Goal: Task Accomplishment & Management: Manage account settings

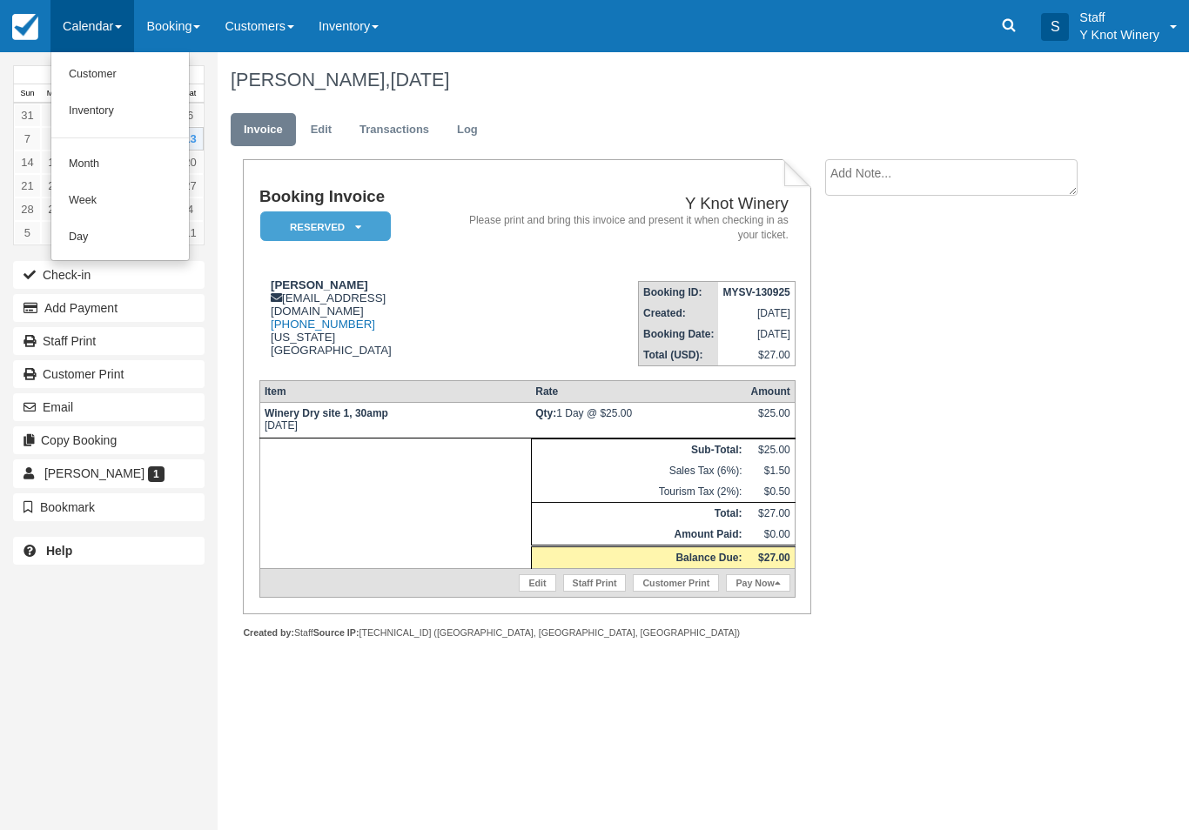
click at [114, 84] on link "Customer" at bounding box center [119, 75] width 137 height 37
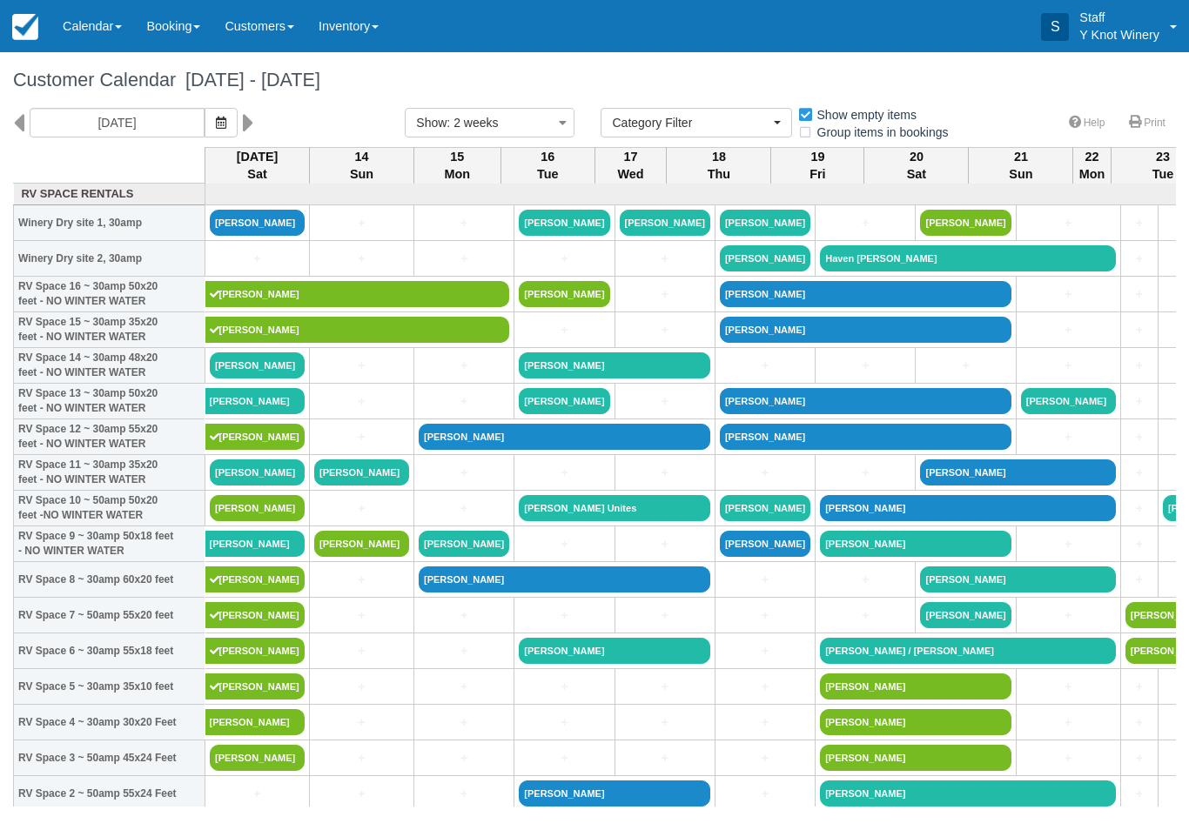
select select
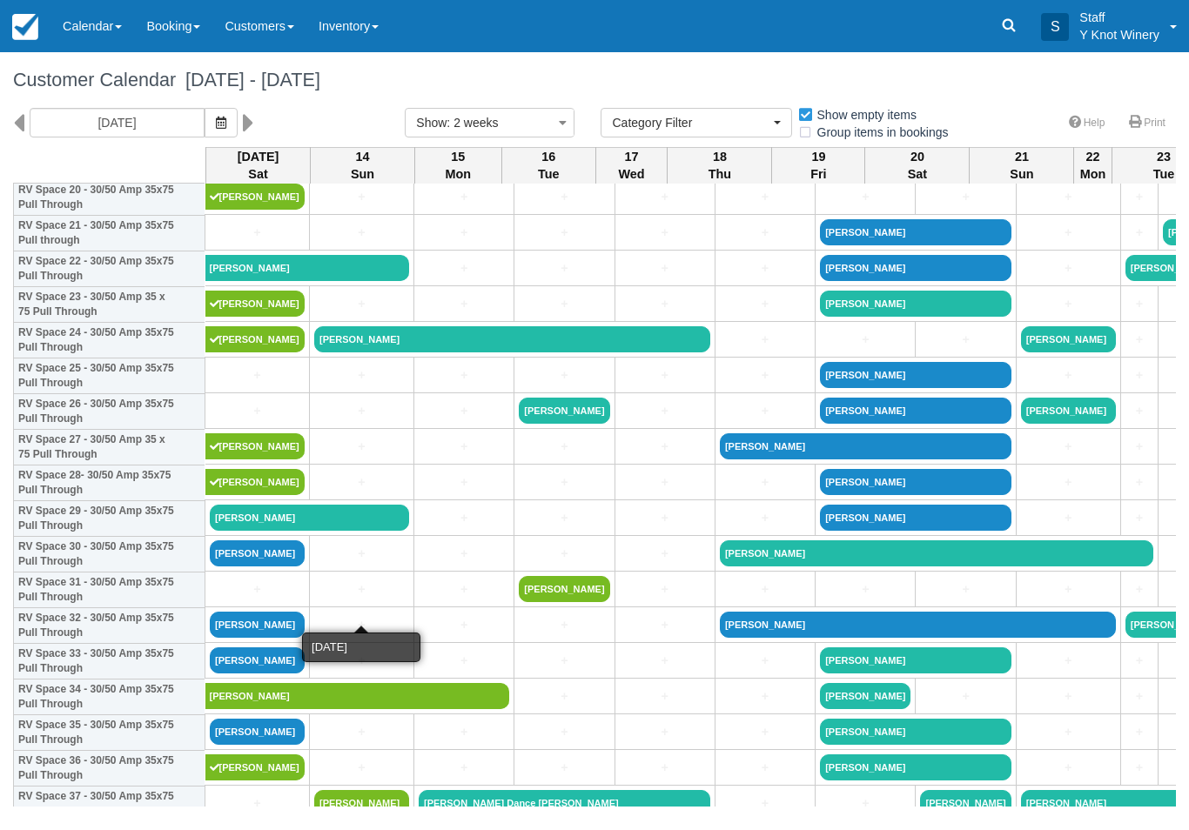
scroll to position [774, 0]
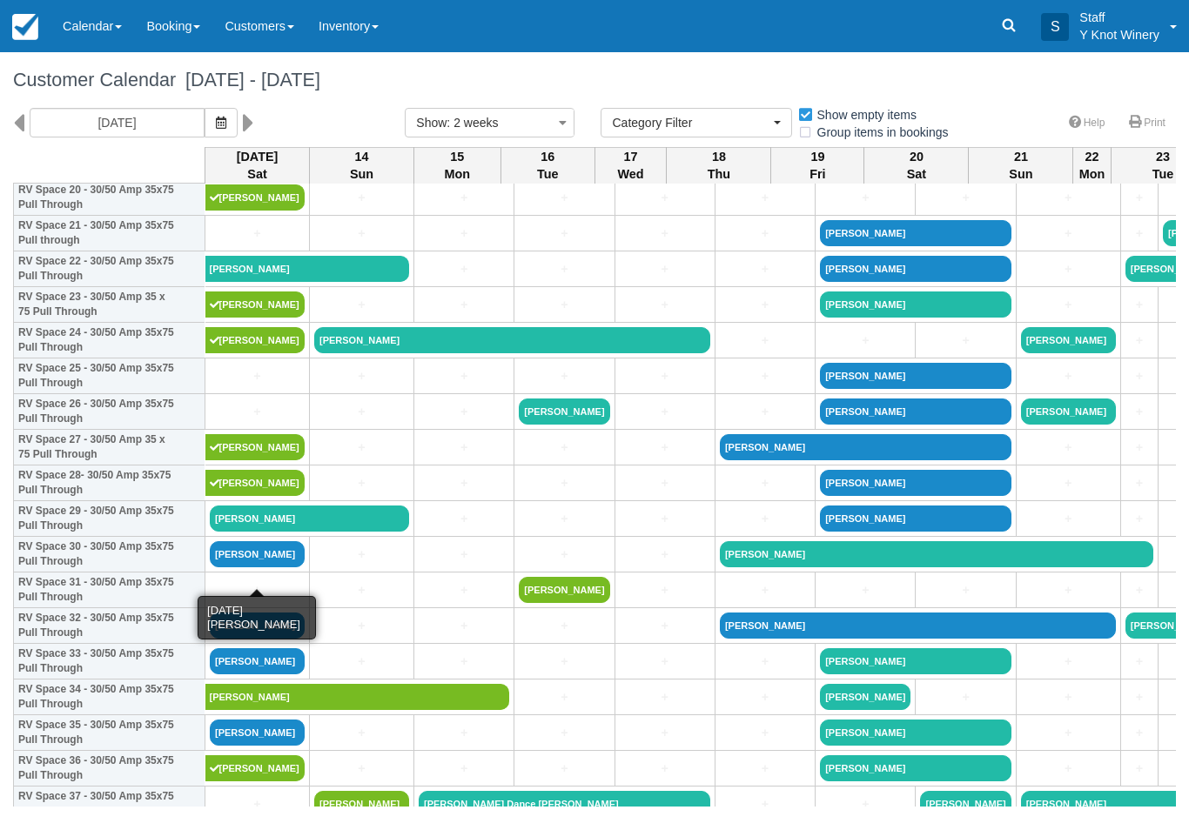
click at [260, 567] on link "[PERSON_NAME]" at bounding box center [257, 554] width 95 height 26
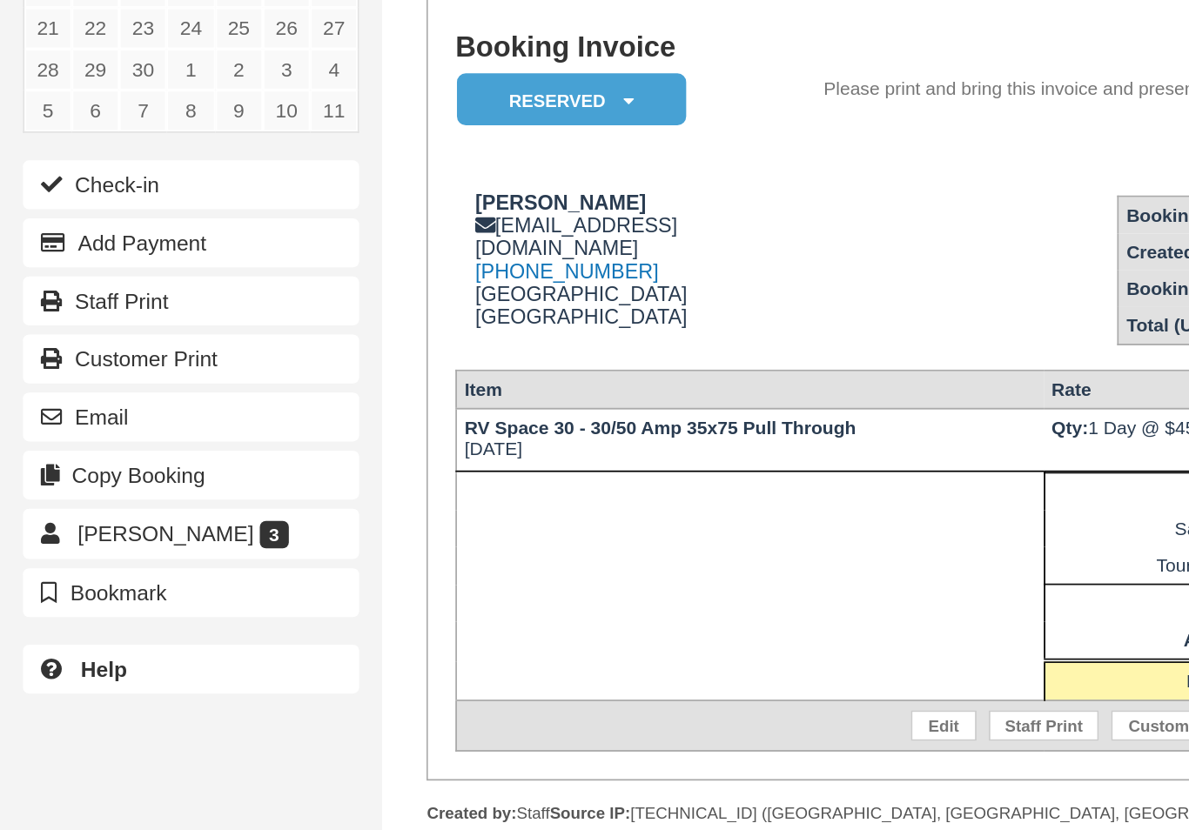
click at [53, 261] on button "Check-in" at bounding box center [108, 275] width 191 height 28
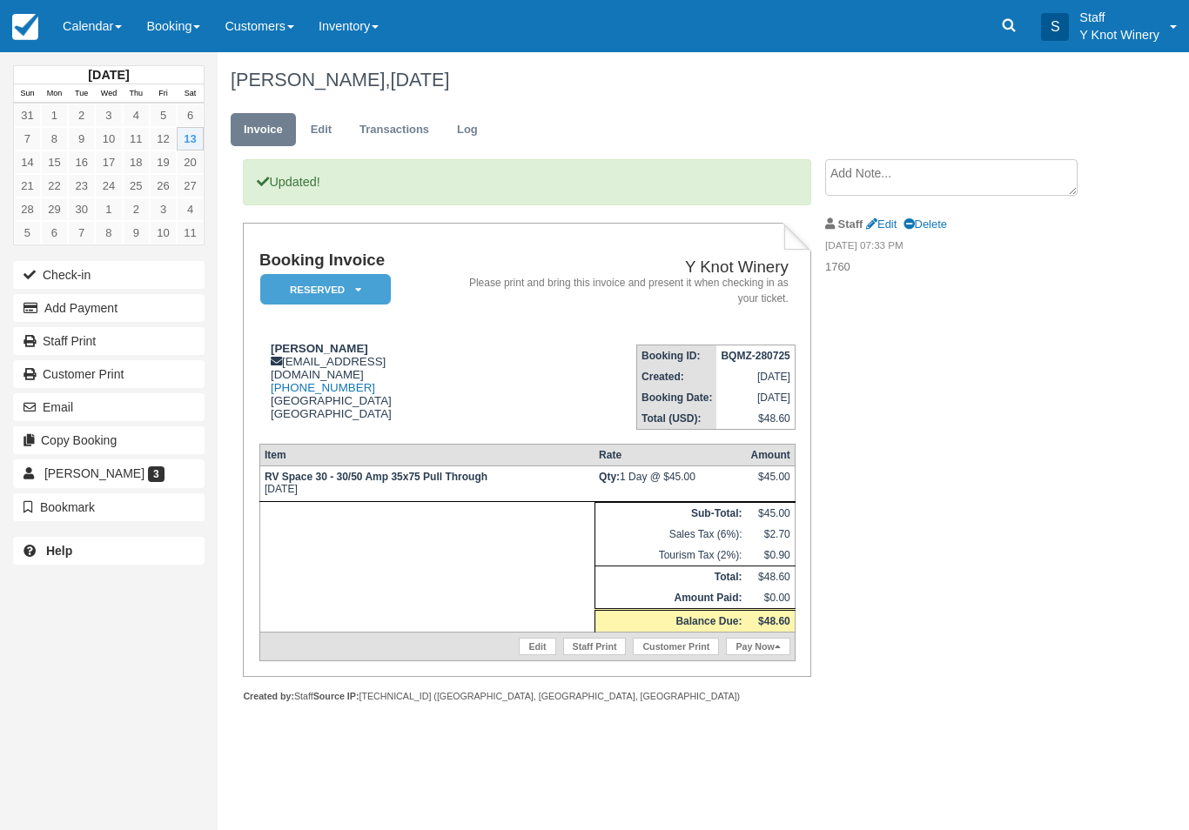
click at [83, 28] on link "Calendar" at bounding box center [92, 26] width 84 height 52
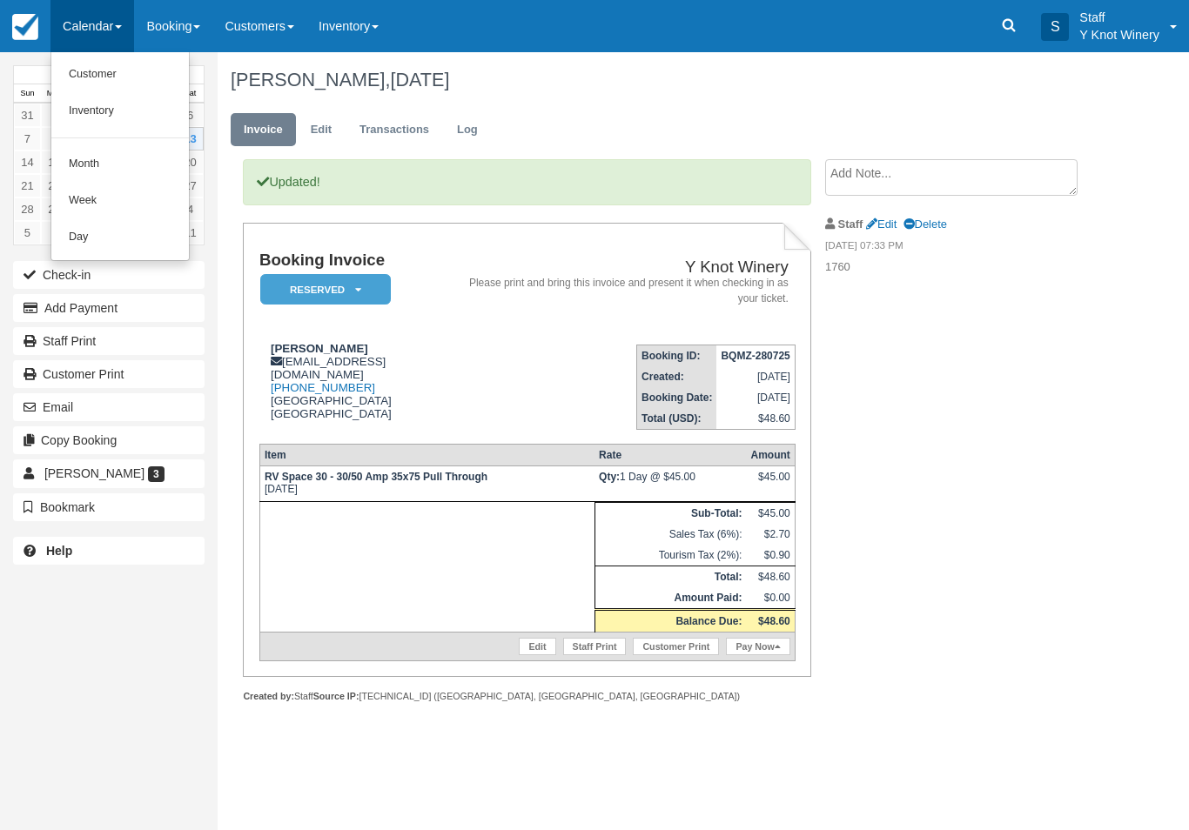
click at [79, 77] on link "Customer" at bounding box center [119, 75] width 137 height 37
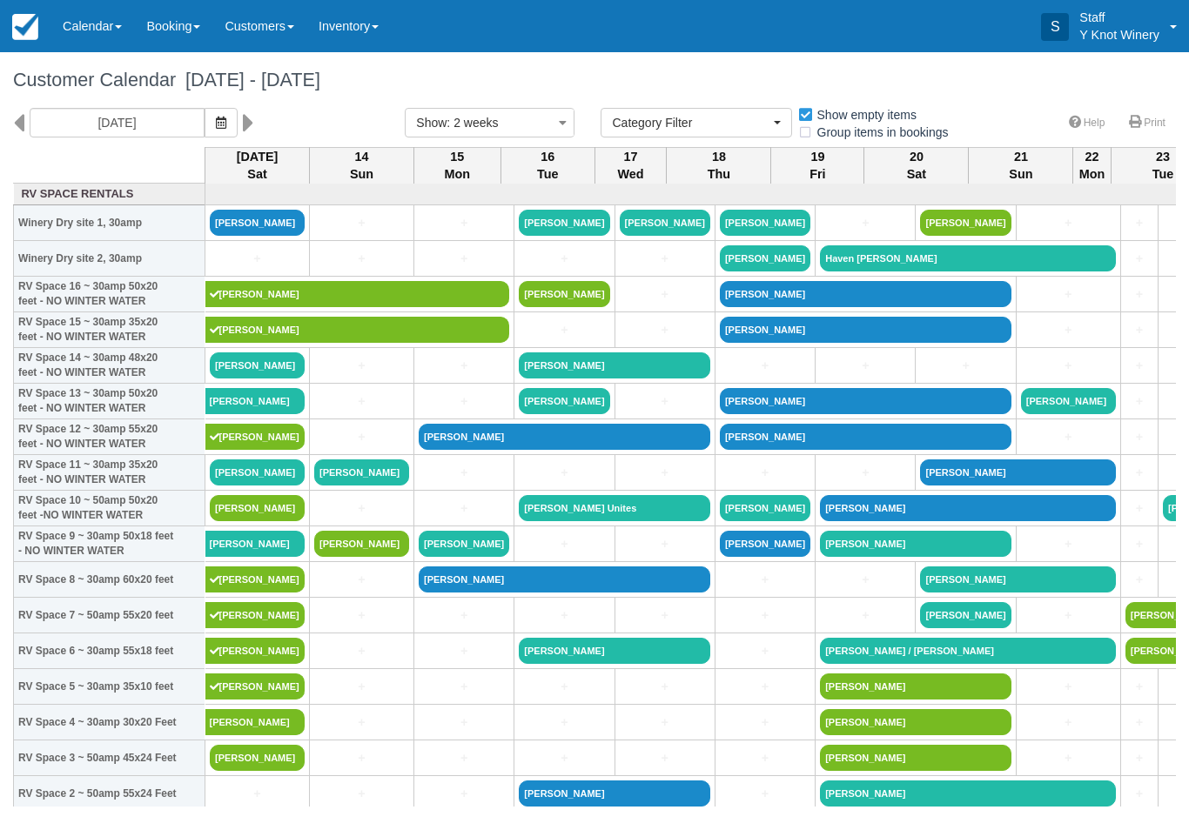
select select
click at [216, 117] on icon "button" at bounding box center [221, 123] width 10 height 12
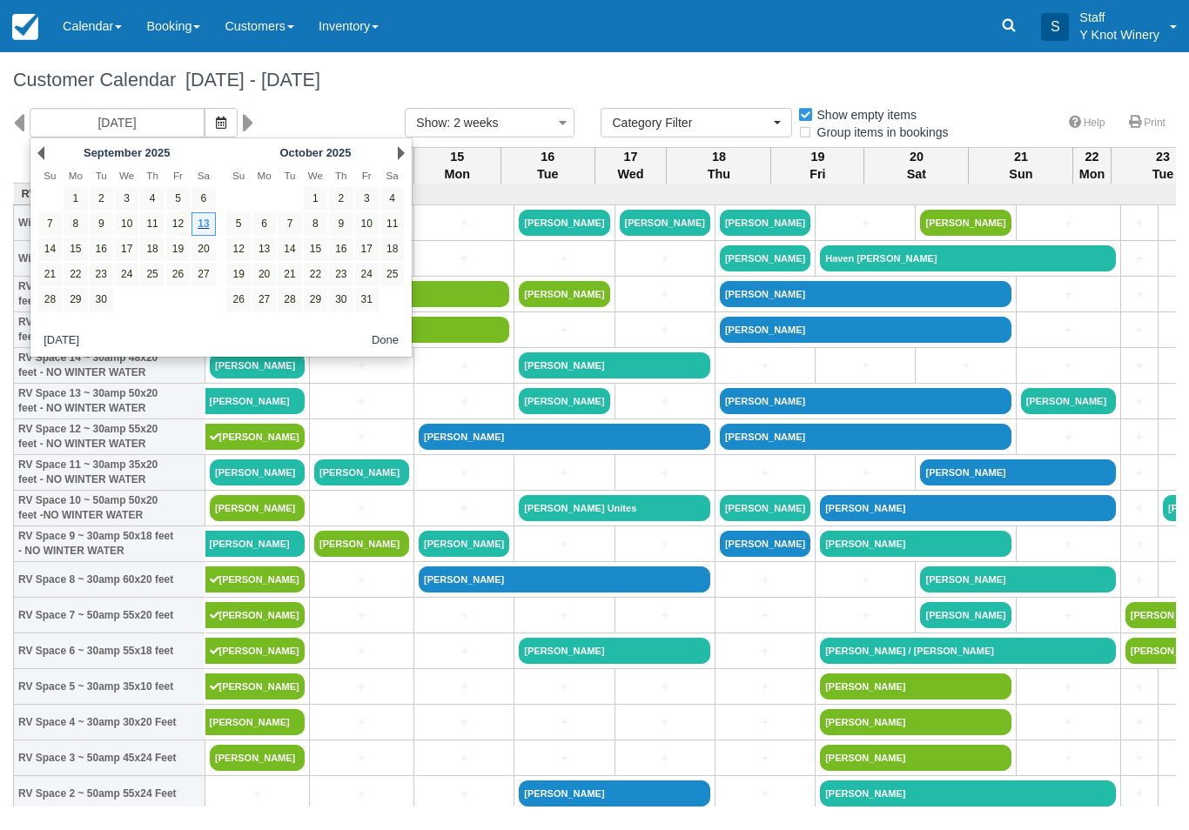
click at [171, 278] on link "26" at bounding box center [177, 274] width 23 height 23
type input "09/26/25"
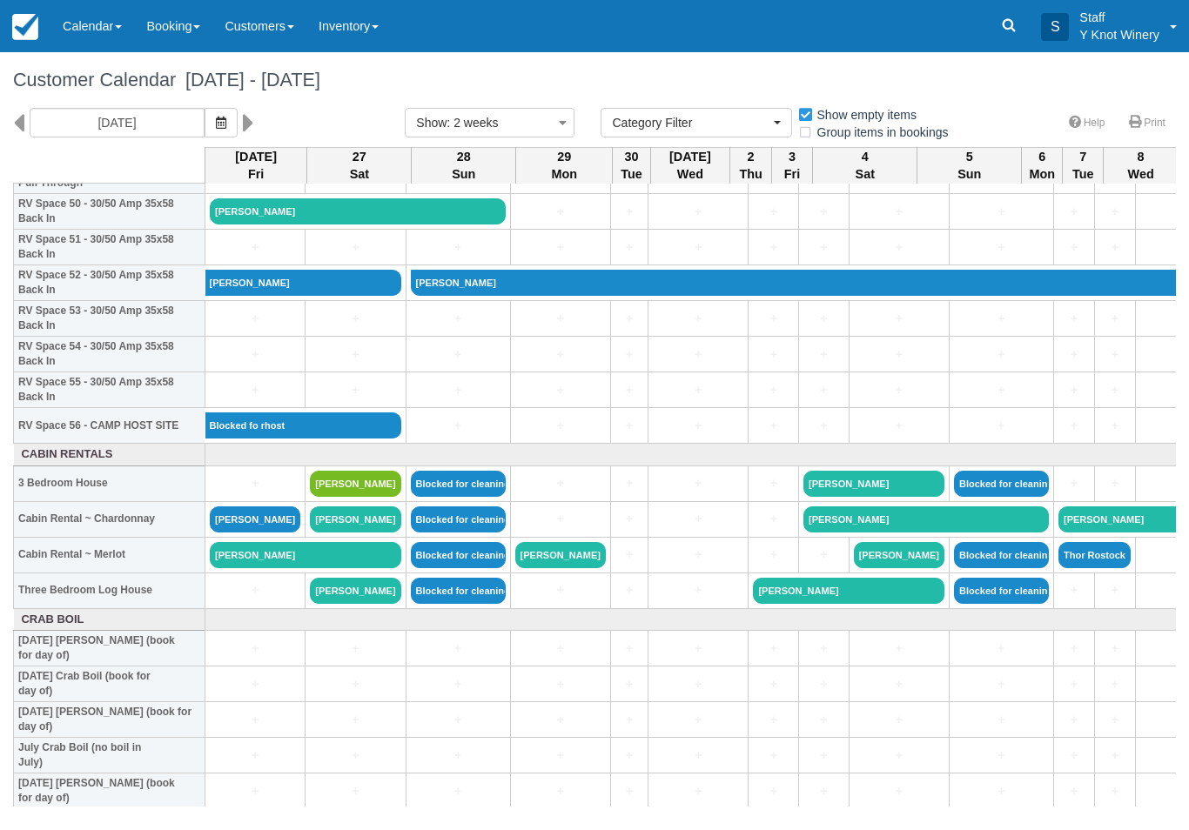
scroll to position [1832, 0]
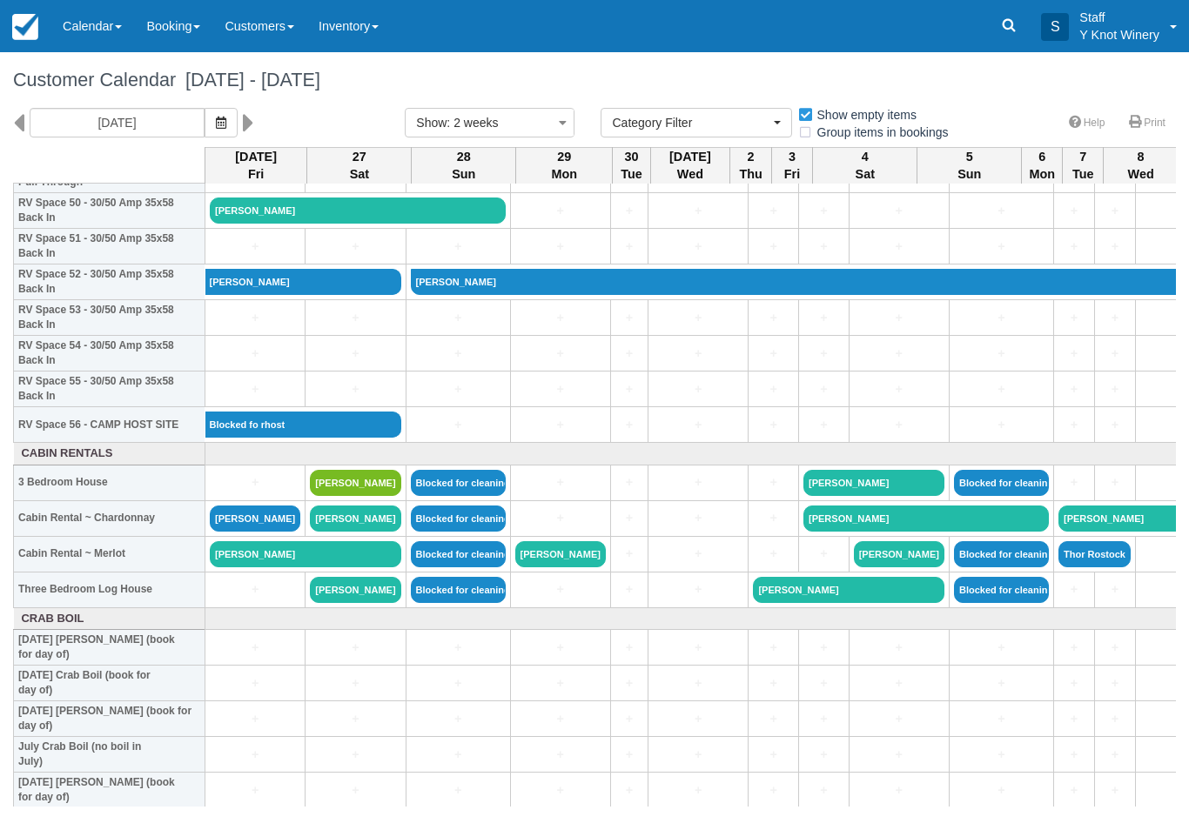
click at [285, 567] on link "[PERSON_NAME]" at bounding box center [305, 554] width 191 height 26
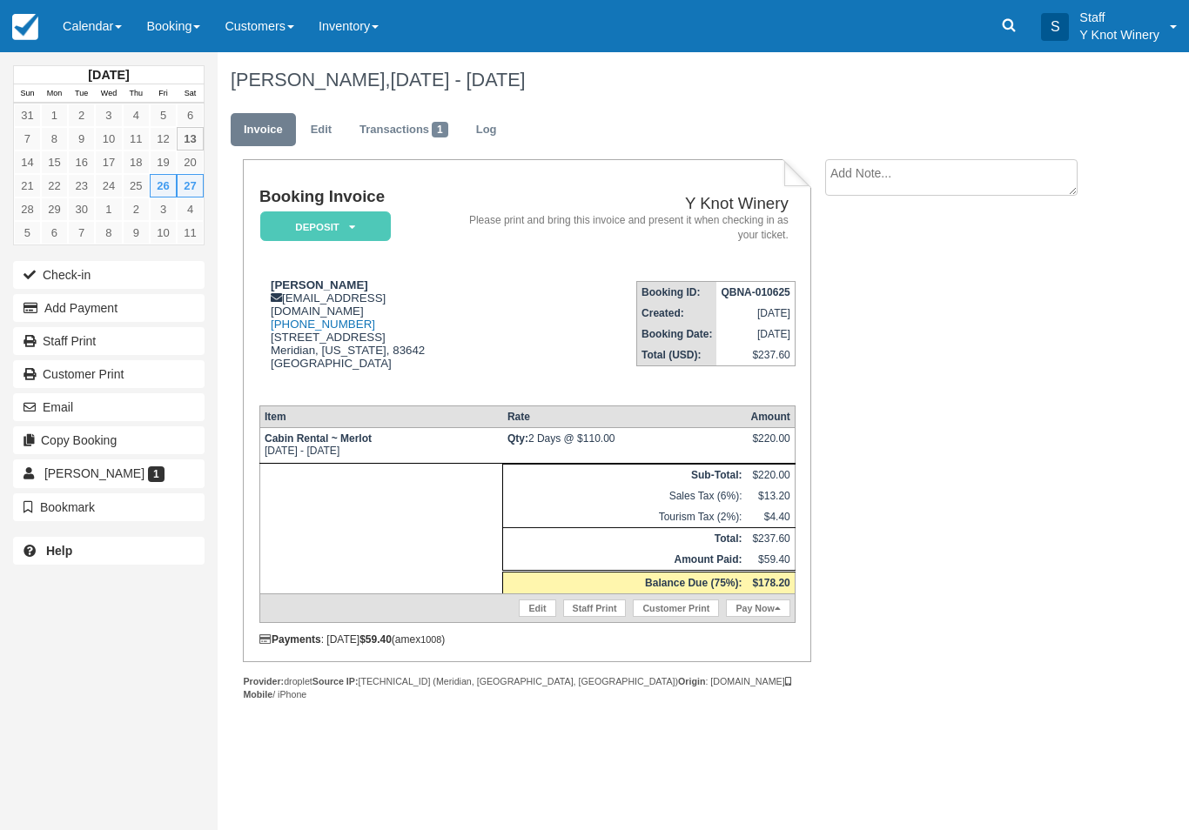
click at [107, 19] on link "Calendar" at bounding box center [92, 26] width 84 height 52
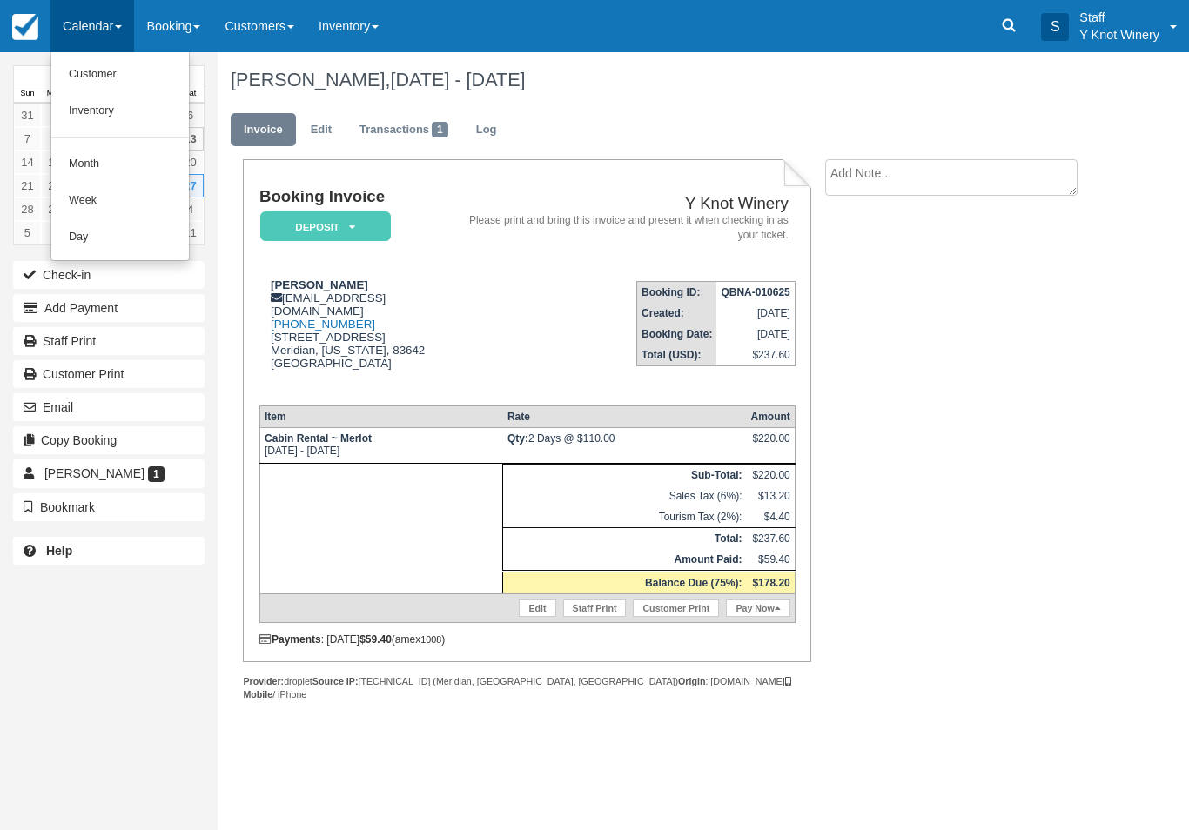
click at [120, 84] on link "Customer" at bounding box center [119, 75] width 137 height 37
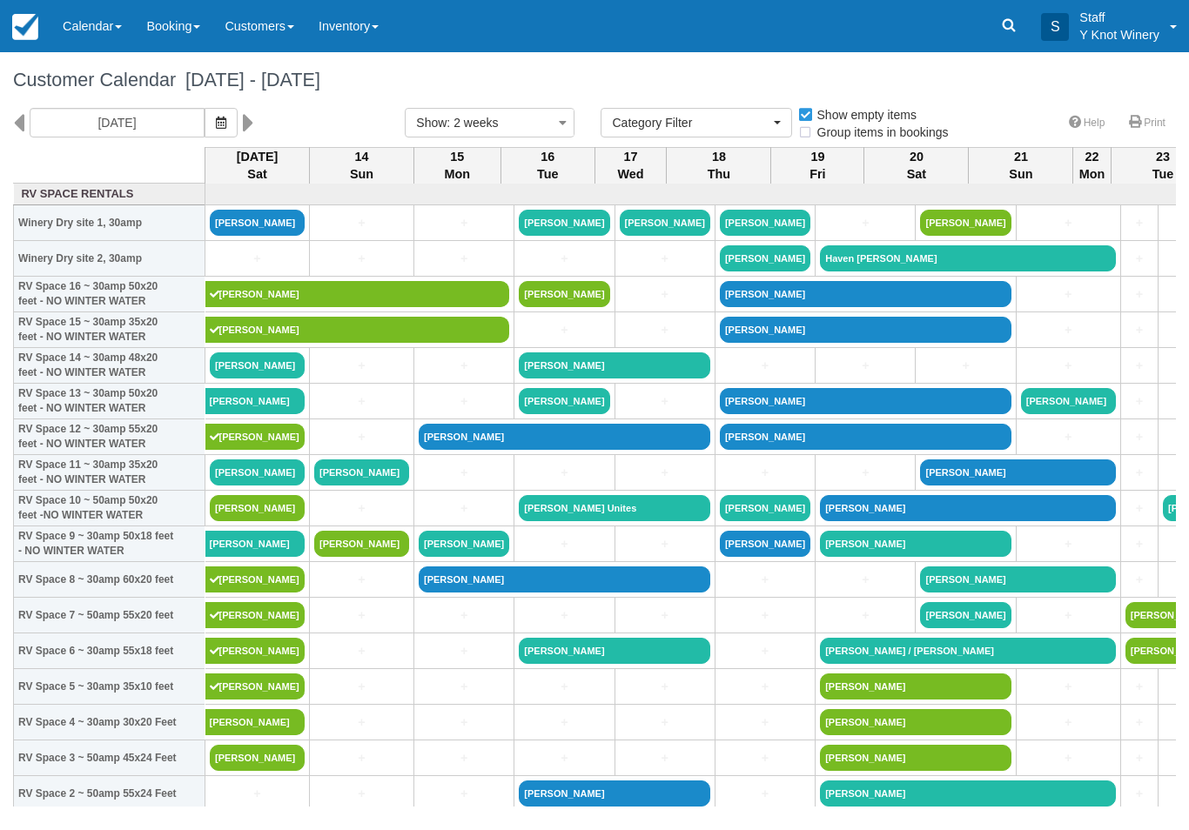
select select
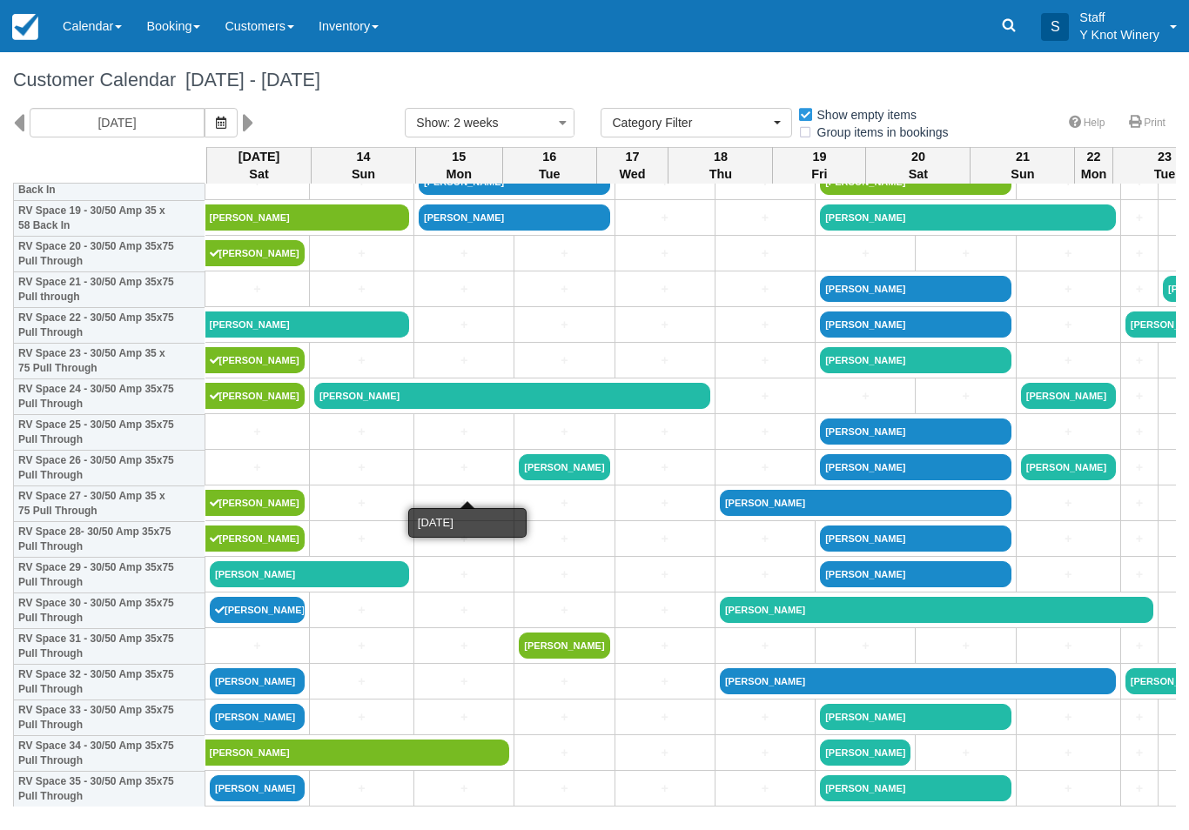
scroll to position [720, 0]
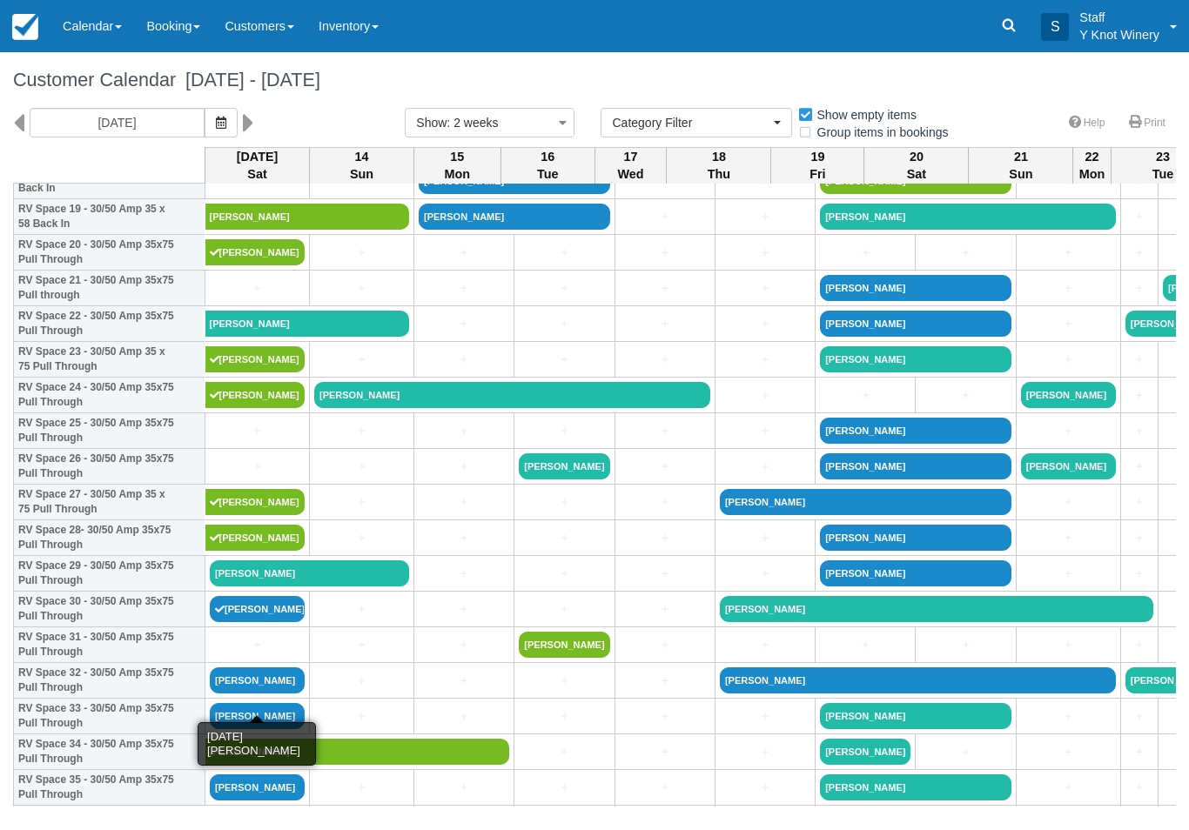
click at [286, 694] on link "[PERSON_NAME]" at bounding box center [257, 680] width 95 height 26
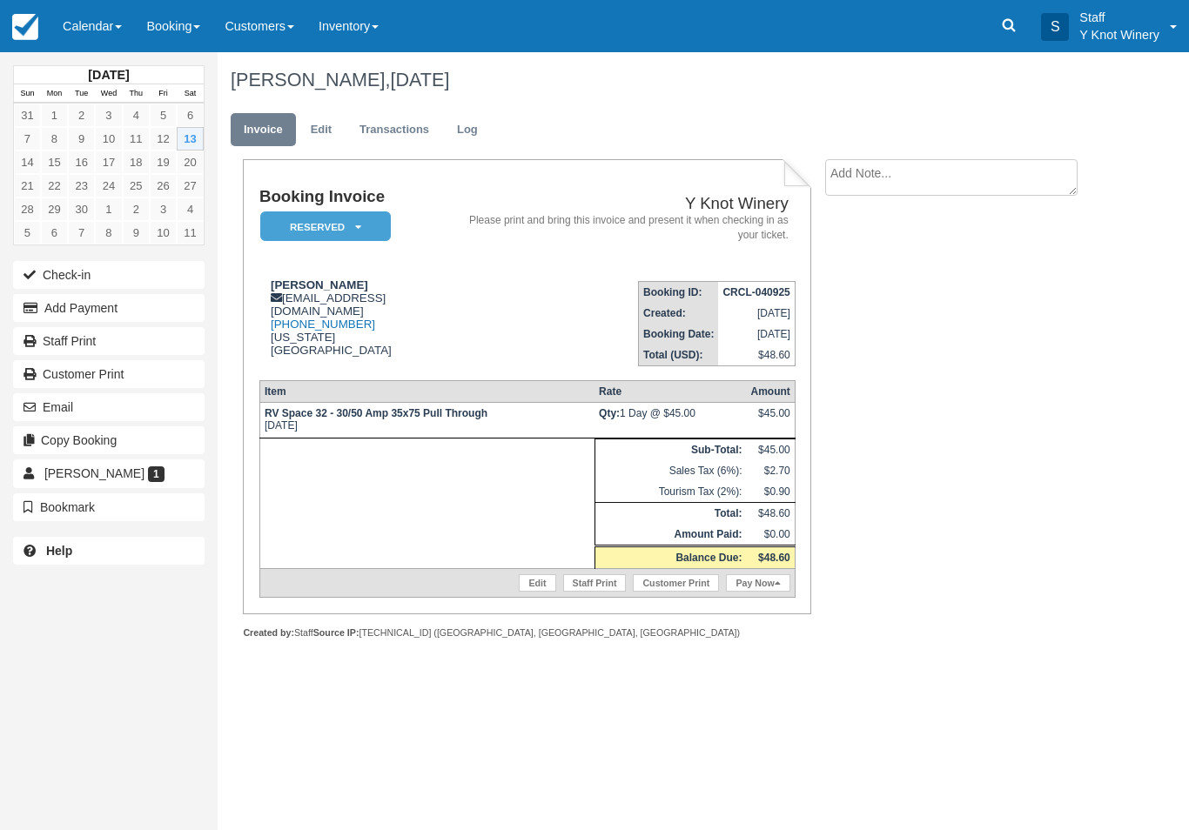
click at [317, 132] on link "Edit" at bounding box center [321, 130] width 47 height 34
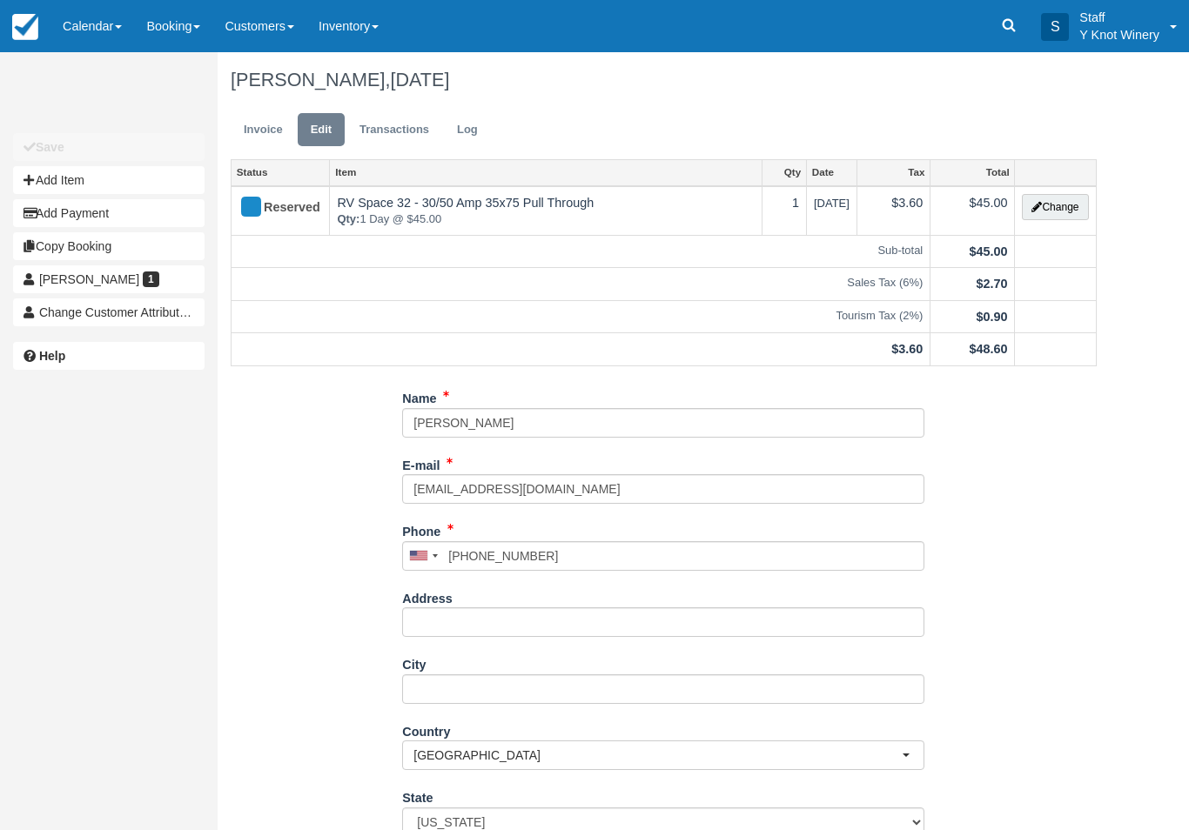
click at [278, 209] on div "Reserved" at bounding box center [272, 208] width 69 height 28
click at [96, 27] on link "Calendar" at bounding box center [92, 26] width 84 height 52
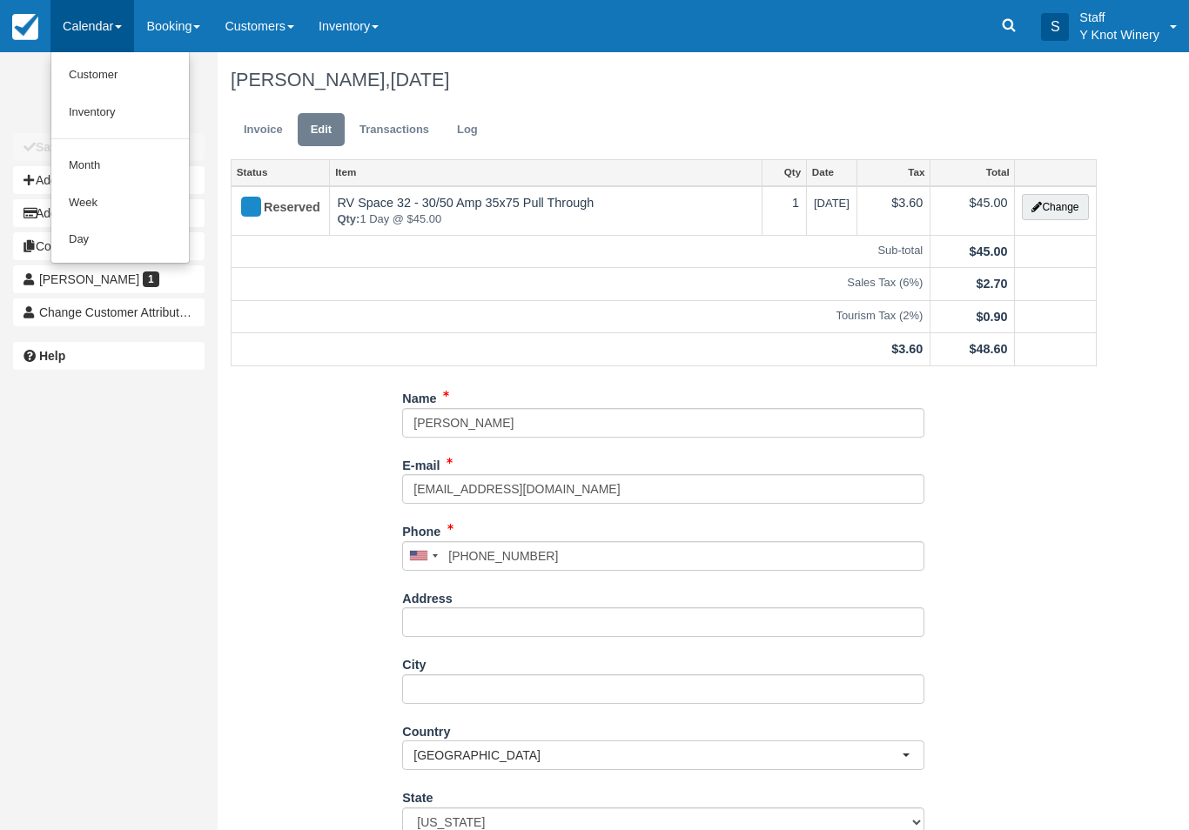
click at [155, 69] on link "Customer" at bounding box center [119, 75] width 137 height 37
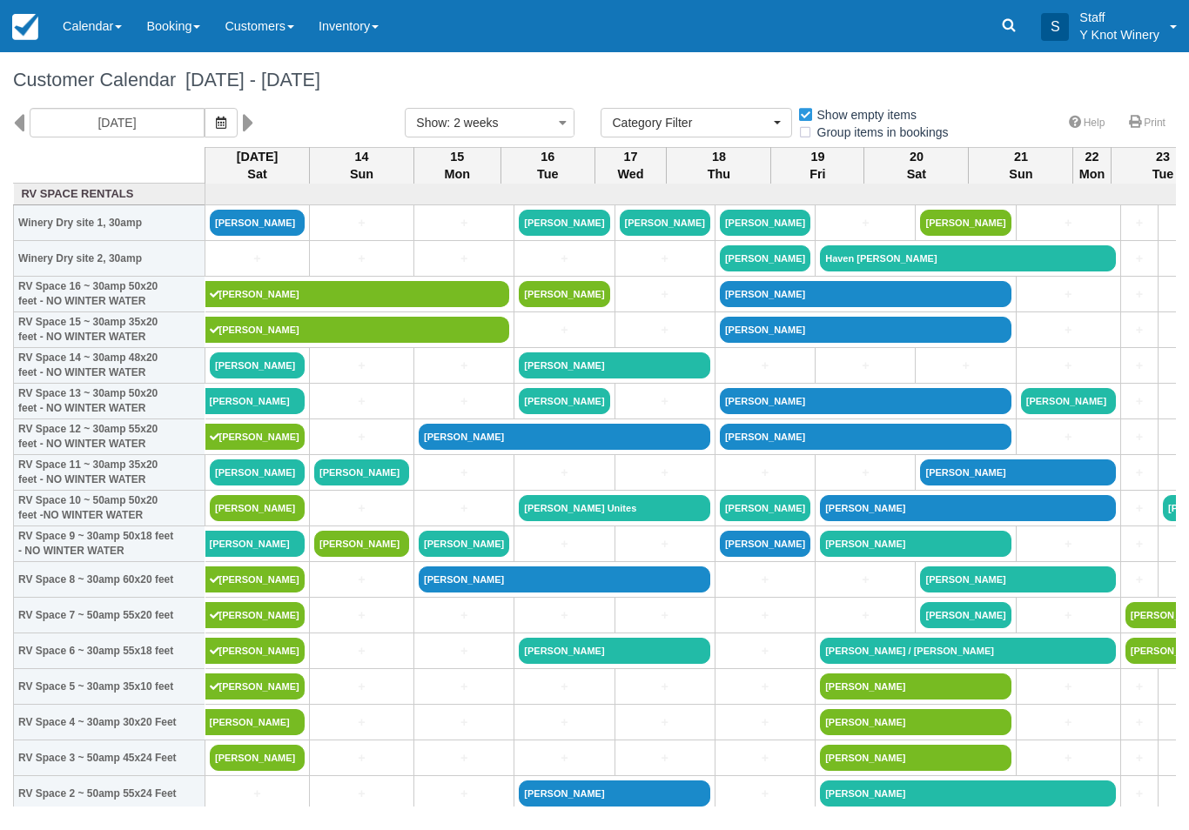
select select
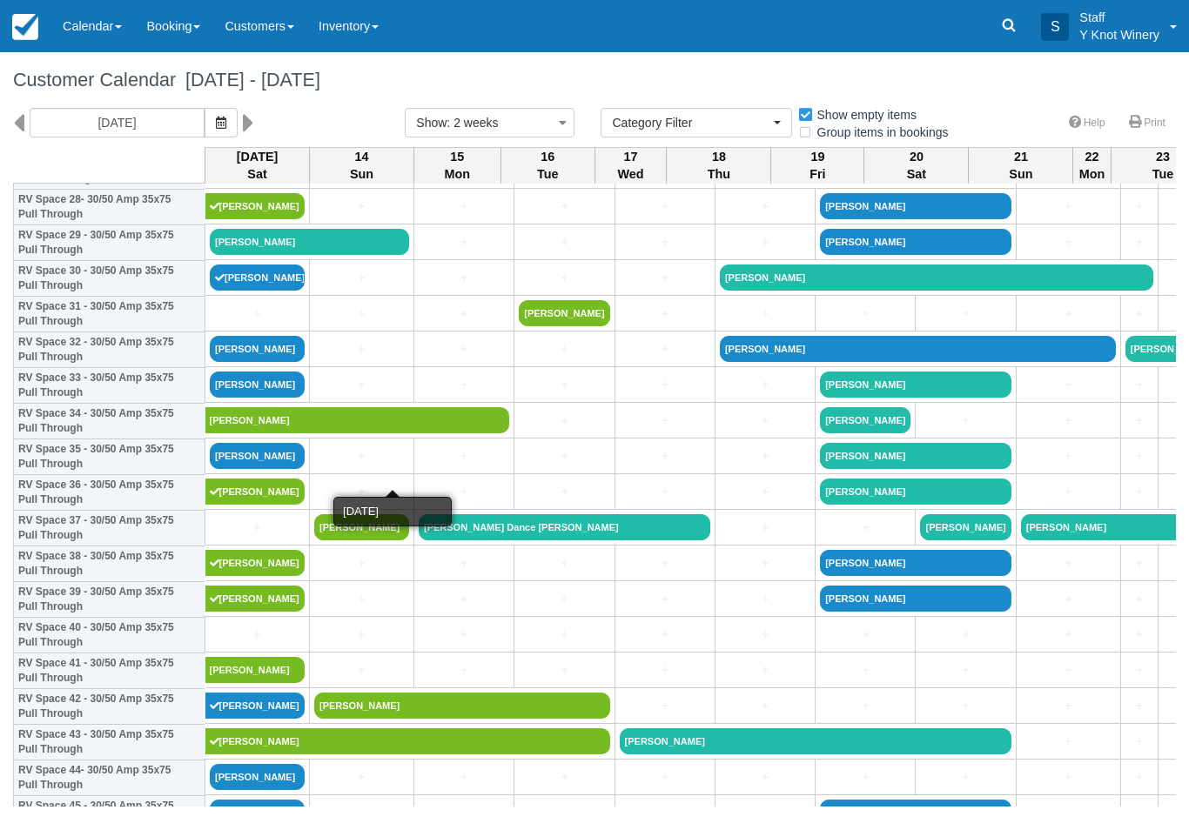
scroll to position [1049, 0]
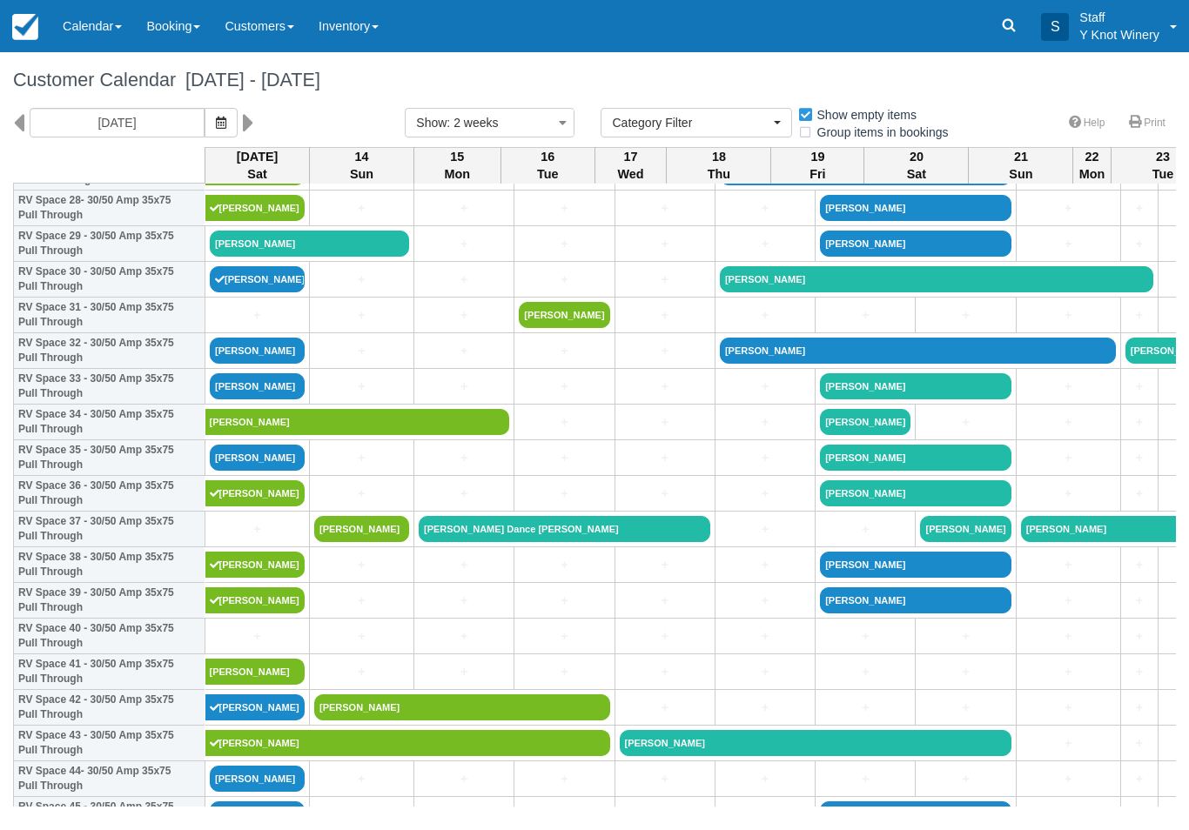
click at [265, 364] on link "[PERSON_NAME]" at bounding box center [257, 351] width 95 height 26
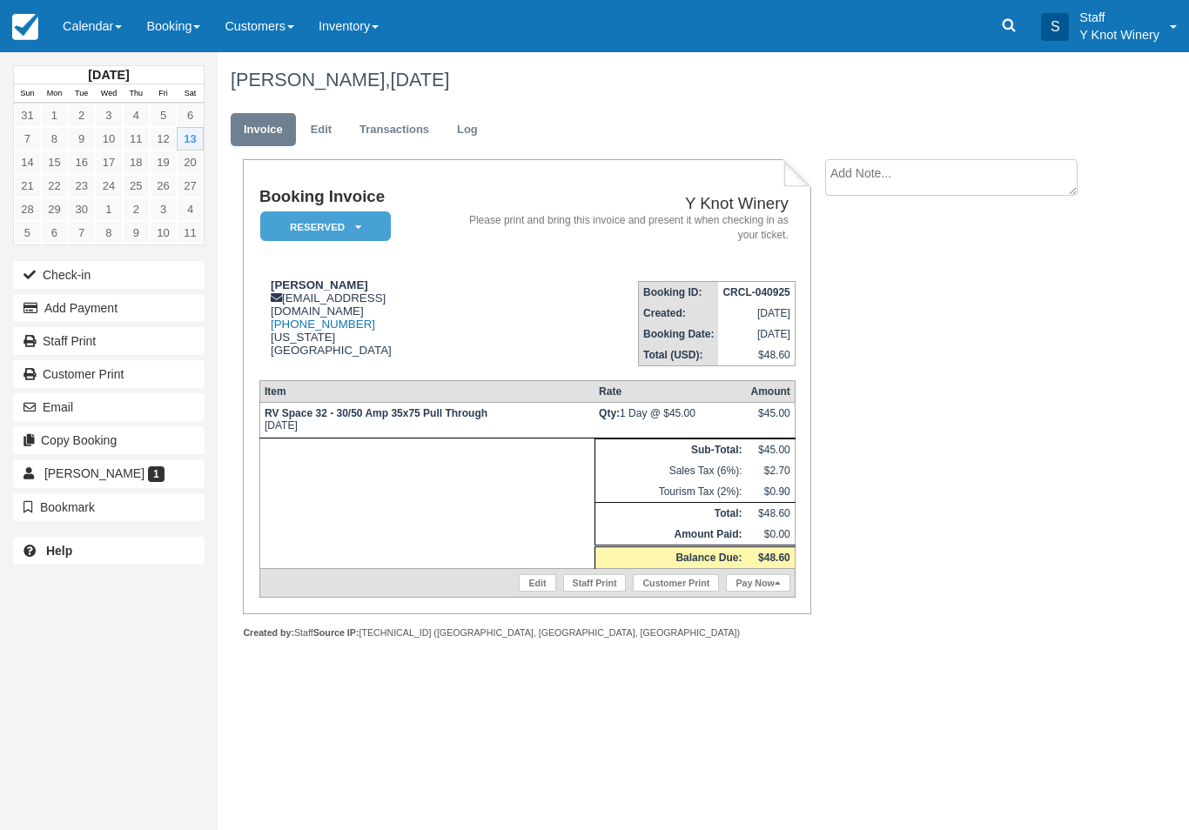
click at [184, 305] on button "Add Payment" at bounding box center [108, 308] width 191 height 28
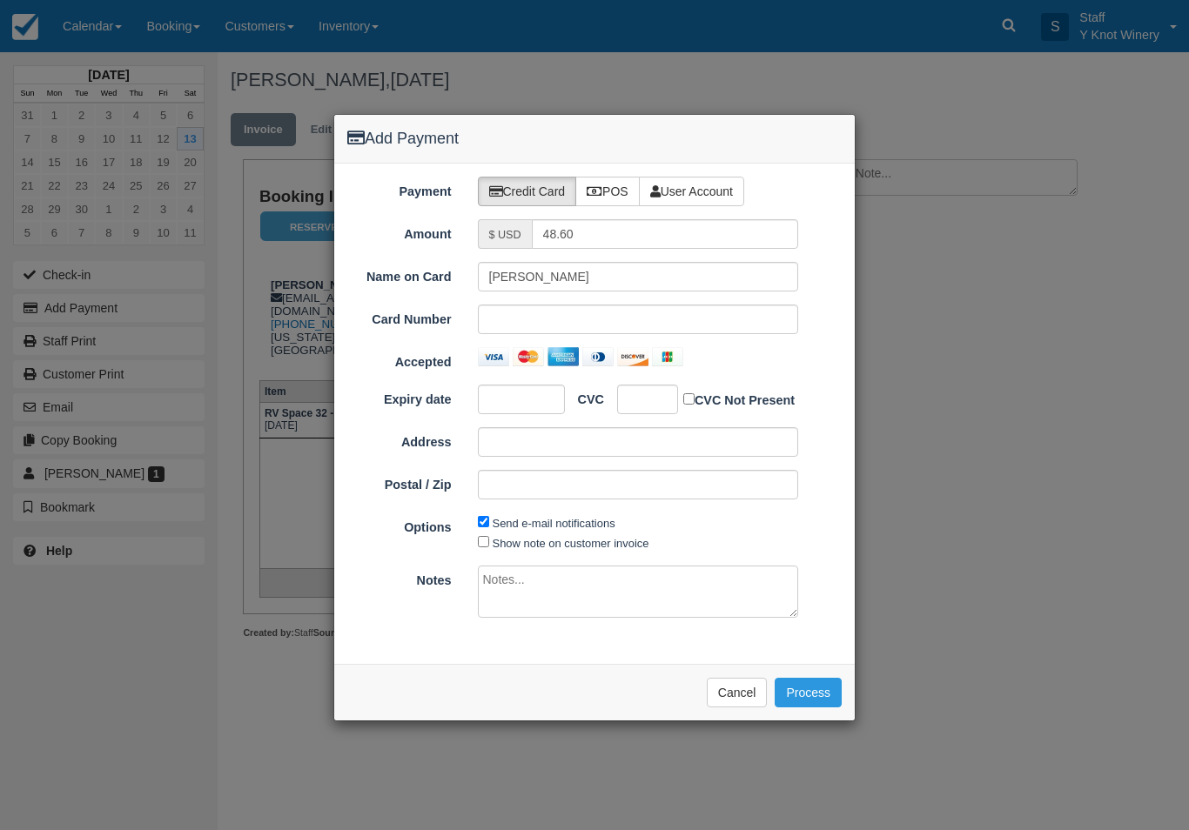
click at [804, 684] on button "Process" at bounding box center [807, 693] width 67 height 30
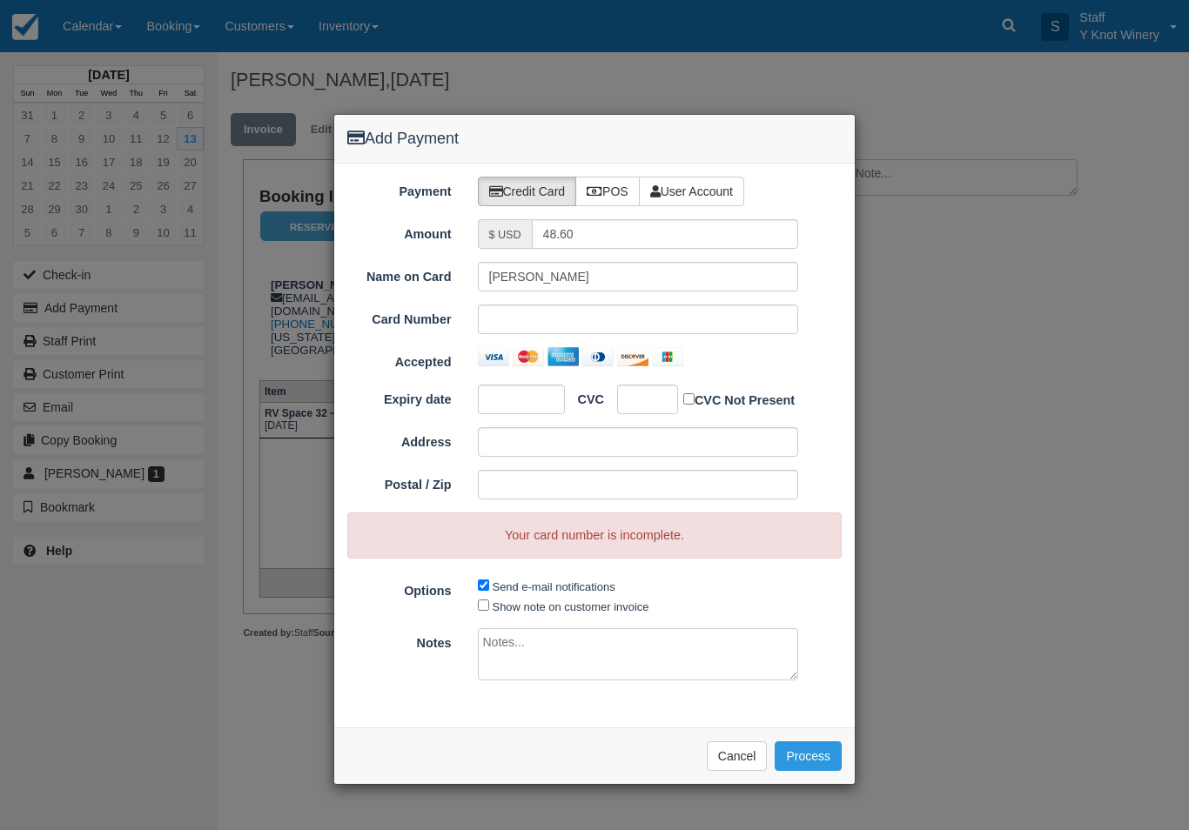
click at [614, 200] on label "POS" at bounding box center [607, 192] width 64 height 30
radio input "true"
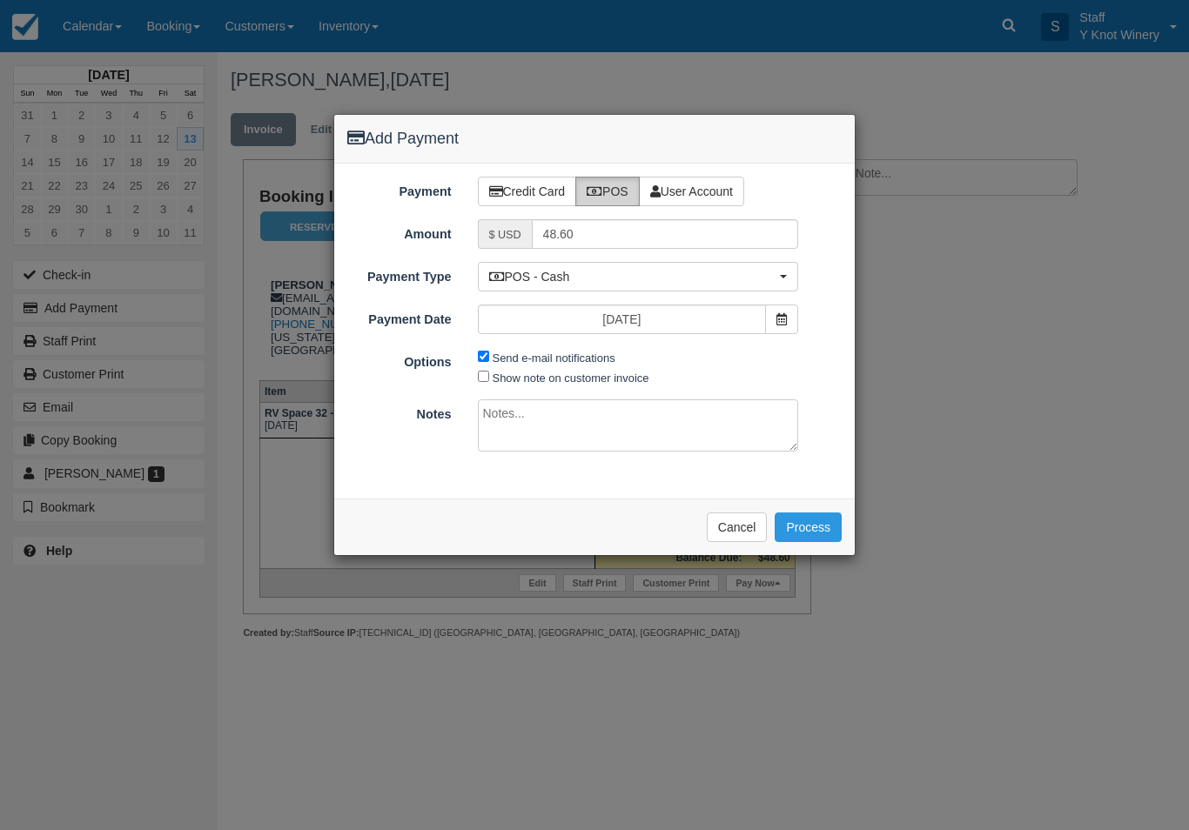
click at [613, 187] on label "POS" at bounding box center [607, 192] width 64 height 30
click at [812, 532] on button "Process" at bounding box center [807, 528] width 67 height 30
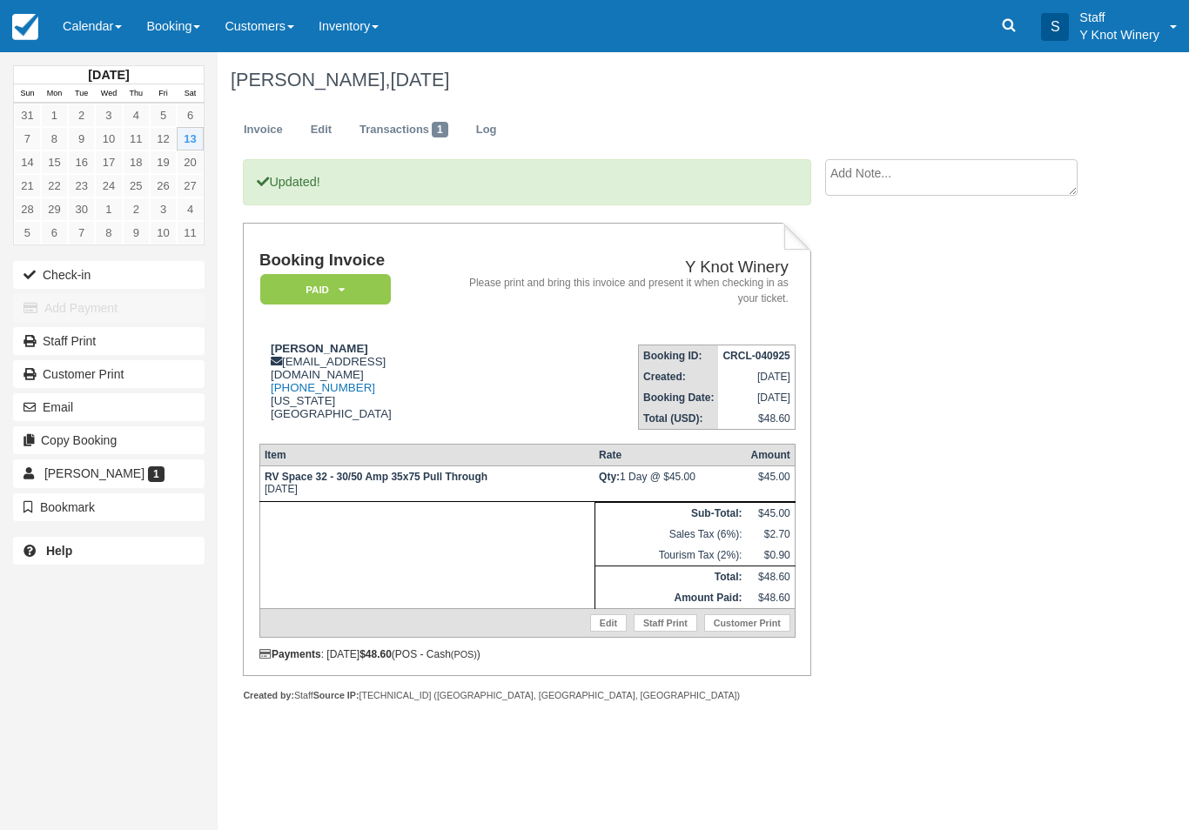
click at [109, 41] on link "Calendar" at bounding box center [92, 26] width 84 height 52
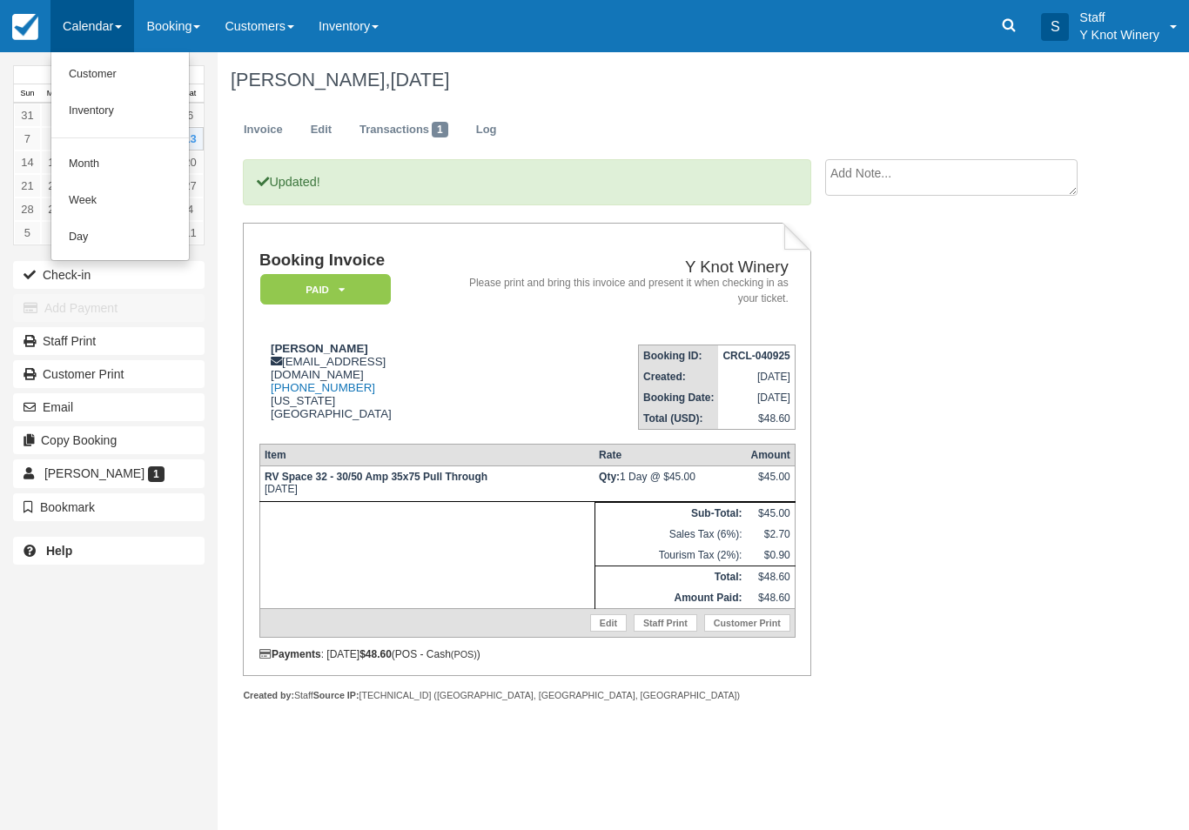
click at [112, 77] on link "Customer" at bounding box center [119, 75] width 137 height 37
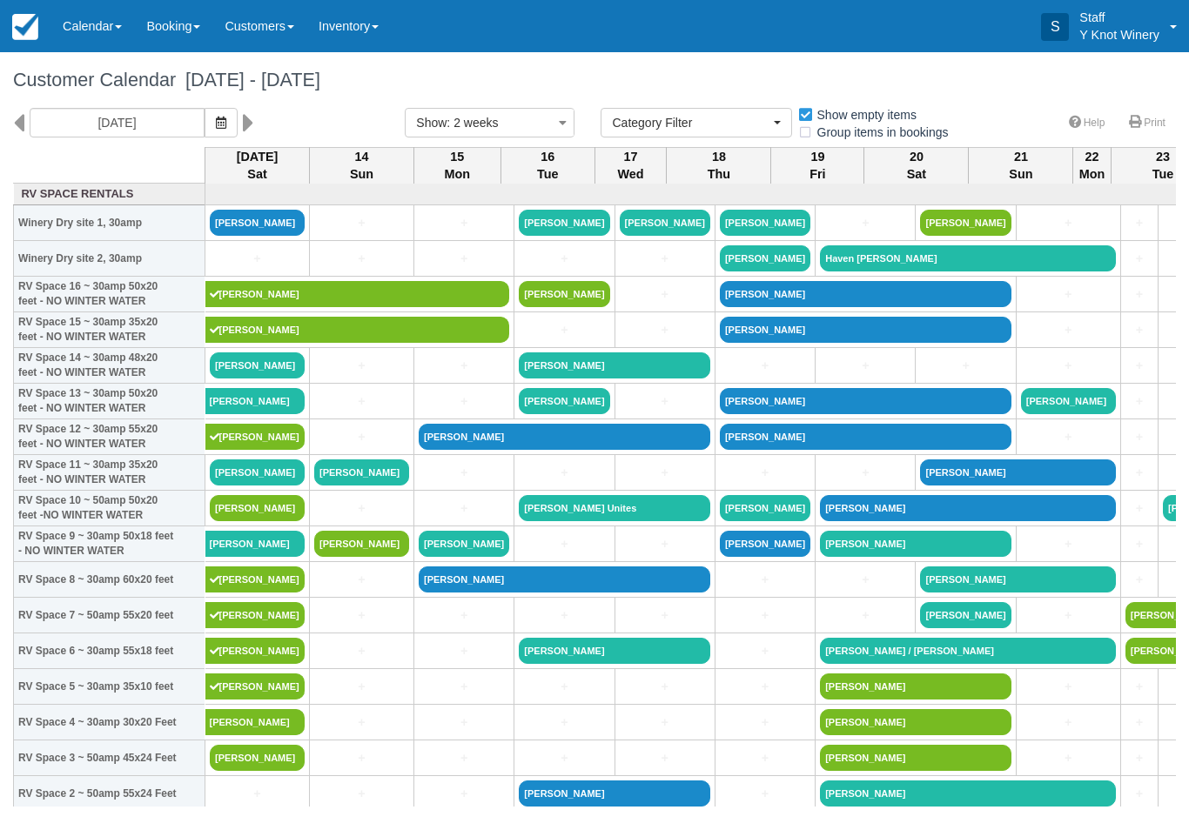
select select
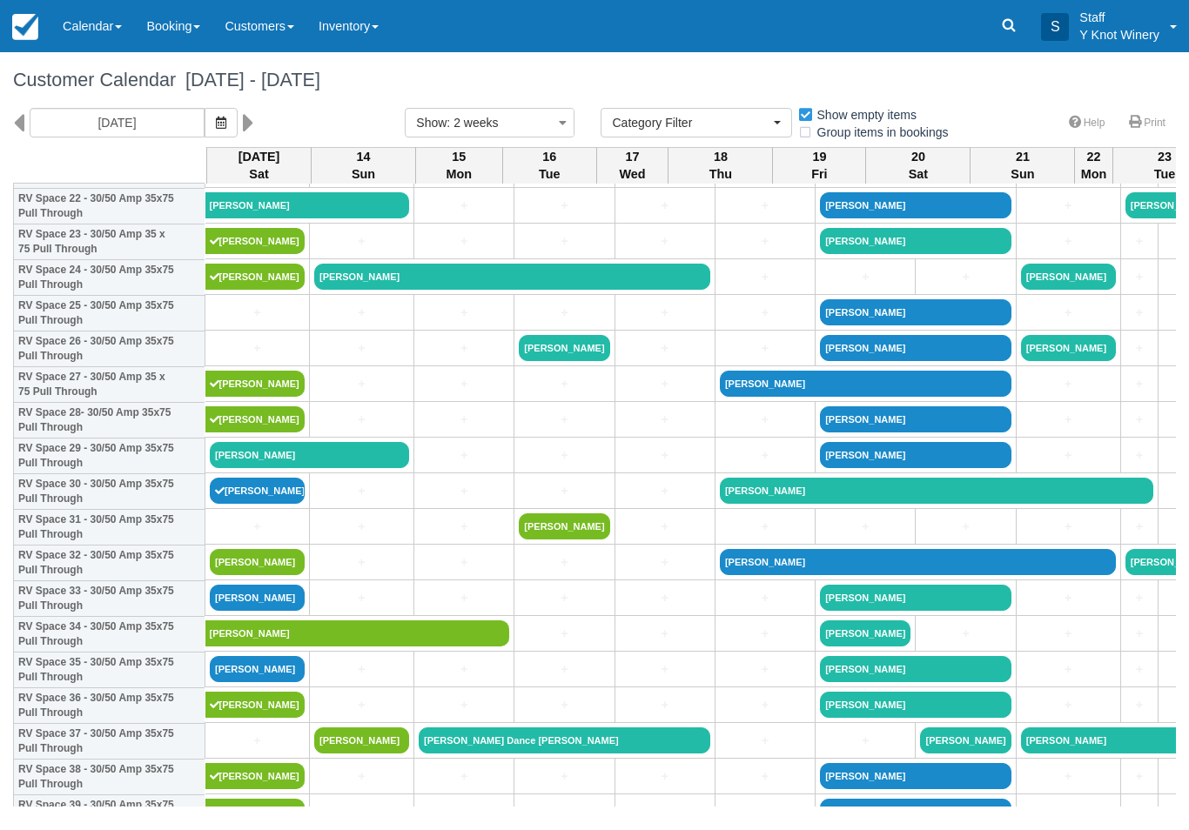
scroll to position [835, 0]
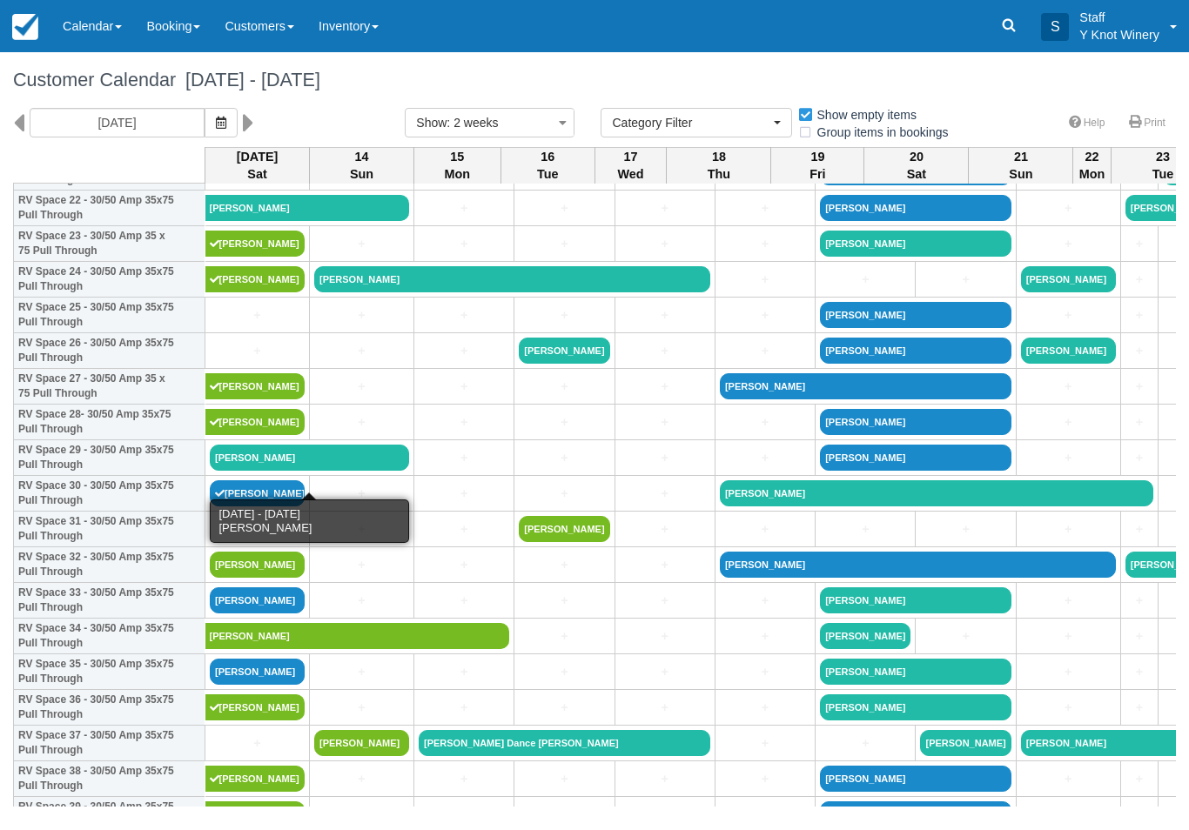
click at [260, 471] on link "Cindy Hamilton" at bounding box center [309, 458] width 199 height 26
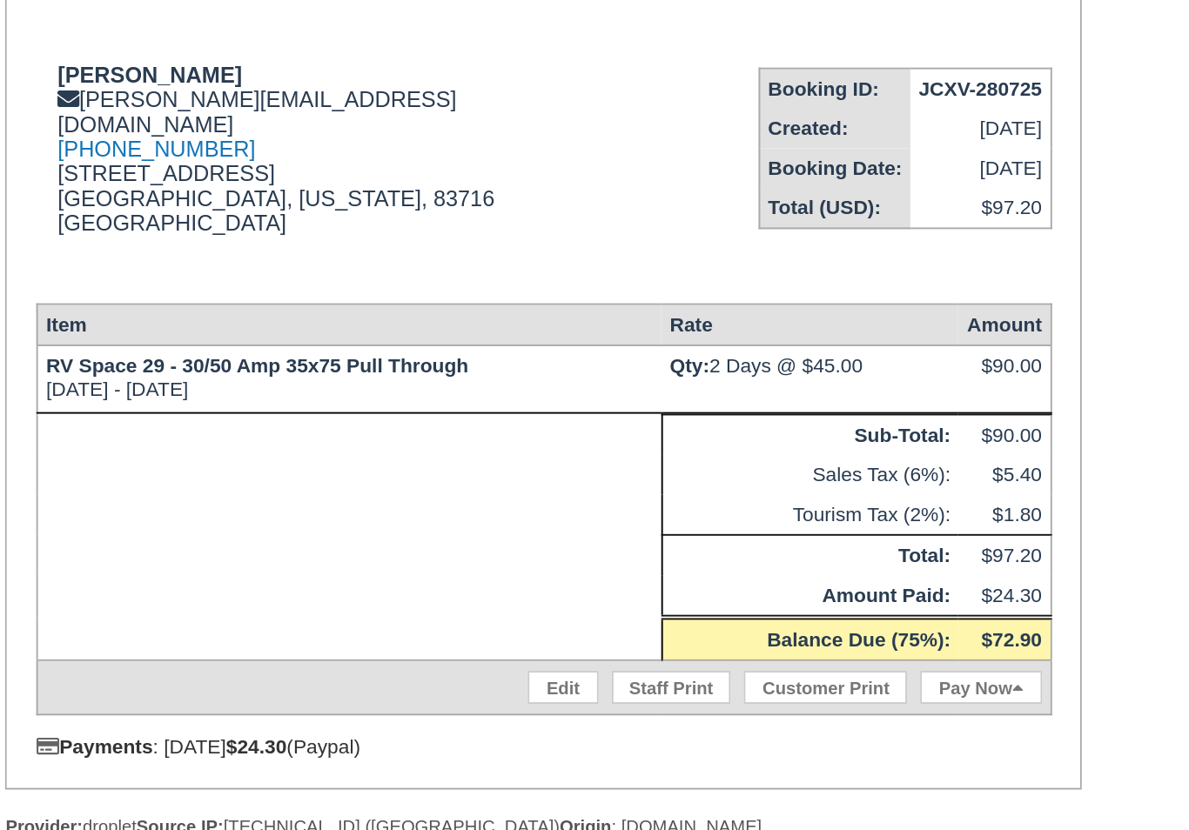
click at [519, 600] on link "Edit" at bounding box center [537, 608] width 37 height 17
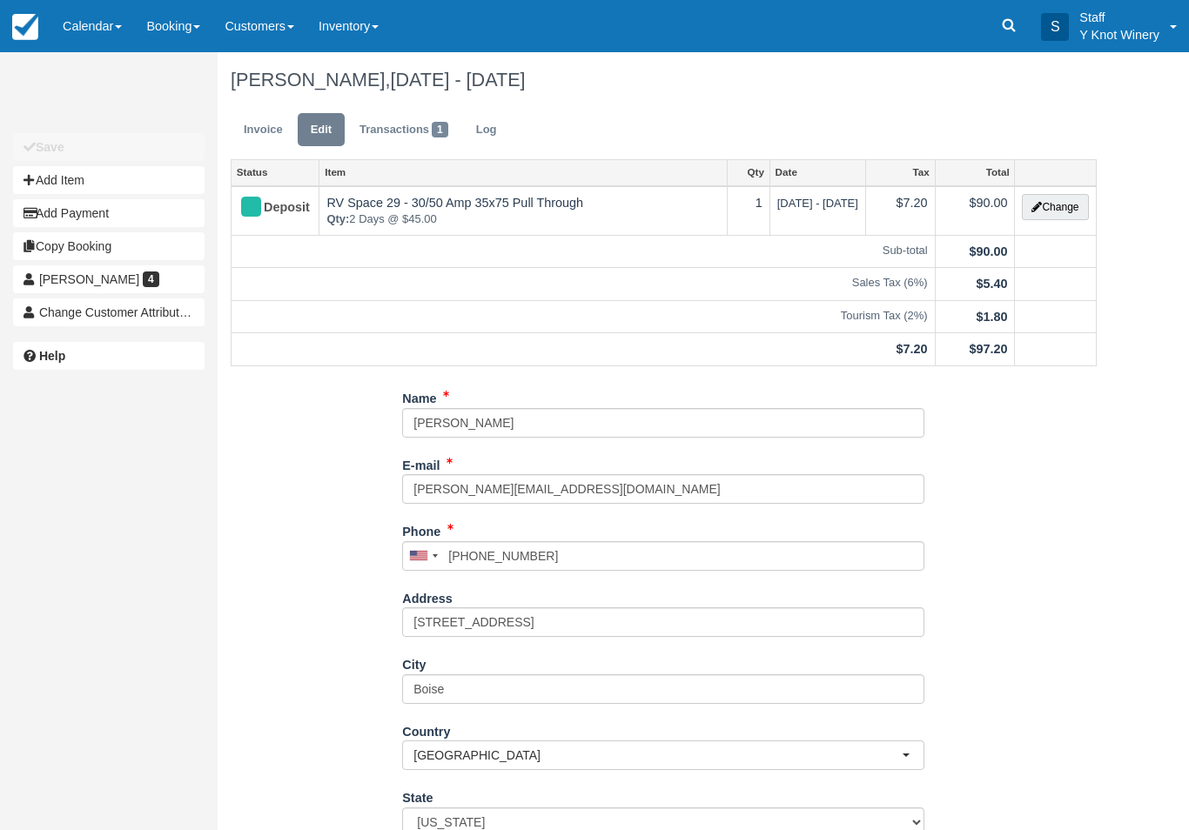
click at [1059, 204] on button "Change" at bounding box center [1055, 207] width 66 height 26
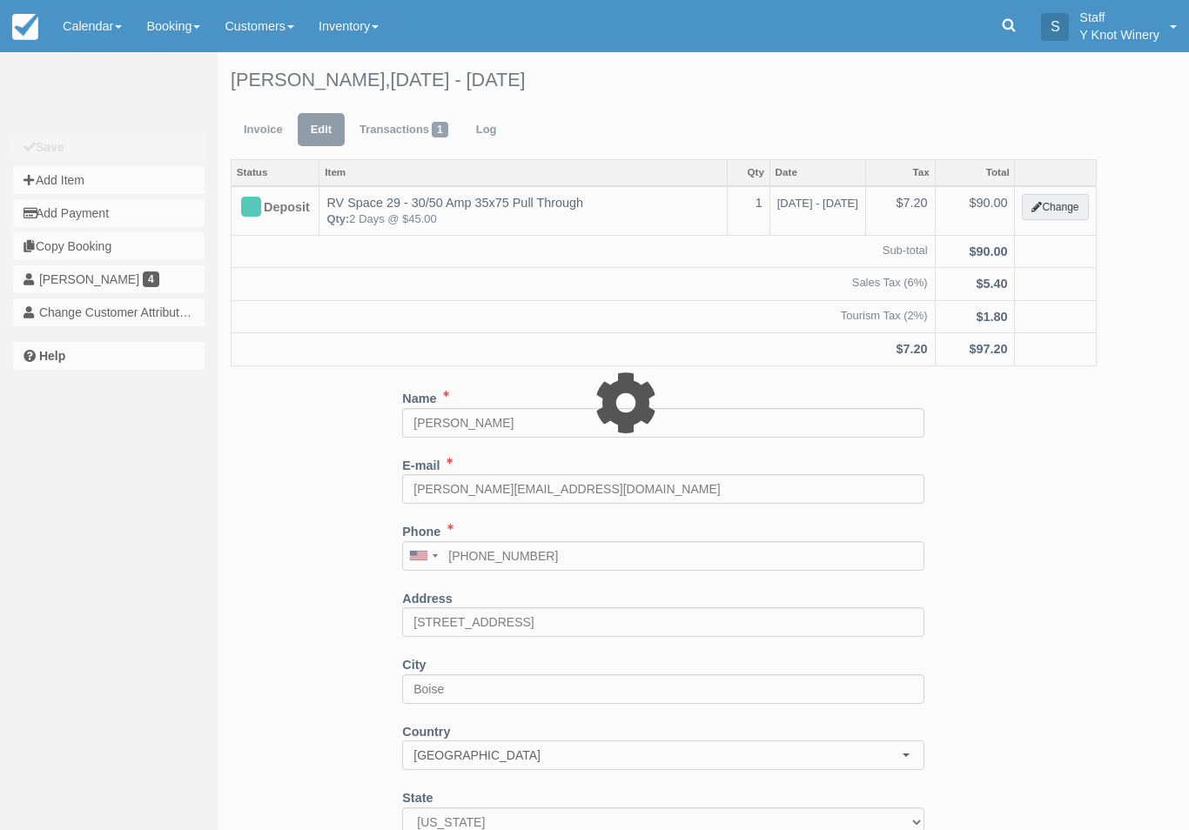
type input "90.00"
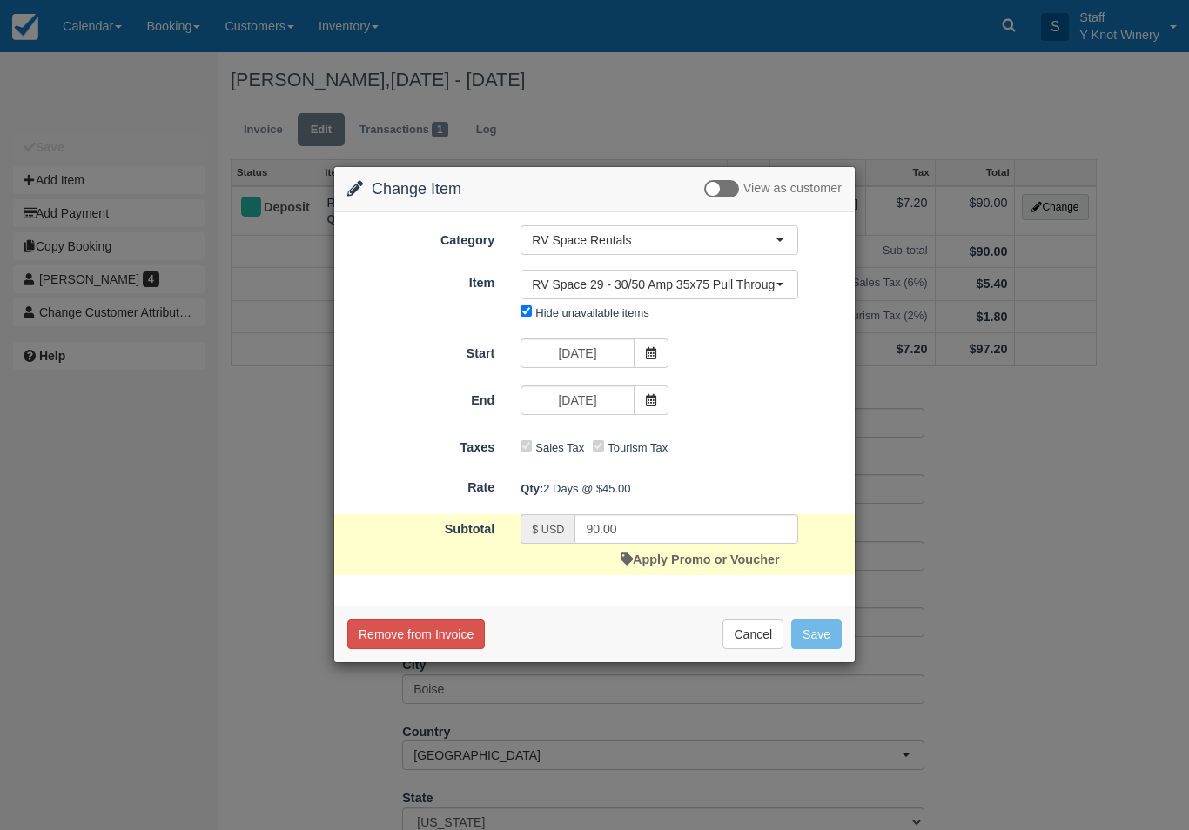
click at [653, 405] on icon at bounding box center [651, 400] width 12 height 12
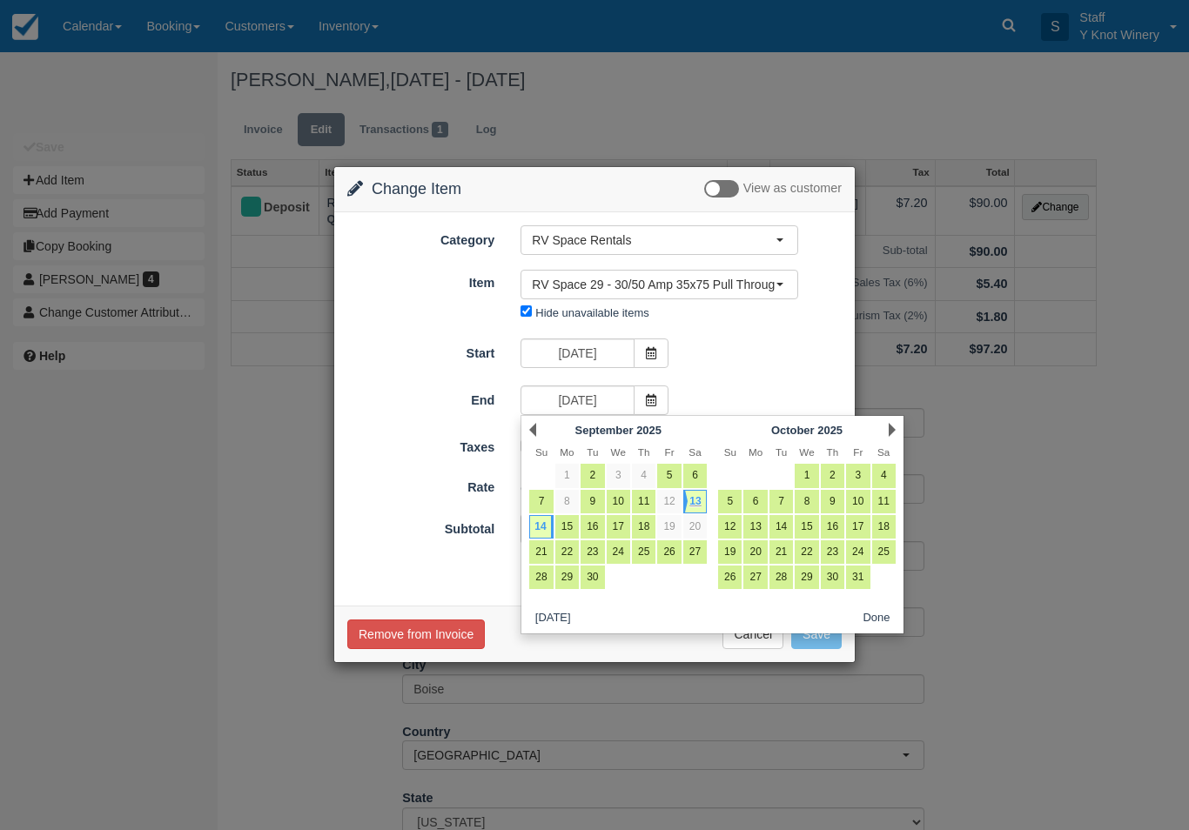
click at [699, 501] on link "13" at bounding box center [694, 501] width 23 height 23
type input "09/13/25"
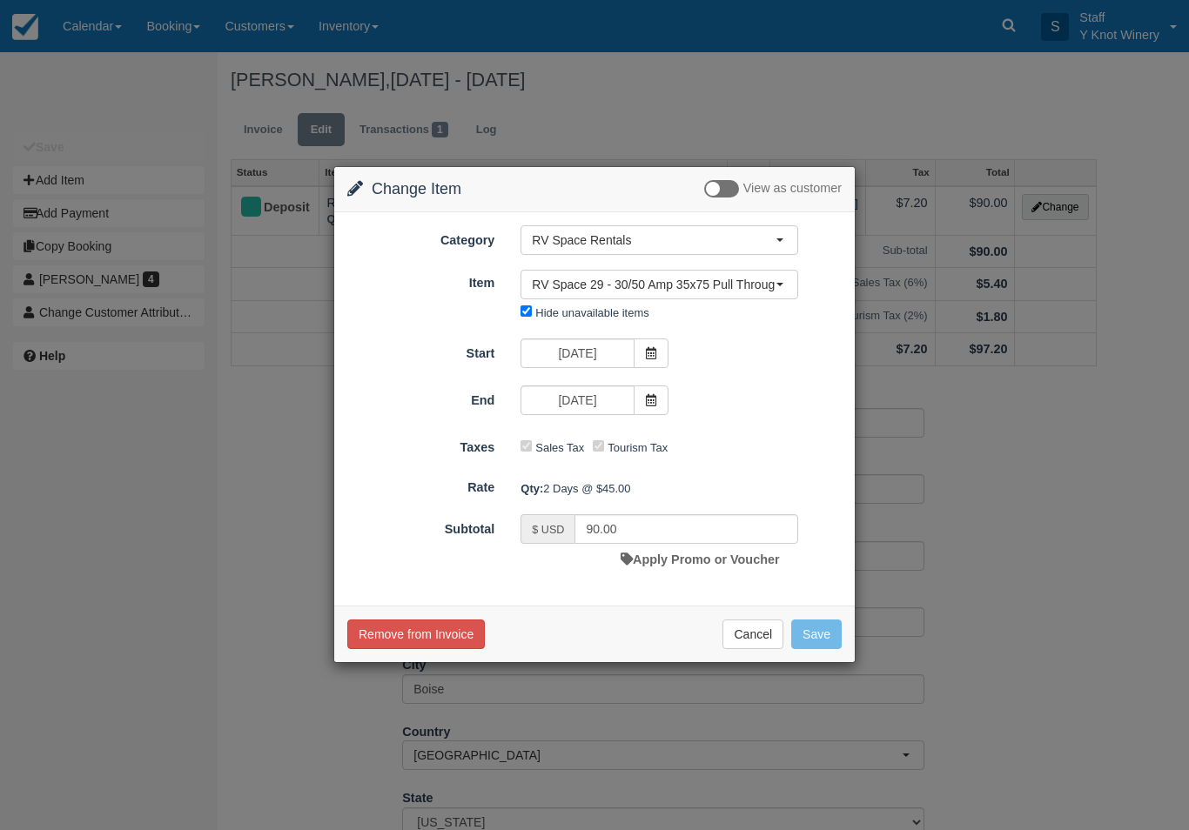
type input "45.00"
click at [821, 625] on button "Save" at bounding box center [816, 635] width 50 height 30
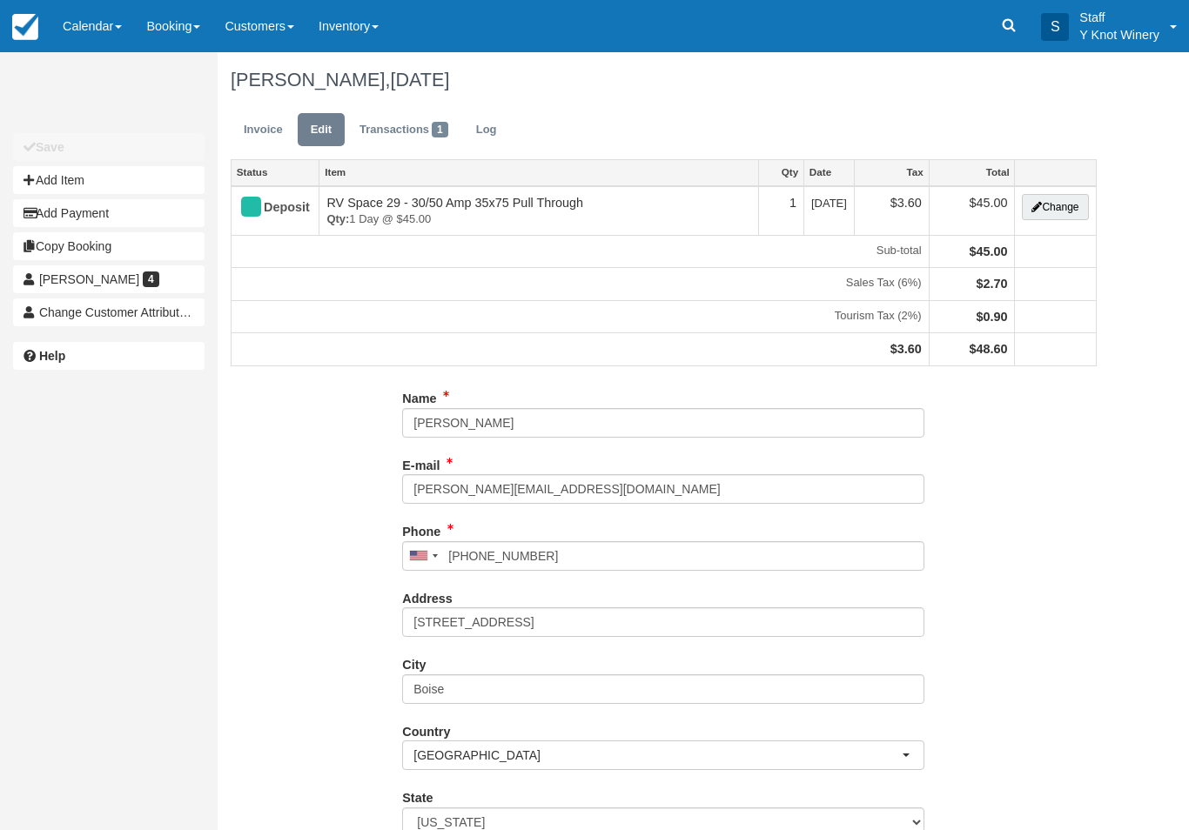
type input "[PHONE_NUMBER]"
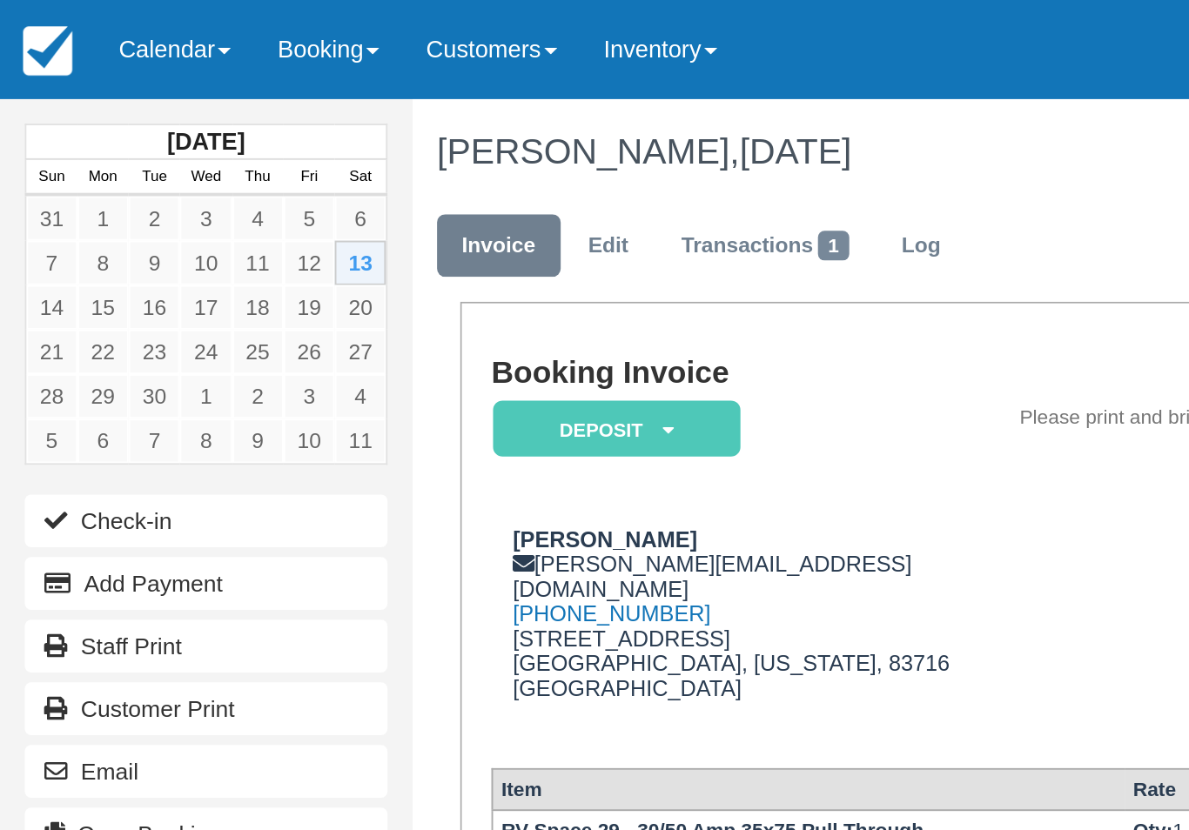
click at [122, 26] on span at bounding box center [118, 26] width 7 height 3
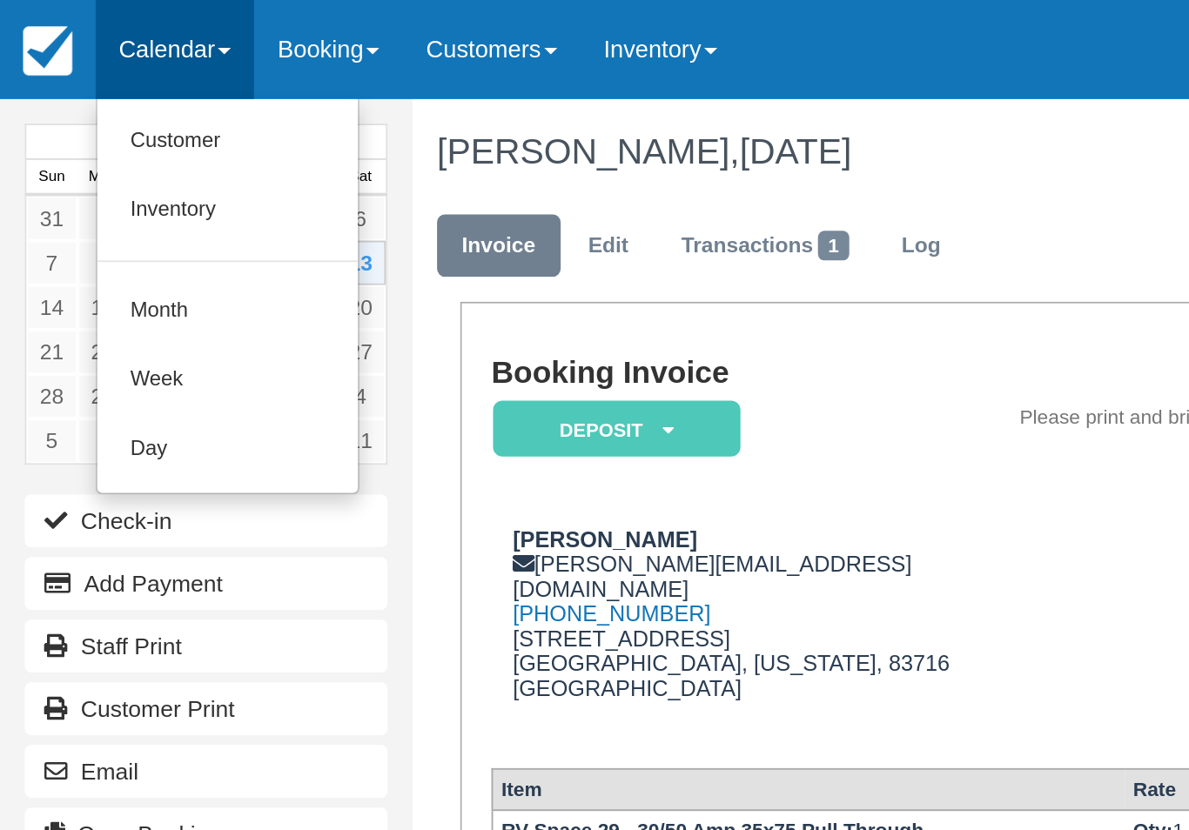
click at [108, 76] on link "Customer" at bounding box center [119, 75] width 137 height 37
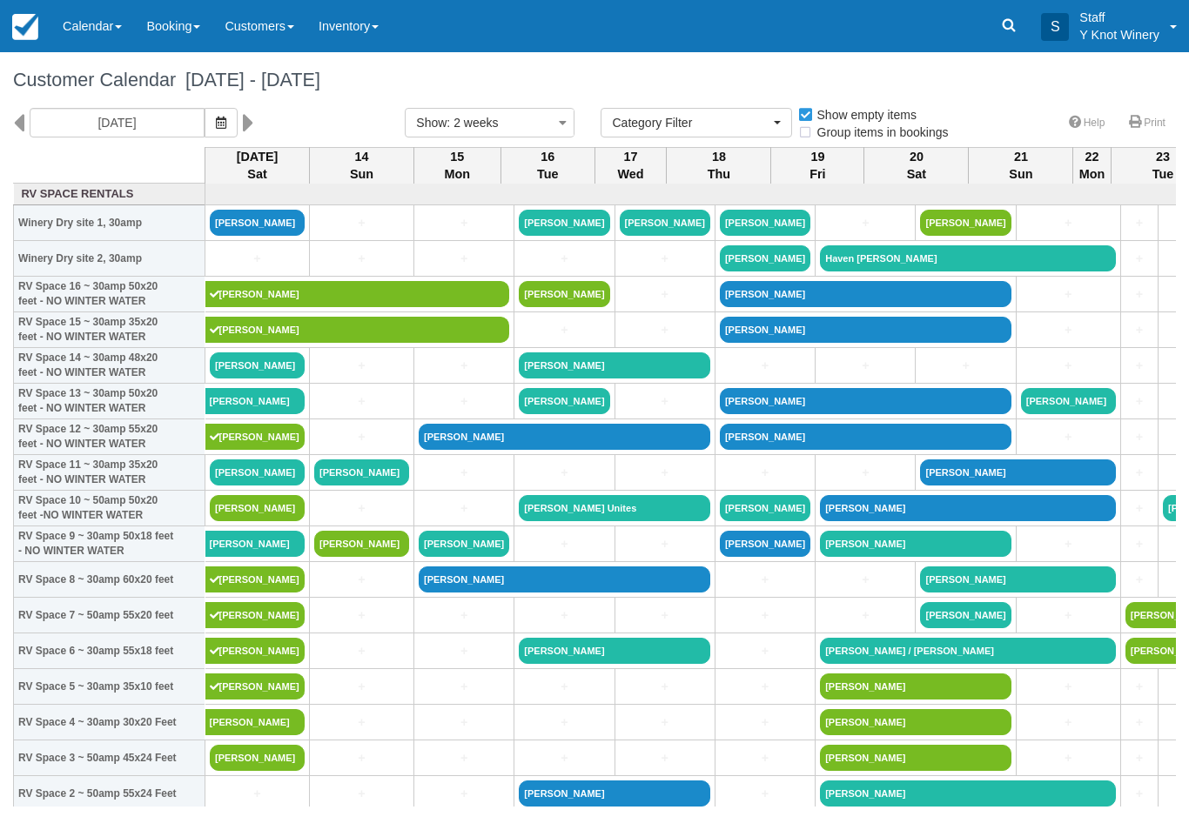
select select
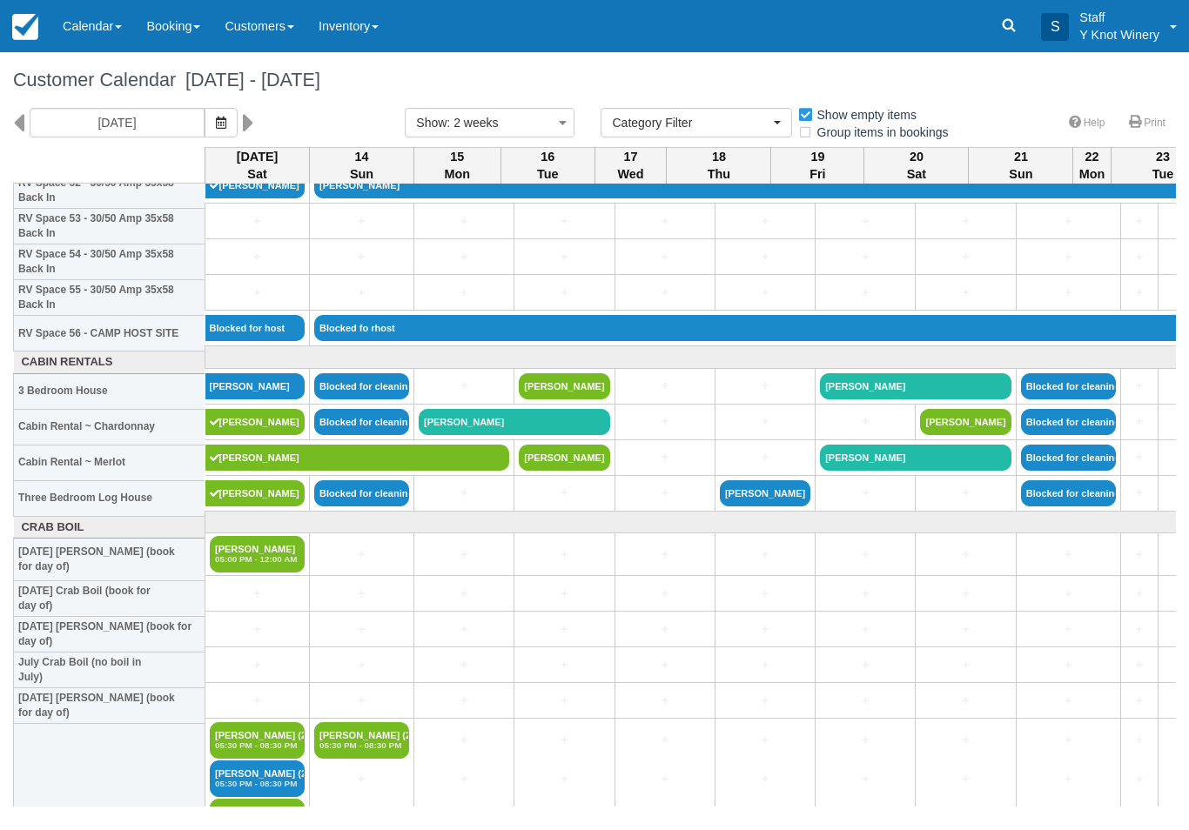
scroll to position [1919, 0]
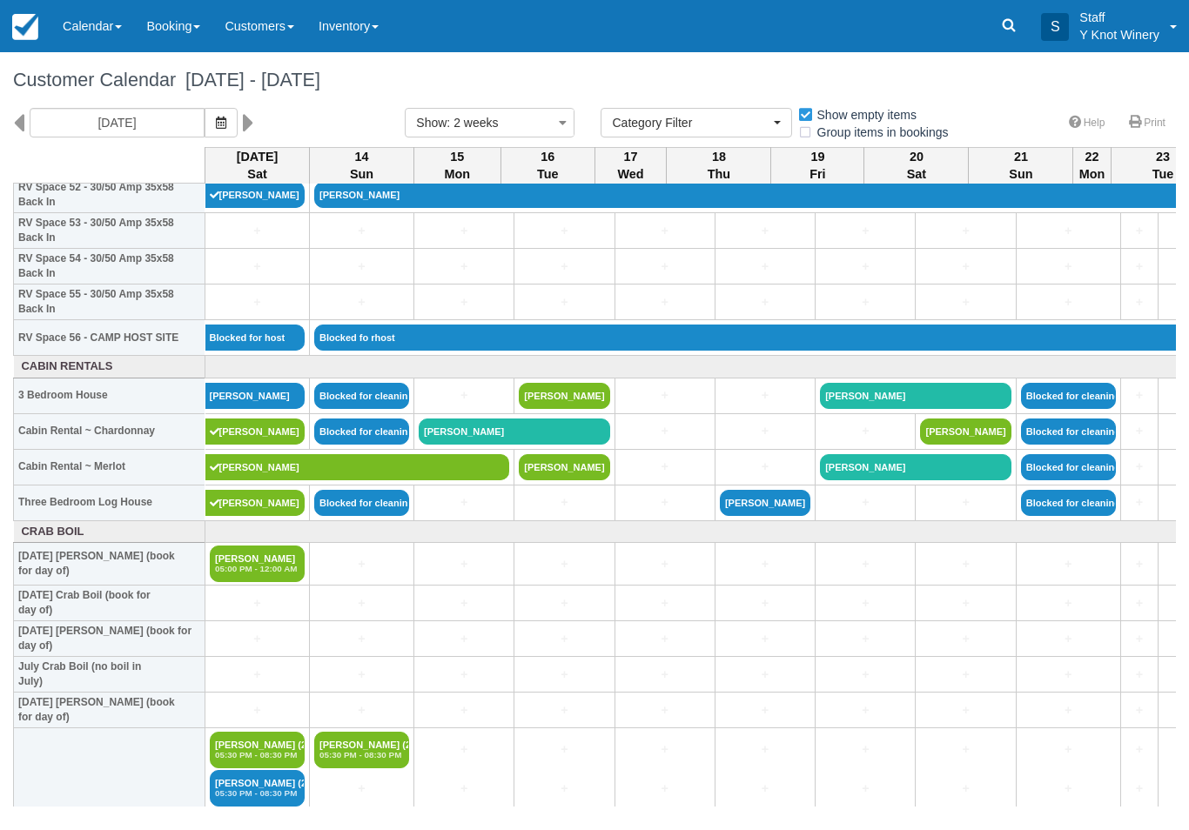
click at [238, 409] on link "[PERSON_NAME]" at bounding box center [255, 396] width 100 height 26
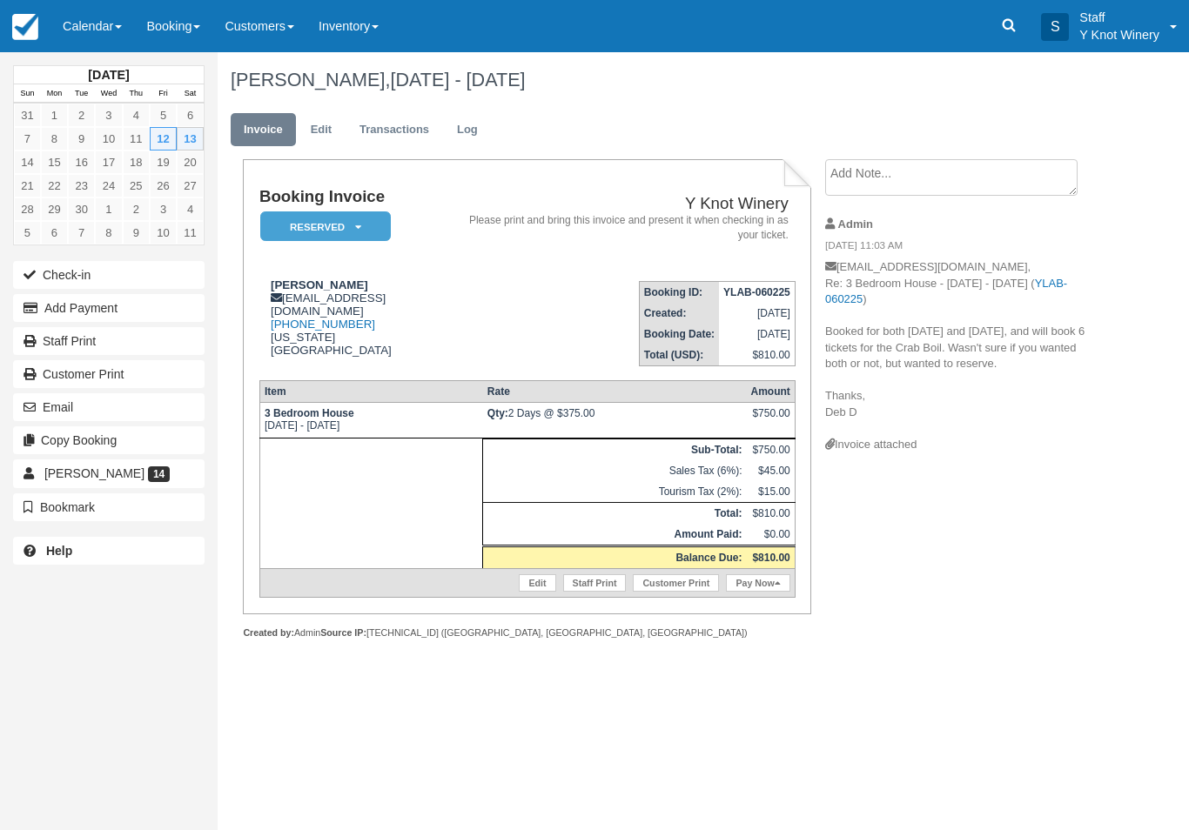
click at [756, 592] on link "Pay Now" at bounding box center [758, 582] width 64 height 17
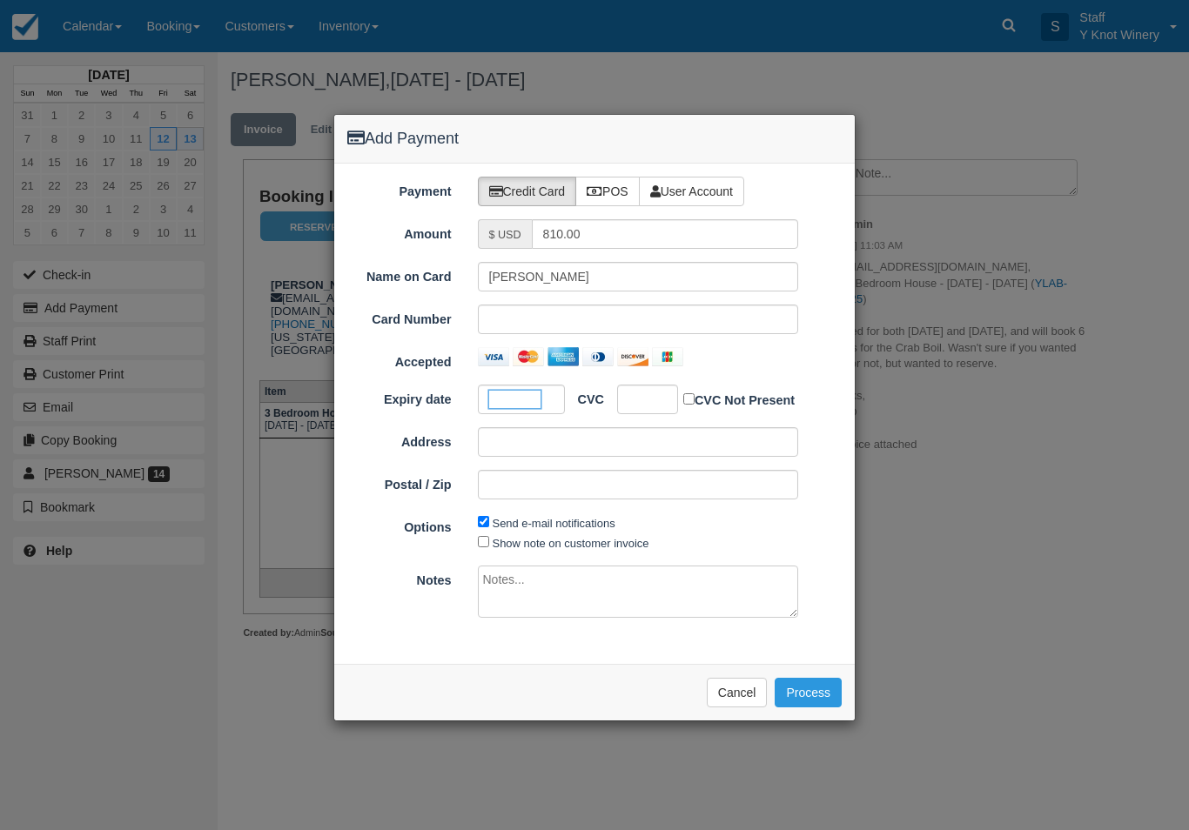
click at [648, 413] on ol "Expiry date CVC CVC Not Present Address Postal / Zip Pay $810.00 USD" at bounding box center [594, 449] width 494 height 129
click at [485, 543] on input "Show note on customer invoice" at bounding box center [483, 541] width 11 height 11
checkbox input "true"
click at [807, 694] on button "Process" at bounding box center [807, 693] width 67 height 30
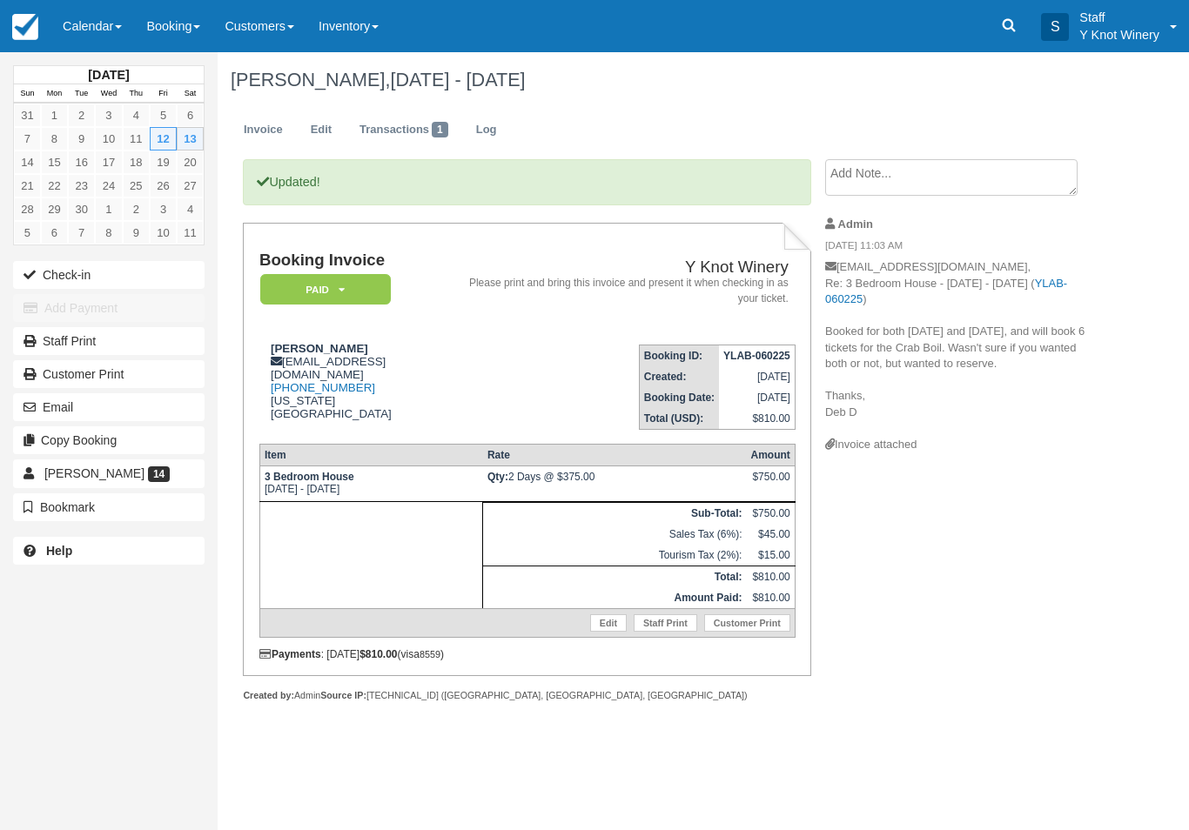
click at [66, 276] on button "Check-in" at bounding box center [108, 275] width 191 height 28
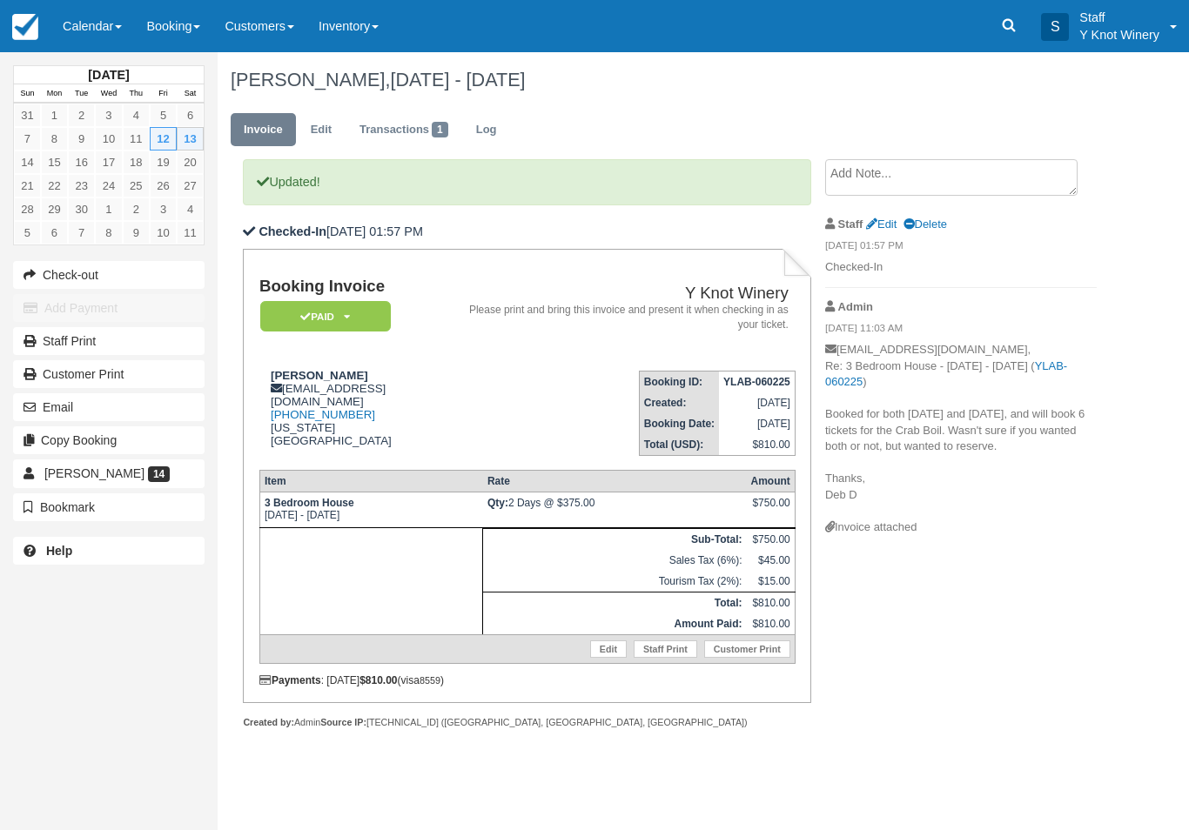
click at [72, 19] on link "Calendar" at bounding box center [92, 26] width 84 height 52
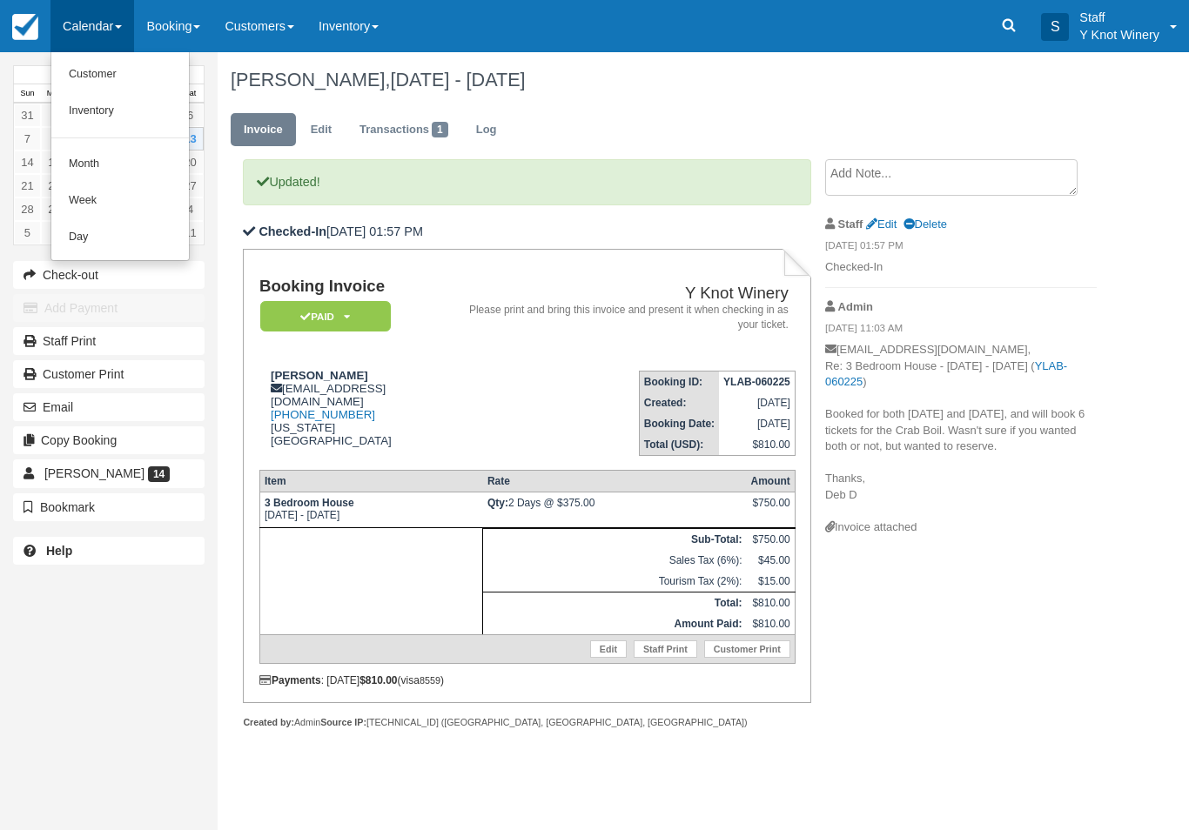
click at [91, 83] on link "Customer" at bounding box center [119, 75] width 137 height 37
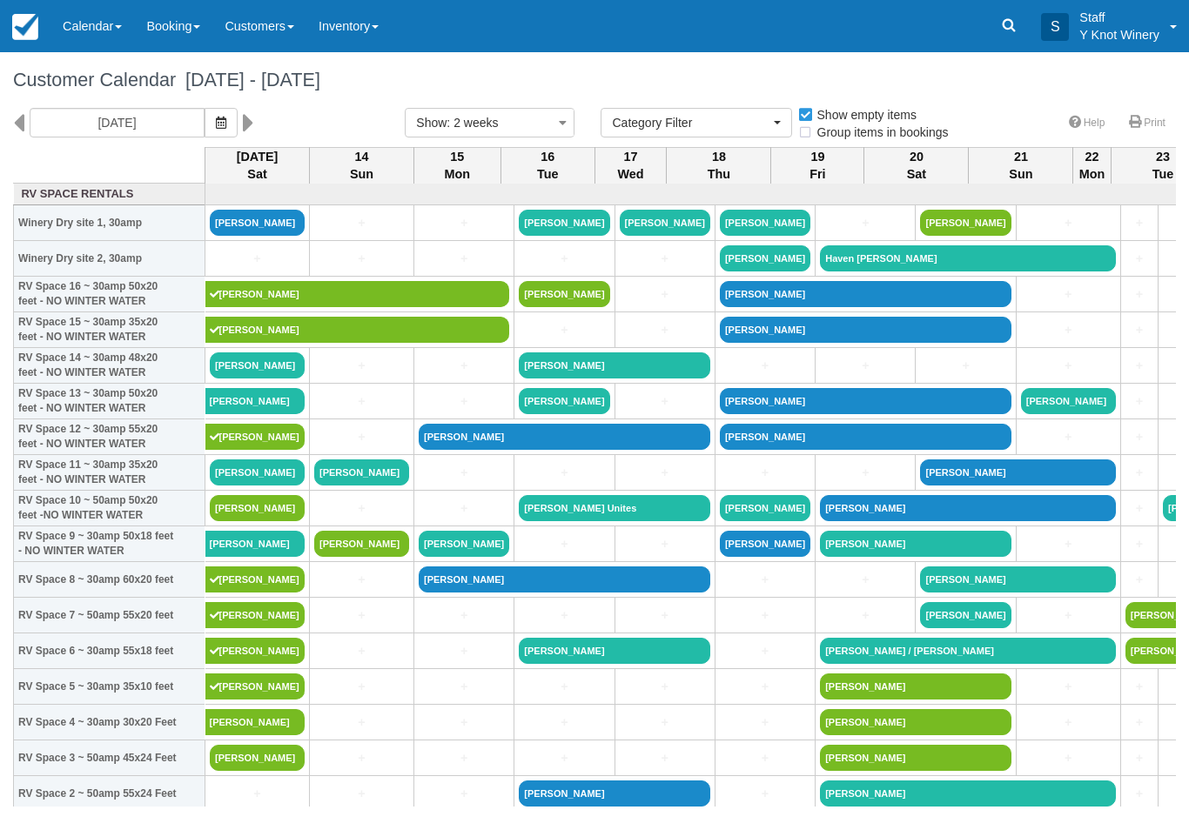
select select
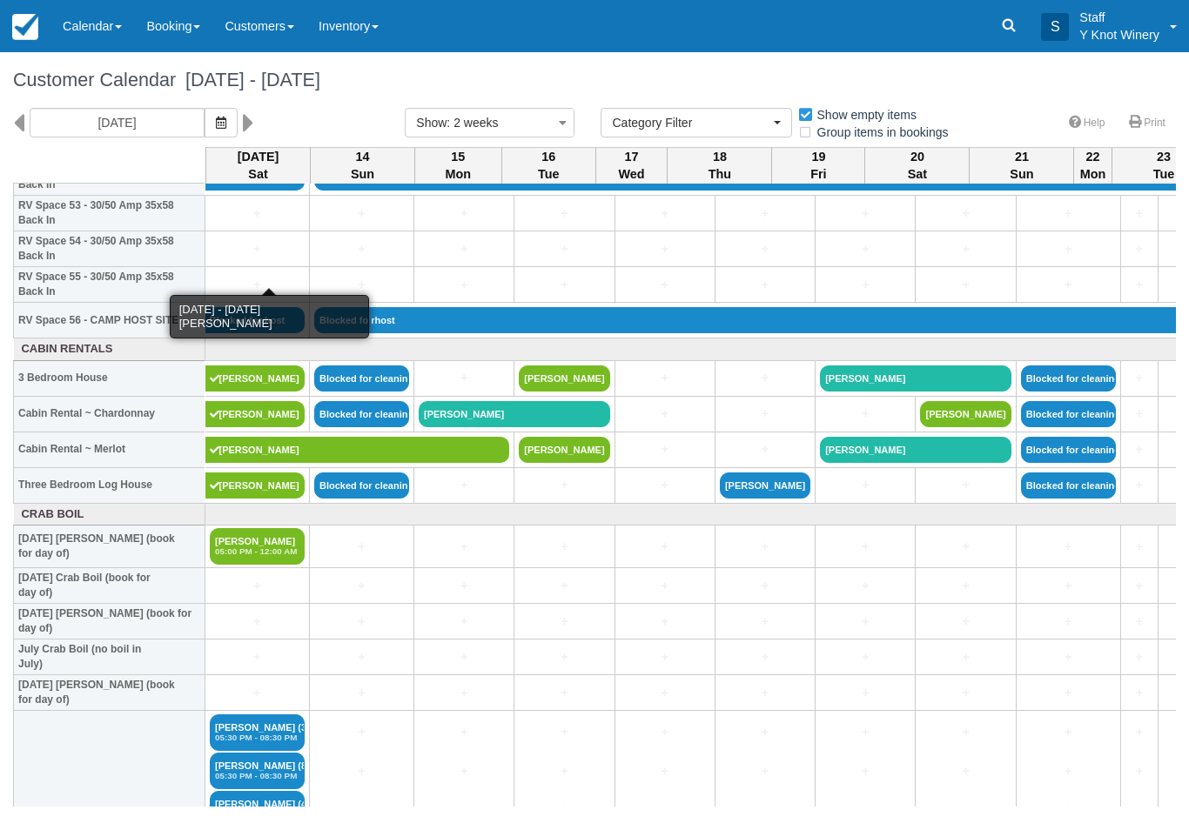
scroll to position [1936, 0]
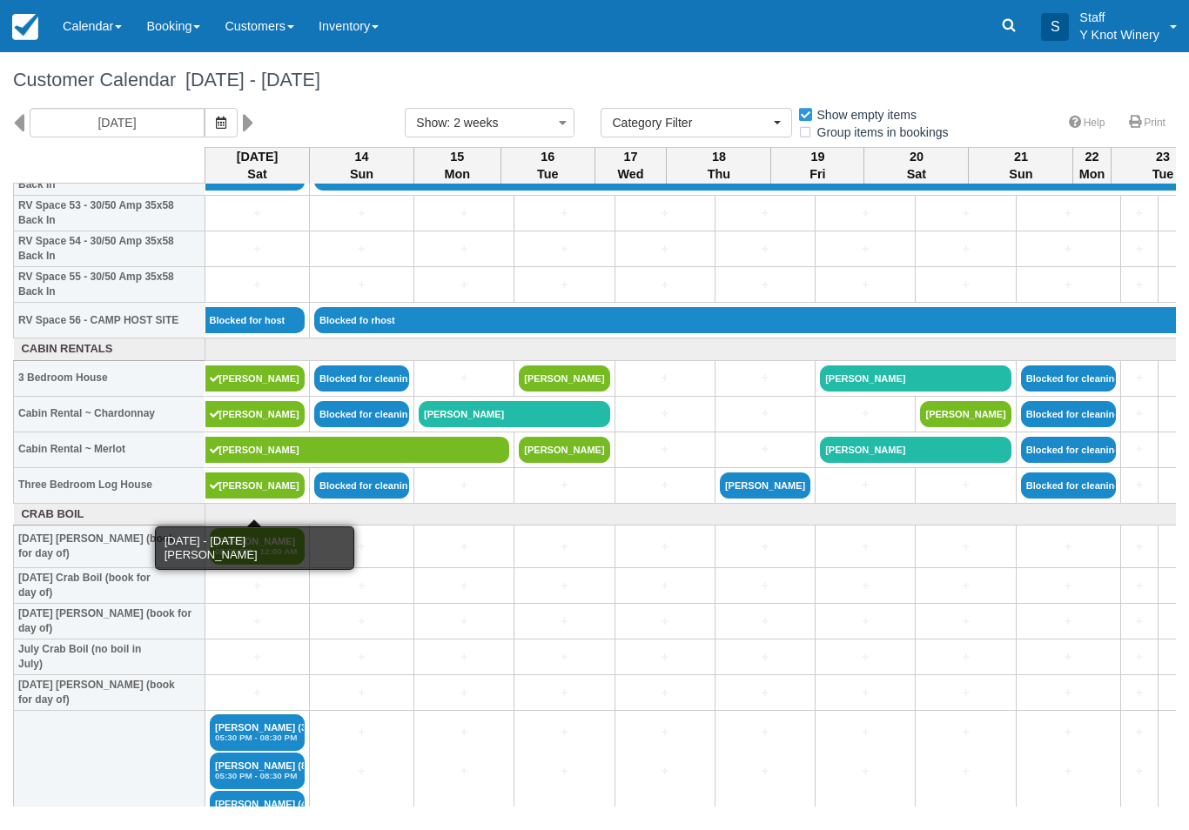
click at [227, 499] on link "Laura Lucas" at bounding box center [255, 485] width 100 height 26
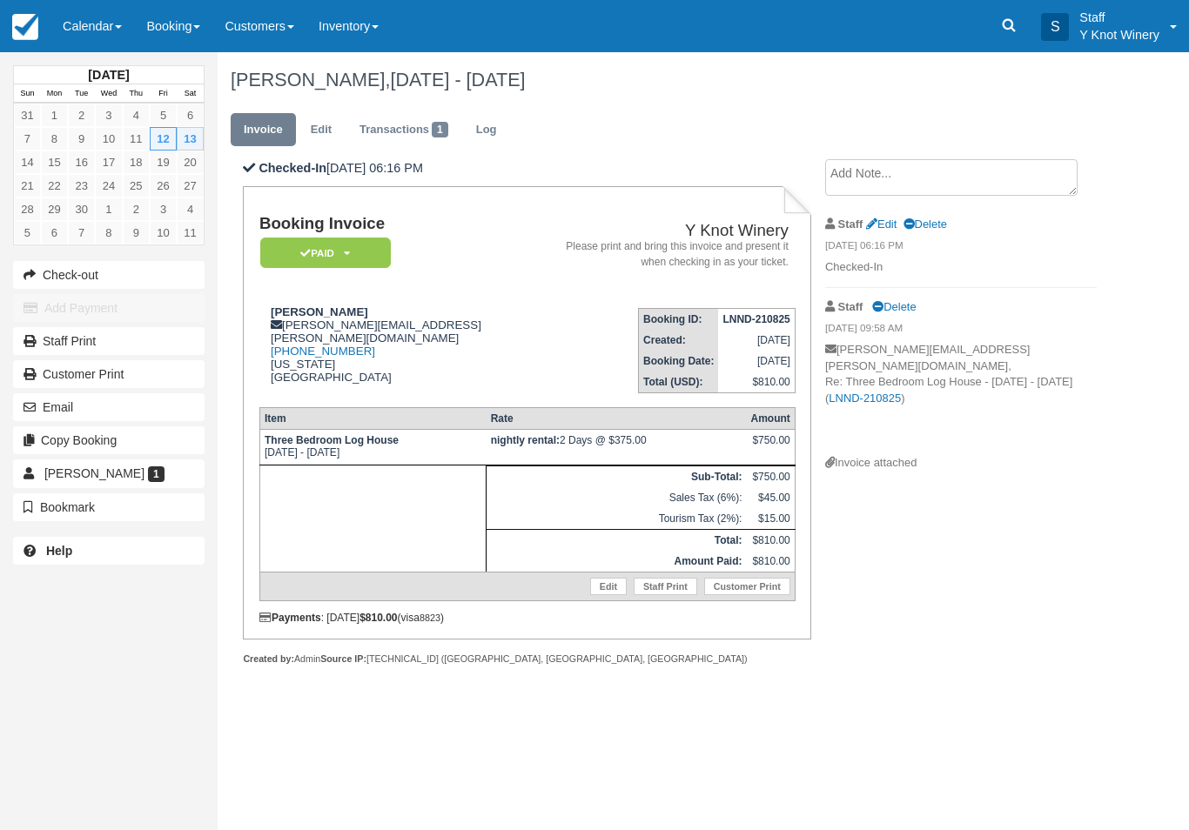
click at [382, 118] on link "Transactions 1" at bounding box center [403, 130] width 115 height 34
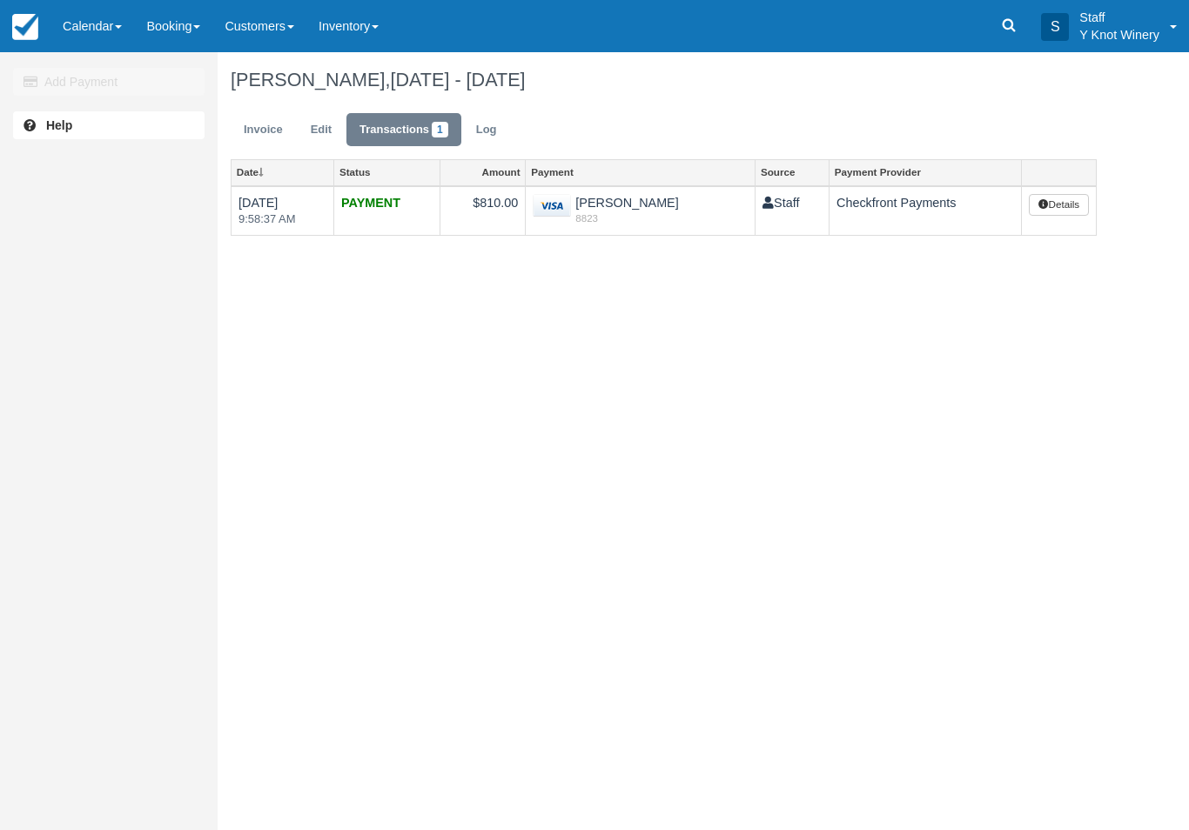
click at [271, 129] on link "Invoice" at bounding box center [263, 130] width 65 height 34
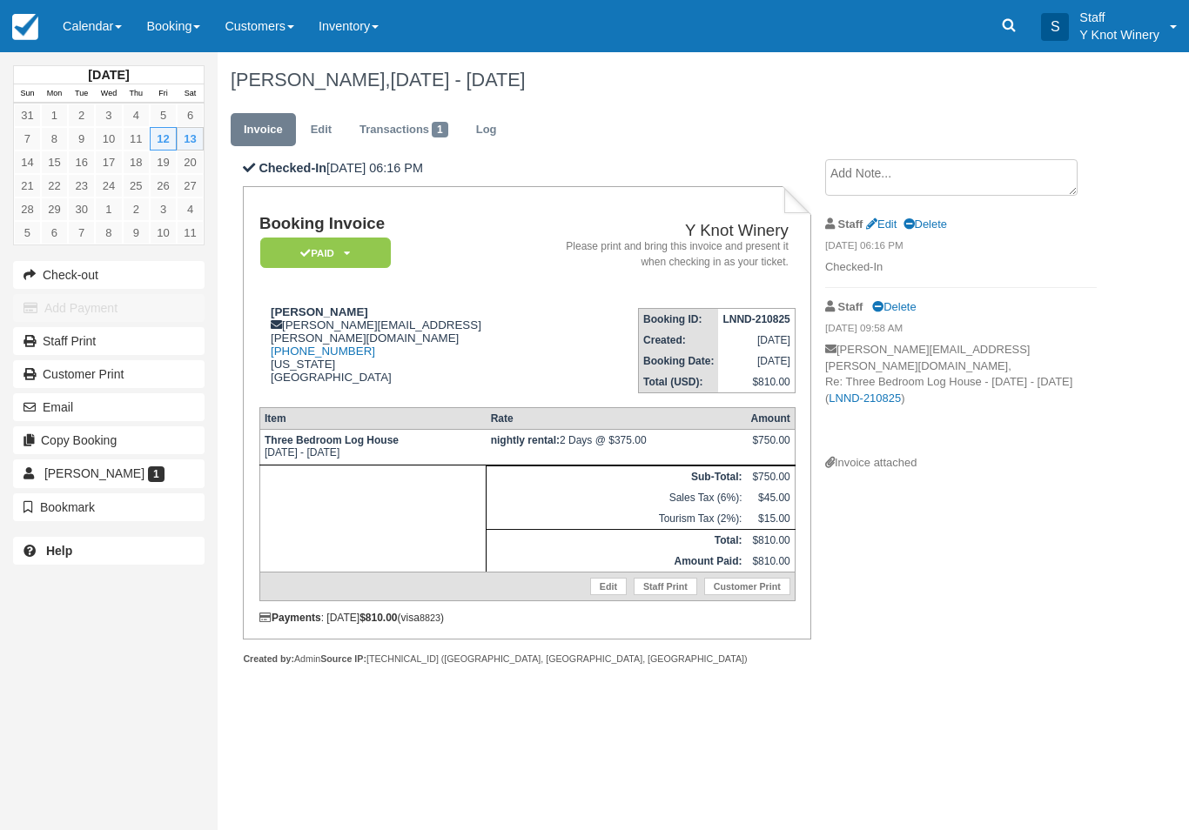
click at [97, 33] on link "Calendar" at bounding box center [92, 26] width 84 height 52
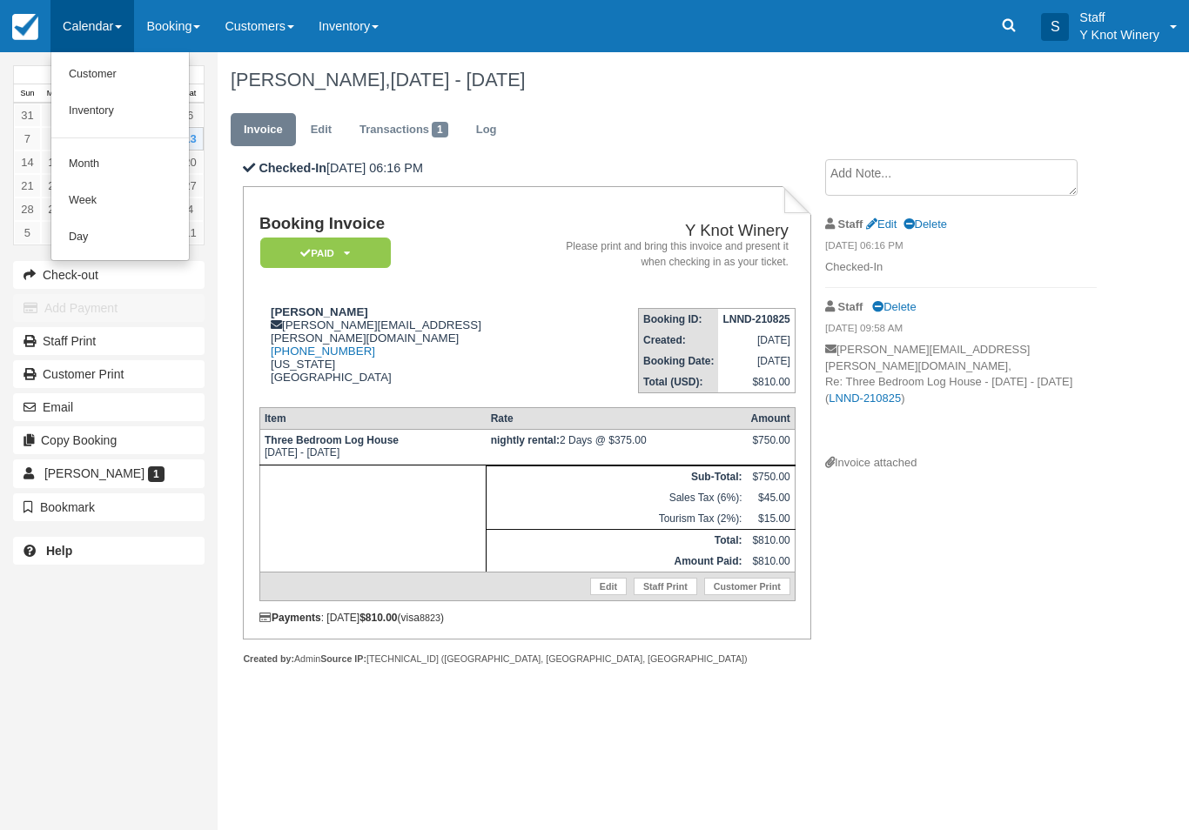
click at [102, 76] on link "Customer" at bounding box center [119, 75] width 137 height 37
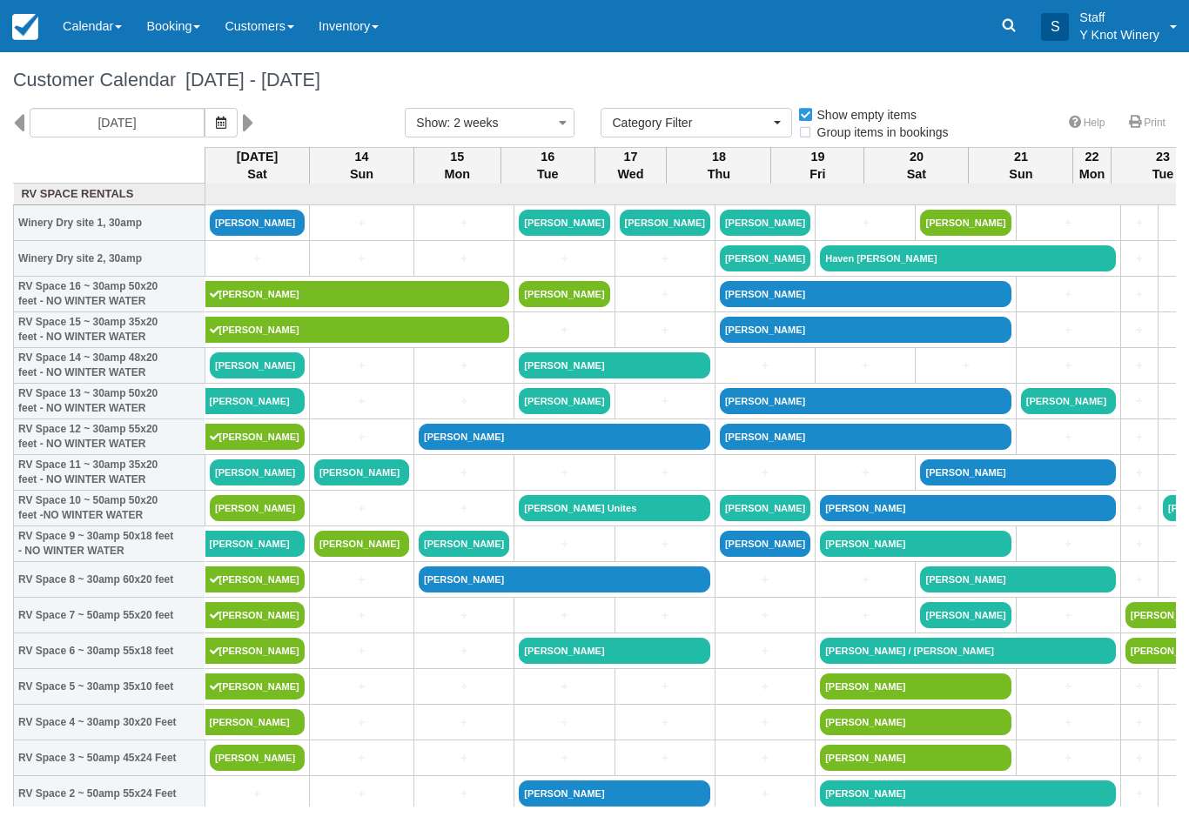
select select
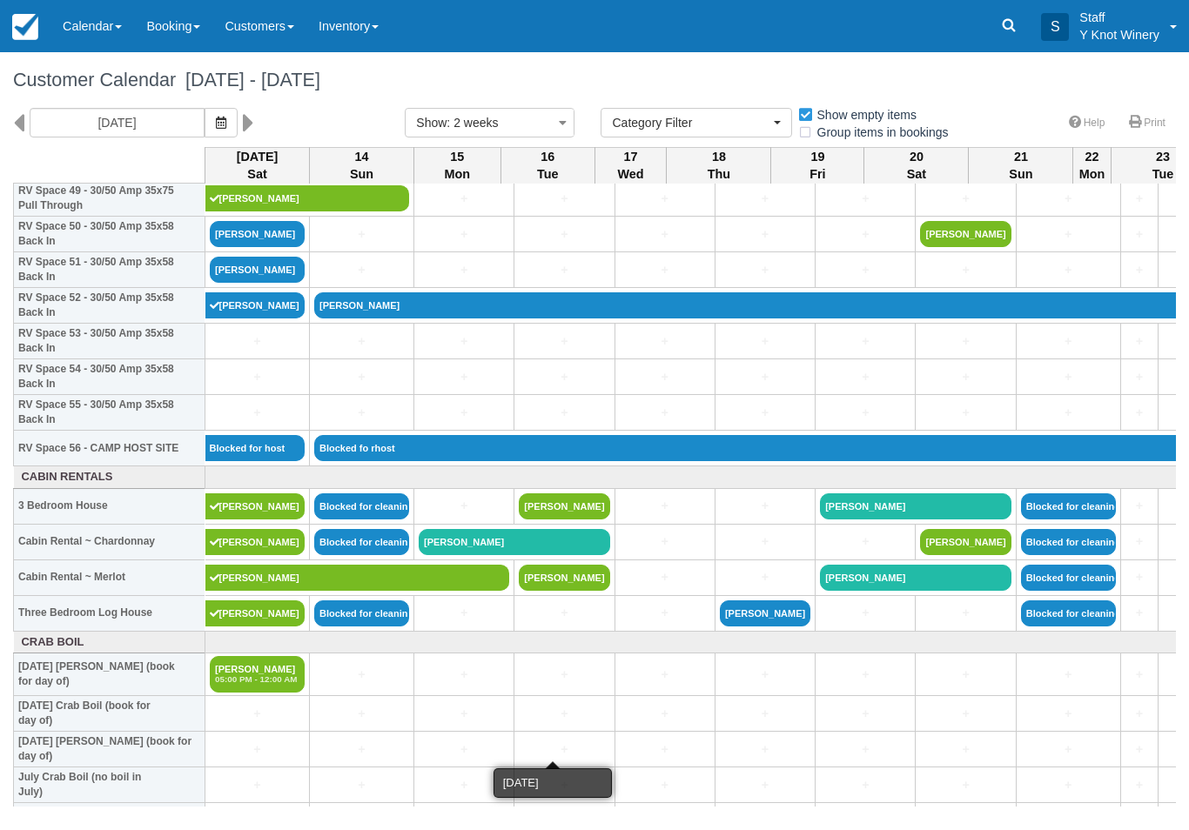
scroll to position [1806, 0]
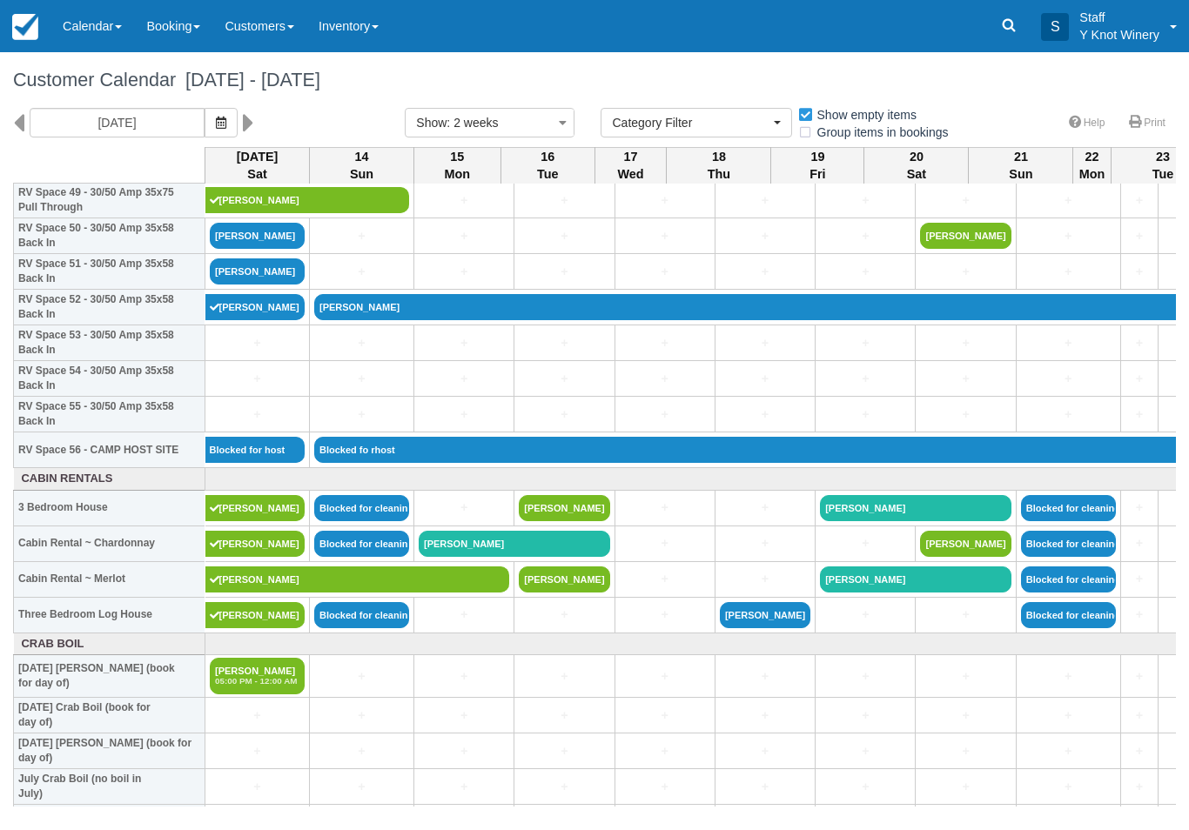
click at [242, 521] on link "[PERSON_NAME]" at bounding box center [255, 508] width 100 height 26
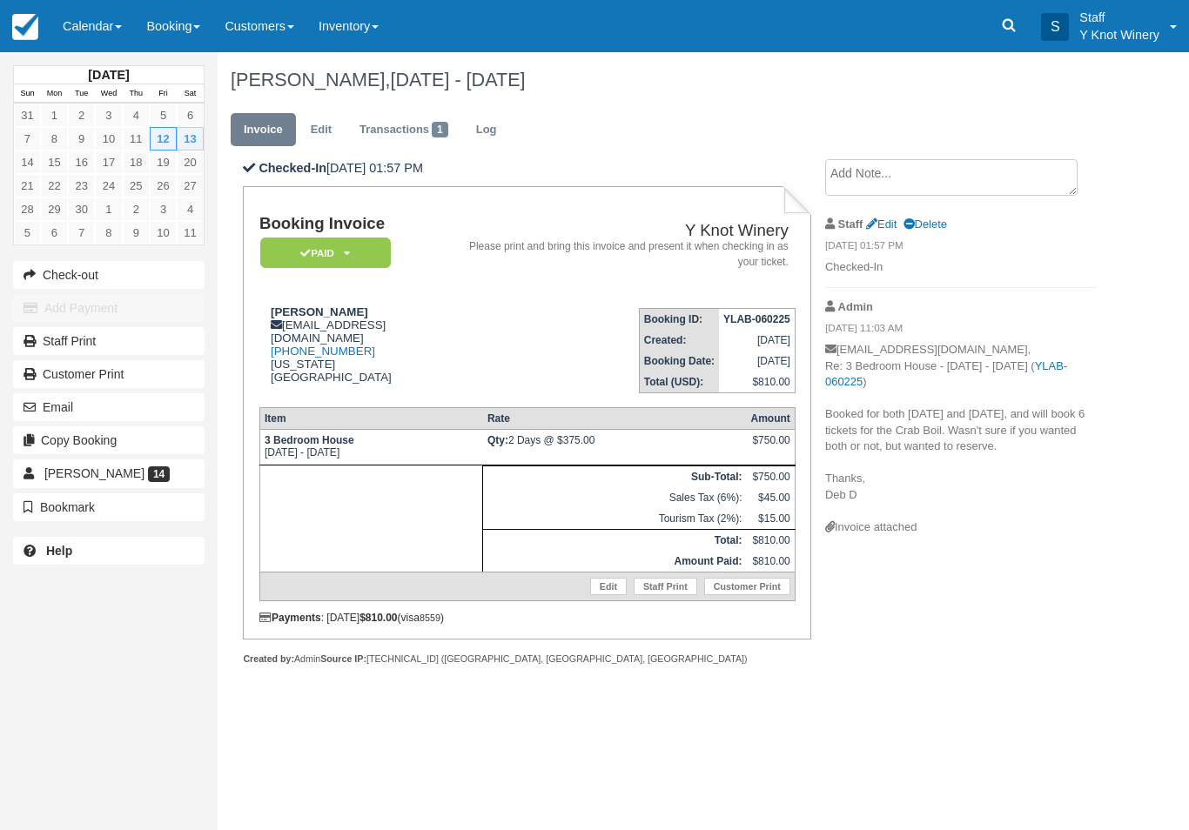
click at [97, 23] on link "Calendar" at bounding box center [92, 26] width 84 height 52
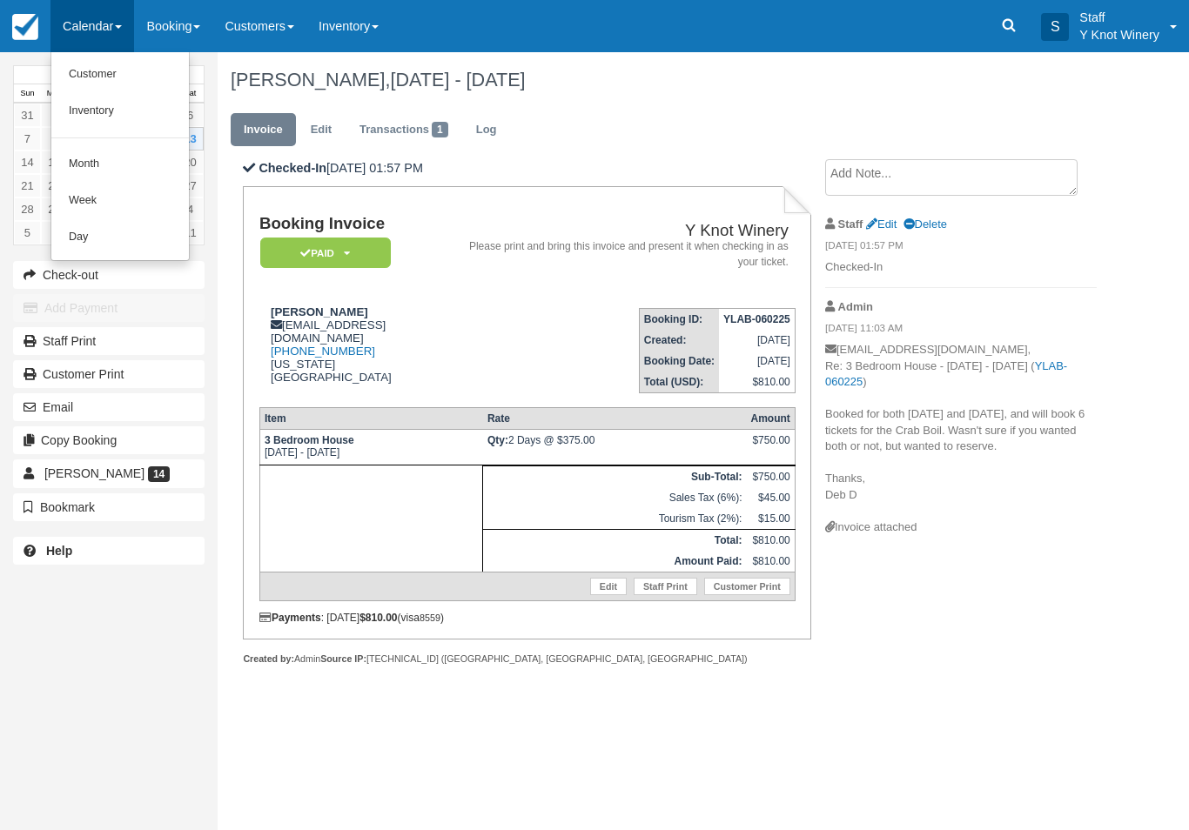
click at [115, 63] on link "Customer" at bounding box center [119, 75] width 137 height 37
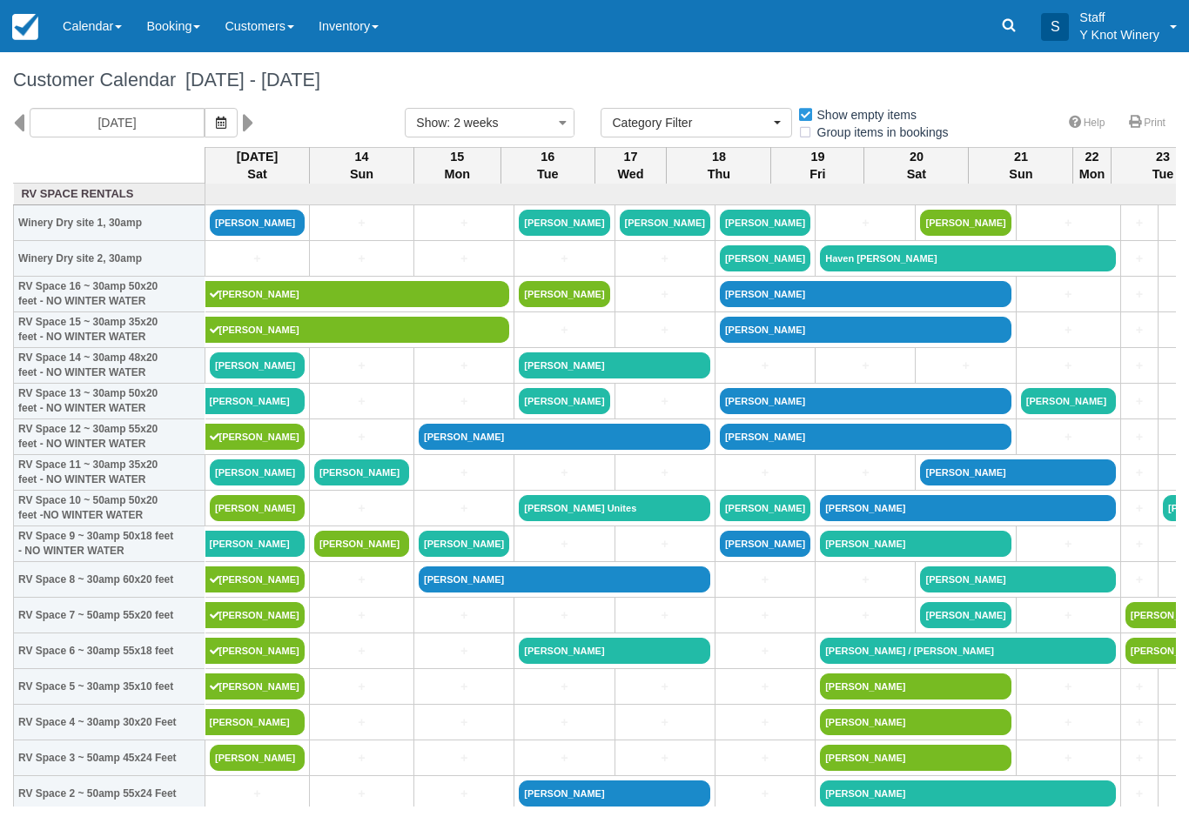
select select
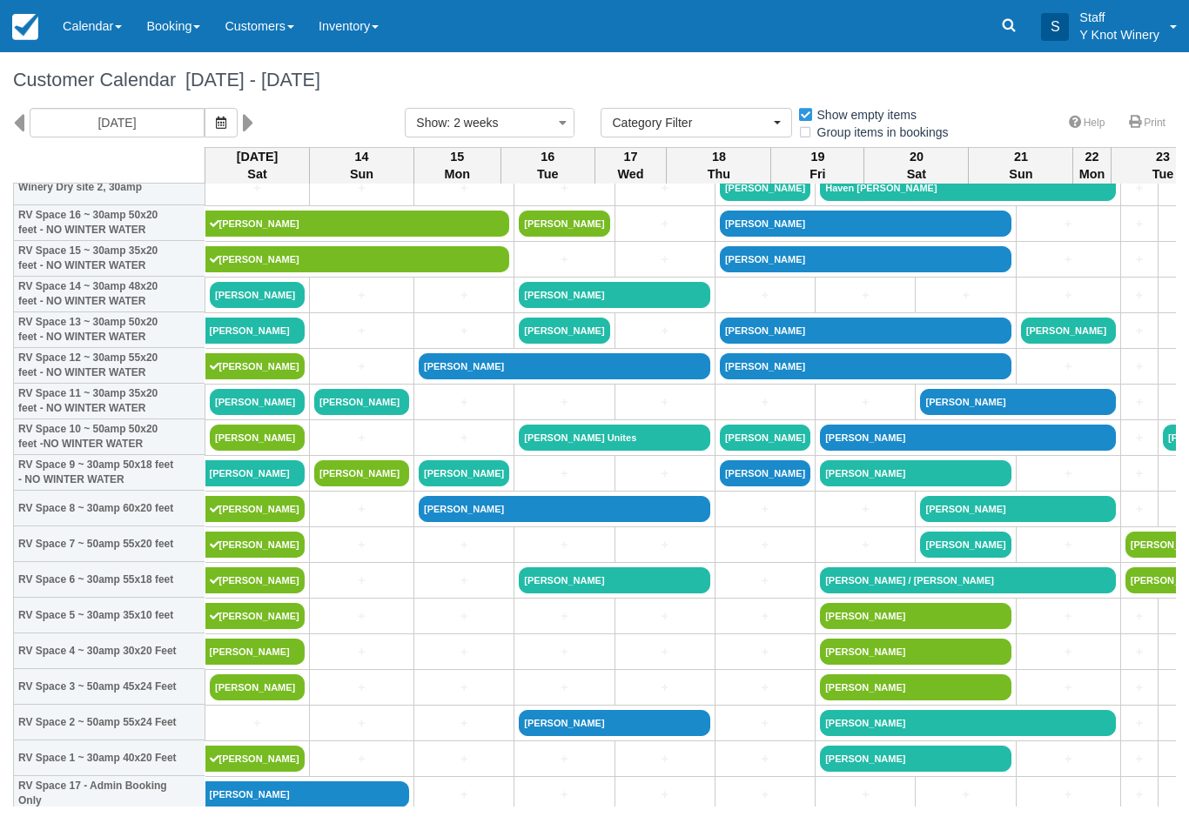
scroll to position [70, 0]
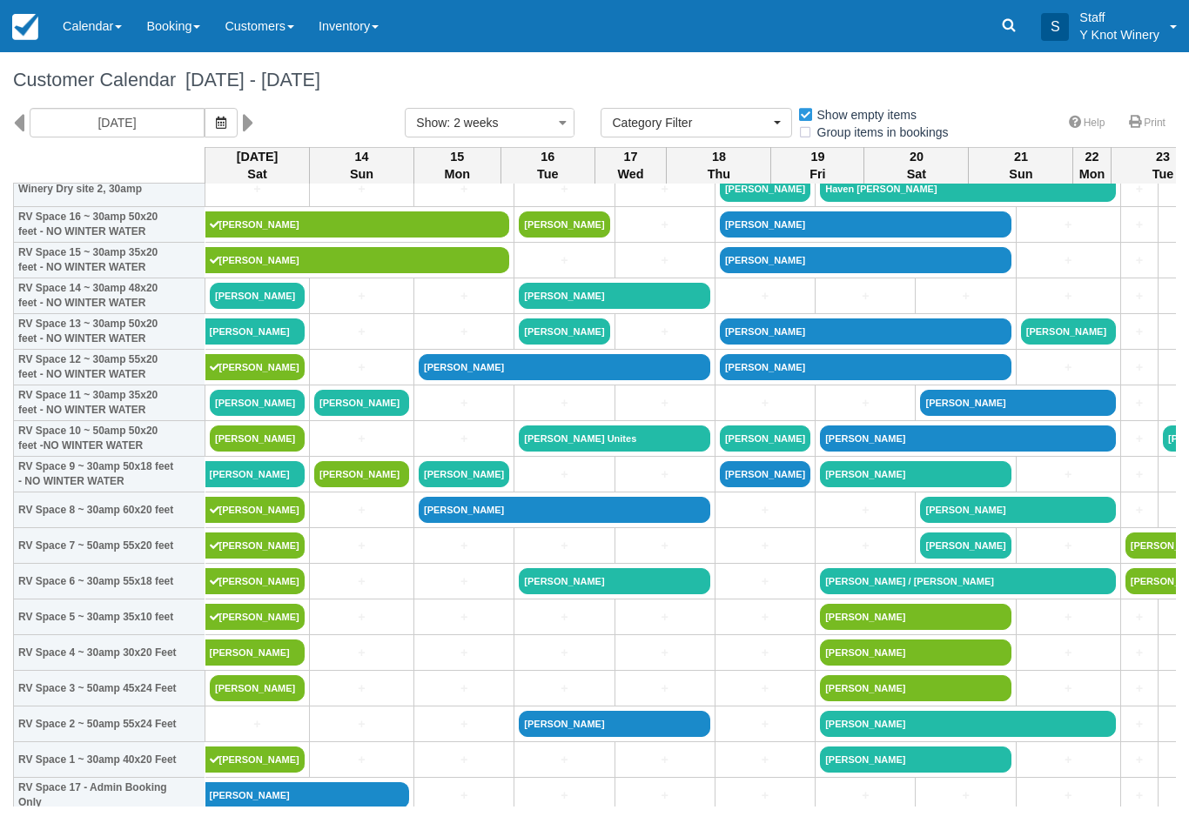
click at [228, 416] on link "[PERSON_NAME]" at bounding box center [257, 403] width 95 height 26
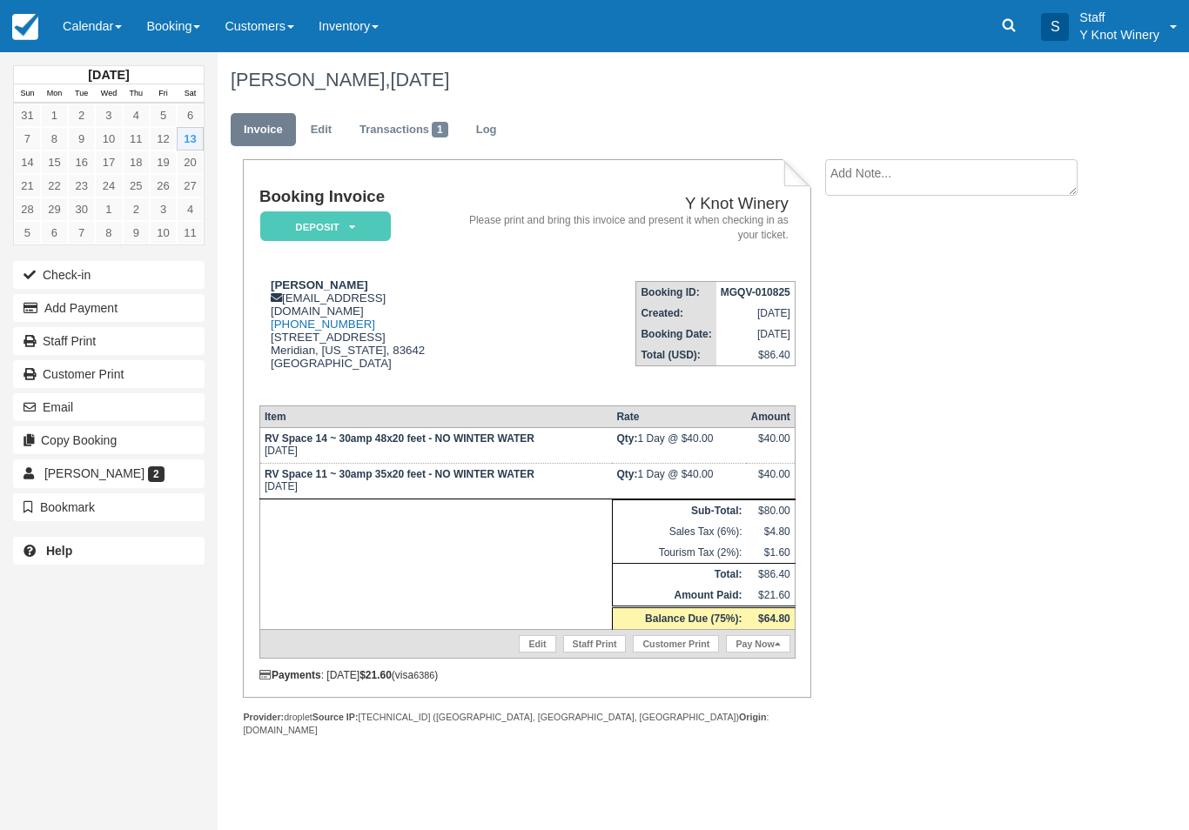
click at [519, 651] on link "Edit" at bounding box center [537, 643] width 37 height 17
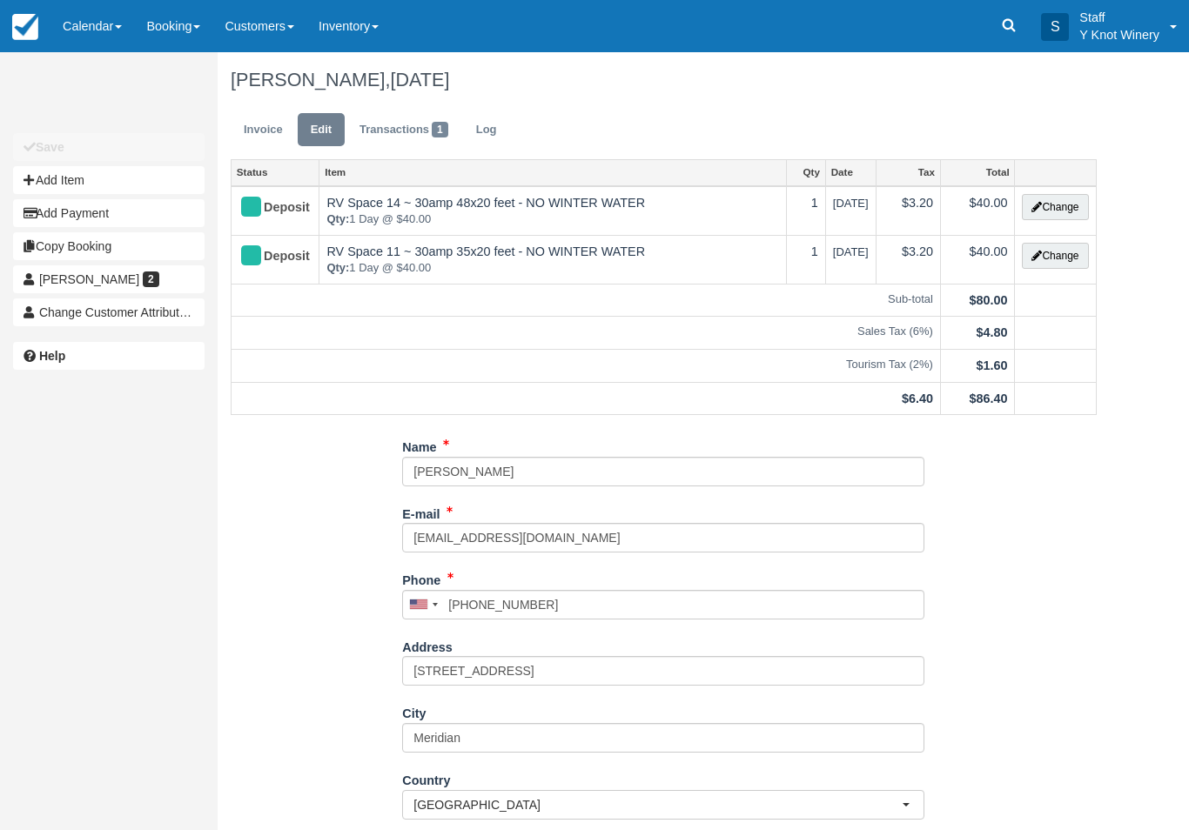
click at [358, 257] on td "RV Space 11 ~ 30amp 35x20 feet - NO WINTER WATER Qty: 1 Day @ $40.00" at bounding box center [552, 259] width 466 height 49
click at [1049, 261] on button "Change" at bounding box center [1055, 256] width 66 height 26
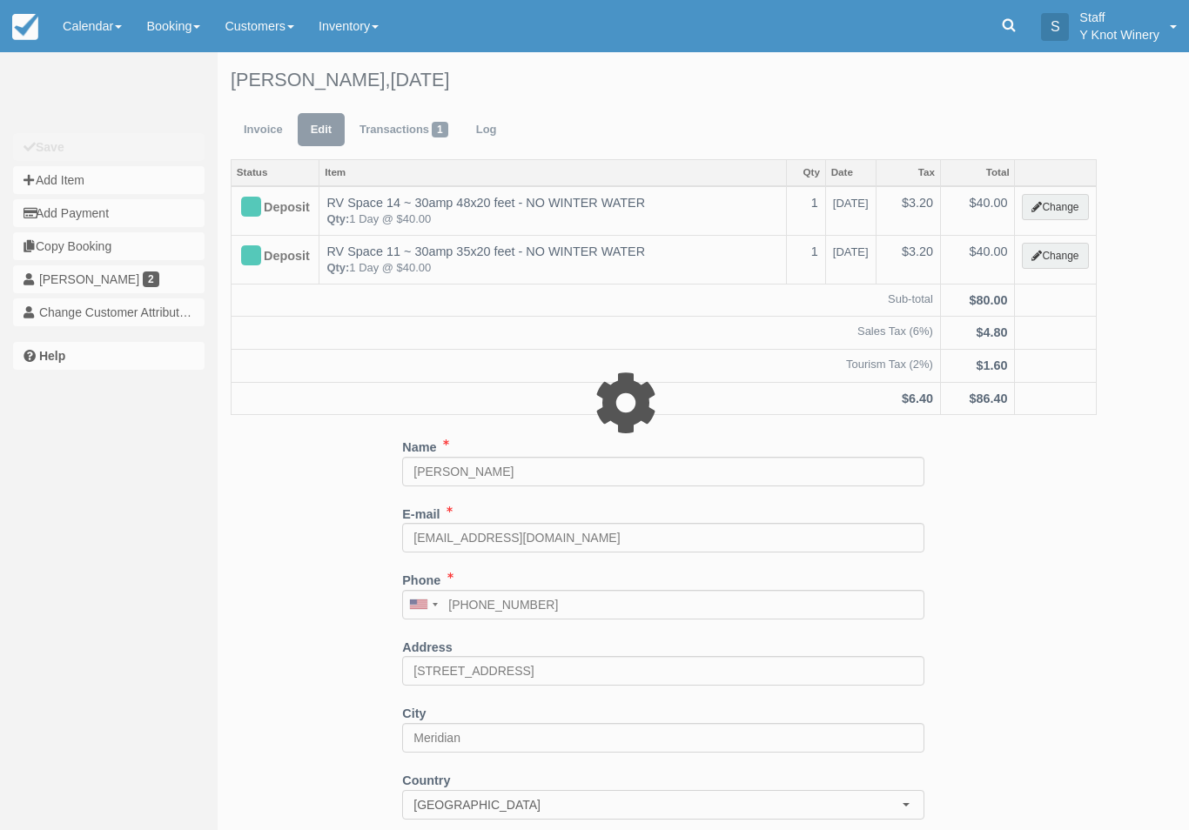
type input "40.00"
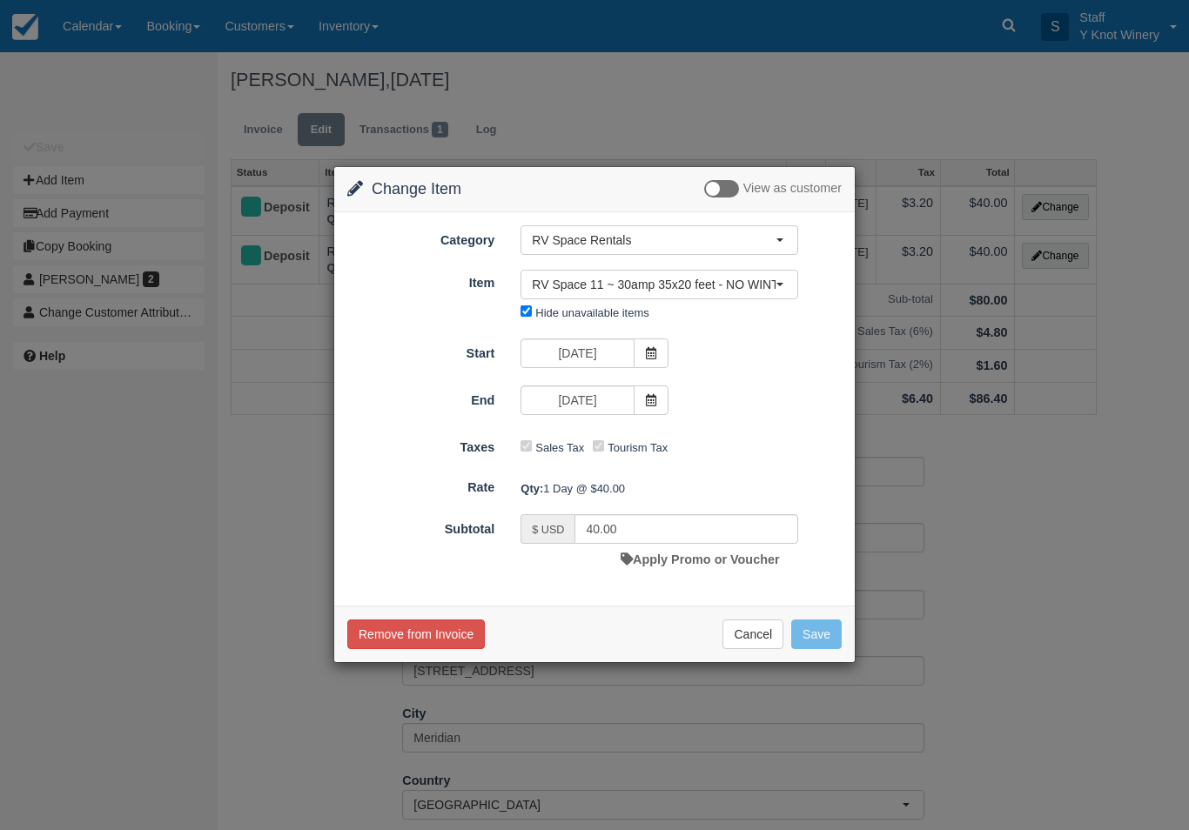
click at [760, 647] on button "Cancel" at bounding box center [752, 635] width 61 height 30
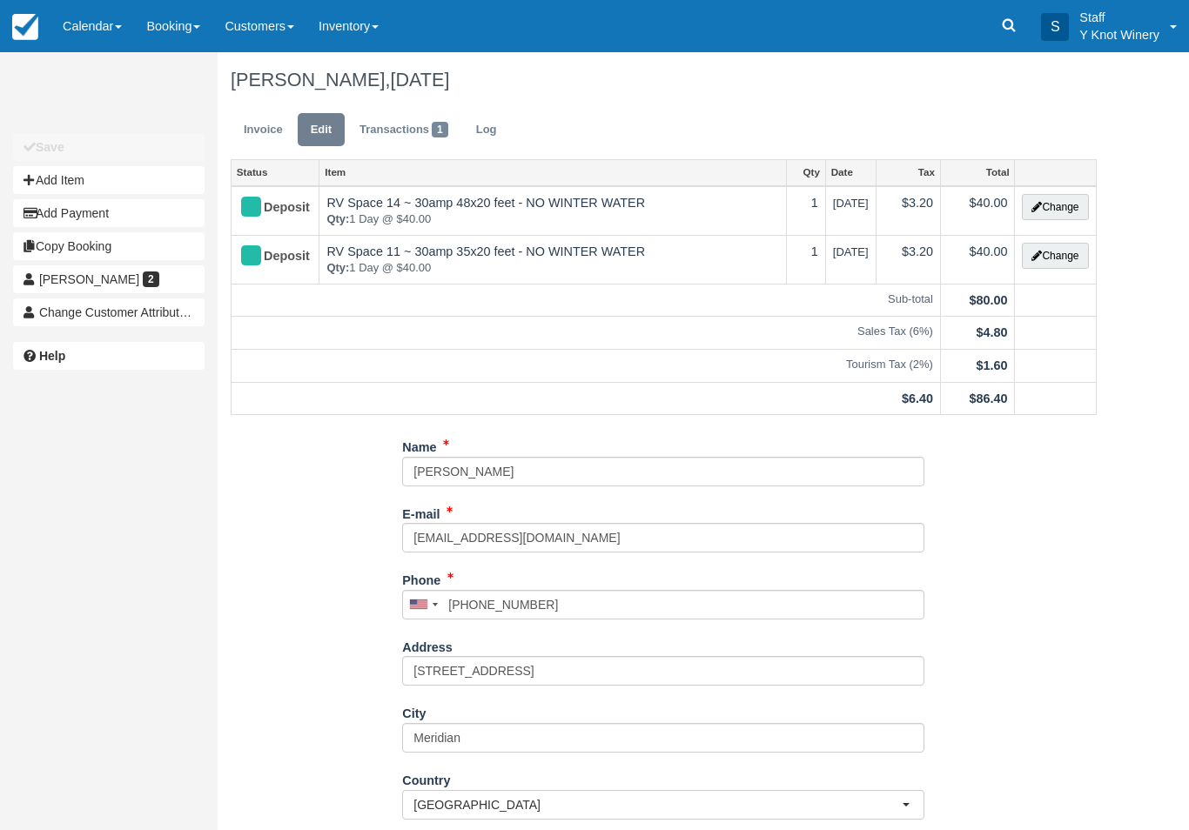
click at [266, 138] on link "Invoice" at bounding box center [263, 130] width 65 height 34
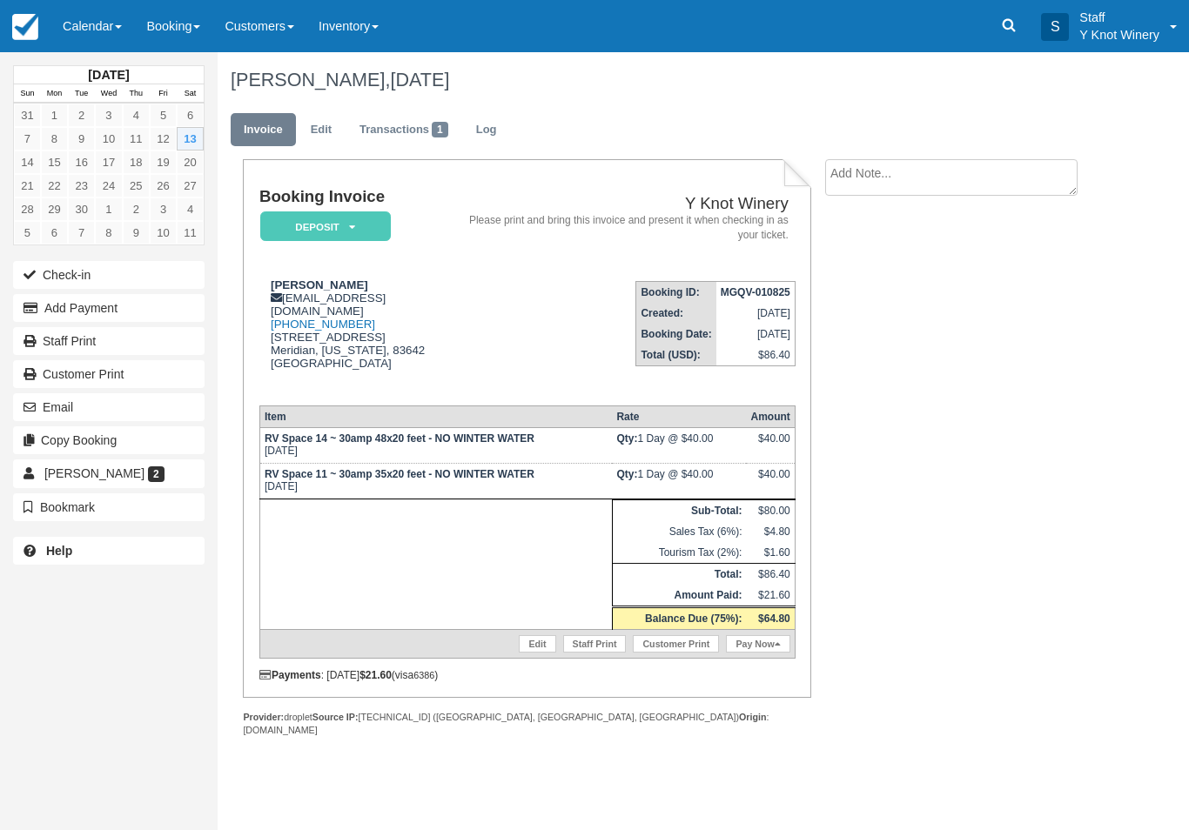
click at [321, 484] on td "RV Space 11 ~ 30amp 35x20 feet - NO WINTER WATER [DATE]" at bounding box center [435, 482] width 352 height 36
click at [360, 537] on td at bounding box center [435, 564] width 352 height 131
click at [74, 472] on span "[PERSON_NAME]" at bounding box center [94, 473] width 100 height 14
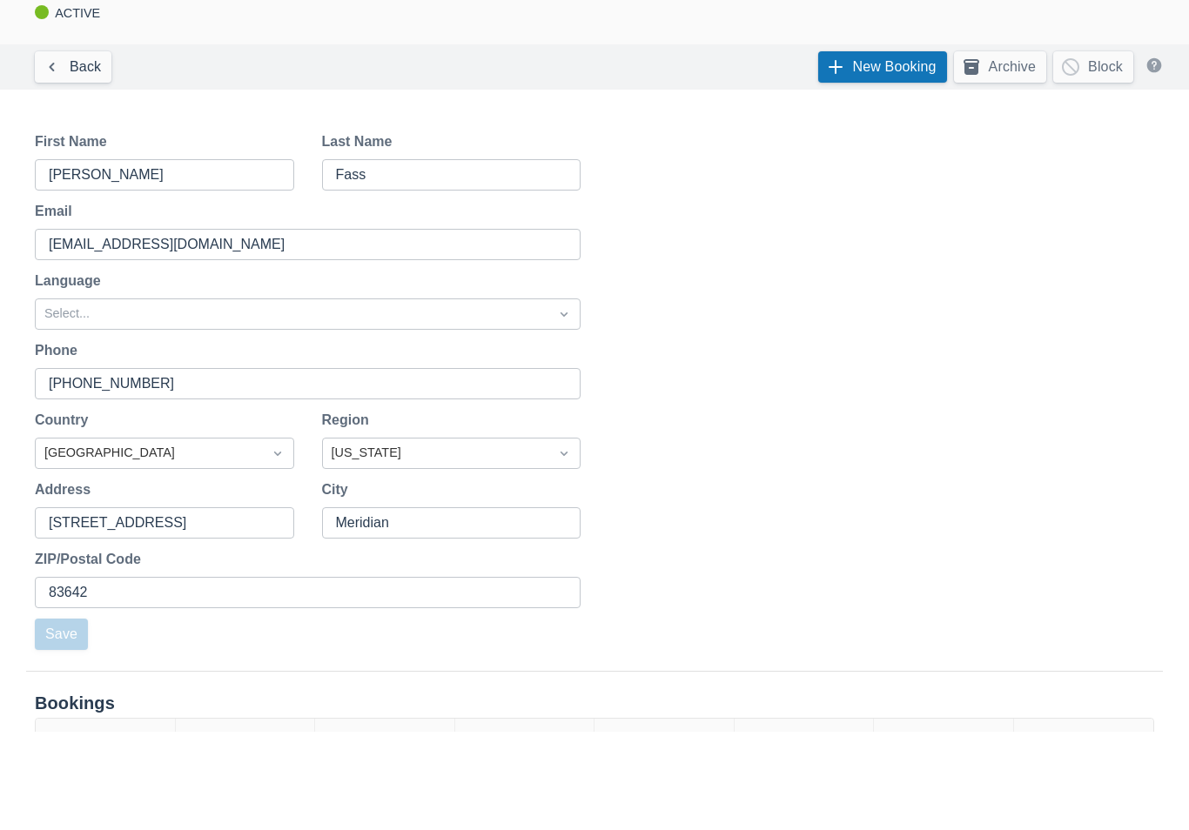
scroll to position [223, 0]
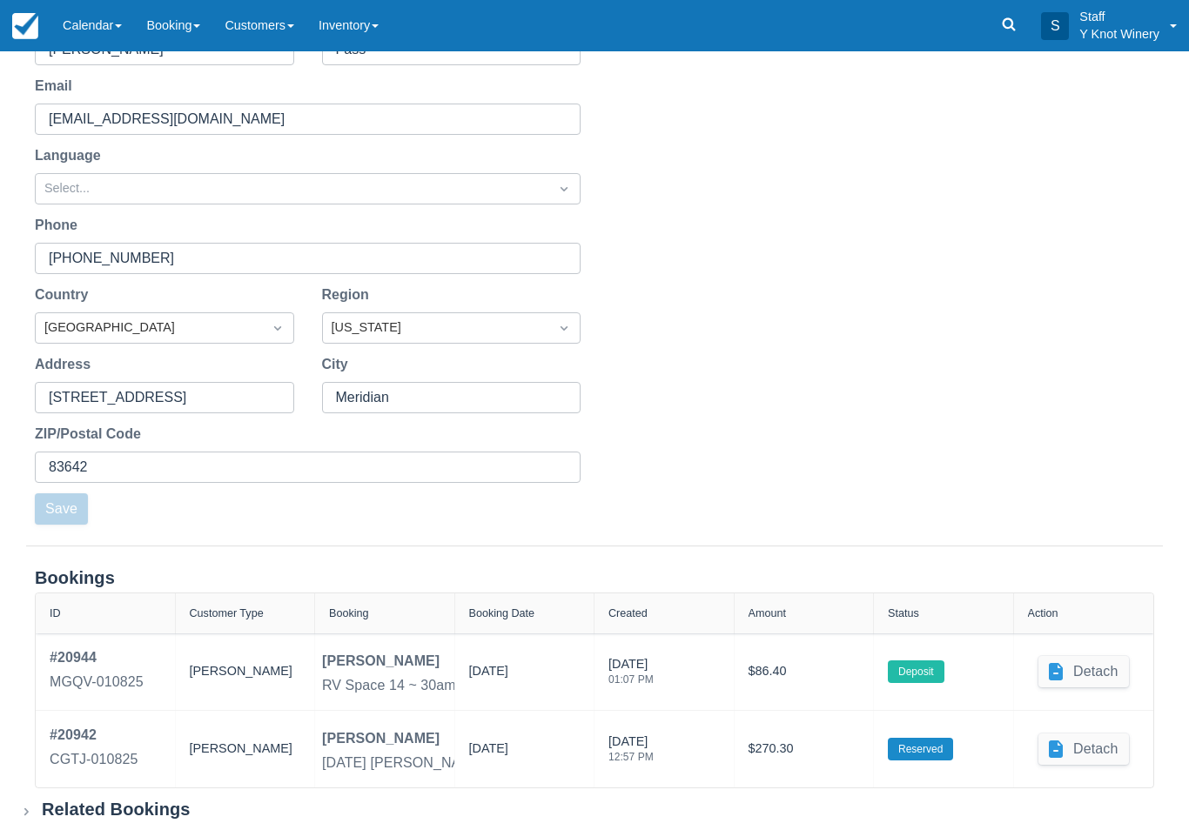
click at [781, 662] on div "$86.40" at bounding box center [803, 672] width 111 height 49
click at [776, 679] on div "$86.40" at bounding box center [803, 672] width 111 height 49
click at [773, 677] on div "$86.40" at bounding box center [803, 672] width 111 height 49
click at [921, 675] on label "Deposit" at bounding box center [916, 672] width 57 height 23
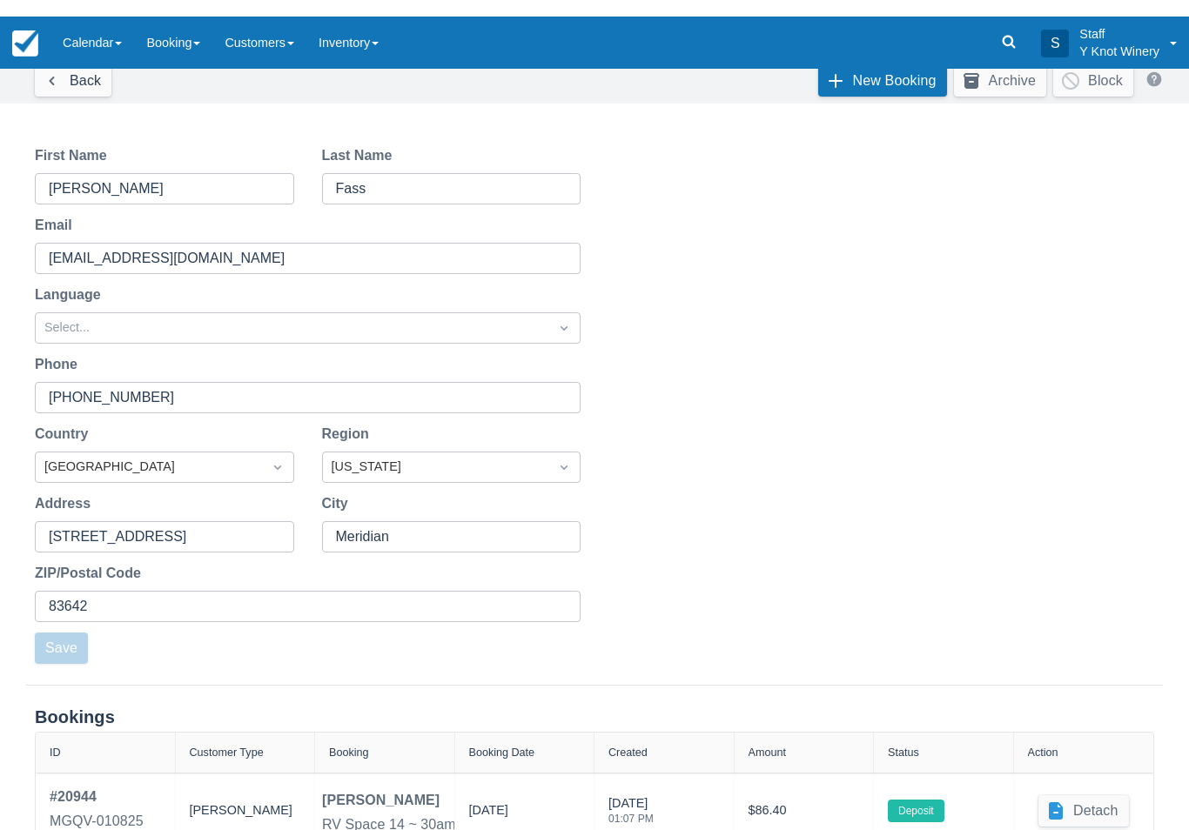
scroll to position [0, 0]
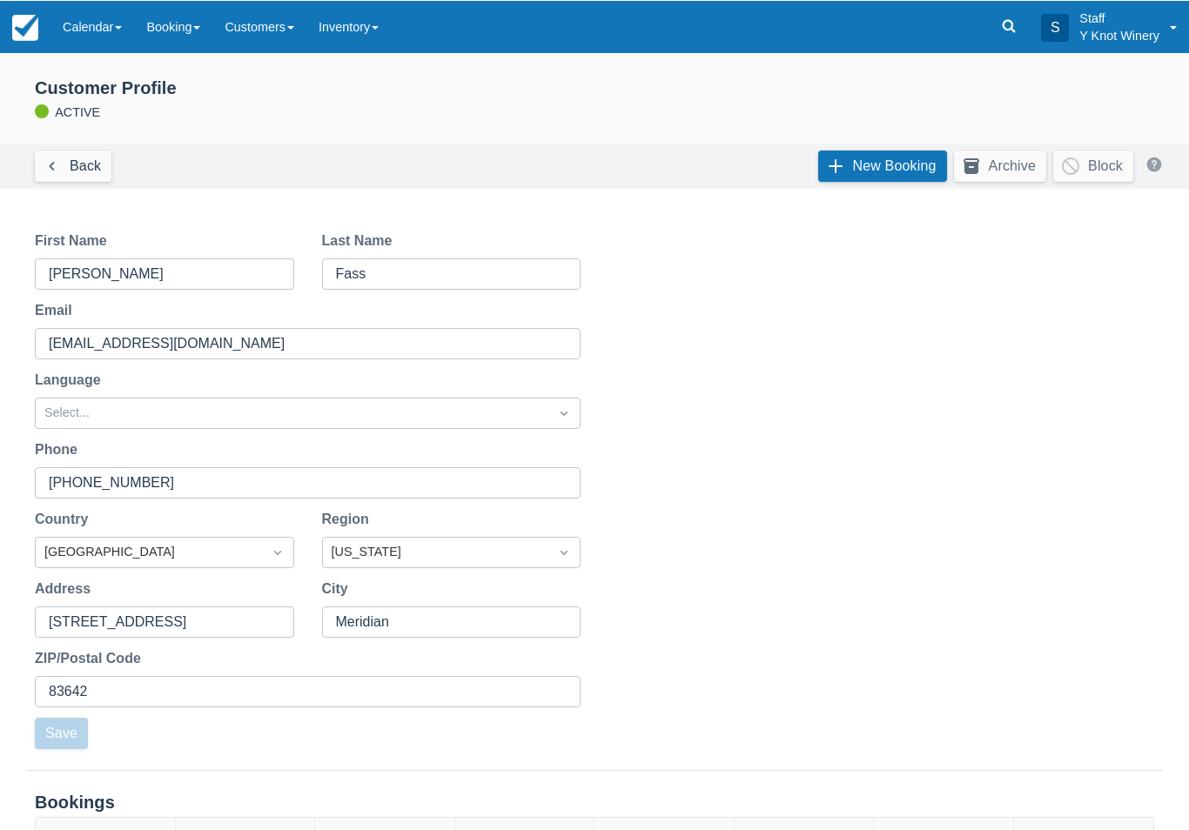
click at [76, 177] on link "Back" at bounding box center [73, 165] width 77 height 31
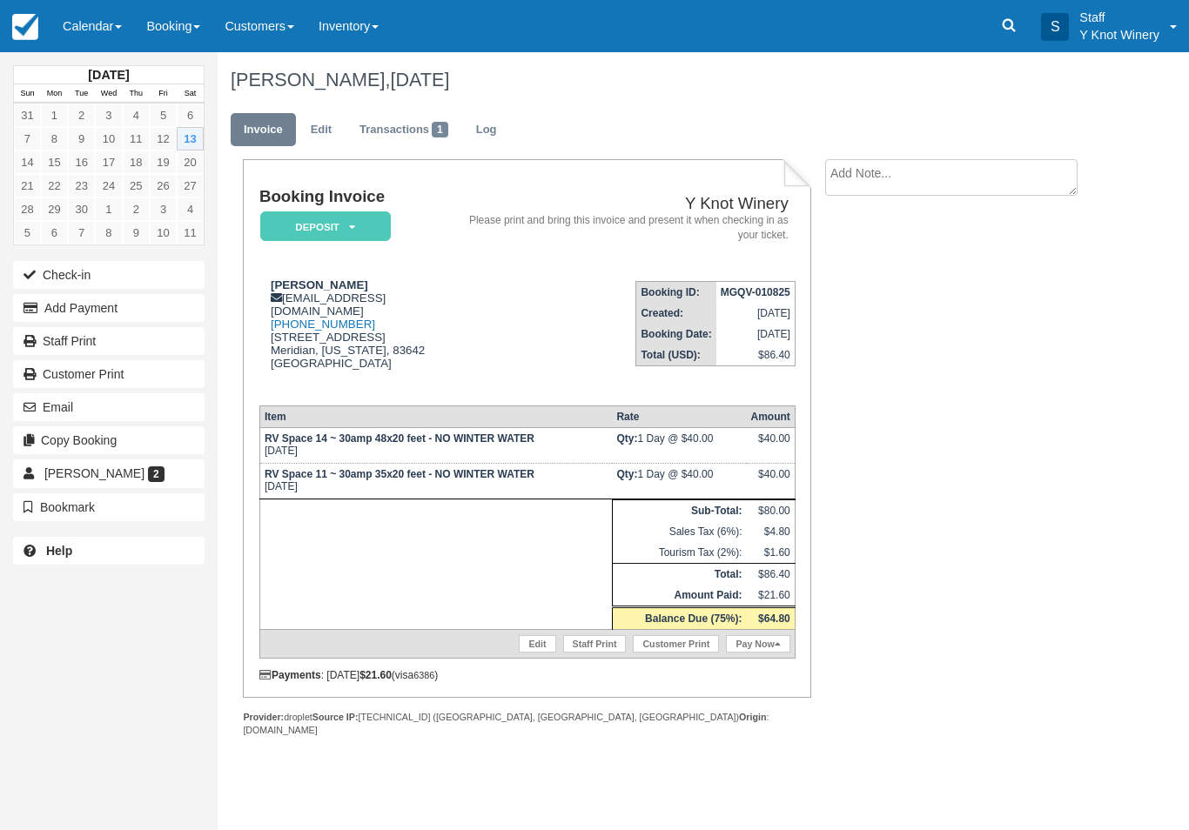
click at [727, 437] on td "Qty: 1 Day @ $40.00" at bounding box center [679, 446] width 134 height 36
click at [324, 134] on link "Edit" at bounding box center [321, 130] width 47 height 34
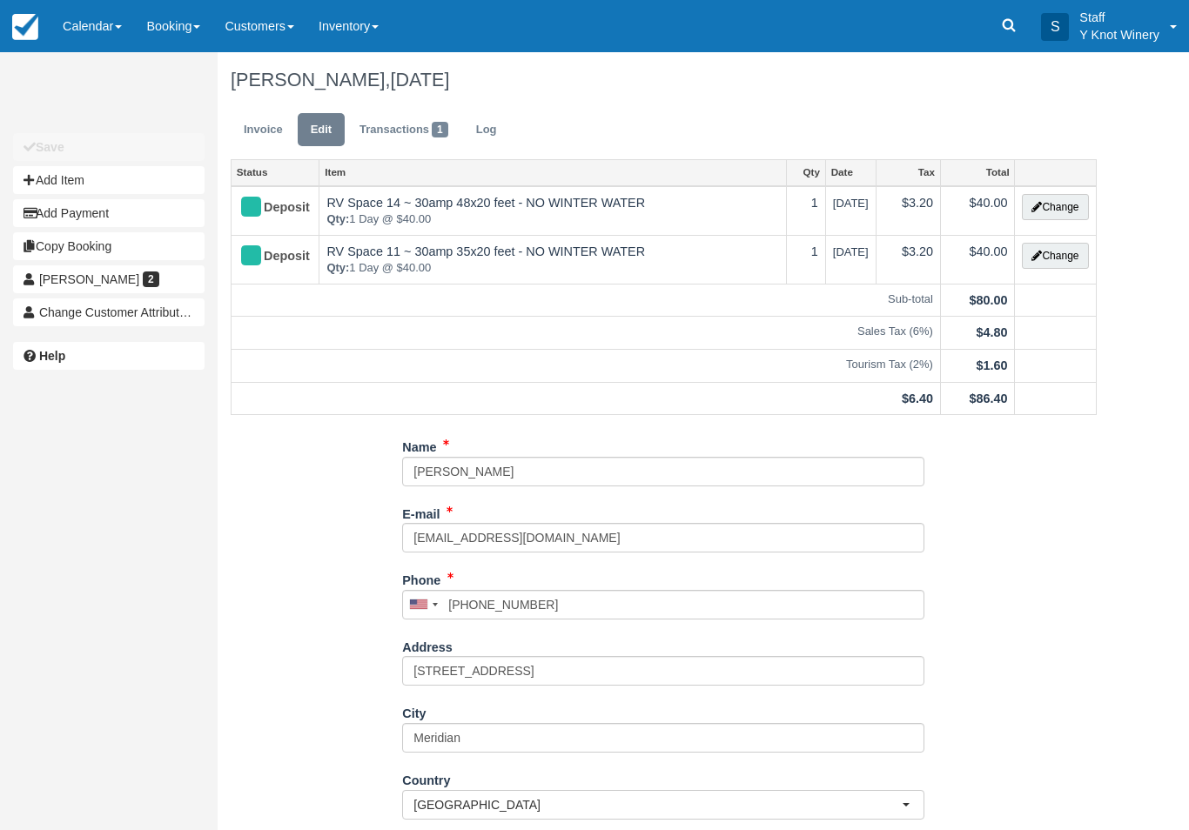
click at [51, 318] on span "Change Customer Attribution" at bounding box center [117, 312] width 157 height 14
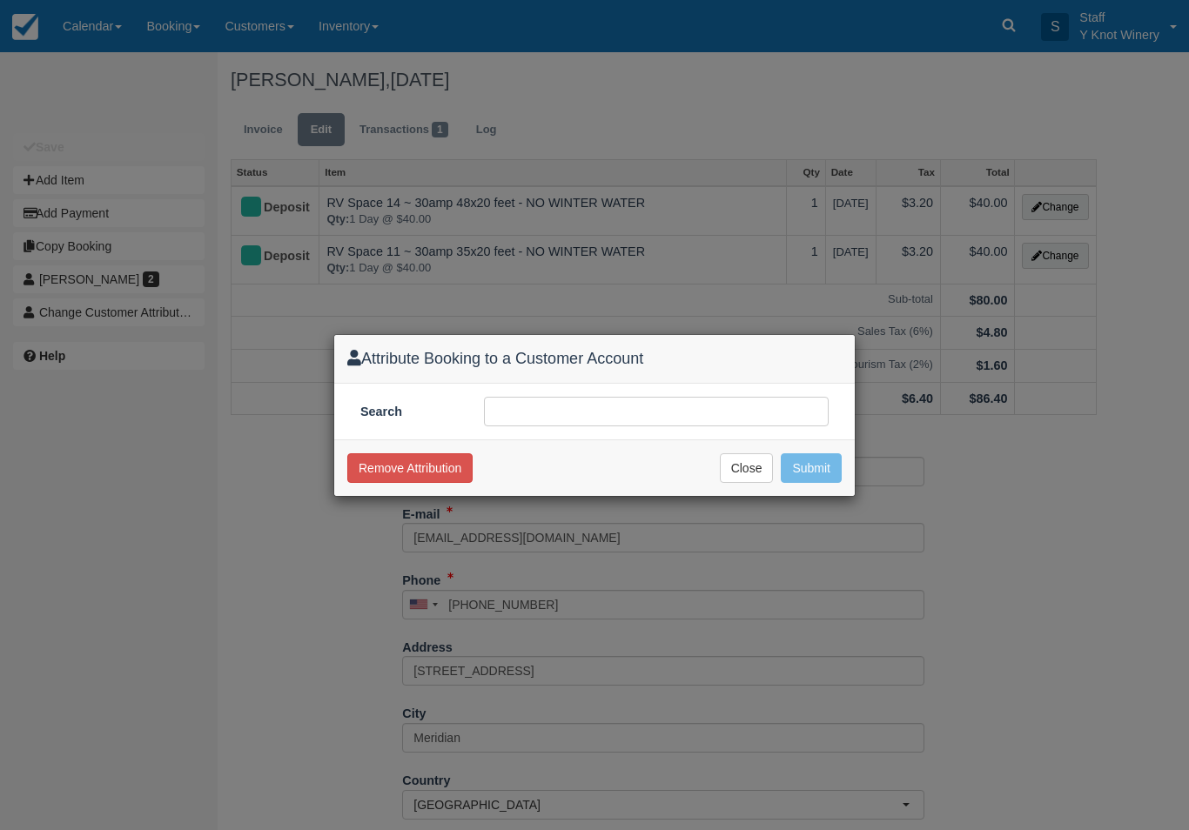
click at [758, 479] on button "Close" at bounding box center [747, 468] width 54 height 30
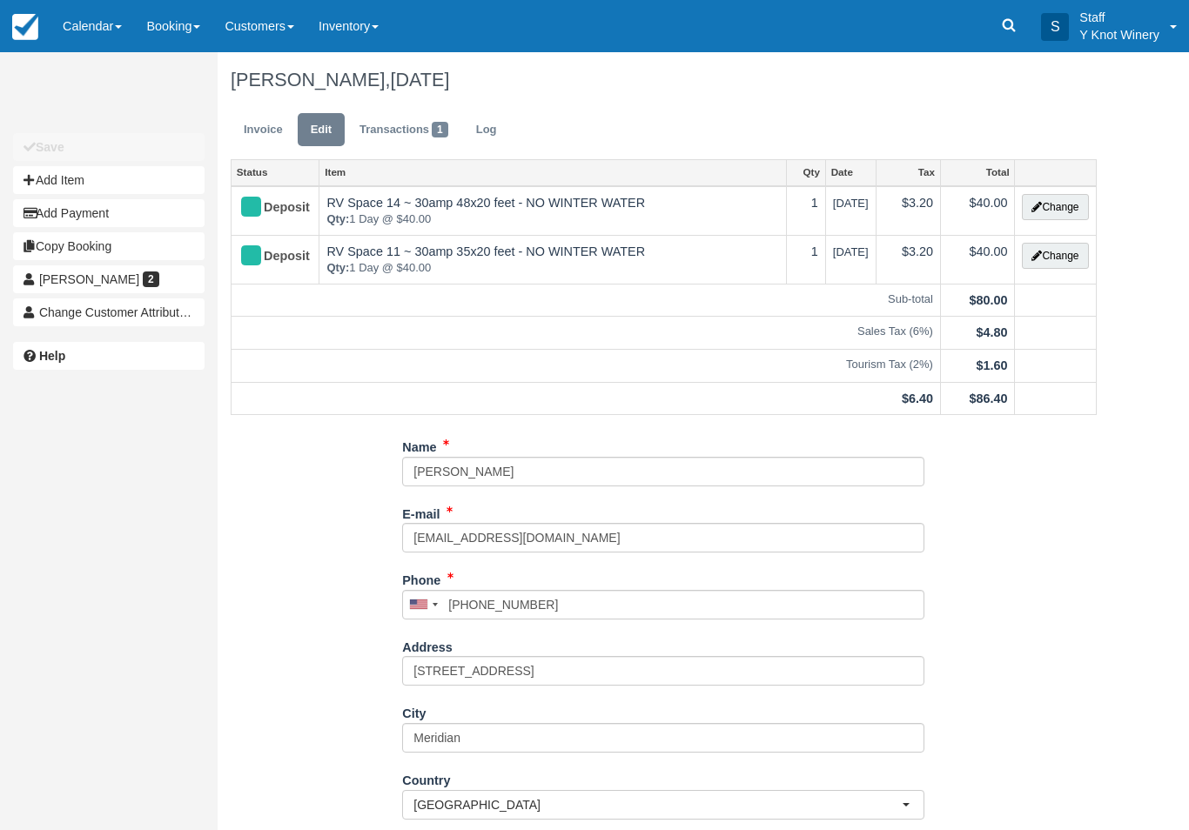
click at [261, 131] on link "Invoice" at bounding box center [263, 130] width 65 height 34
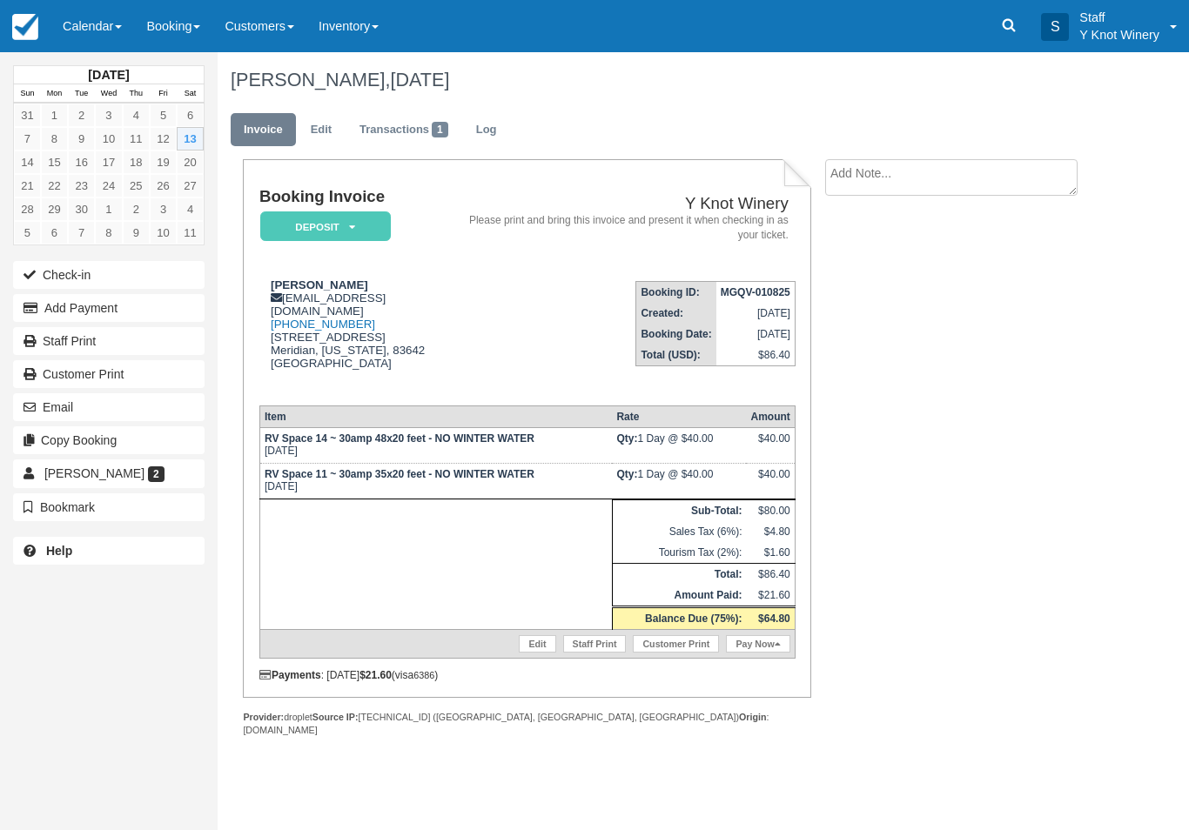
click at [761, 653] on link "Pay Now" at bounding box center [758, 643] width 64 height 17
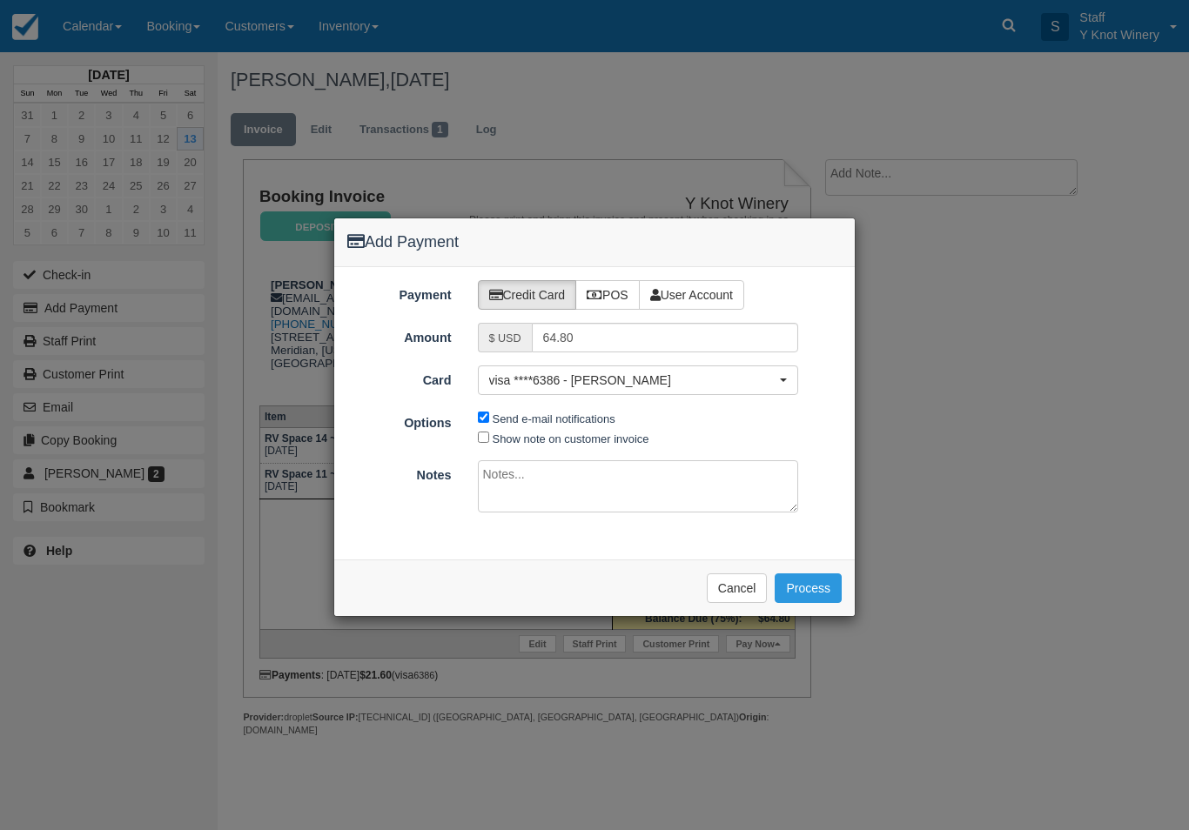
click at [732, 586] on button "Cancel" at bounding box center [737, 588] width 61 height 30
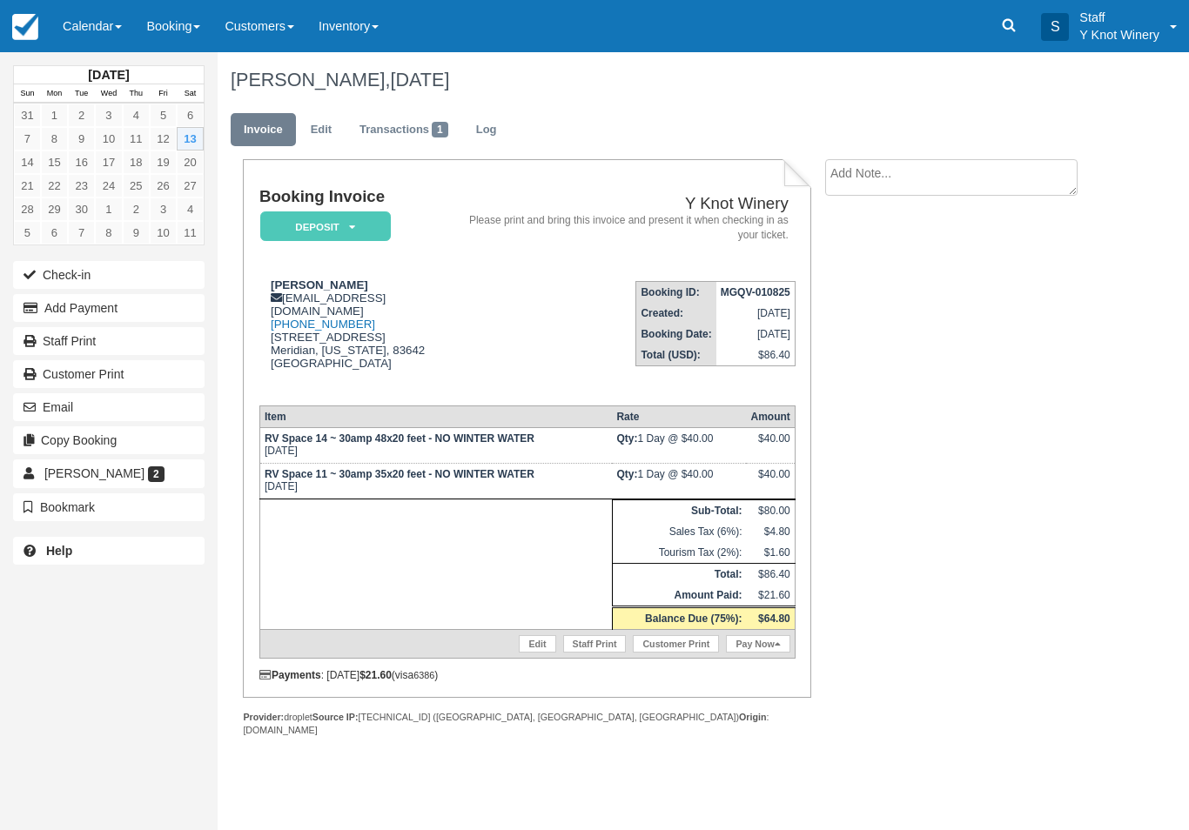
click at [744, 651] on link "Pay Now" at bounding box center [758, 643] width 64 height 17
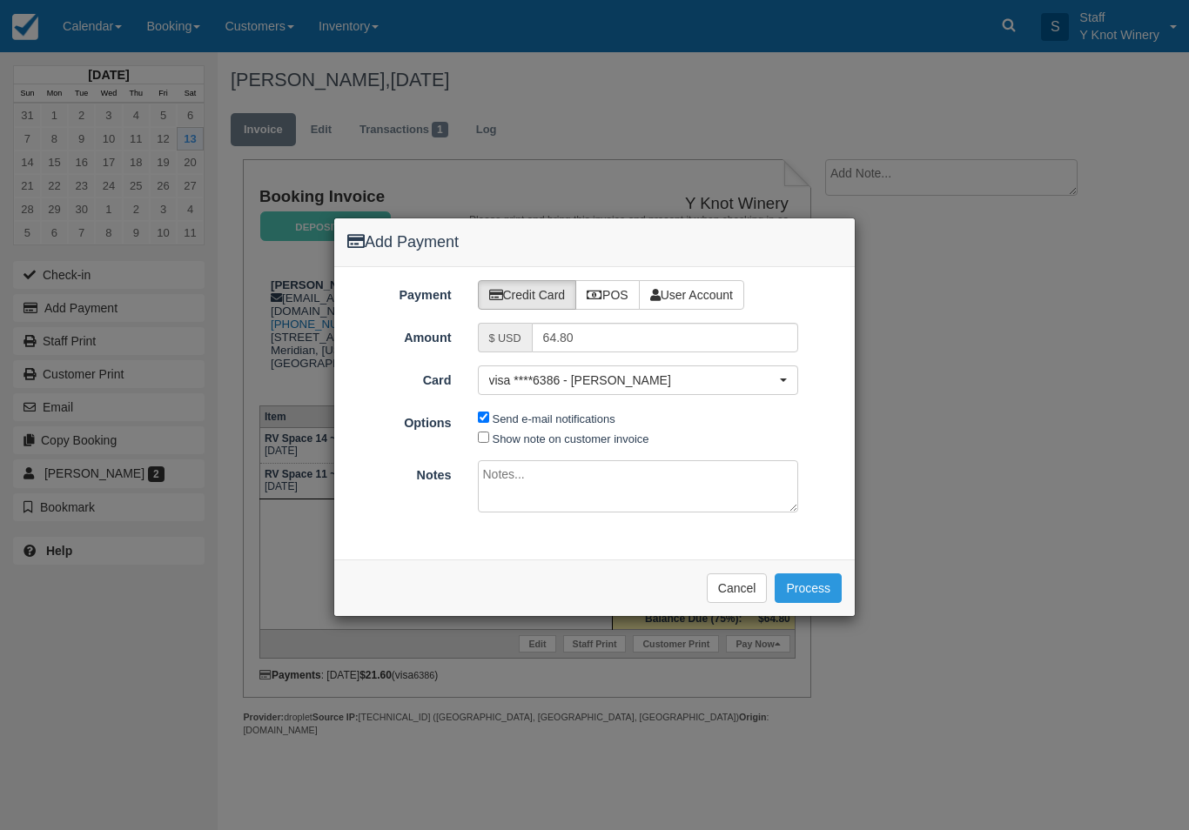
click at [484, 441] on input "Show note on customer invoice" at bounding box center [483, 437] width 11 height 11
checkbox input "true"
click at [799, 583] on button "Process" at bounding box center [807, 588] width 67 height 30
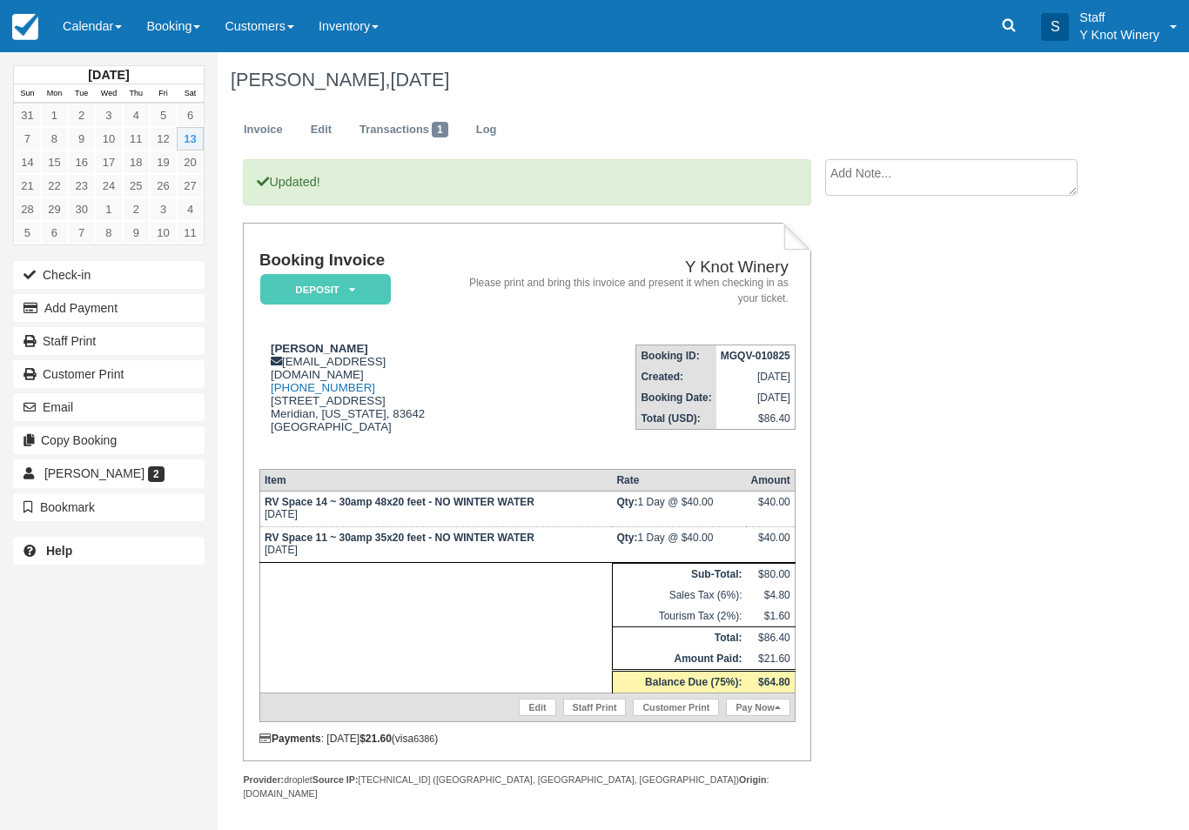
click at [262, 136] on link "Invoice" at bounding box center [263, 130] width 65 height 34
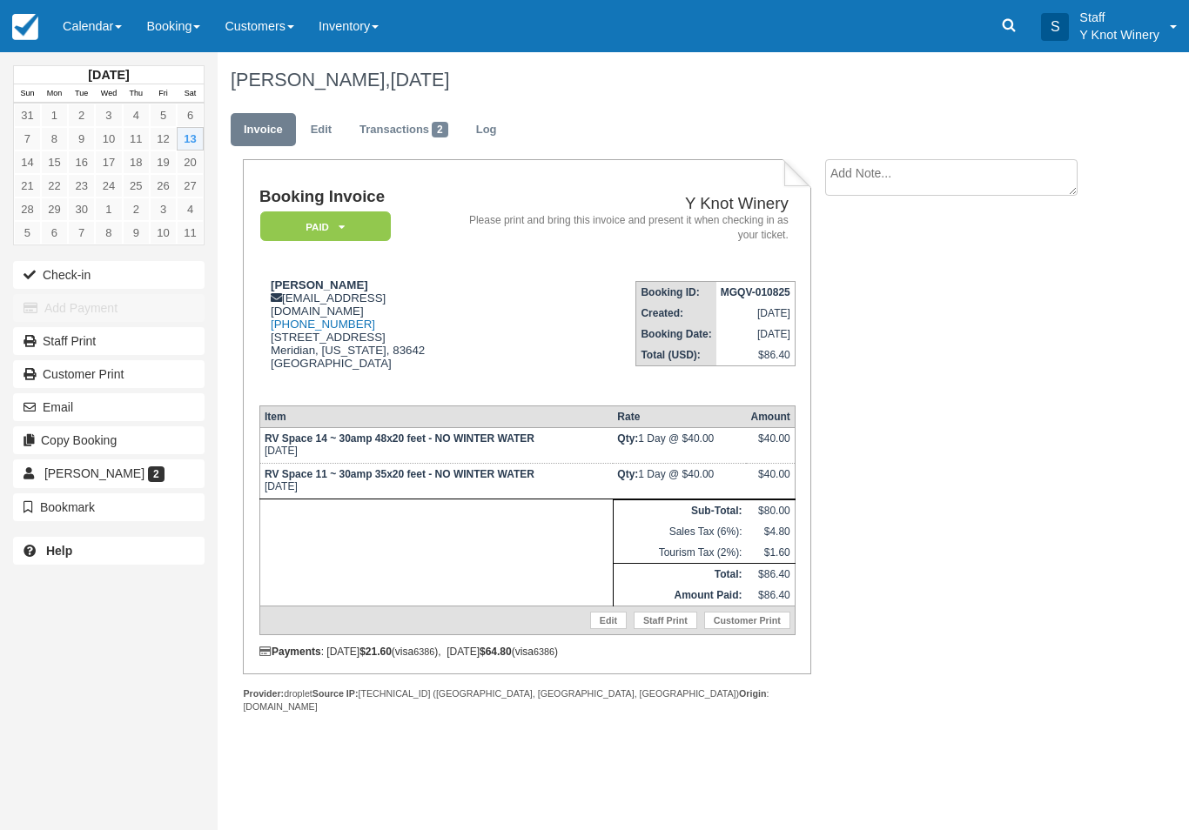
click at [93, 278] on button "Check-in" at bounding box center [108, 275] width 191 height 28
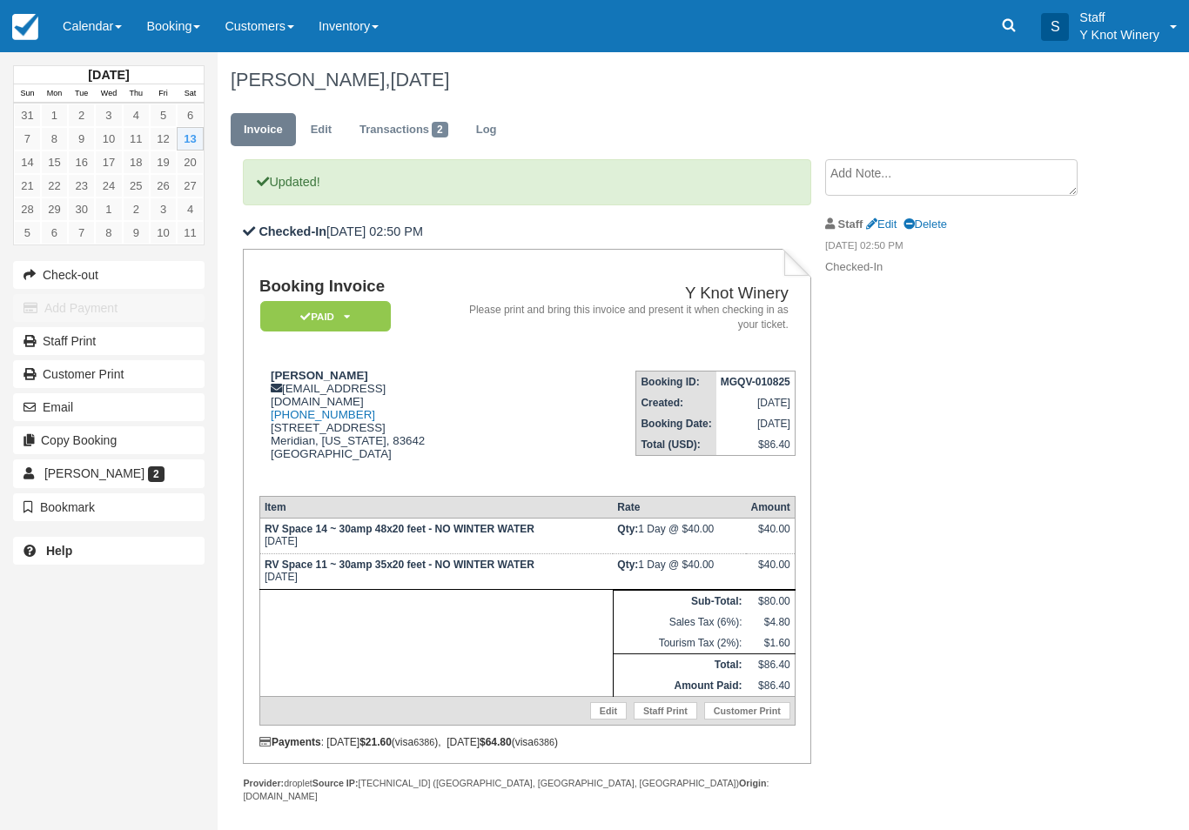
click at [116, 38] on link "Calendar" at bounding box center [92, 26] width 84 height 52
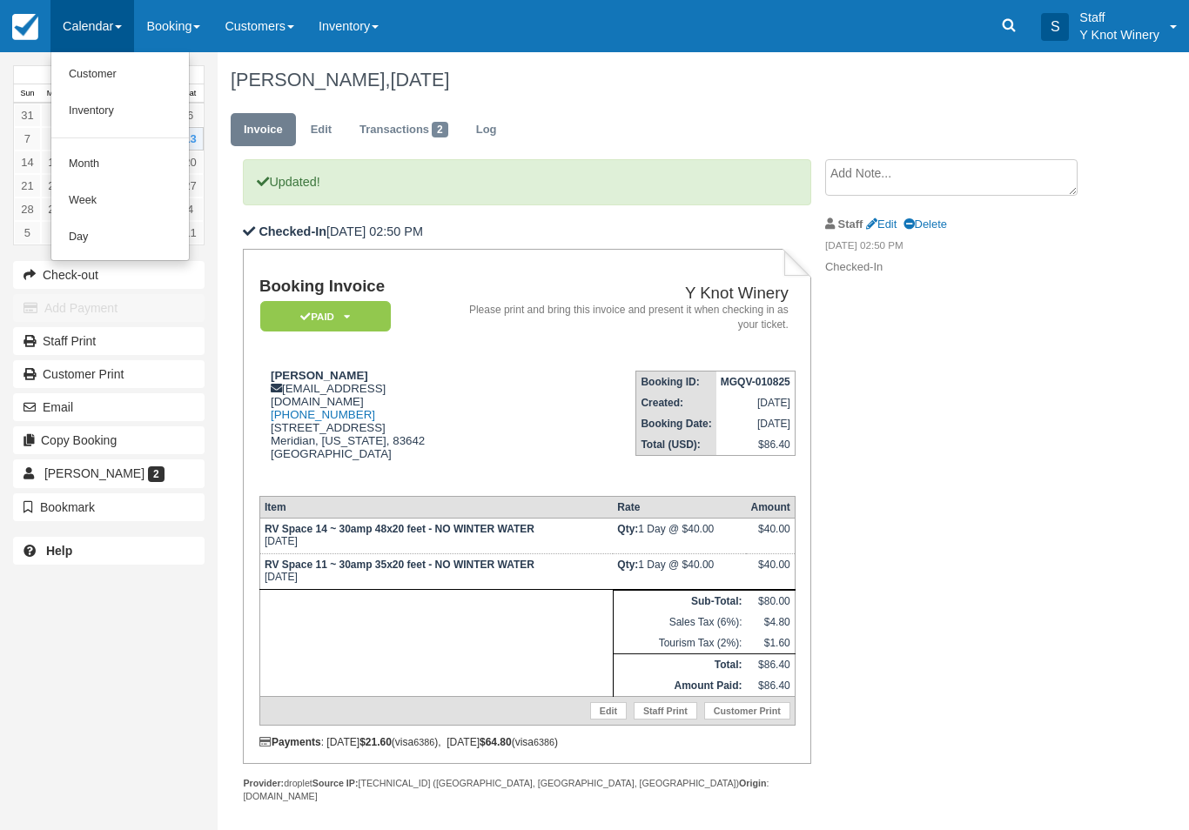
click at [70, 70] on link "Customer" at bounding box center [119, 75] width 137 height 37
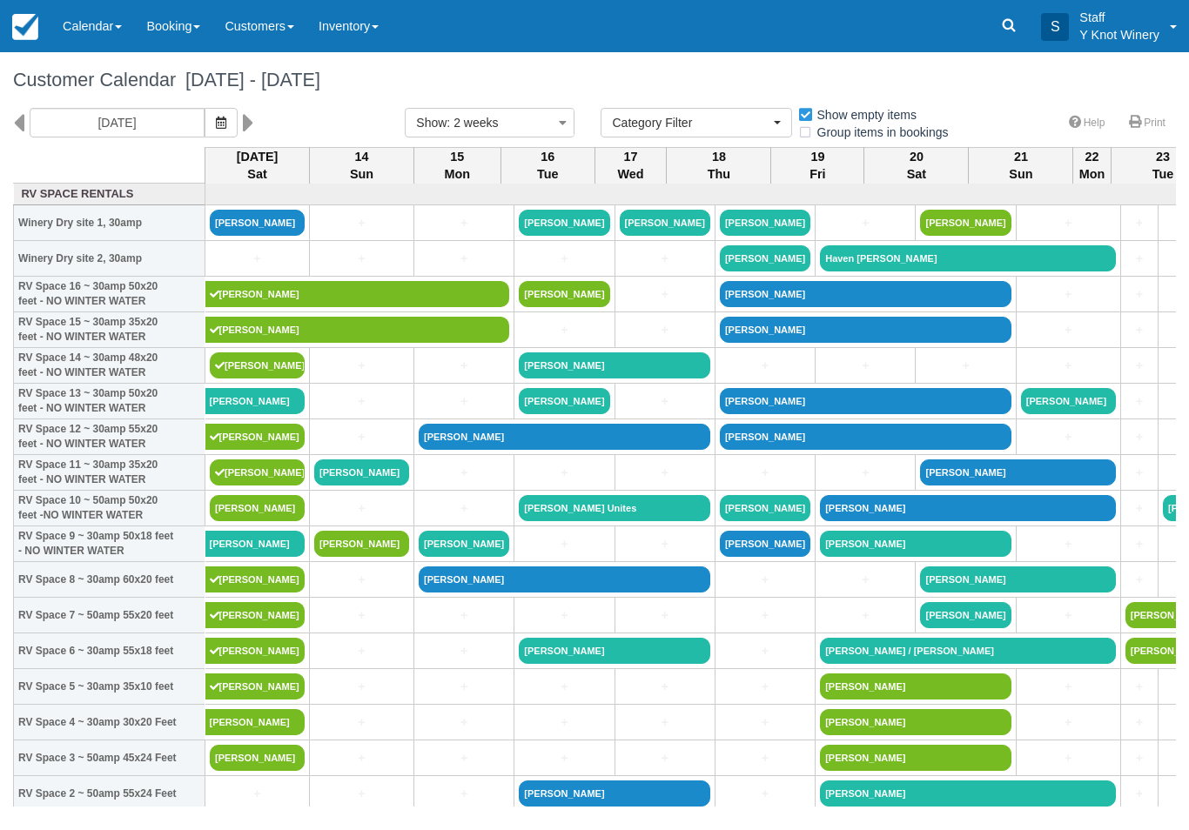
select select
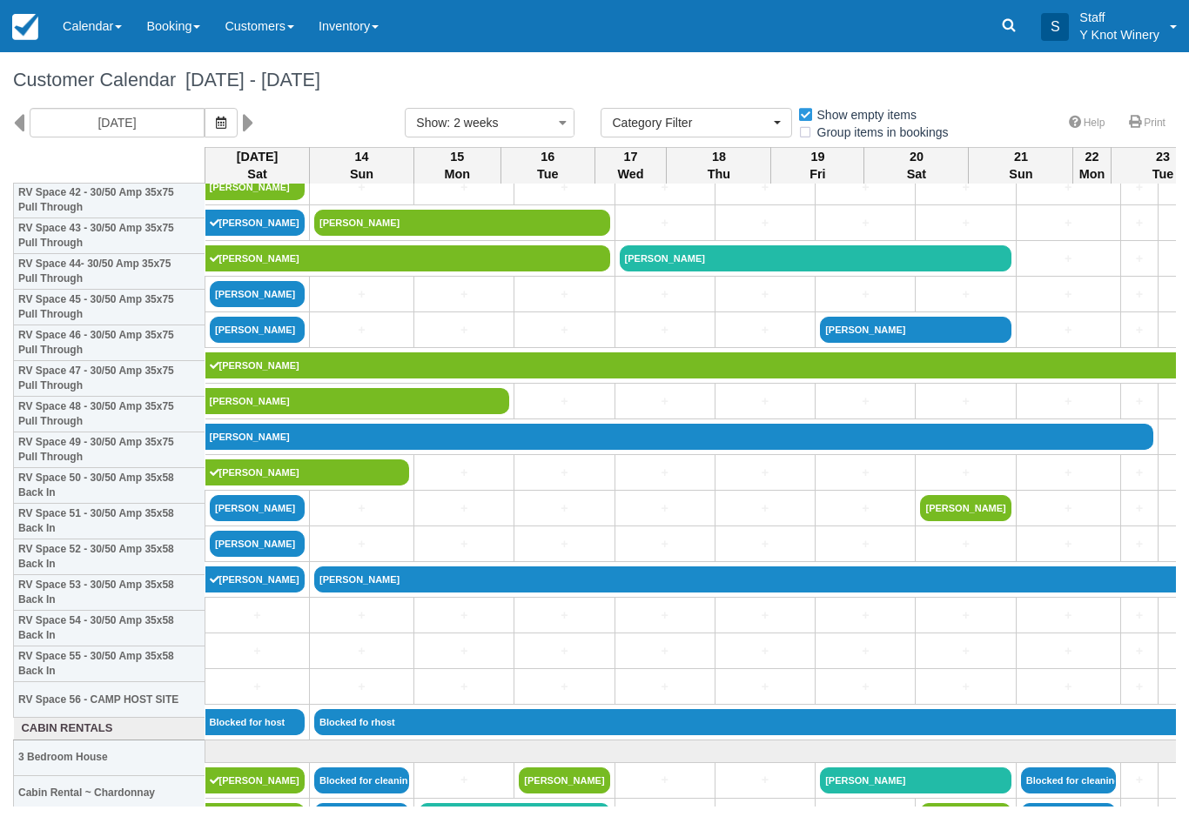
scroll to position [1566, 0]
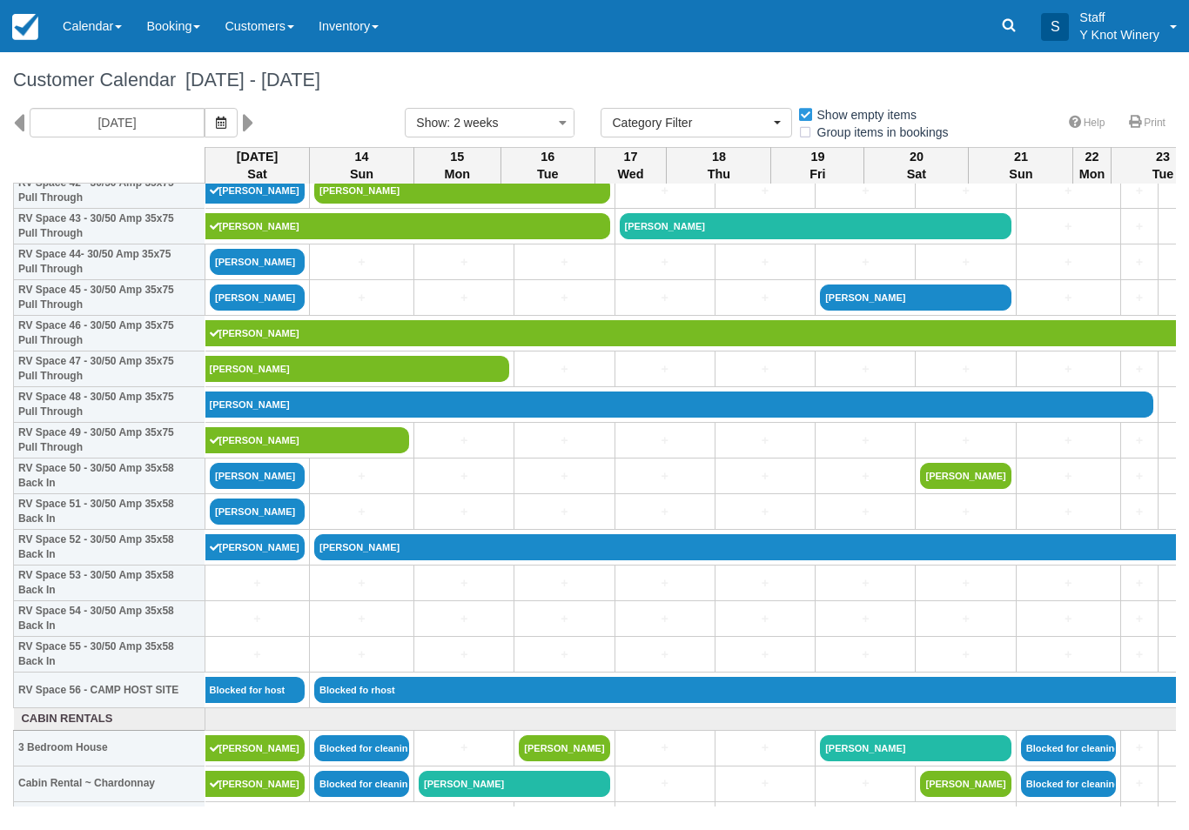
click at [273, 525] on link "[PERSON_NAME]" at bounding box center [257, 512] width 95 height 26
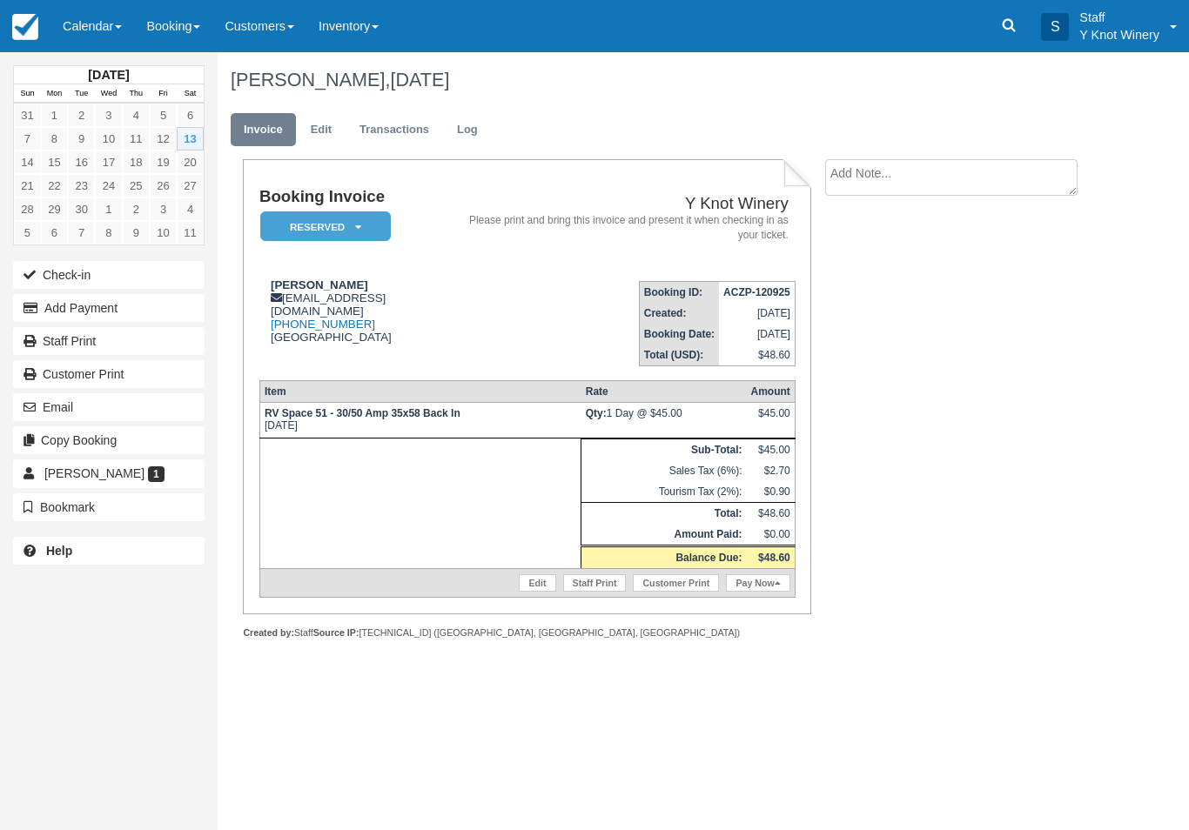
click at [157, 305] on button "Add Payment" at bounding box center [108, 308] width 191 height 28
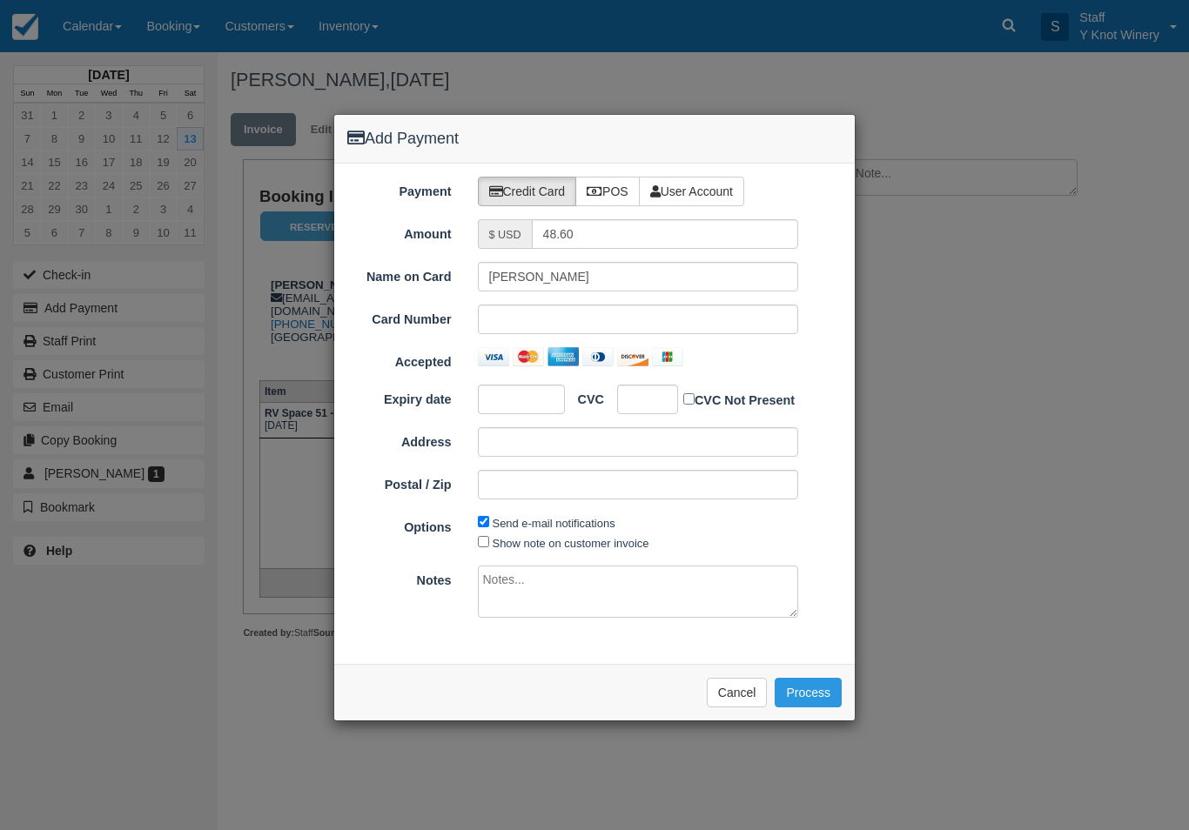
click at [610, 196] on label "POS" at bounding box center [607, 192] width 64 height 30
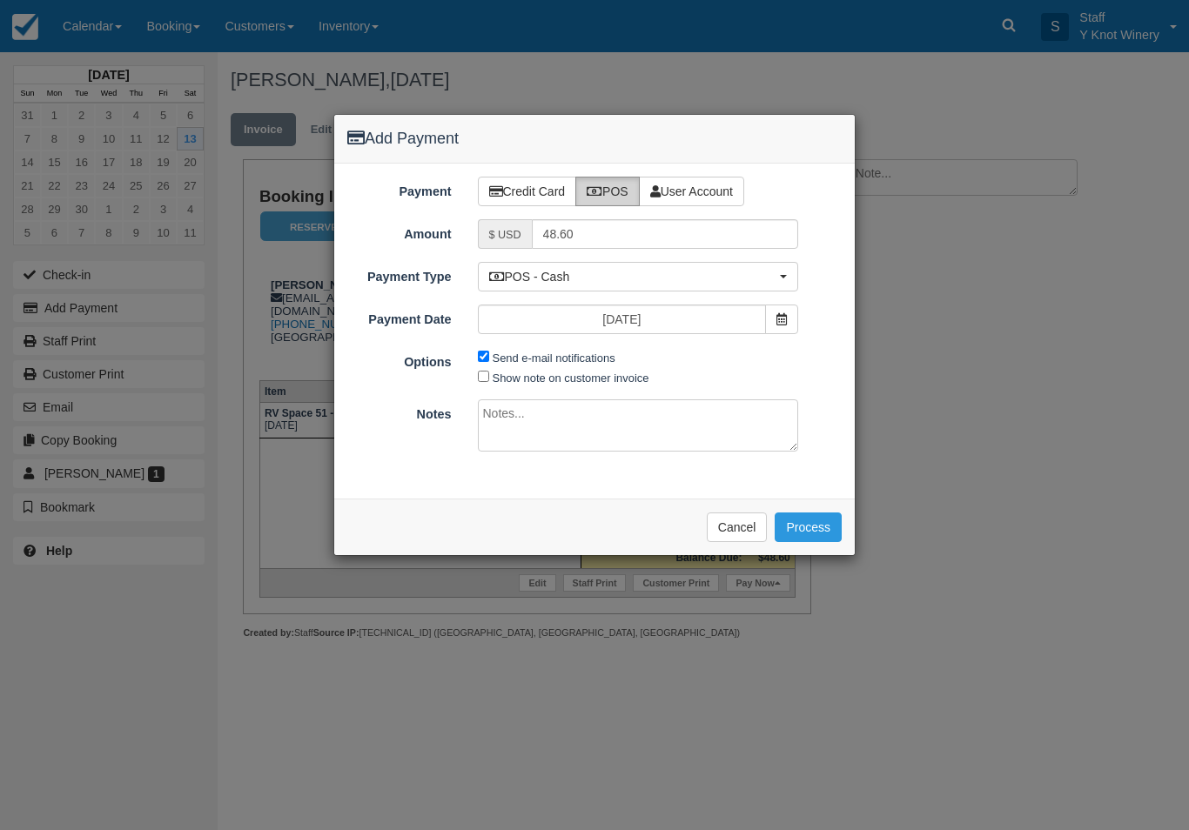
radio input "true"
click at [816, 522] on button "Process" at bounding box center [807, 528] width 67 height 30
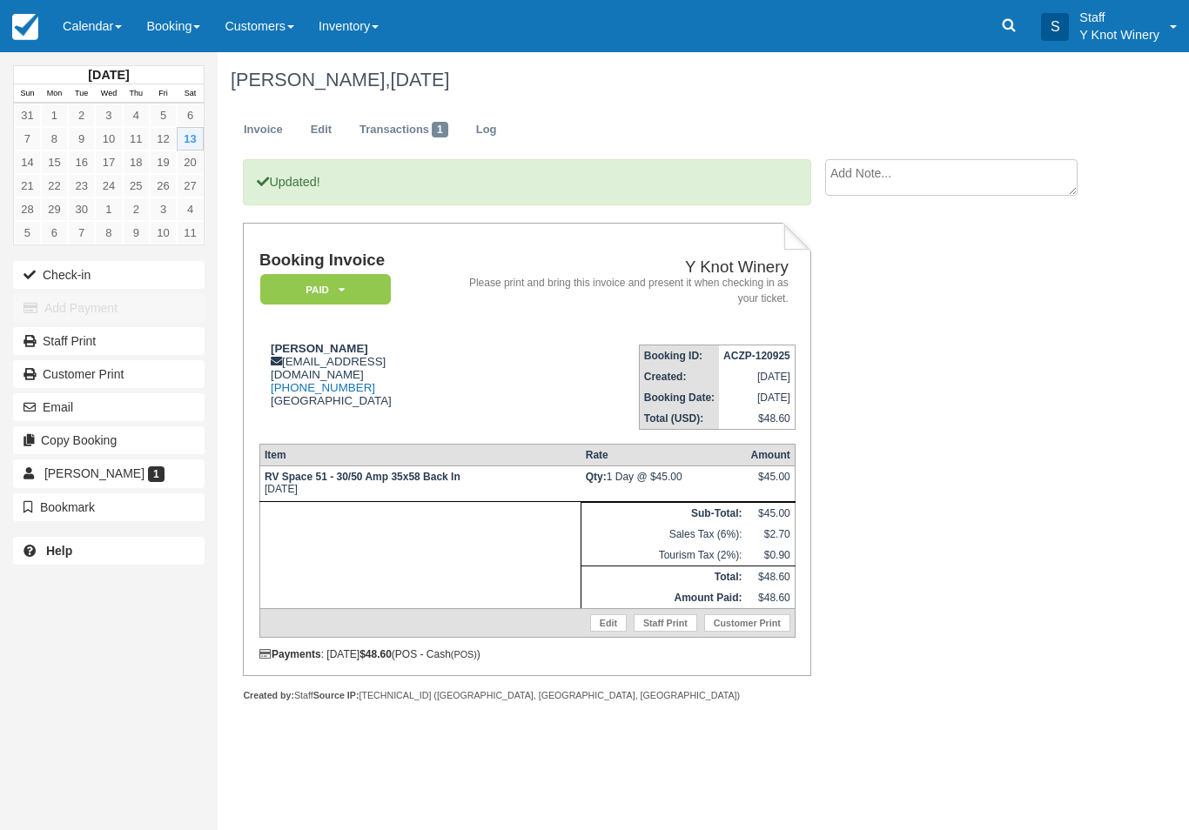
click at [72, 285] on button "Check-in" at bounding box center [108, 275] width 191 height 28
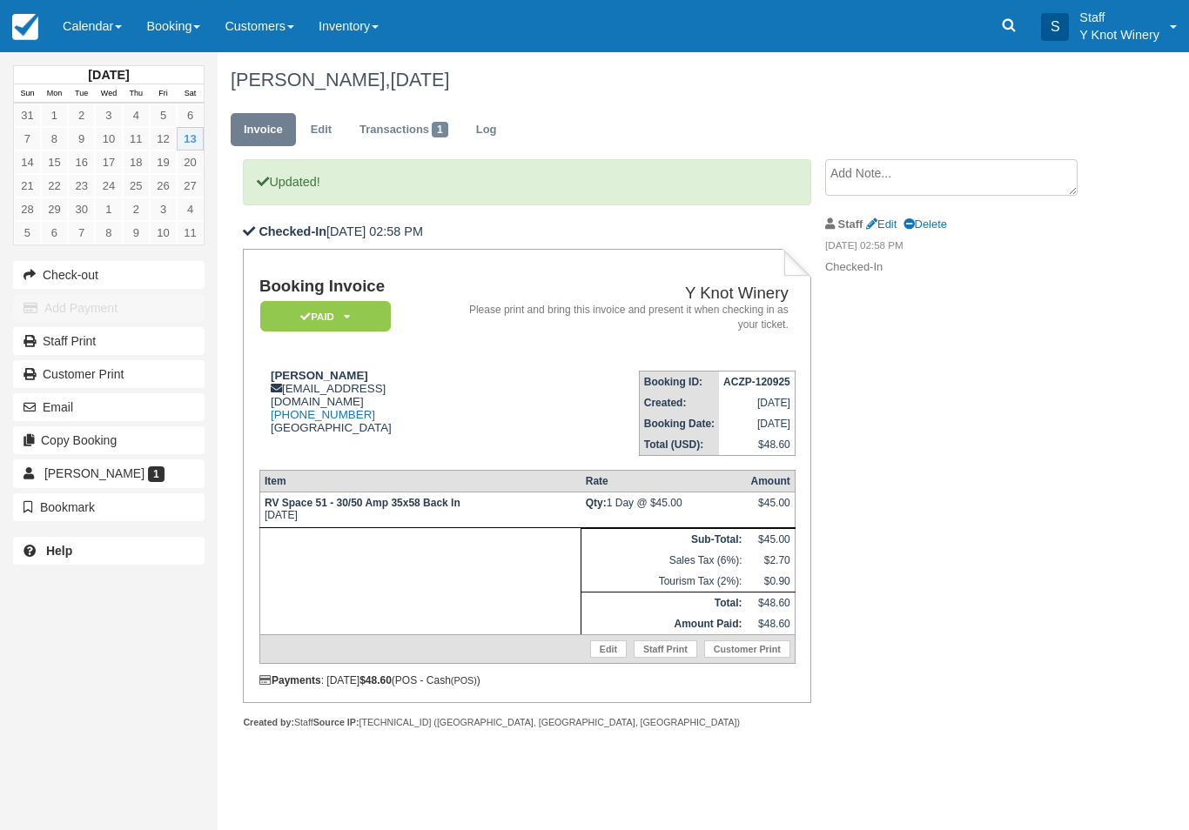
click at [78, 24] on link "Calendar" at bounding box center [92, 26] width 84 height 52
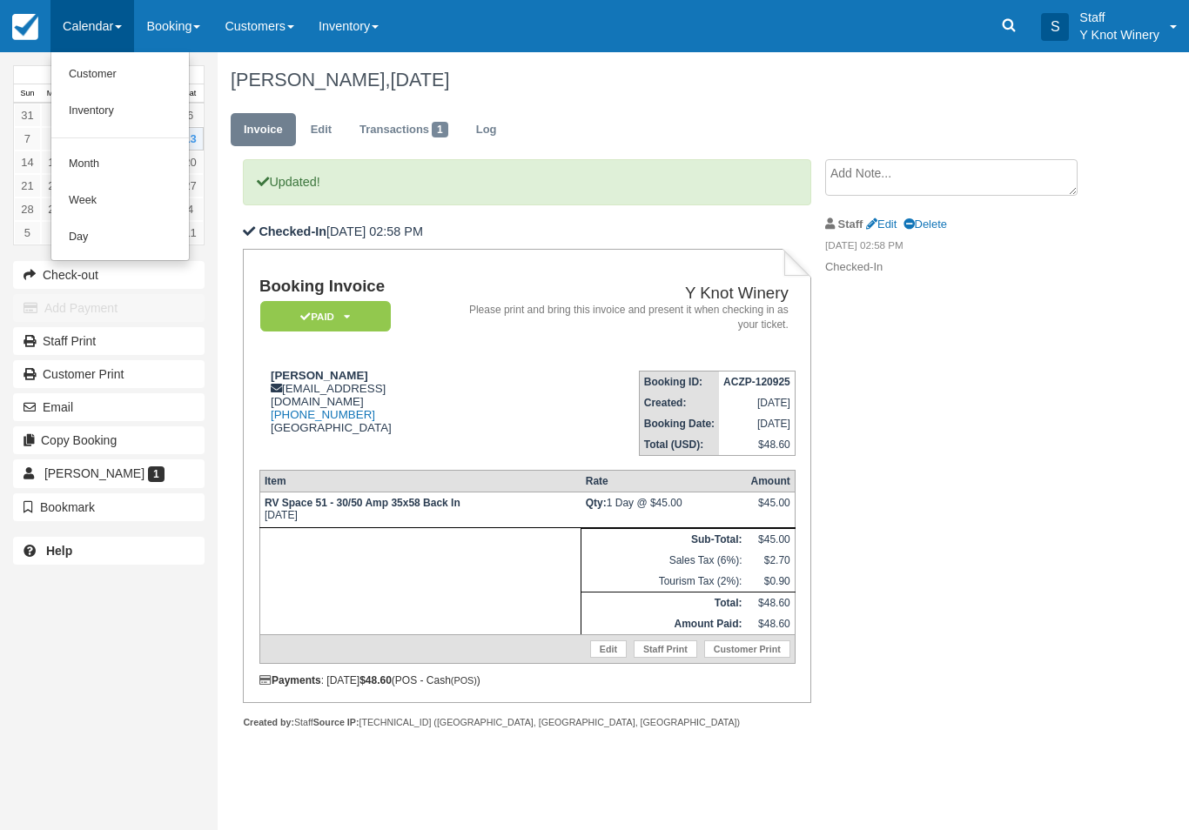
click at [77, 72] on link "Customer" at bounding box center [119, 75] width 137 height 37
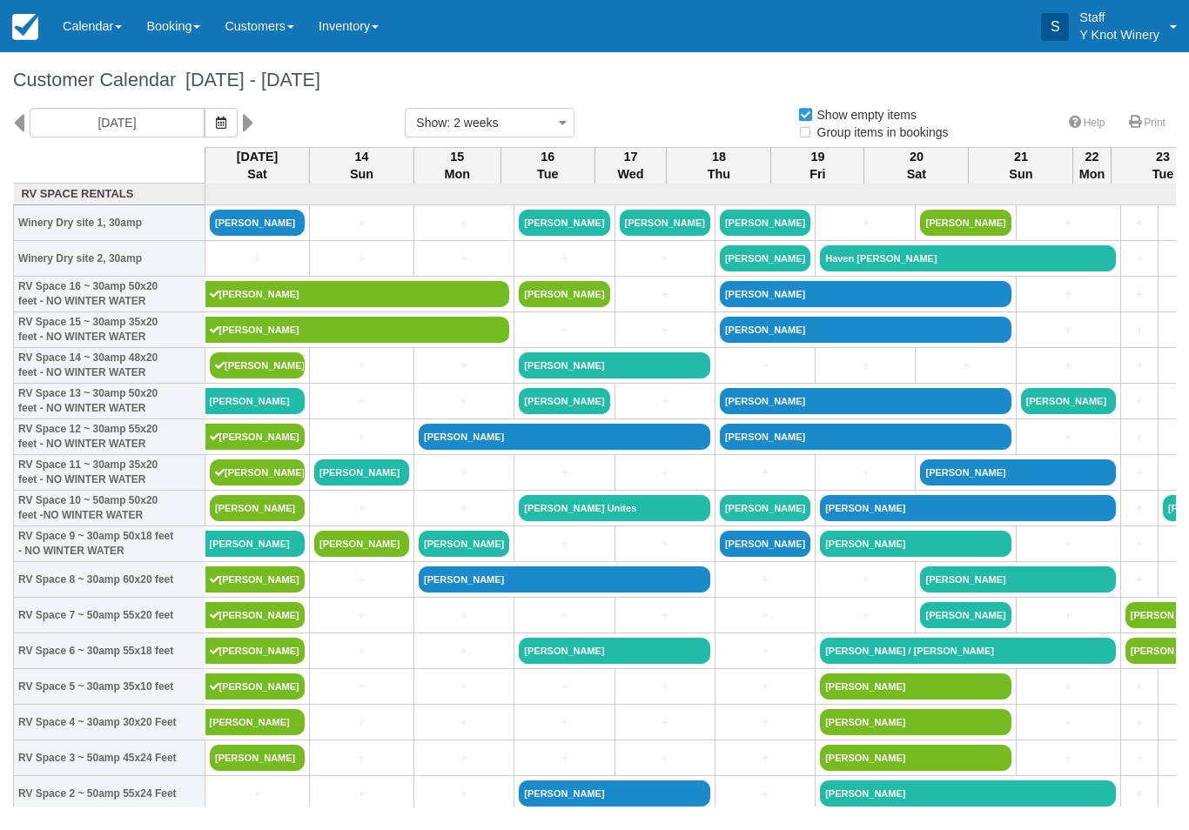
select select
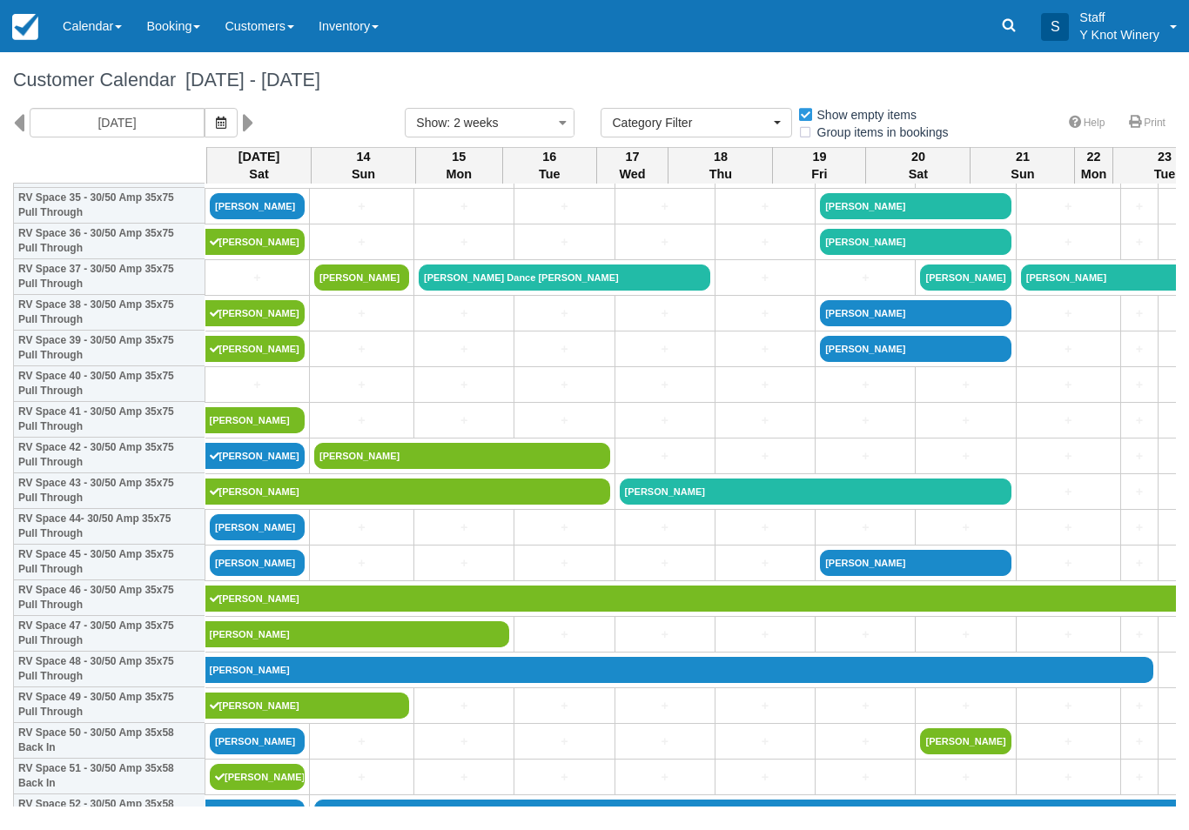
scroll to position [1300, 0]
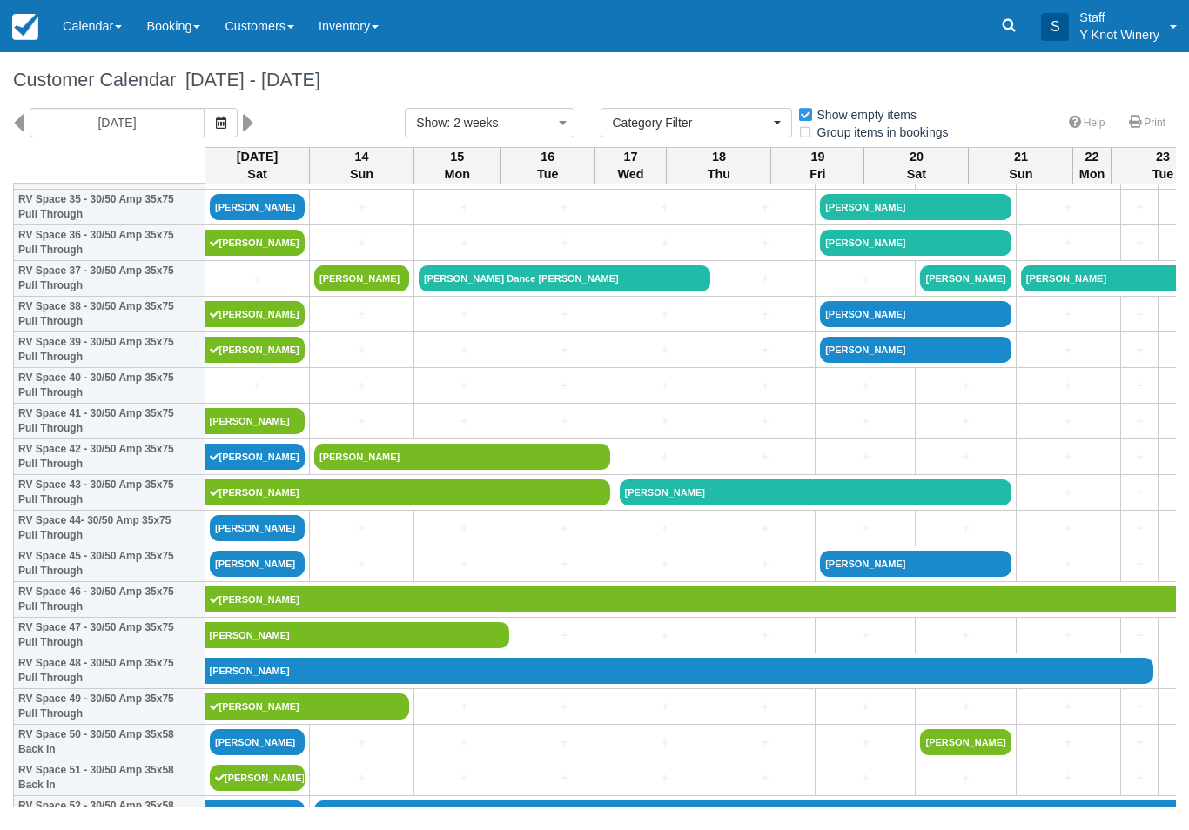
click at [265, 541] on link "[PERSON_NAME]" at bounding box center [257, 528] width 95 height 26
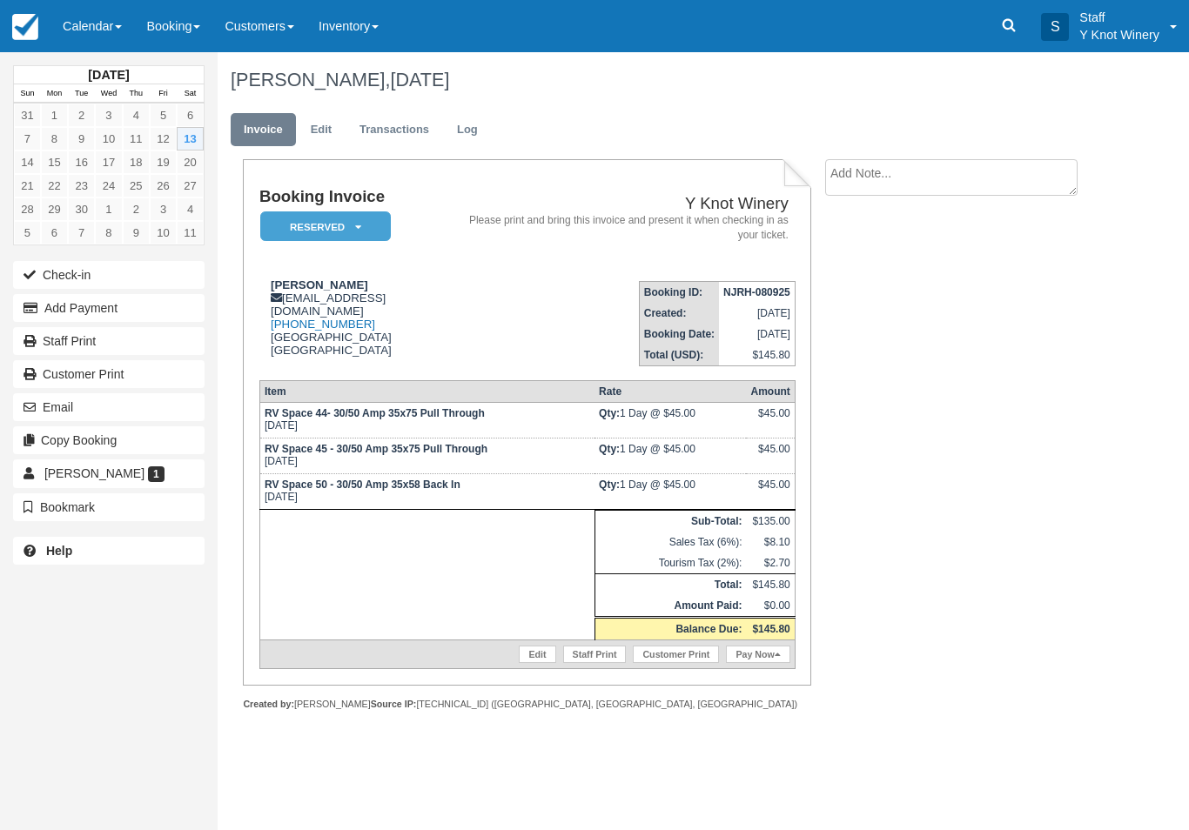
click at [71, 7] on link "Calendar" at bounding box center [92, 26] width 84 height 52
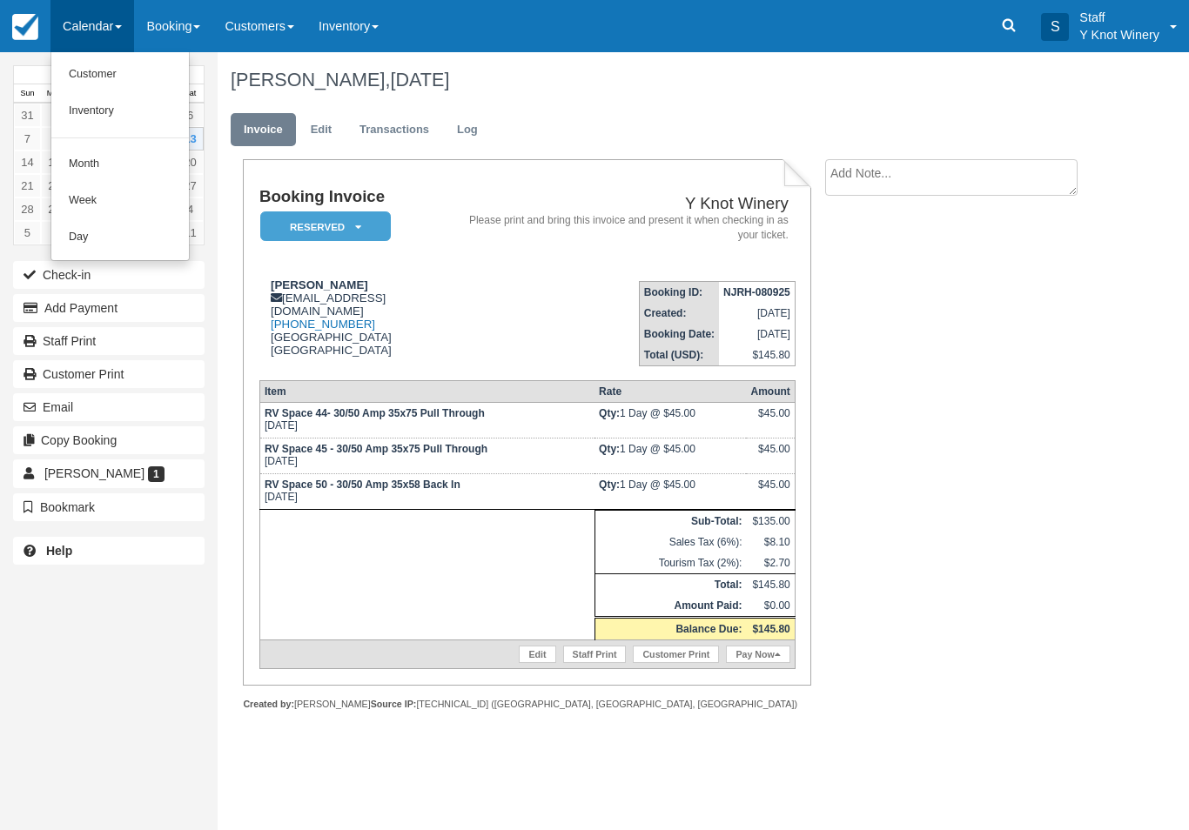
click at [94, 80] on link "Customer" at bounding box center [119, 75] width 137 height 37
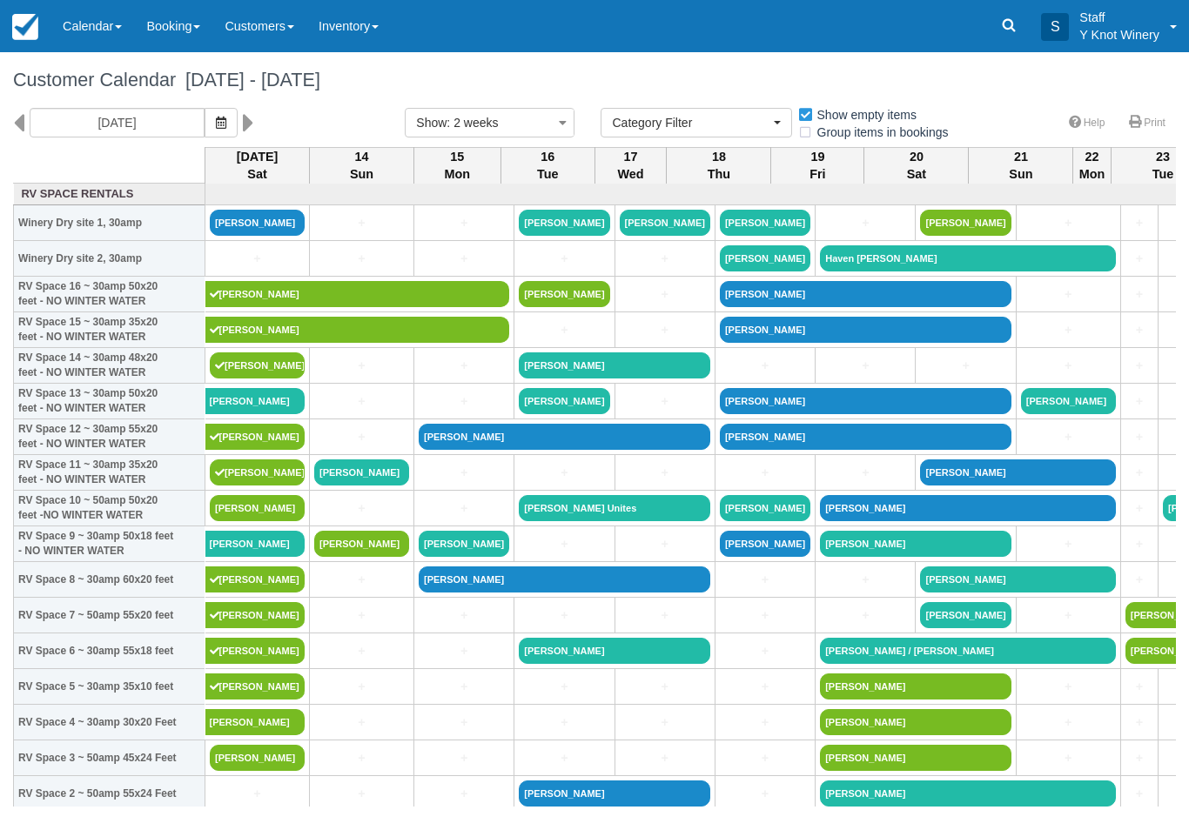
select select
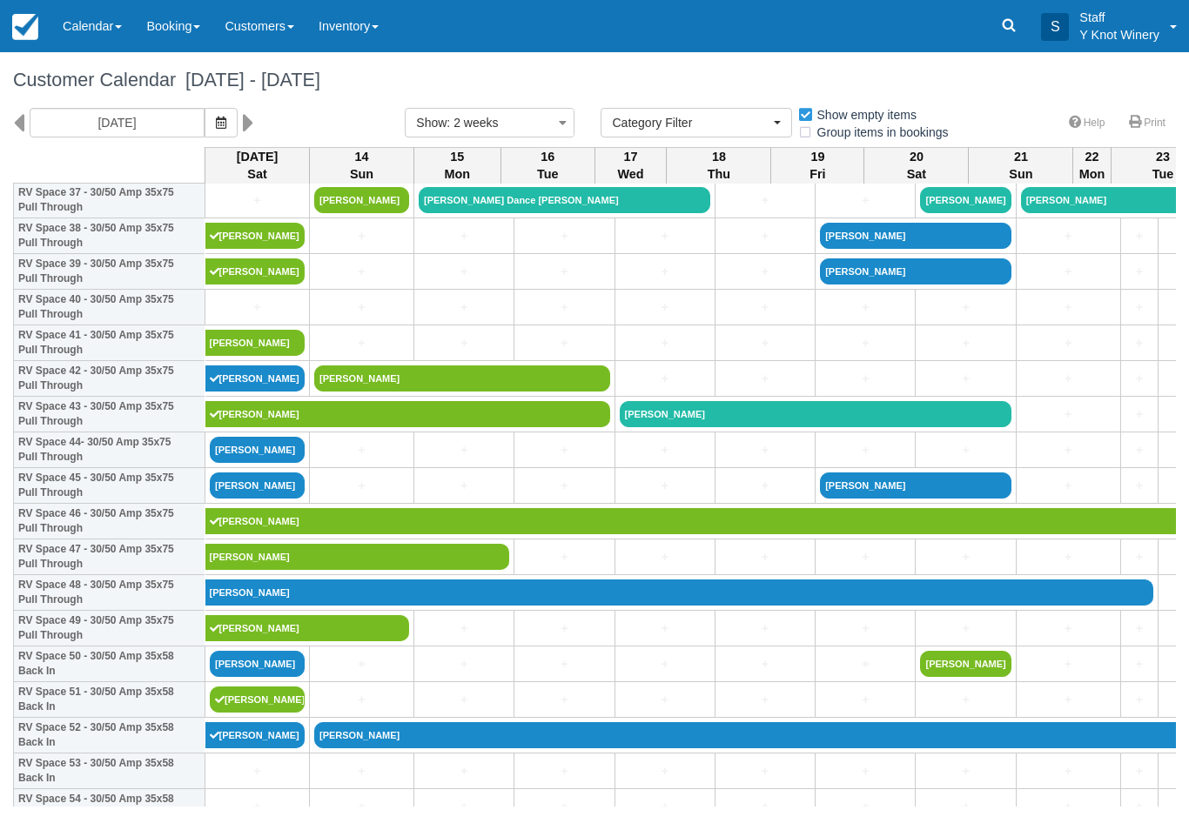
scroll to position [1378, 0]
click at [248, 463] on link "[PERSON_NAME]" at bounding box center [257, 450] width 95 height 26
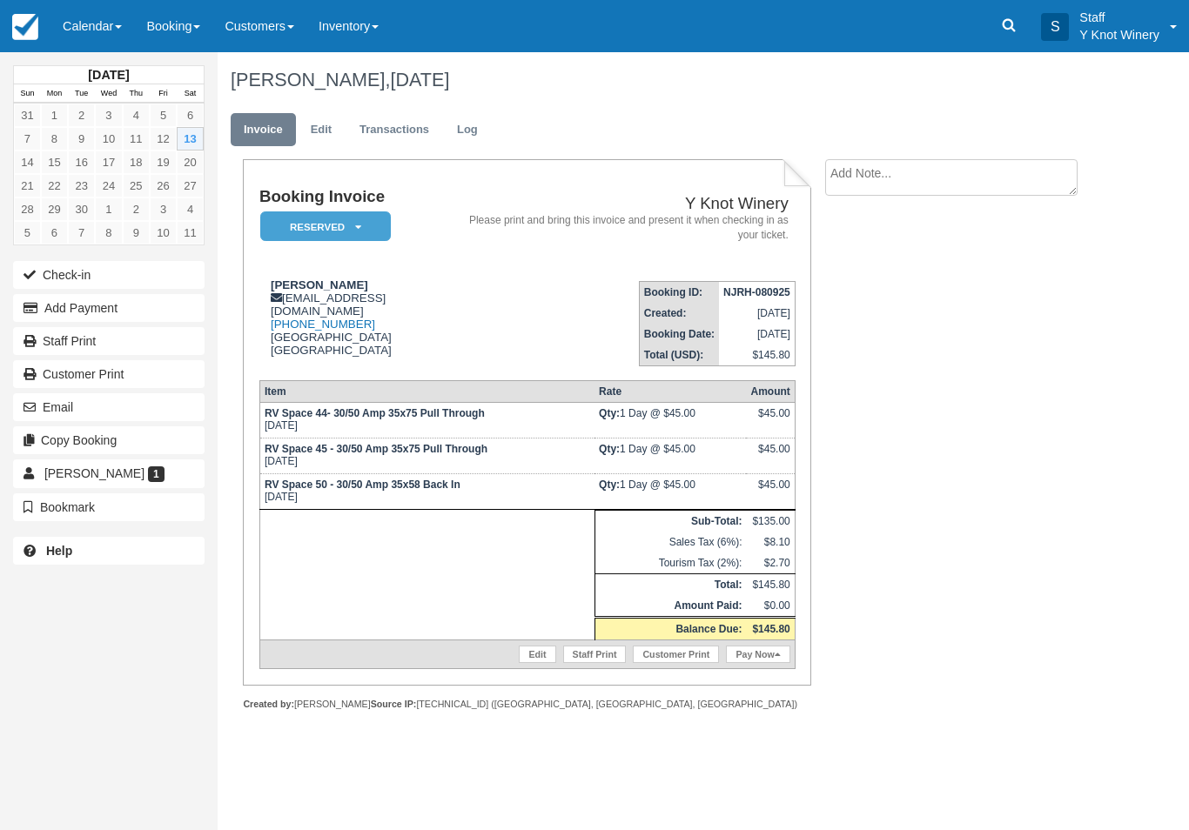
click at [519, 663] on link "Edit" at bounding box center [537, 654] width 37 height 17
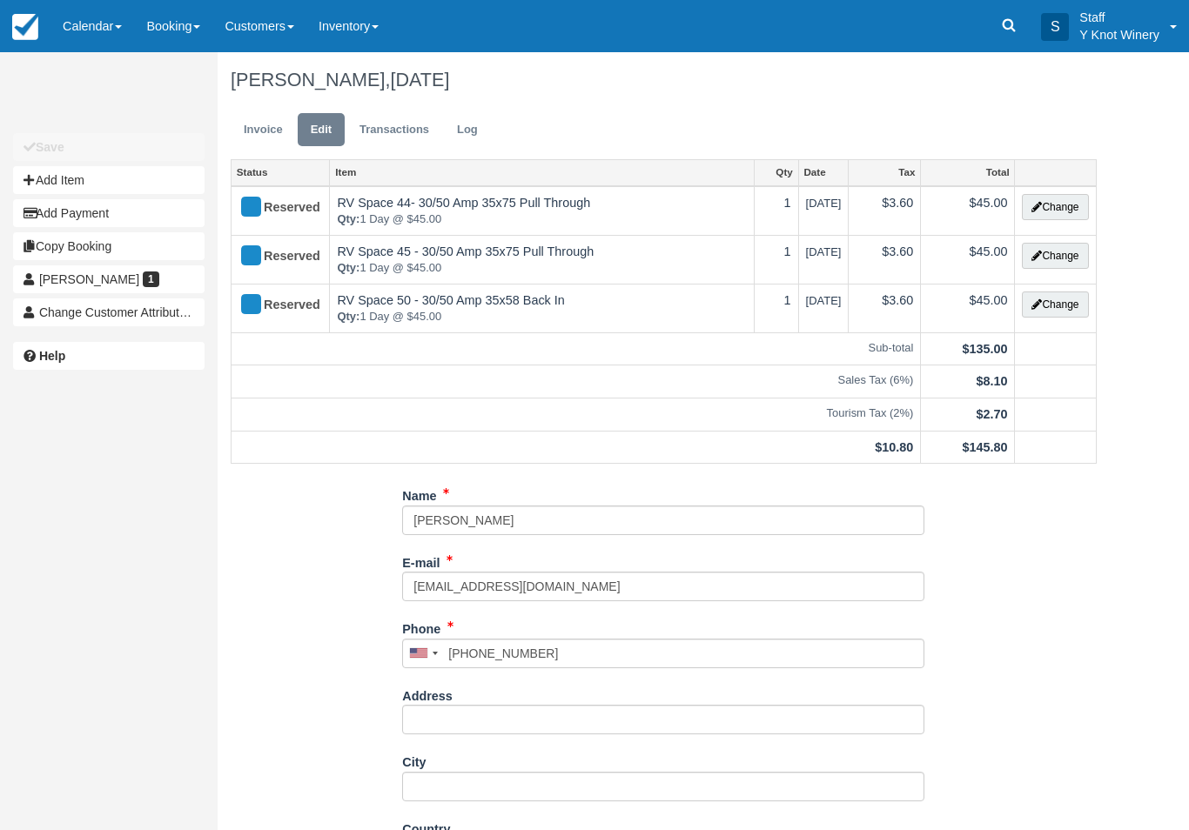
click at [1026, 218] on button "Change" at bounding box center [1055, 207] width 66 height 26
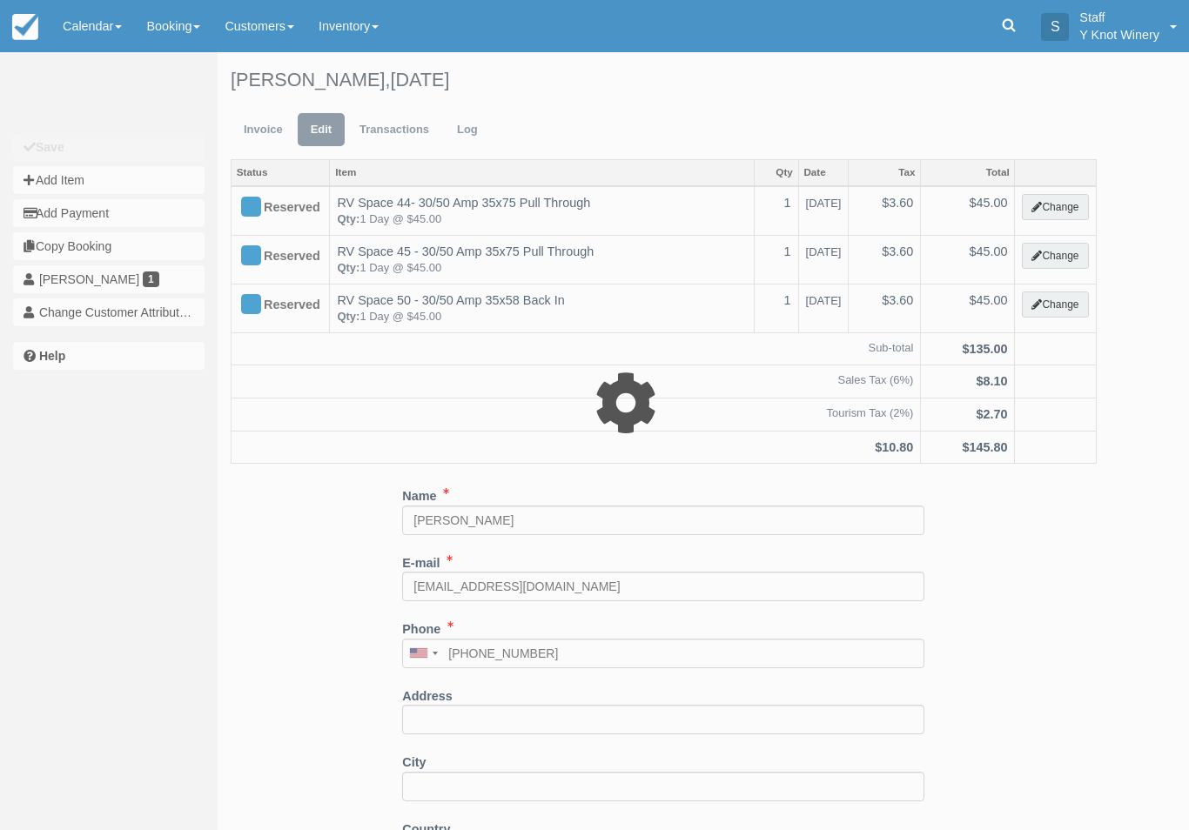
type input "45.00"
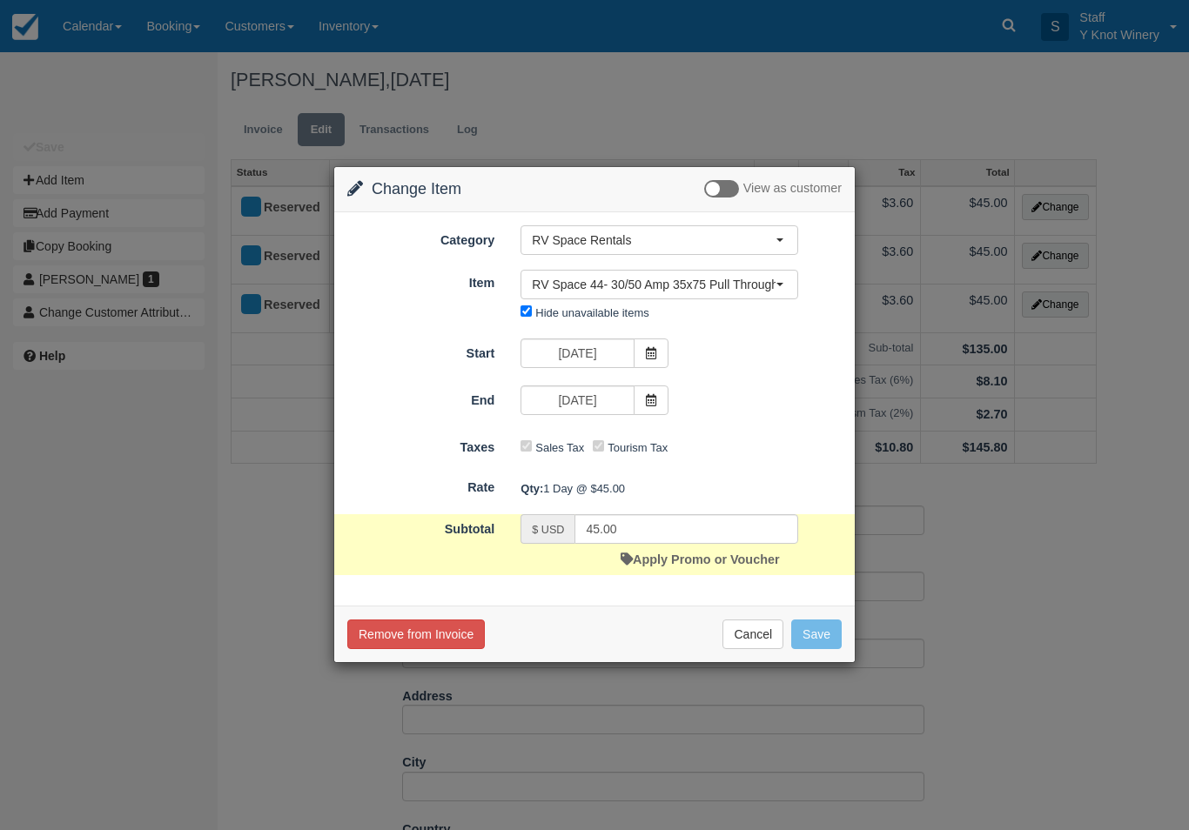
click at [692, 282] on span "RV Space 44- 30/50 Amp 35x75 Pull Through" at bounding box center [654, 284] width 244 height 17
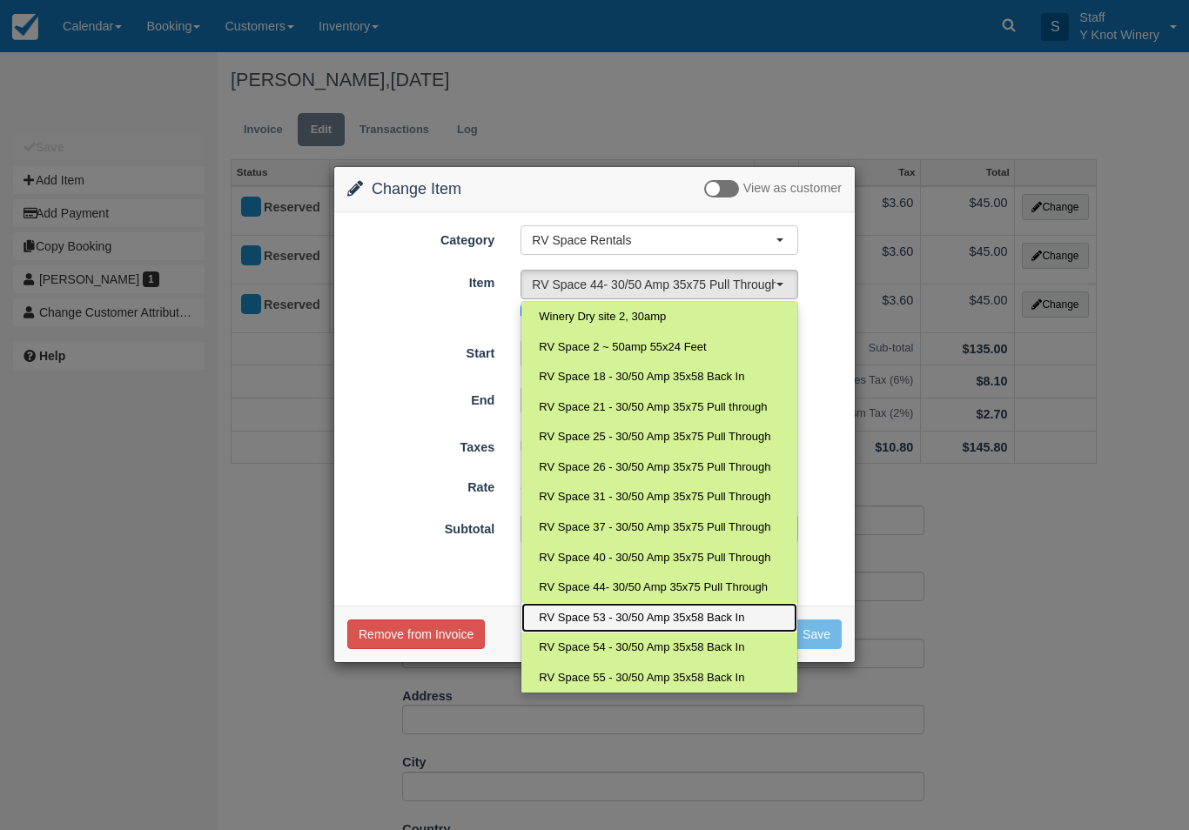
click at [598, 621] on link "RV Space 53 - 30/50 Amp 35x58 Back In" at bounding box center [659, 618] width 276 height 30
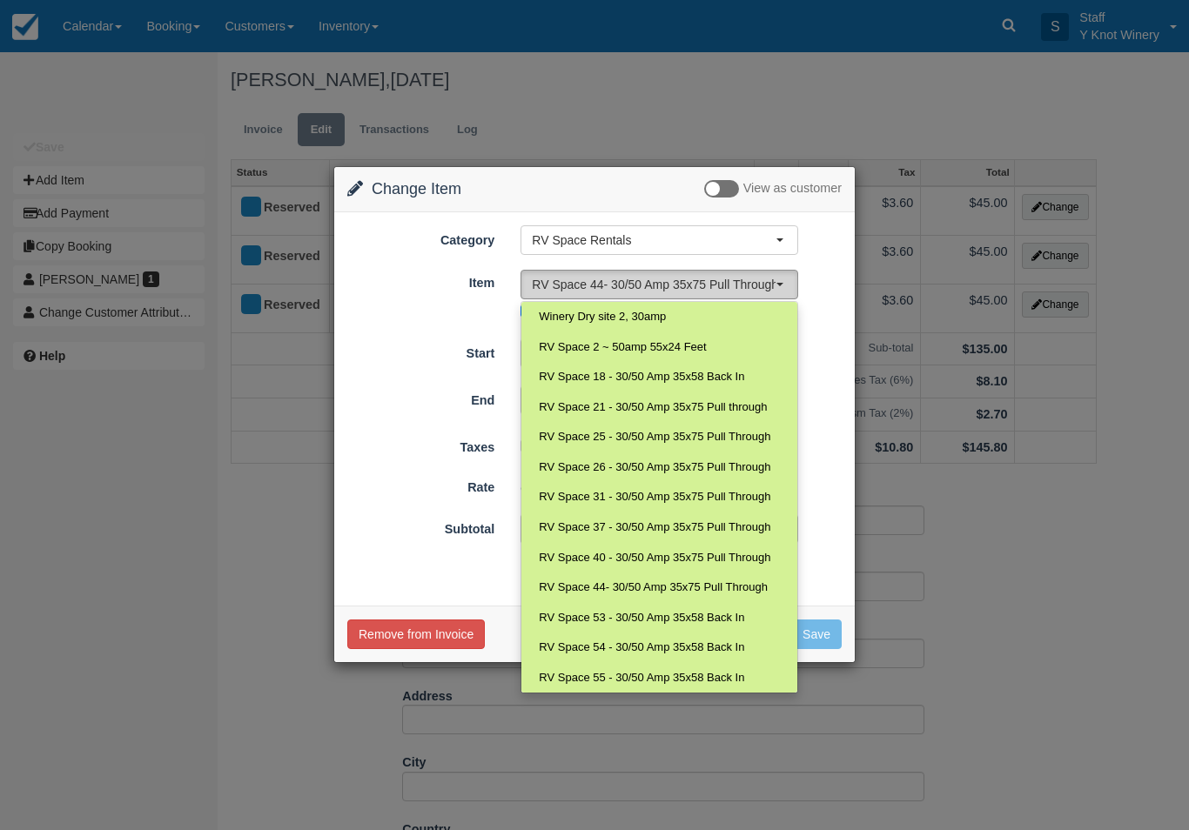
select select "105"
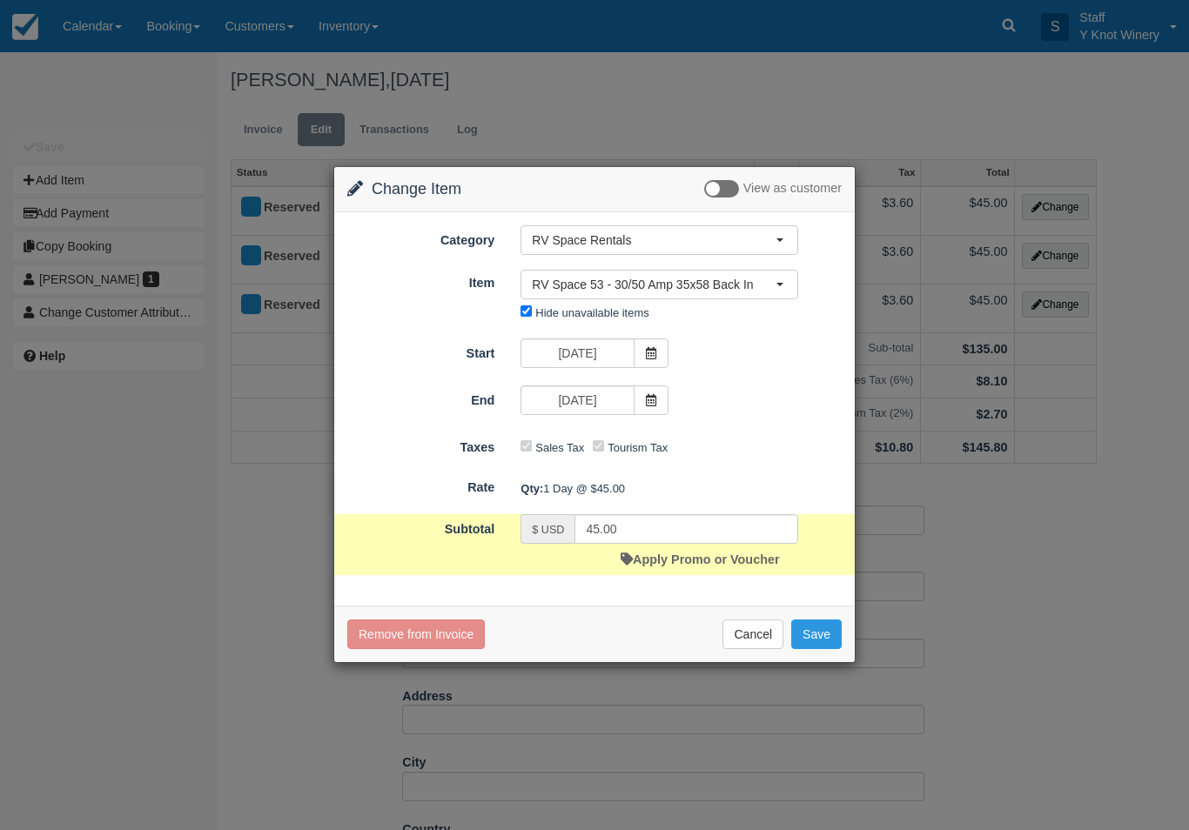
click at [823, 635] on button "Save" at bounding box center [816, 635] width 50 height 30
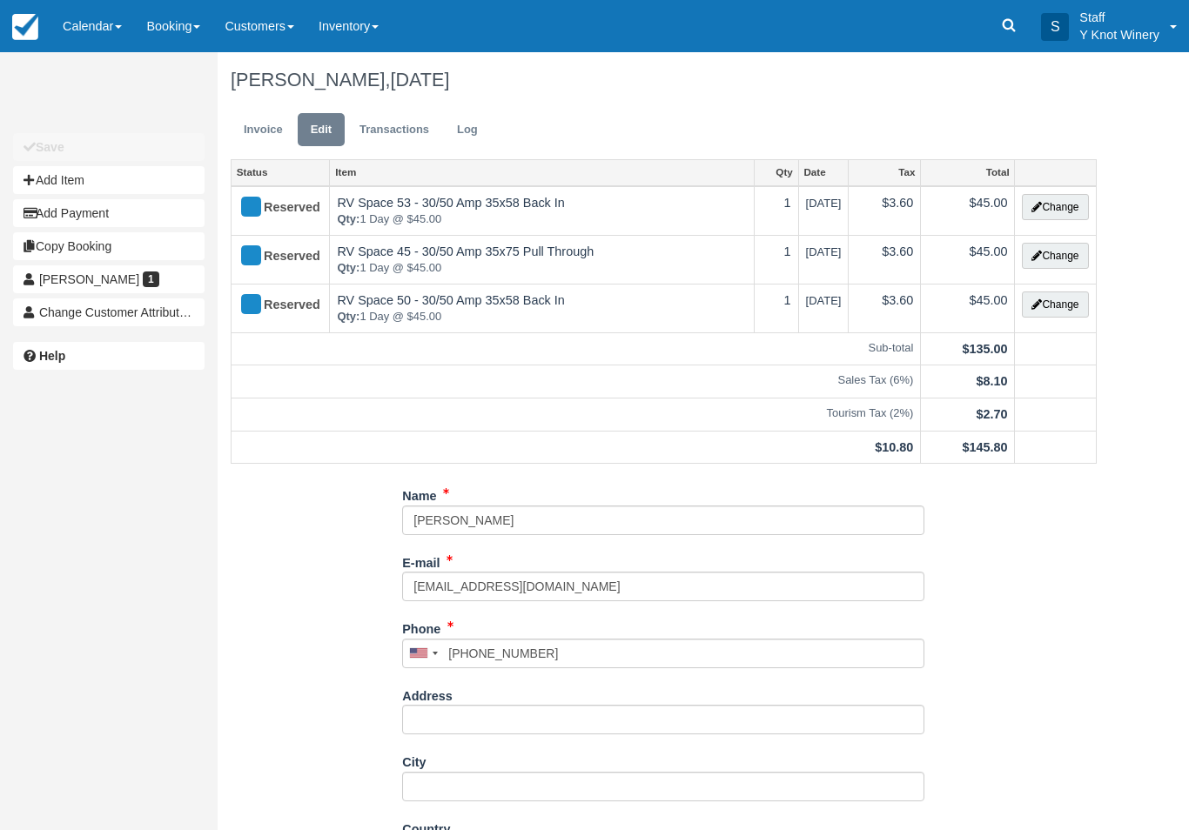
click at [1054, 263] on button "Change" at bounding box center [1055, 256] width 66 height 26
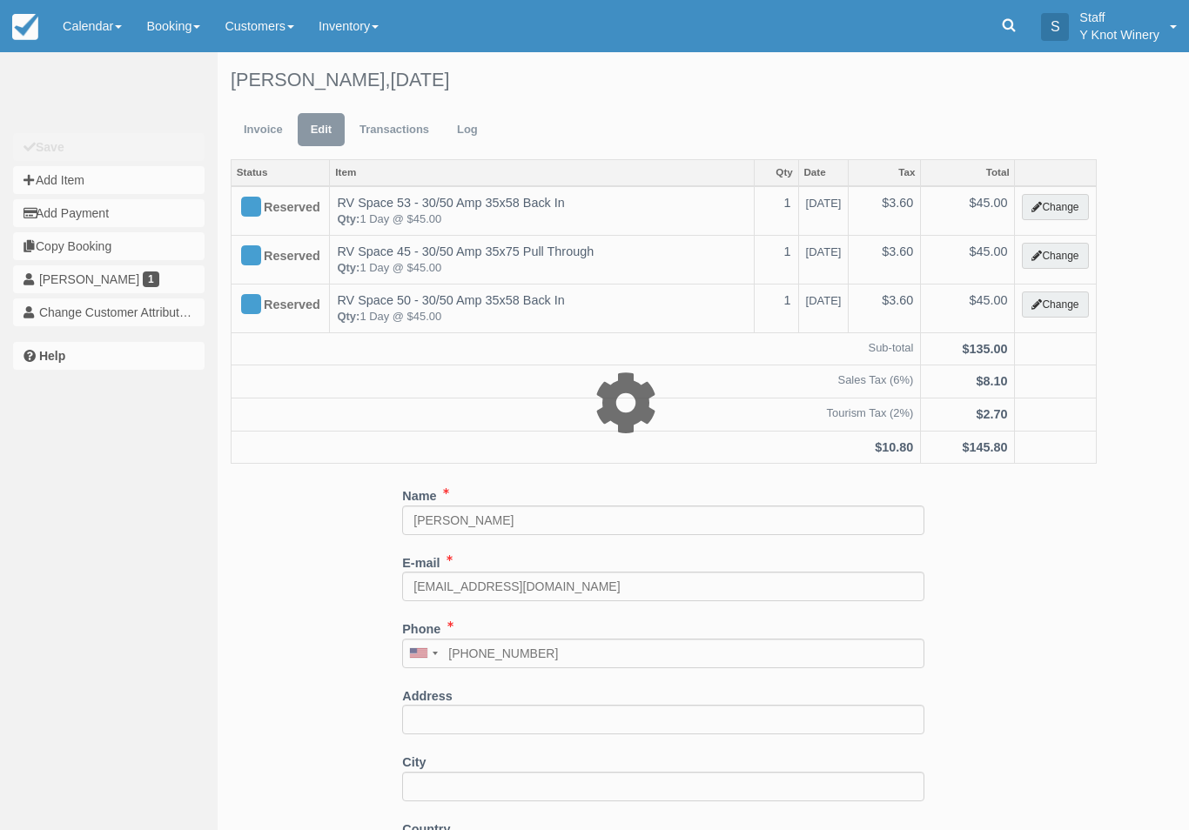
type input "45.00"
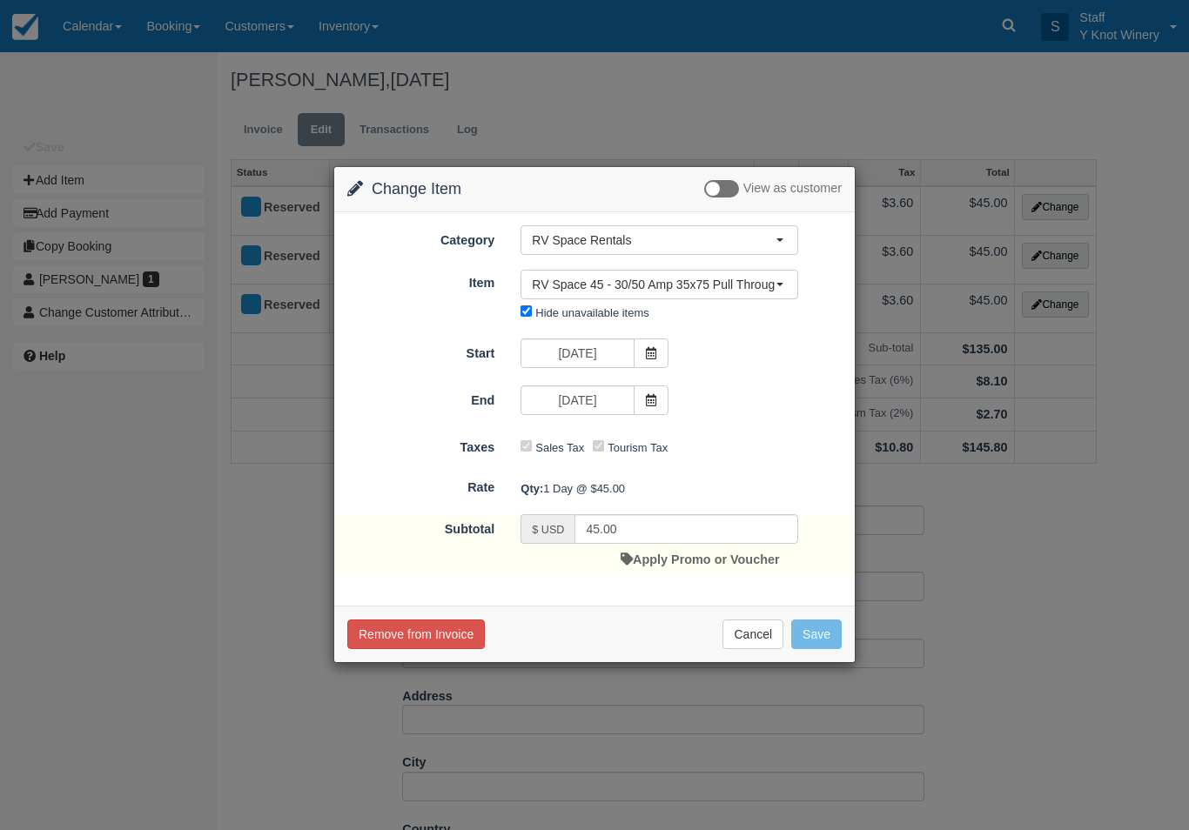
click at [573, 285] on span "RV Space 45 - 30/50 Amp 35x75 Pull Through" at bounding box center [654, 284] width 244 height 17
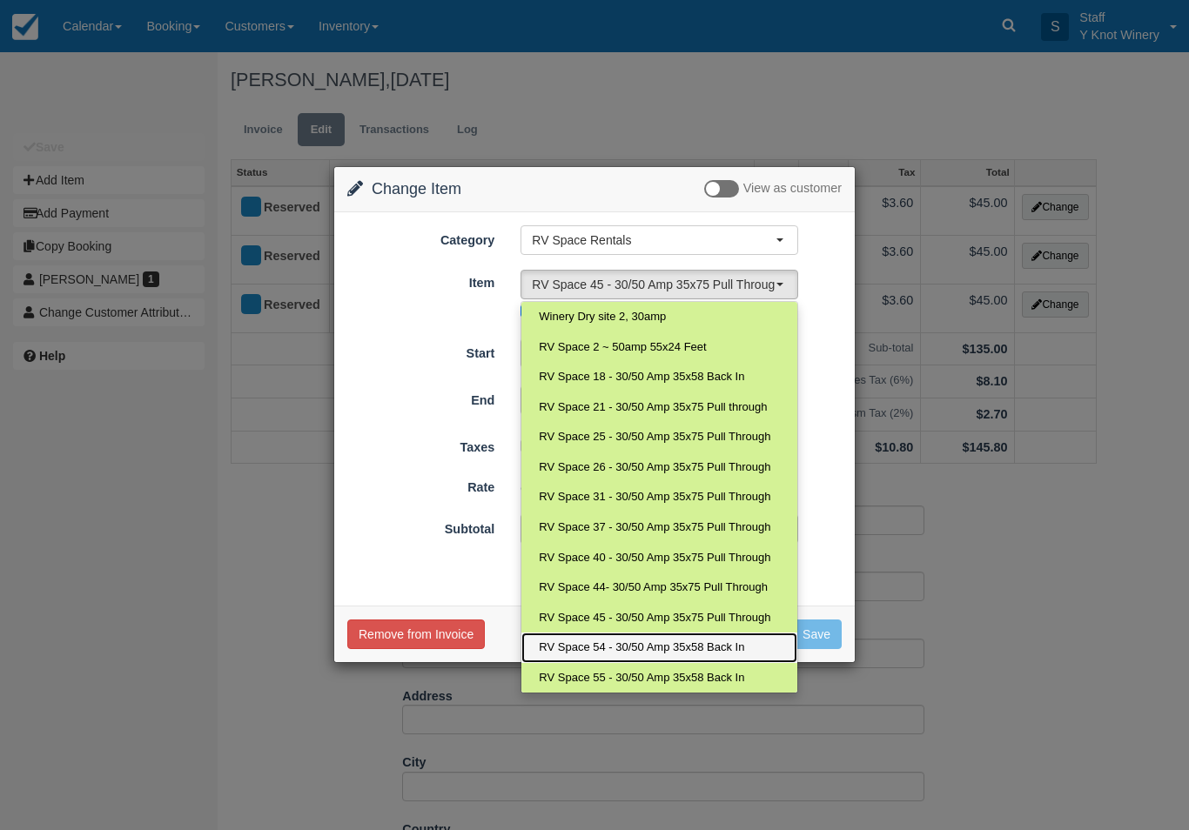
click at [614, 633] on link "RV Space 54 - 30/50 Amp 35x58 Back In" at bounding box center [659, 648] width 276 height 30
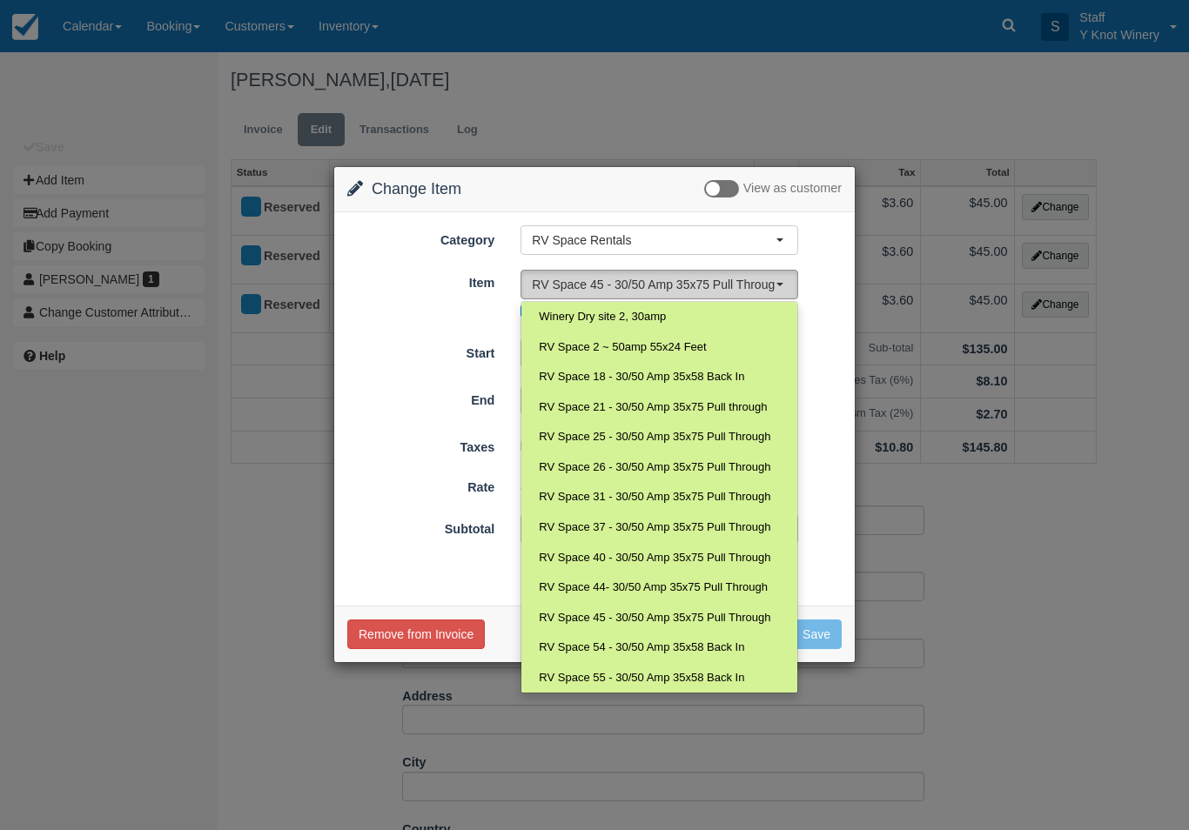
select select "106"
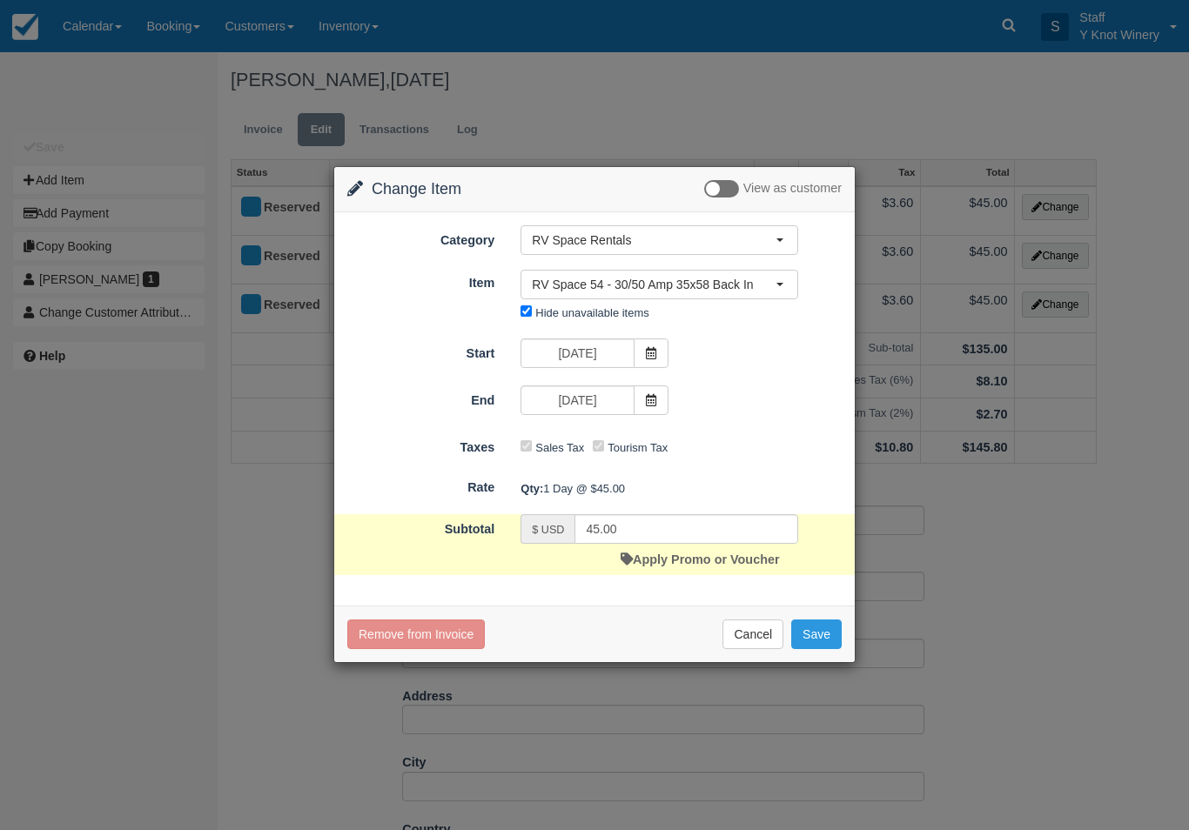
click at [815, 638] on button "Save" at bounding box center [816, 635] width 50 height 30
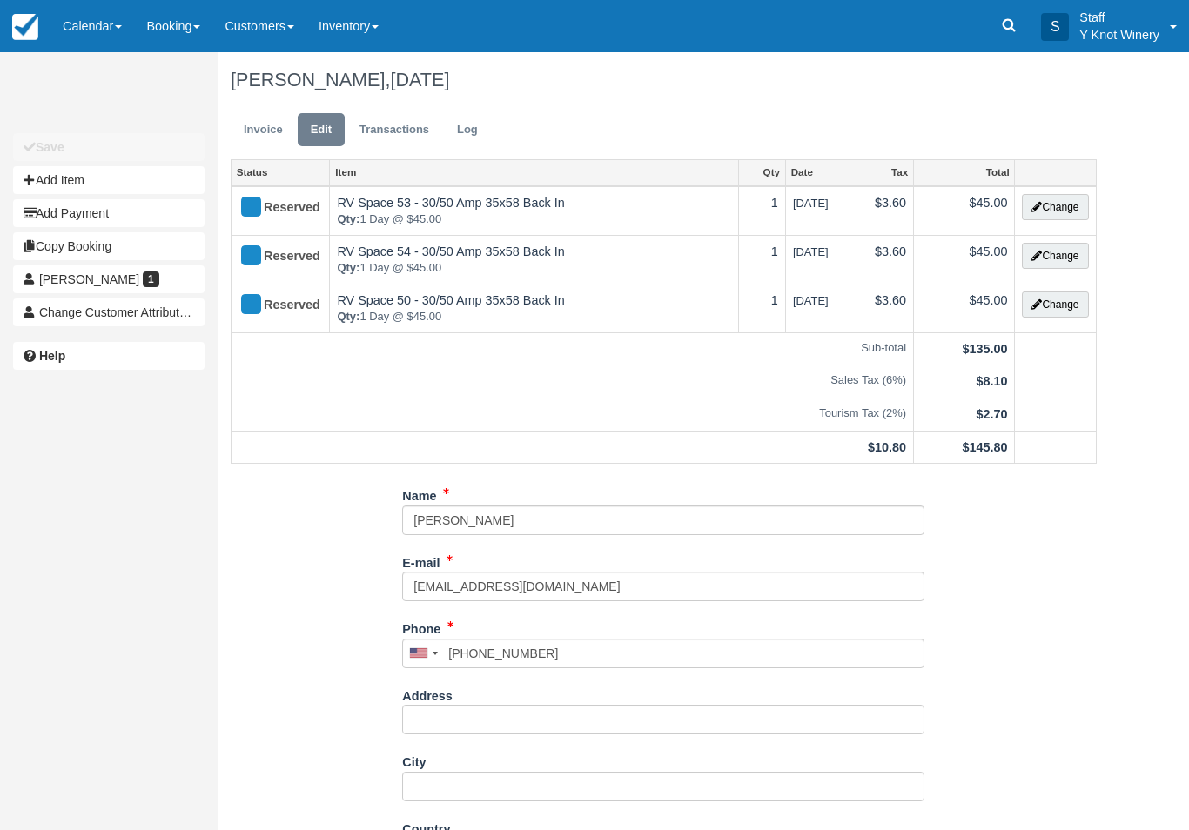
click at [1045, 312] on button "Change" at bounding box center [1055, 304] width 66 height 26
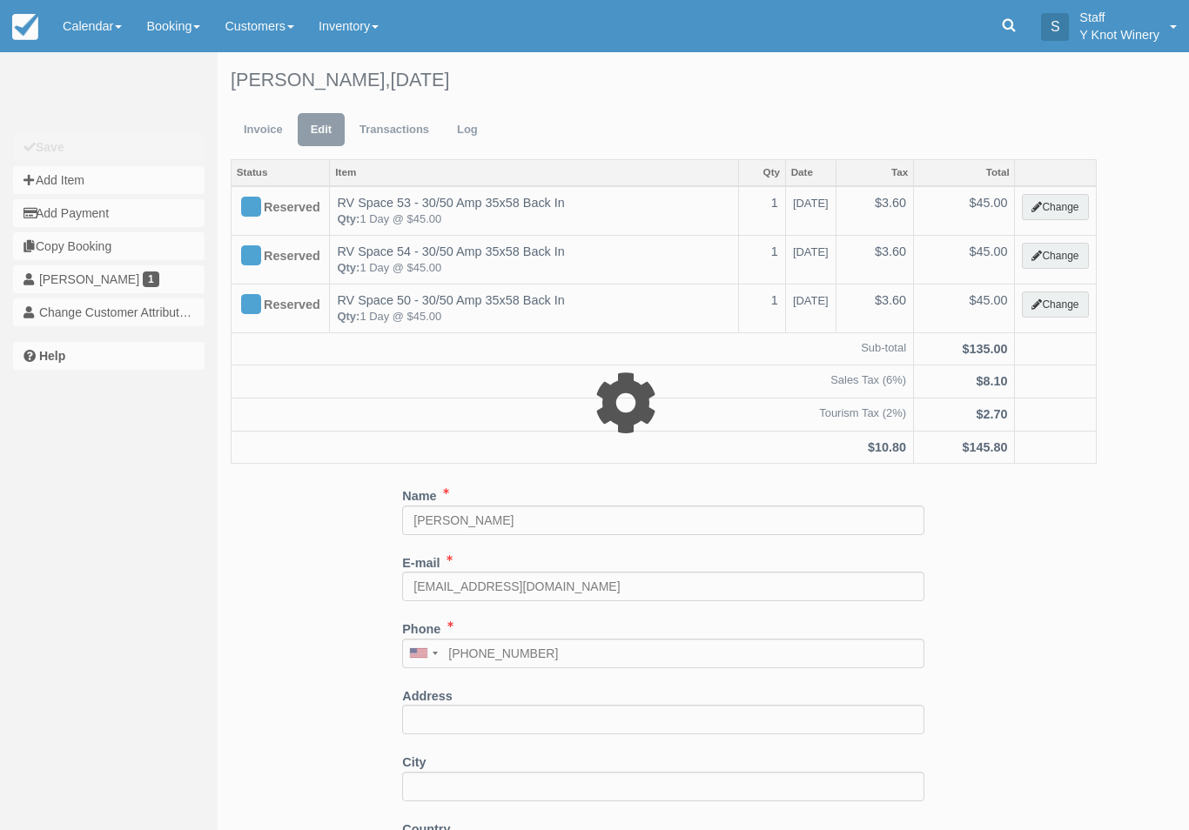
type input "45.00"
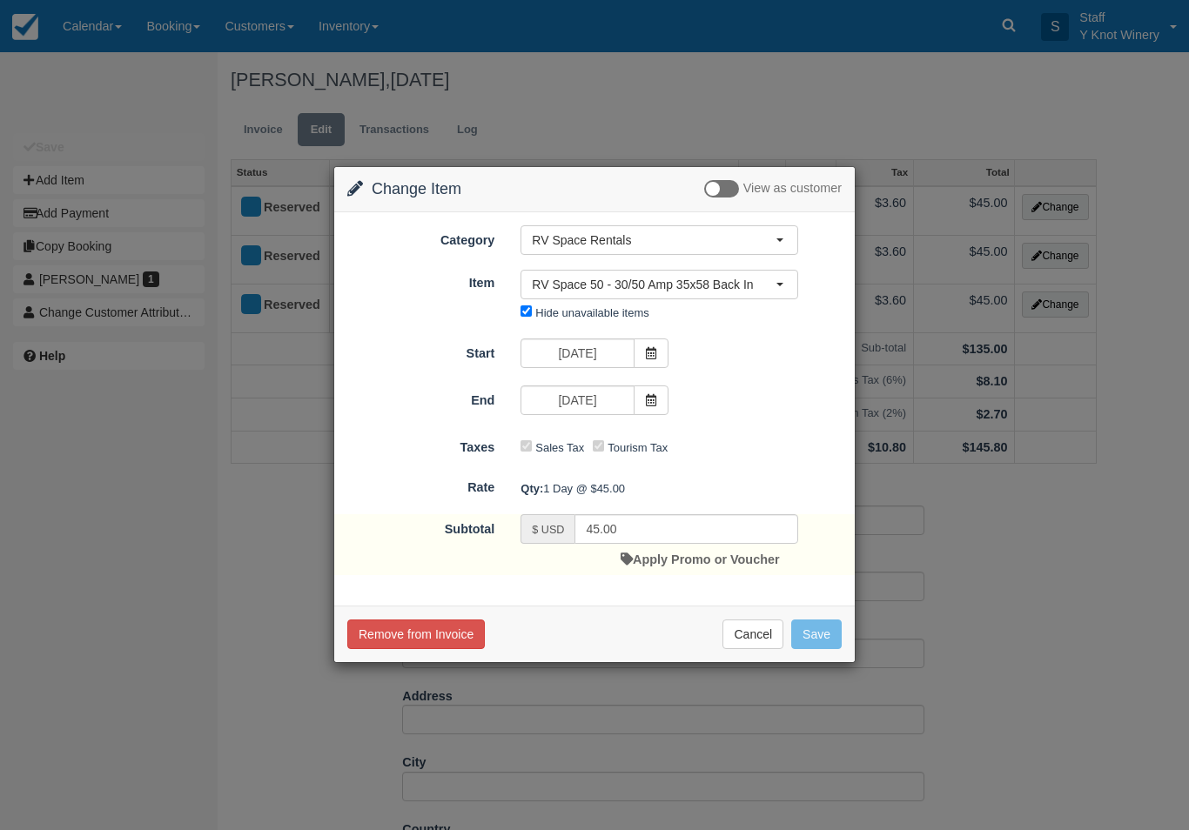
click at [680, 556] on link "Apply Promo or Voucher" at bounding box center [699, 560] width 158 height 14
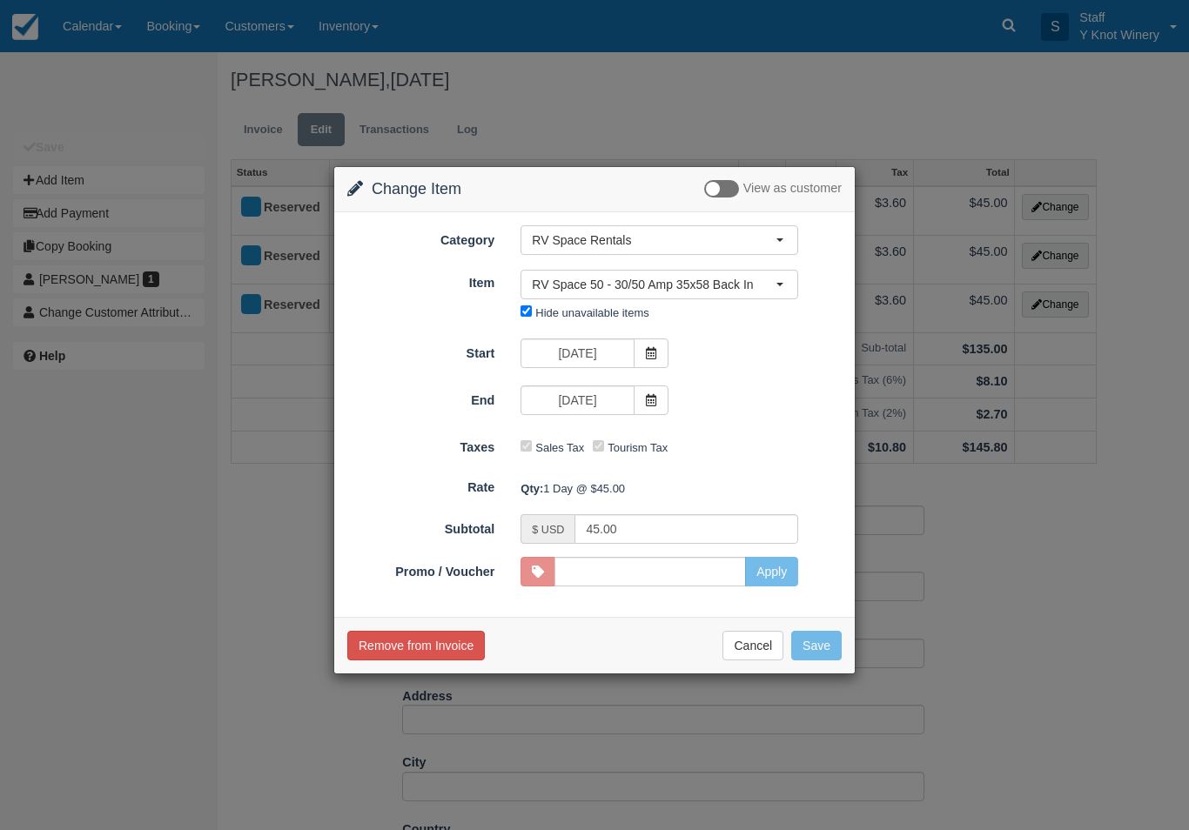
click at [615, 288] on span "RV Space 50 - 30/50 Amp 35x58 Back In" at bounding box center [654, 284] width 244 height 17
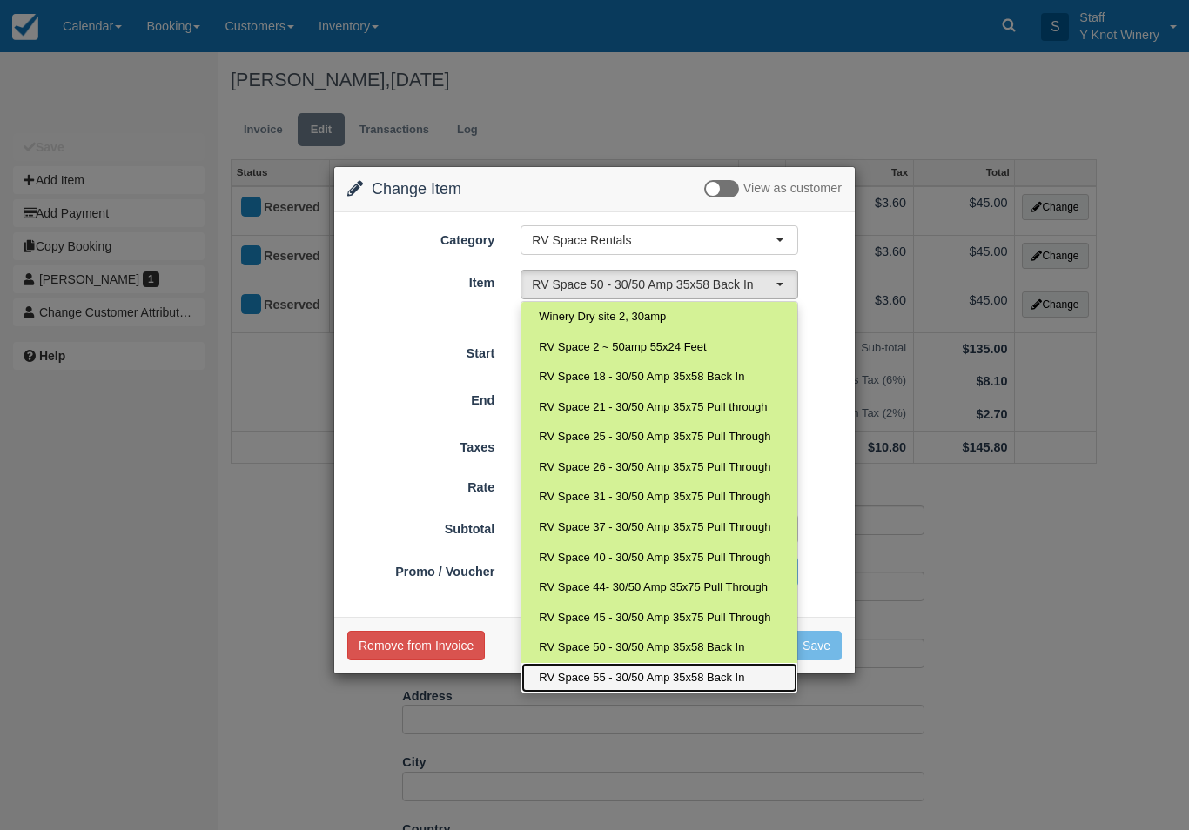
click at [635, 676] on span "RV Space 55 - 30/50 Amp 35x58 Back In" at bounding box center [641, 678] width 205 height 17
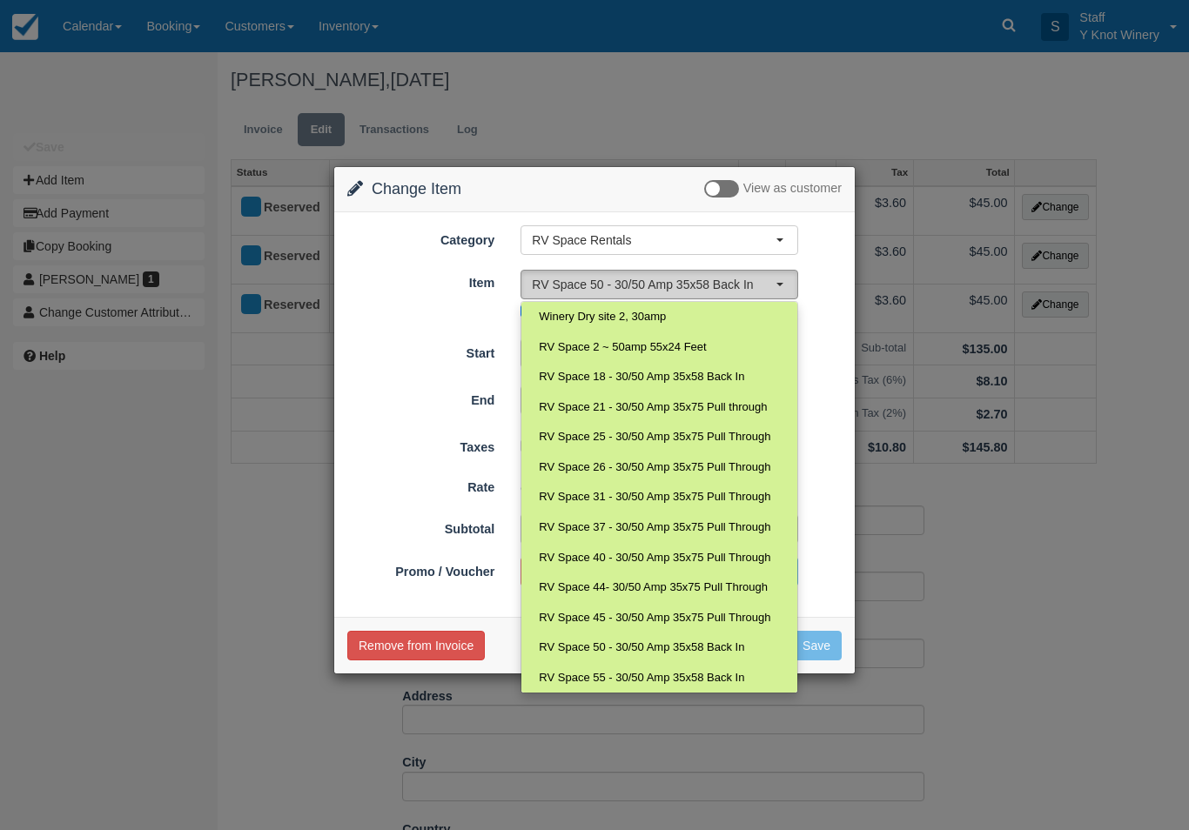
select select "107"
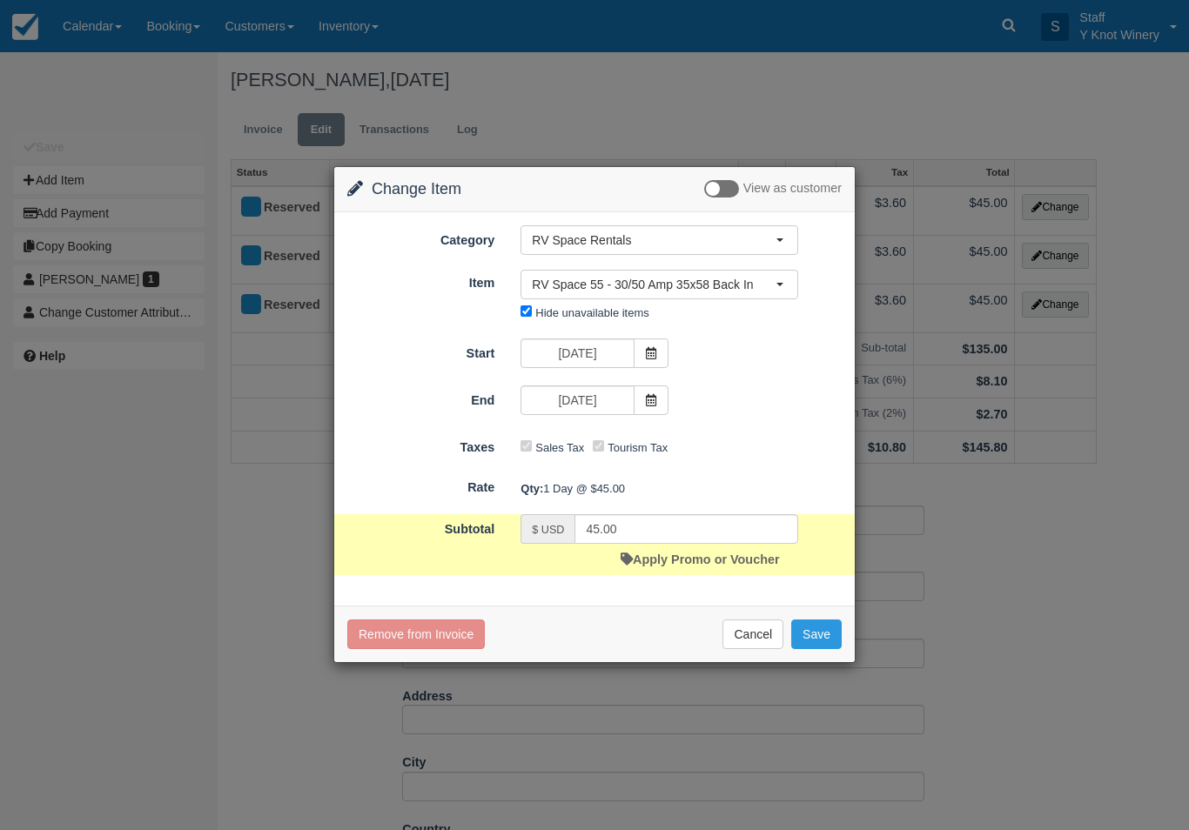
click at [808, 632] on button "Save" at bounding box center [816, 635] width 50 height 30
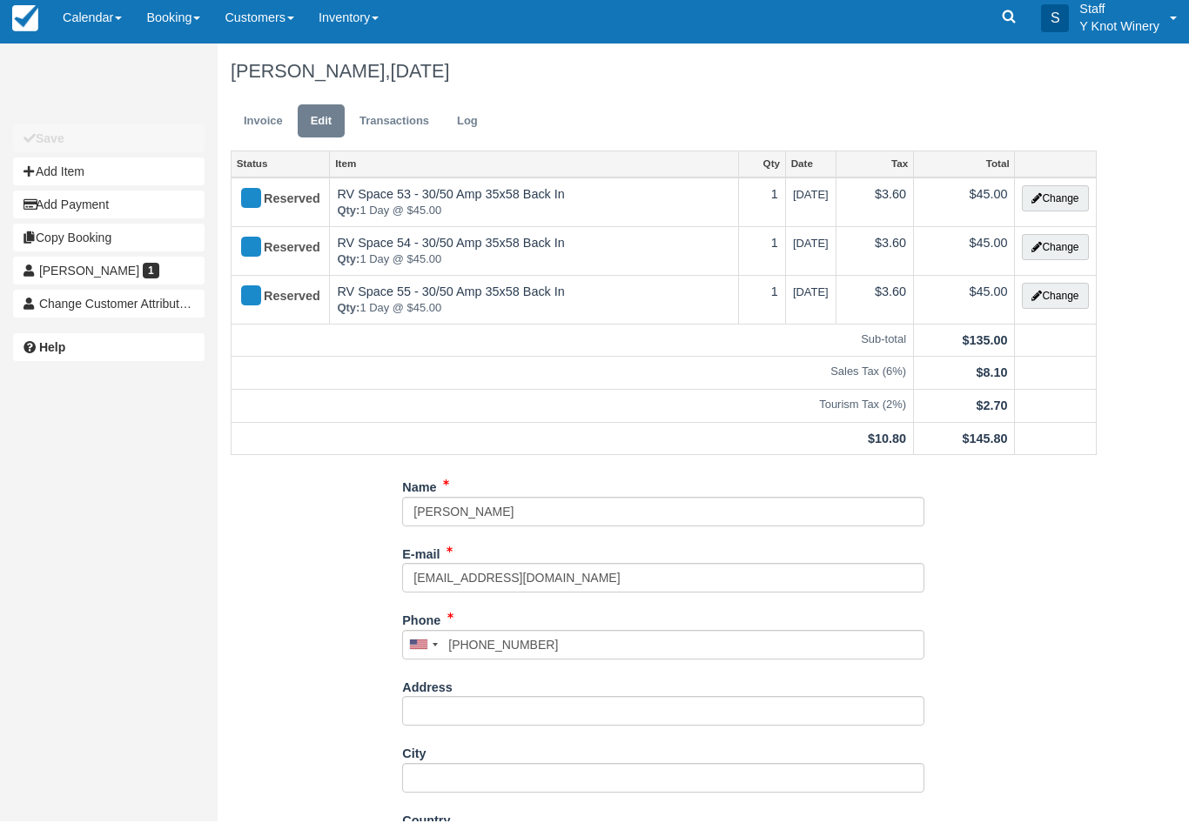
scroll to position [8, 0]
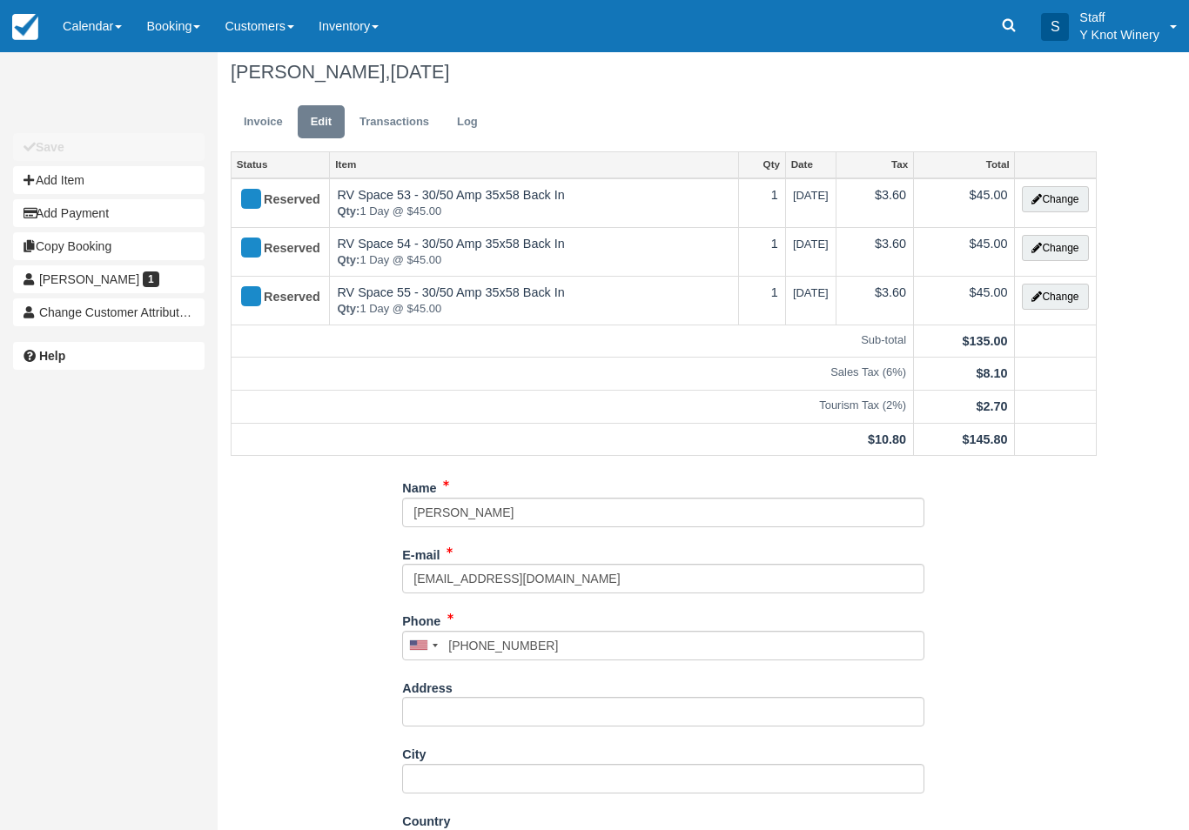
click at [268, 117] on link "Invoice" at bounding box center [263, 122] width 65 height 34
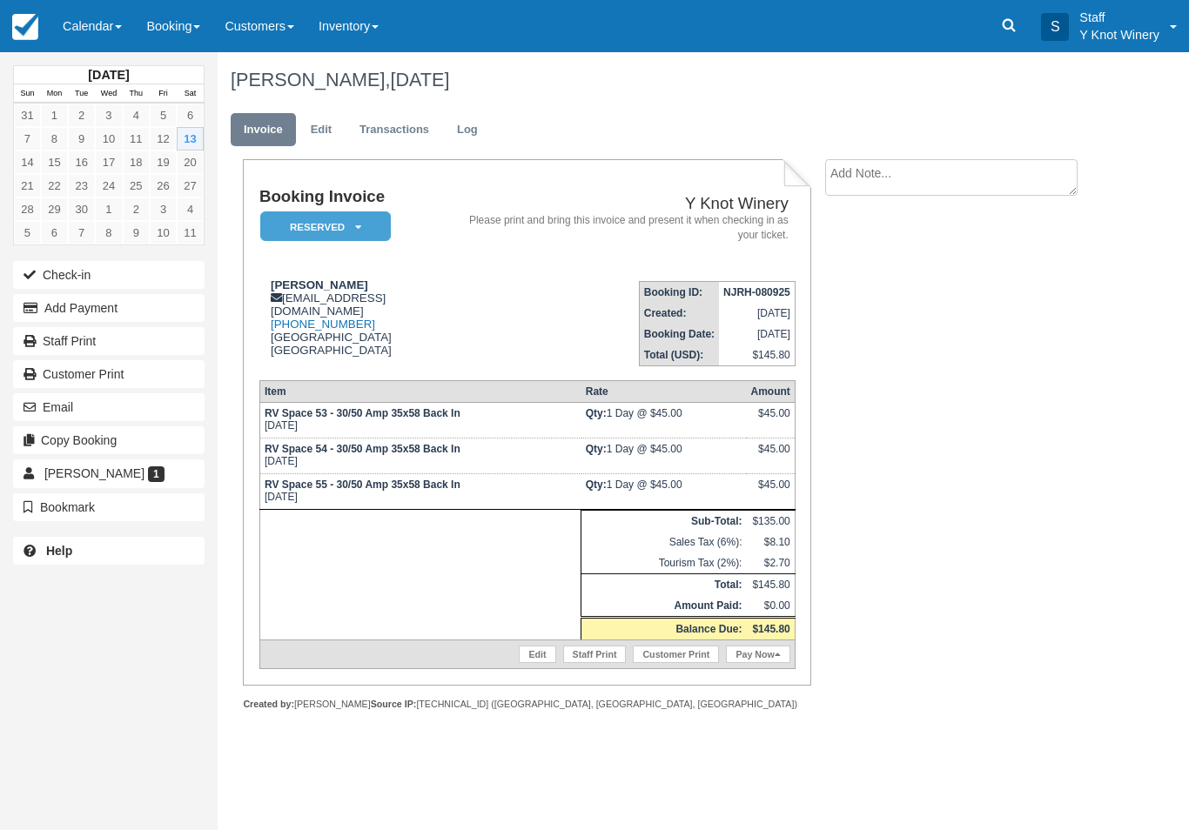
click at [756, 660] on link "Pay Now" at bounding box center [758, 654] width 64 height 17
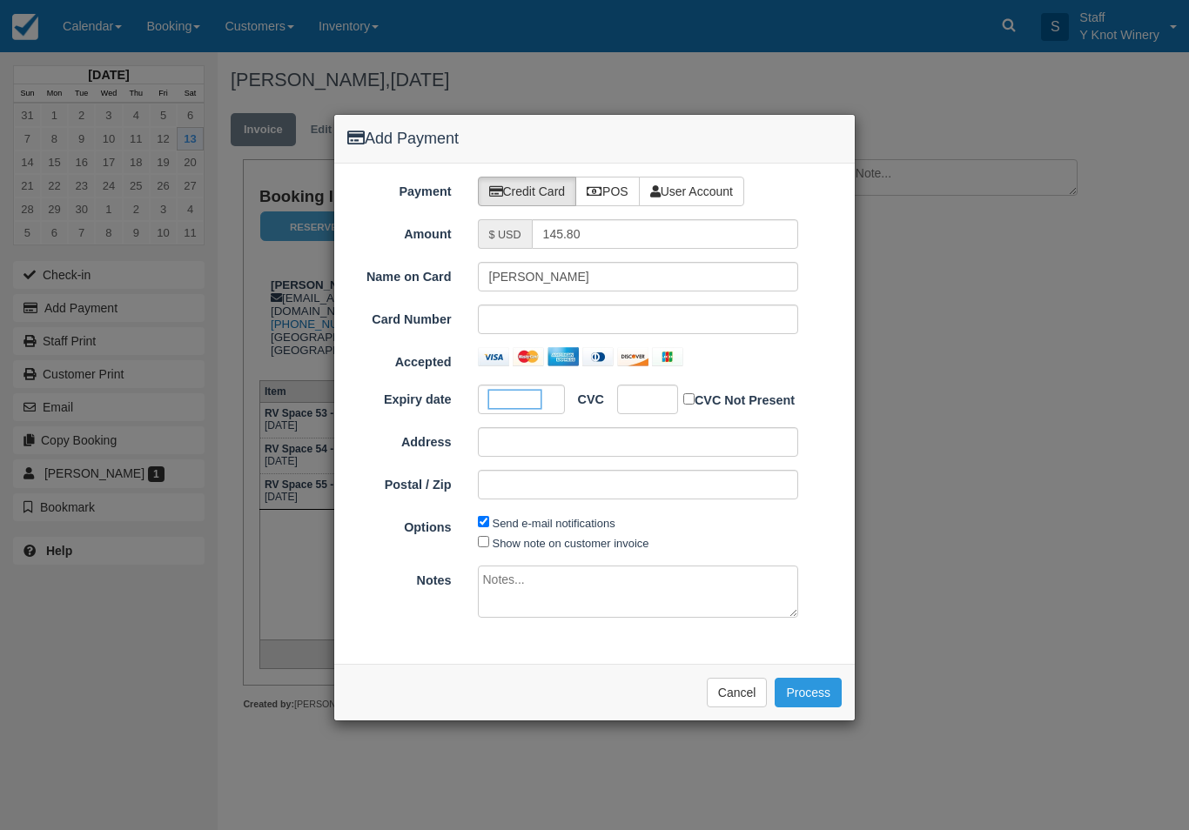
click at [647, 412] on div at bounding box center [647, 400] width 61 height 30
click at [510, 409] on div at bounding box center [521, 400] width 87 height 30
click at [521, 408] on div at bounding box center [521, 400] width 87 height 30
click at [483, 538] on input "Show note on customer invoice" at bounding box center [483, 541] width 11 height 11
checkbox input "true"
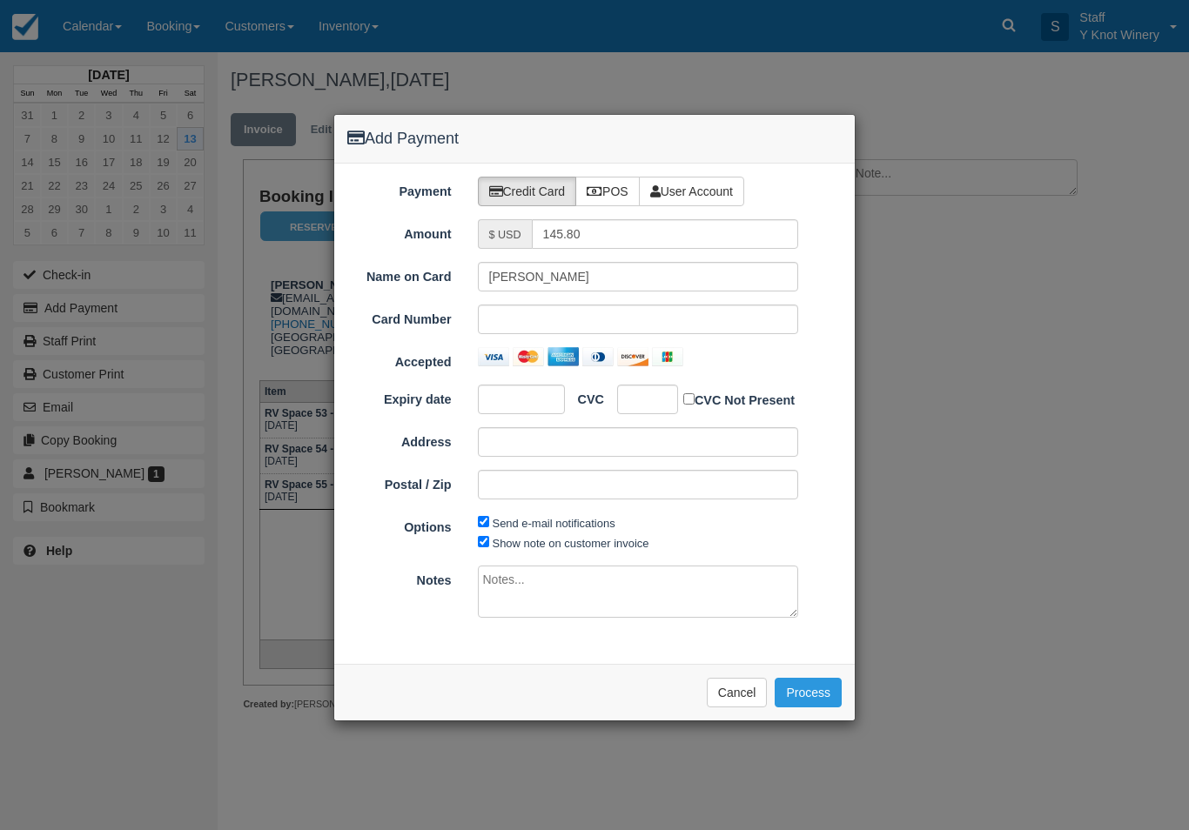
click at [820, 694] on button "Process" at bounding box center [807, 693] width 67 height 30
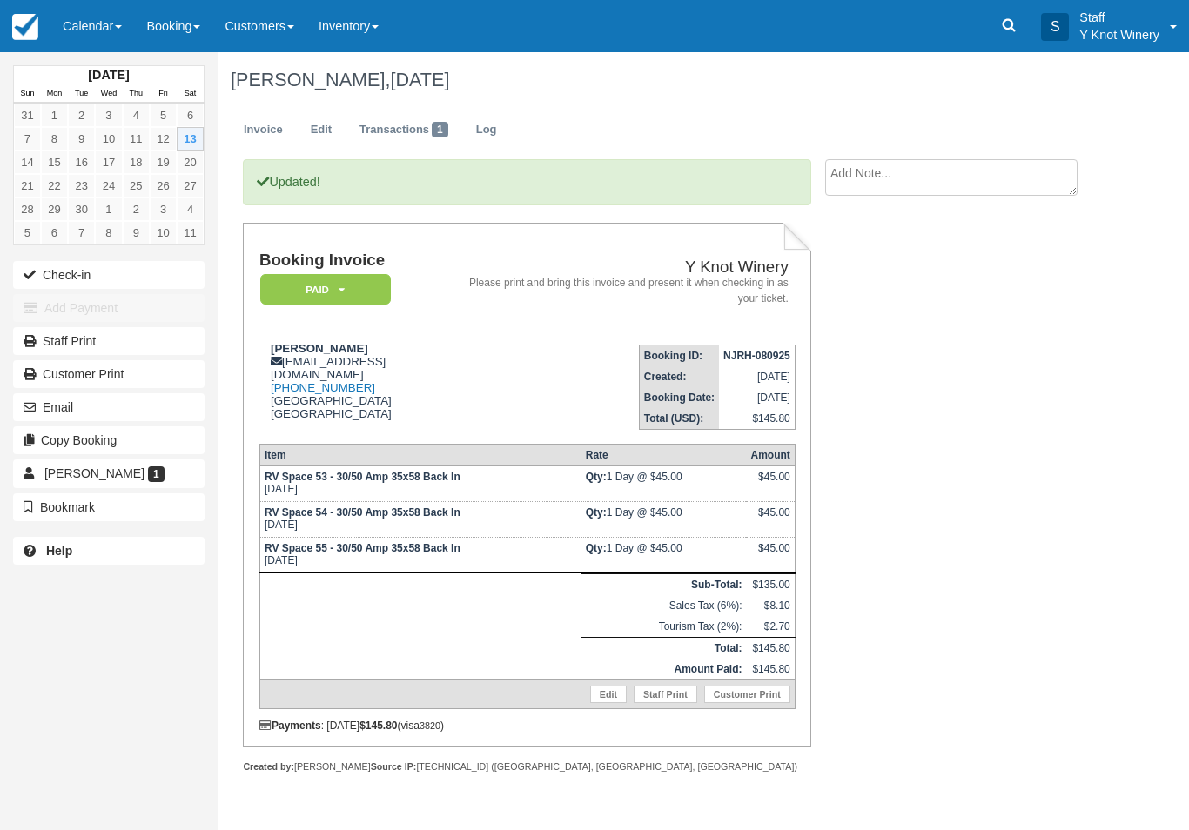
click at [87, 276] on button "Check-in" at bounding box center [108, 275] width 191 height 28
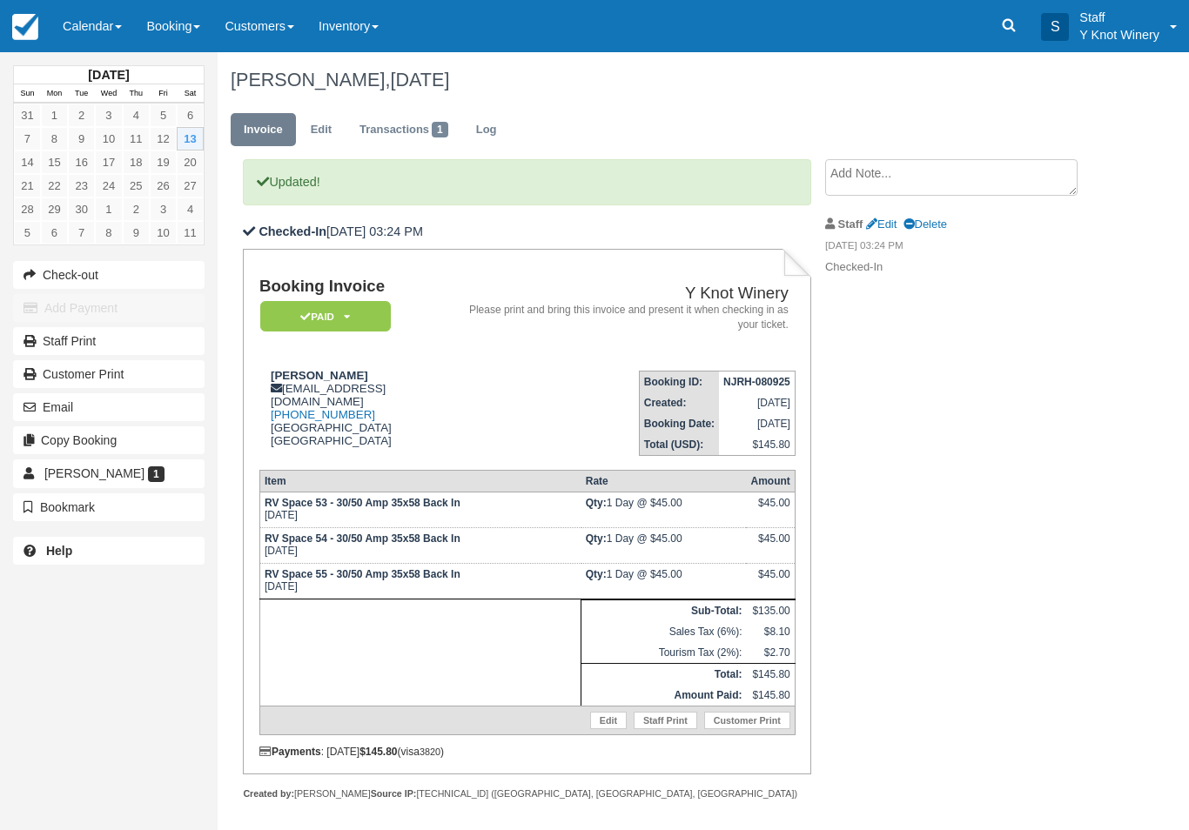
click at [86, 29] on link "Calendar" at bounding box center [92, 26] width 84 height 52
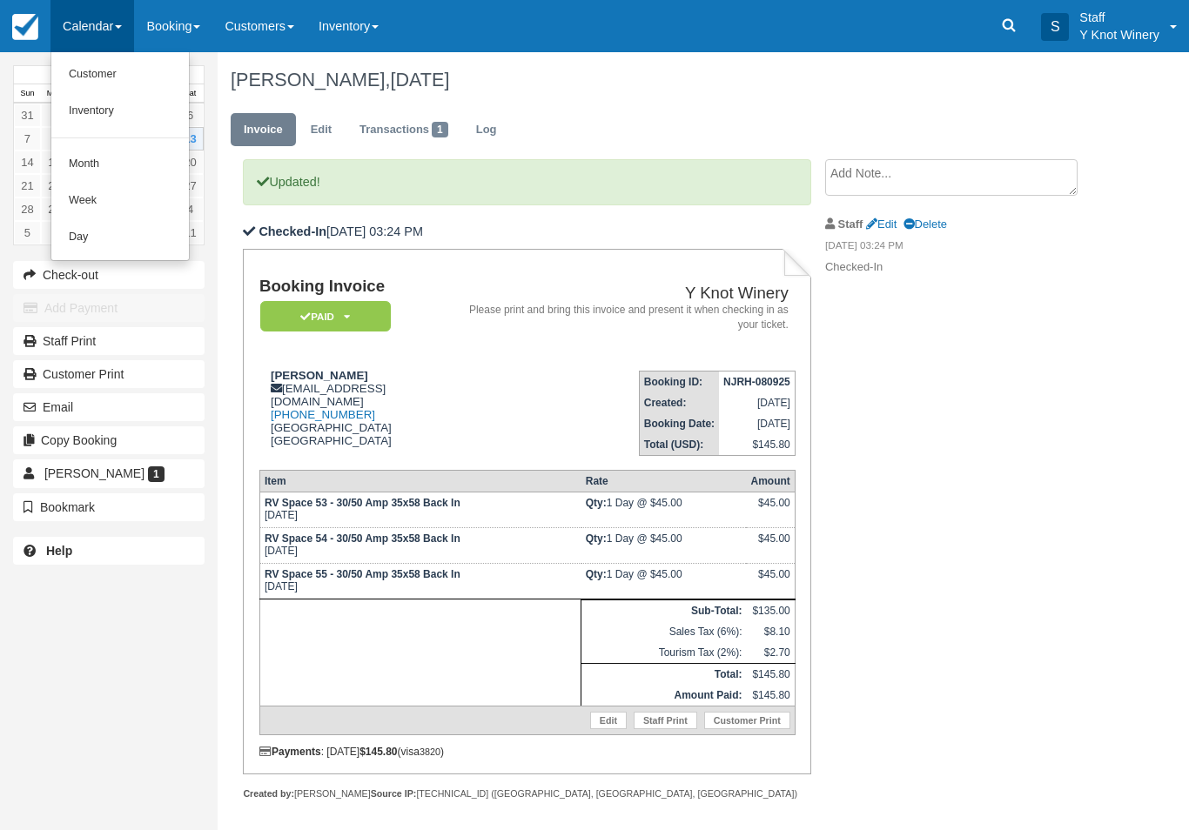
click at [92, 84] on link "Customer" at bounding box center [119, 75] width 137 height 37
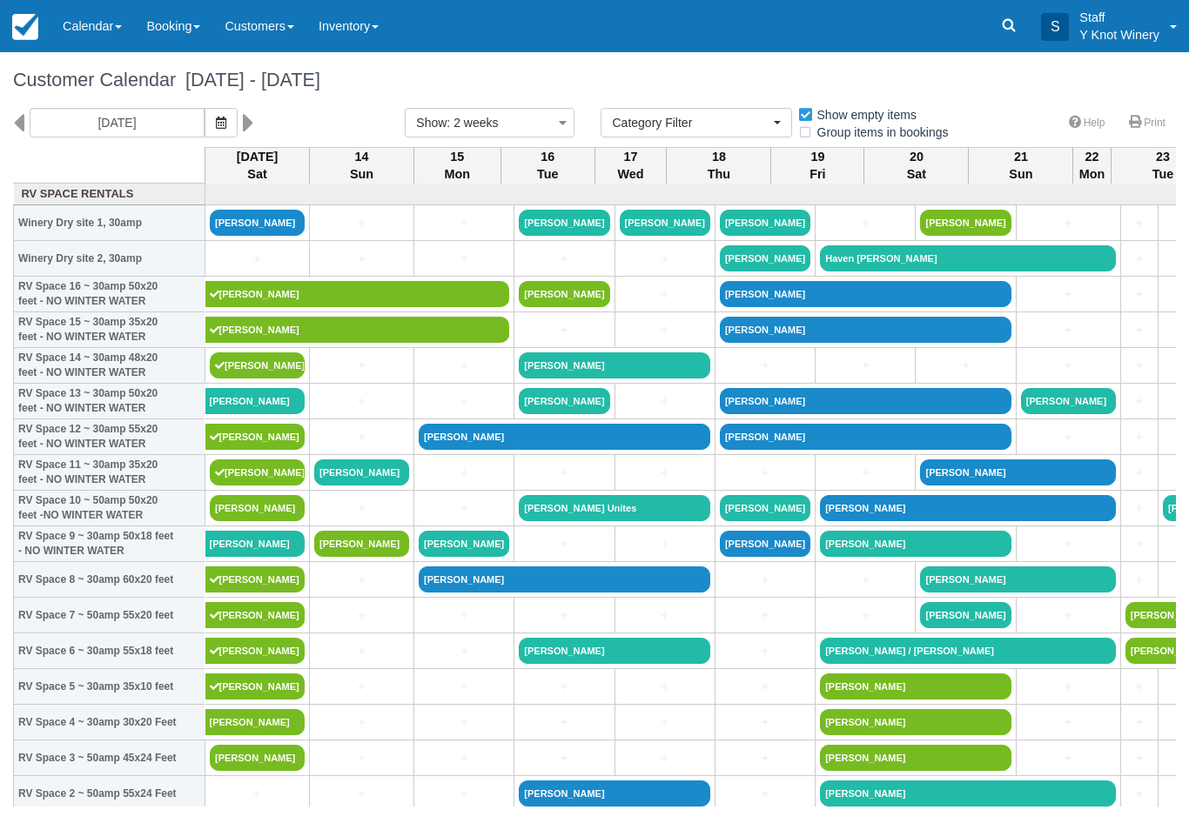
select select
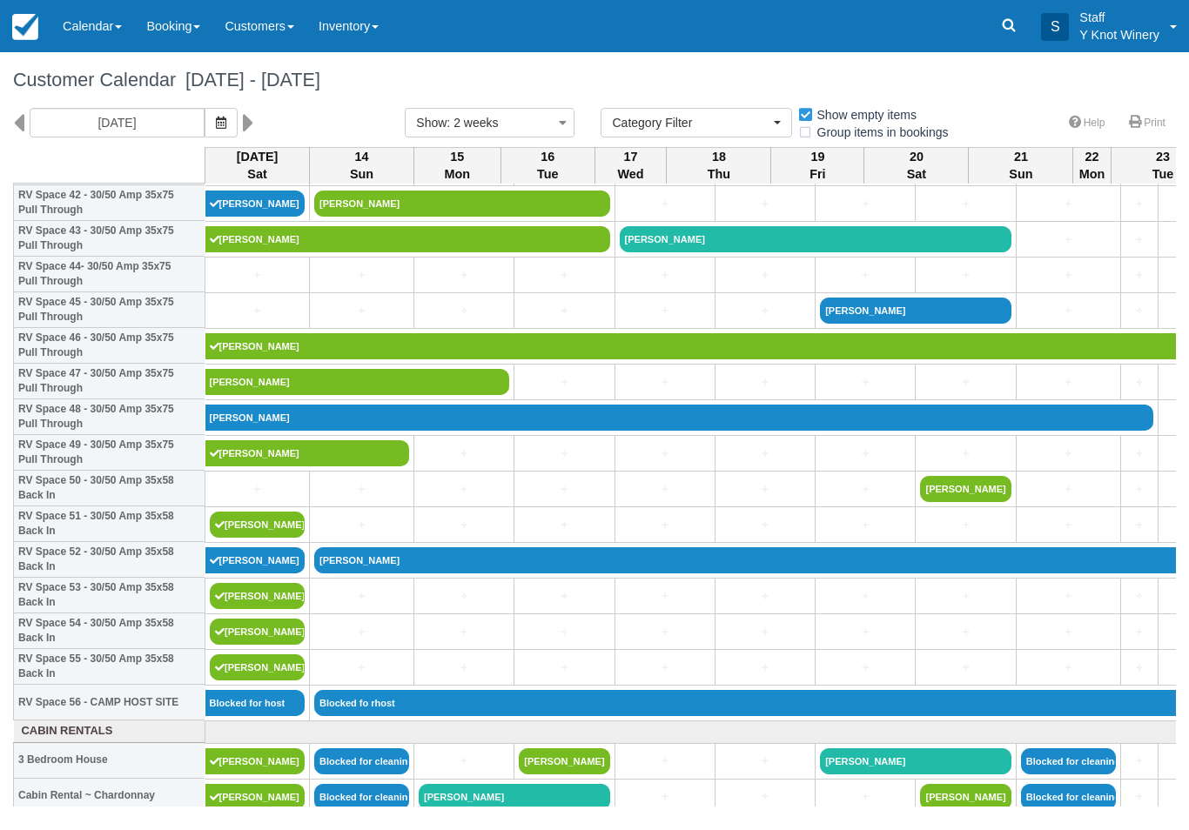
scroll to position [1554, 0]
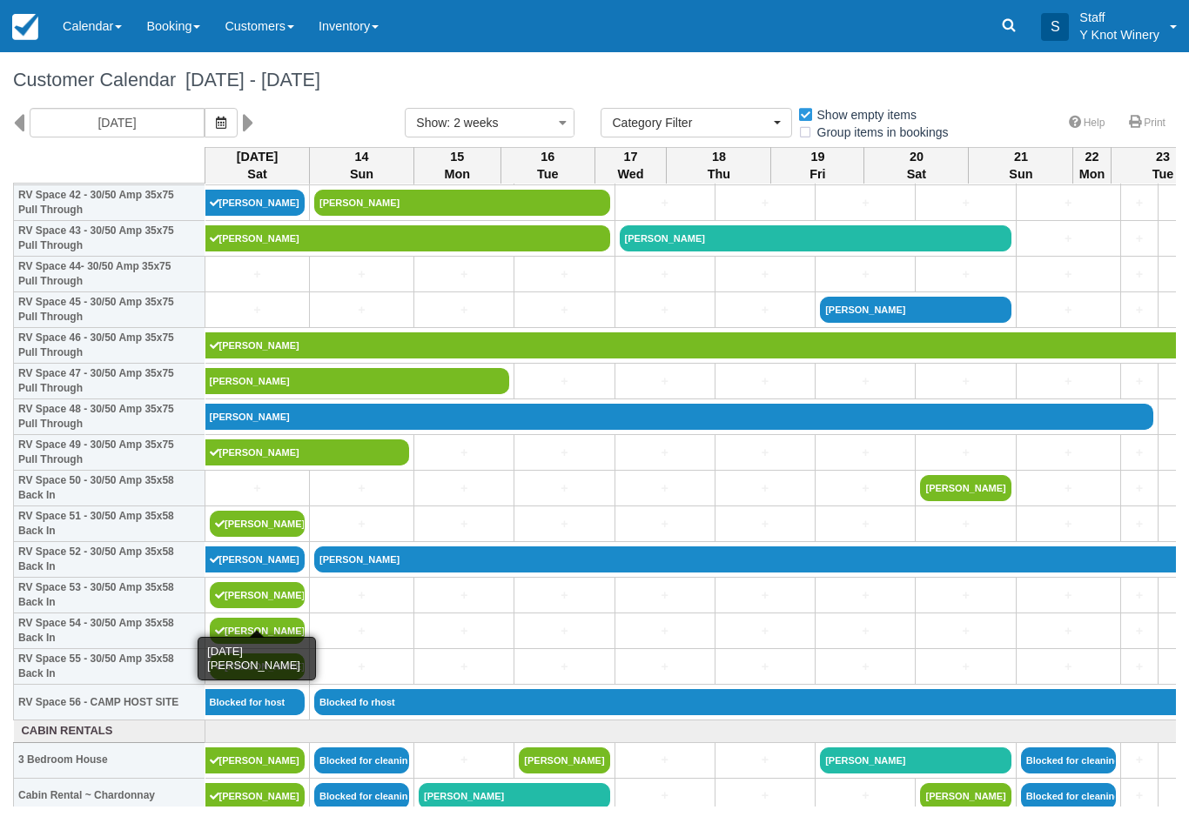
click at [236, 608] on link "[PERSON_NAME]" at bounding box center [257, 595] width 95 height 26
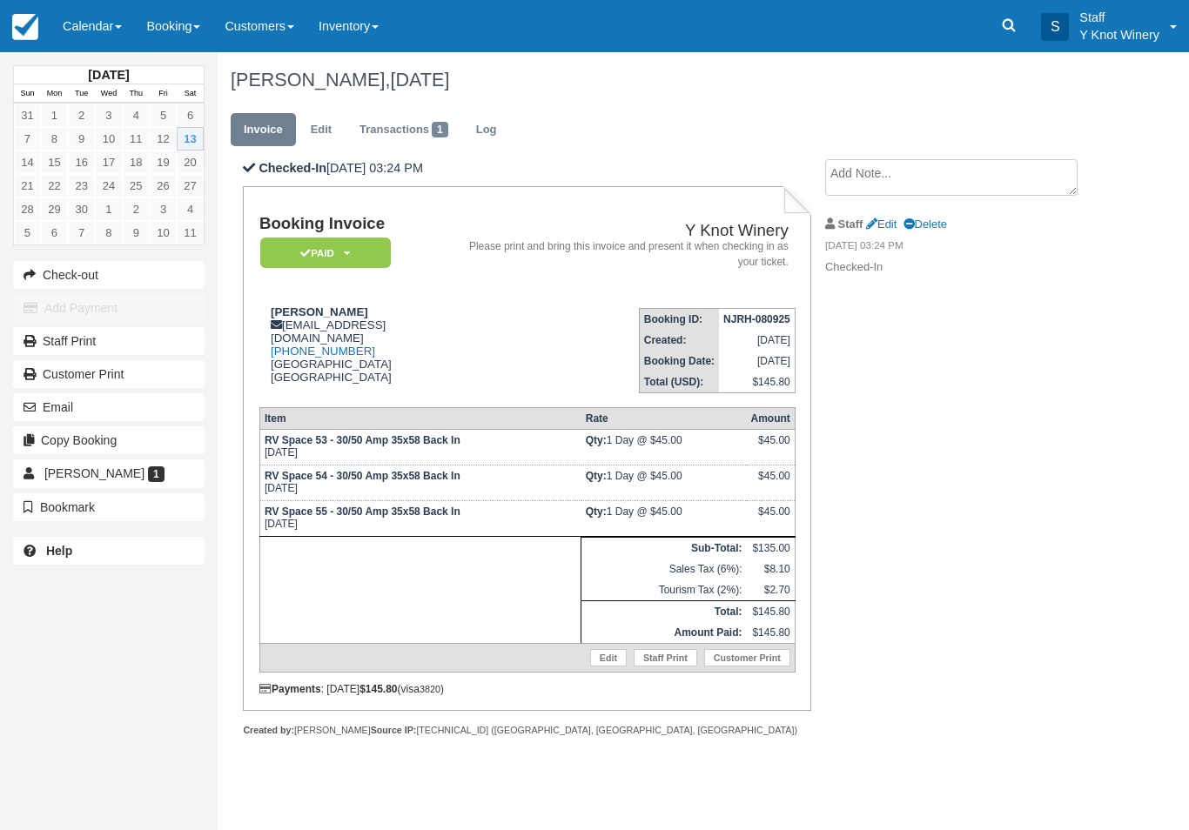
click at [316, 135] on link "Edit" at bounding box center [321, 130] width 47 height 34
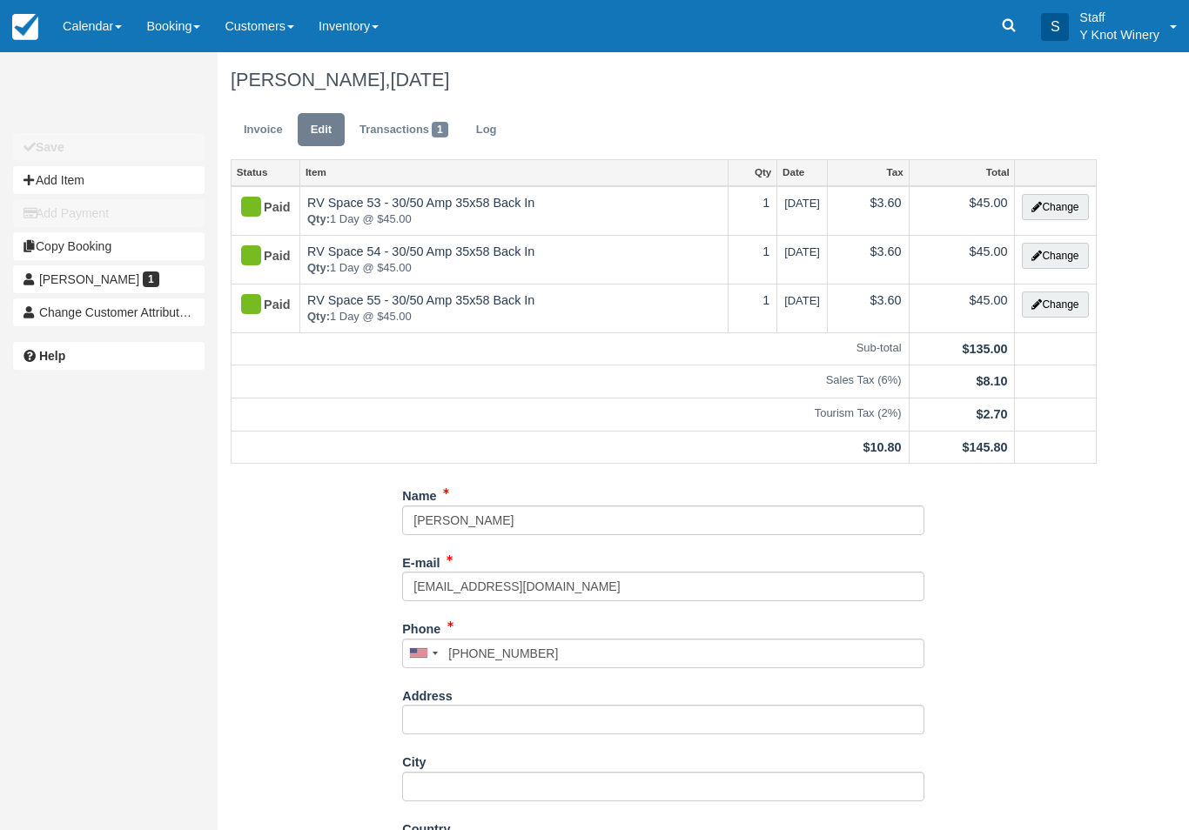
click at [1053, 204] on button "Change" at bounding box center [1055, 207] width 66 height 26
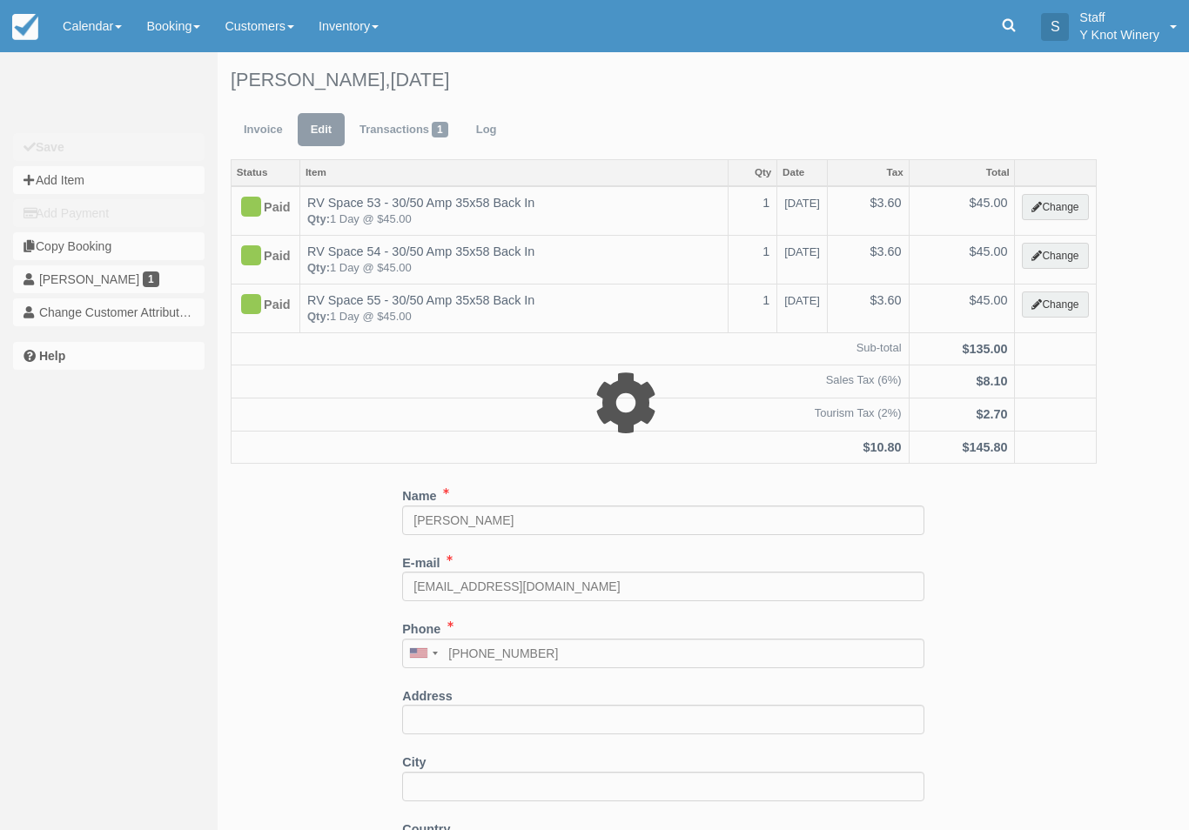
type input "45.00"
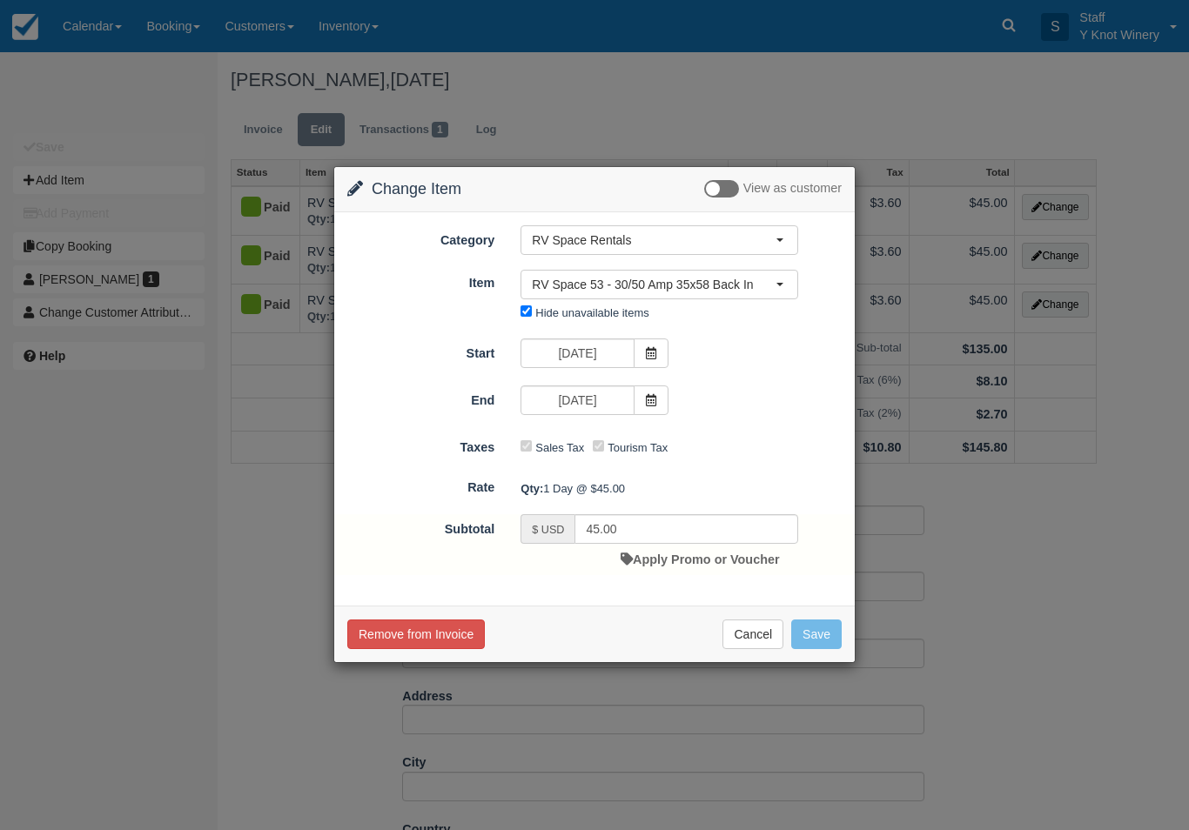
click at [780, 289] on button "RV Space 53 - 30/50 Amp 35x58 Back In" at bounding box center [659, 285] width 278 height 30
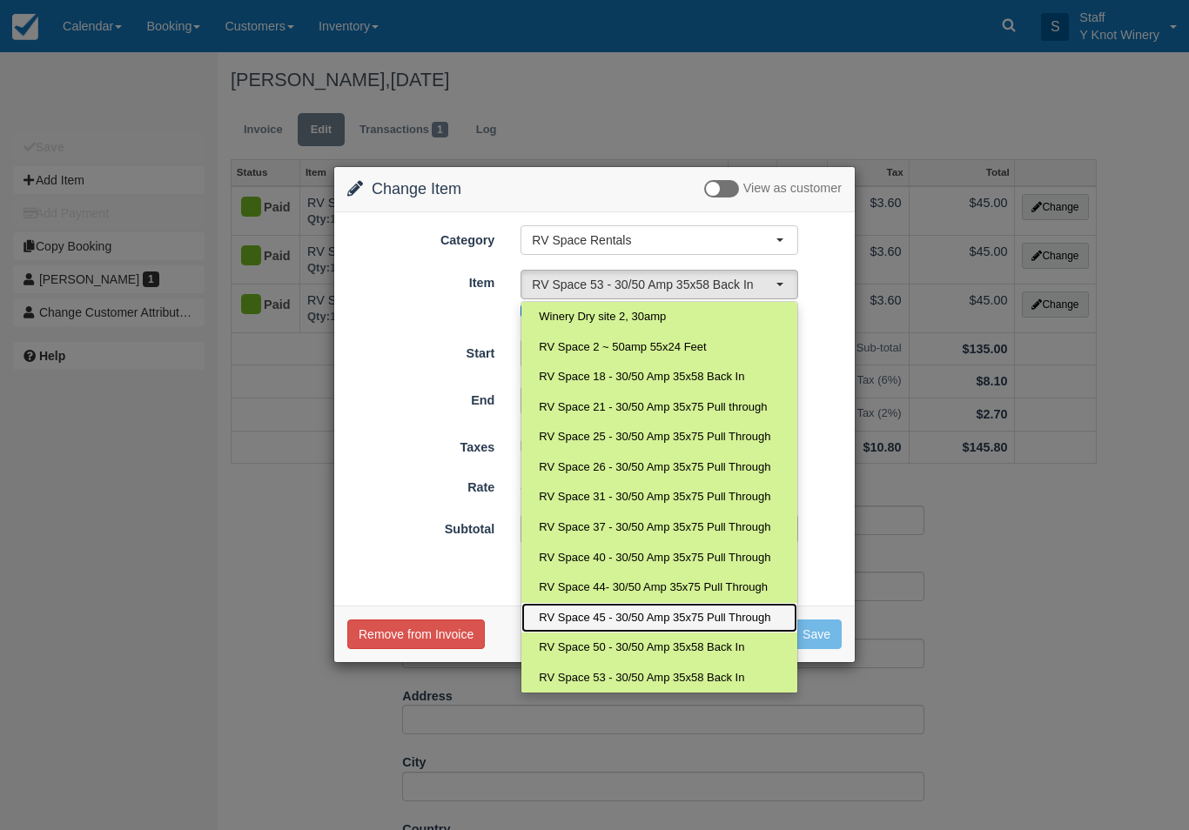
click at [734, 611] on span "RV Space 45 - 30/50 Amp 35x75 Pull Through" at bounding box center [654, 618] width 231 height 17
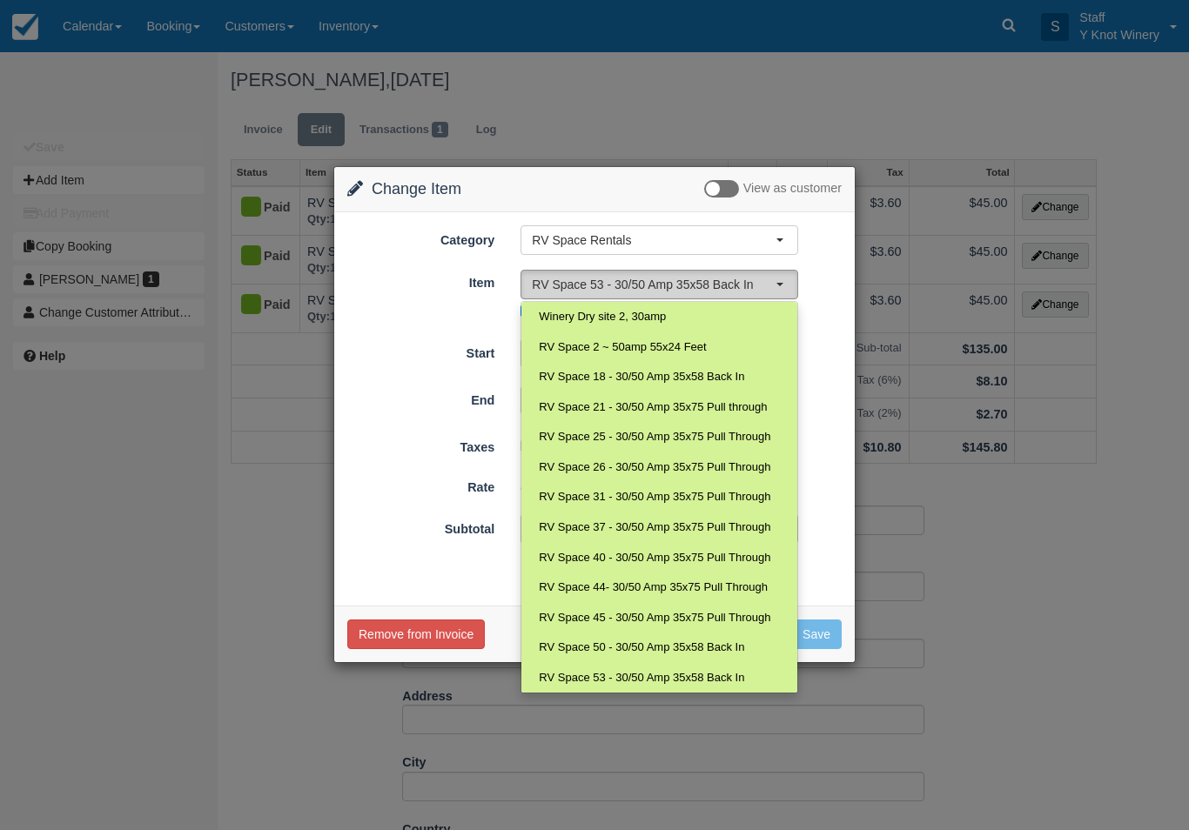
select select "97"
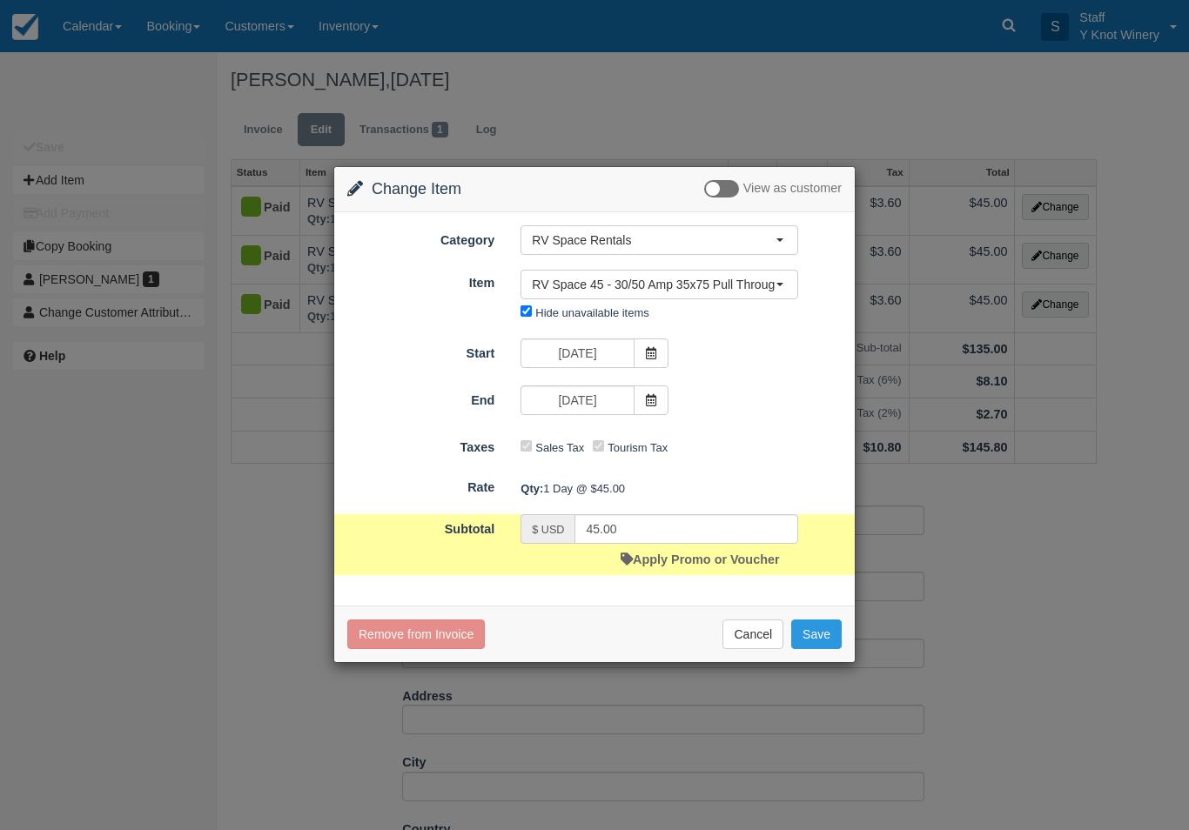
click at [826, 640] on button "Save" at bounding box center [816, 635] width 50 height 30
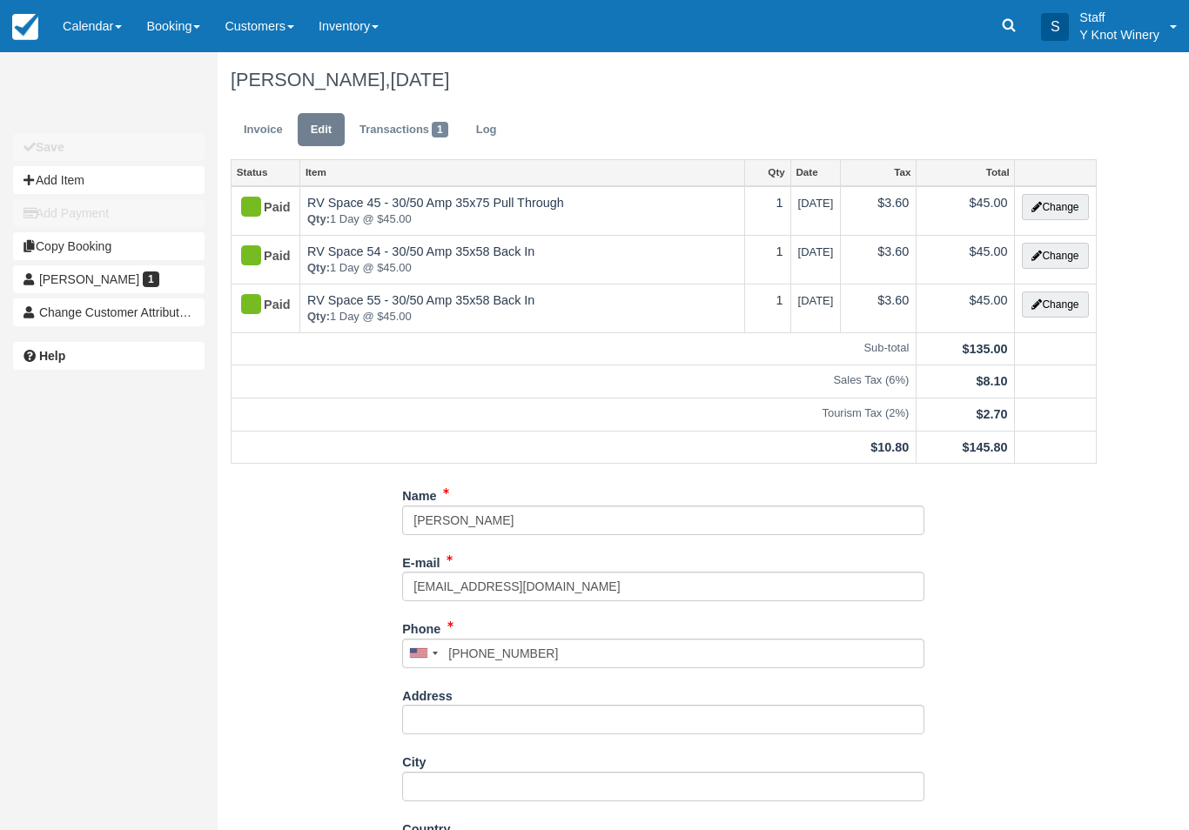
click at [80, 23] on link "Calendar" at bounding box center [92, 26] width 84 height 52
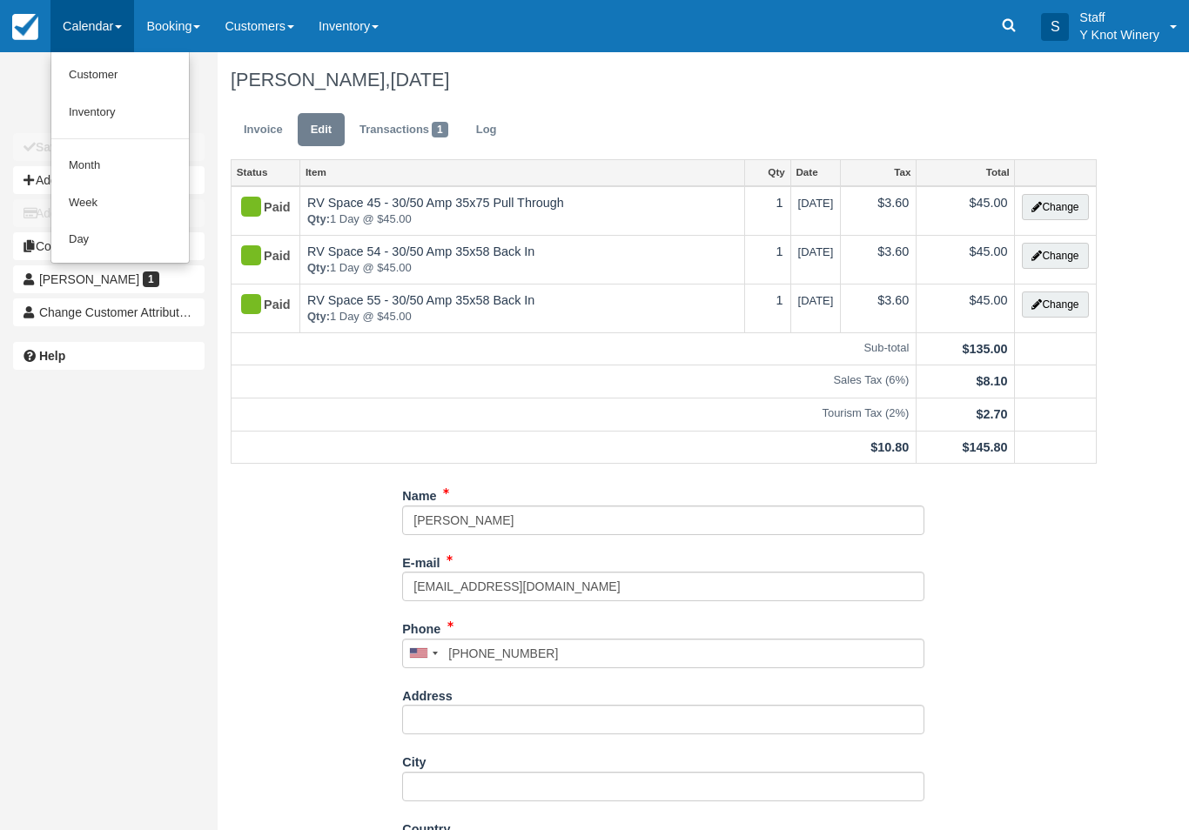
click at [89, 81] on link "Customer" at bounding box center [119, 75] width 137 height 37
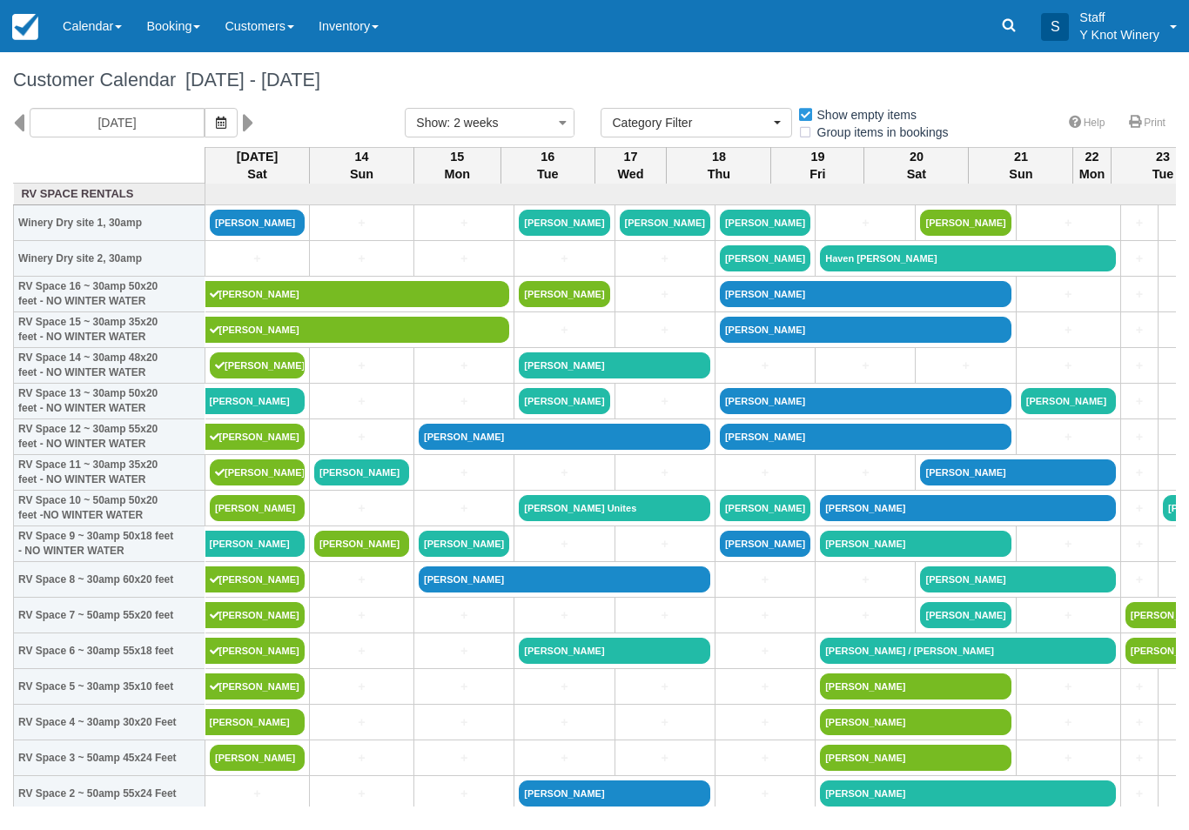
select select
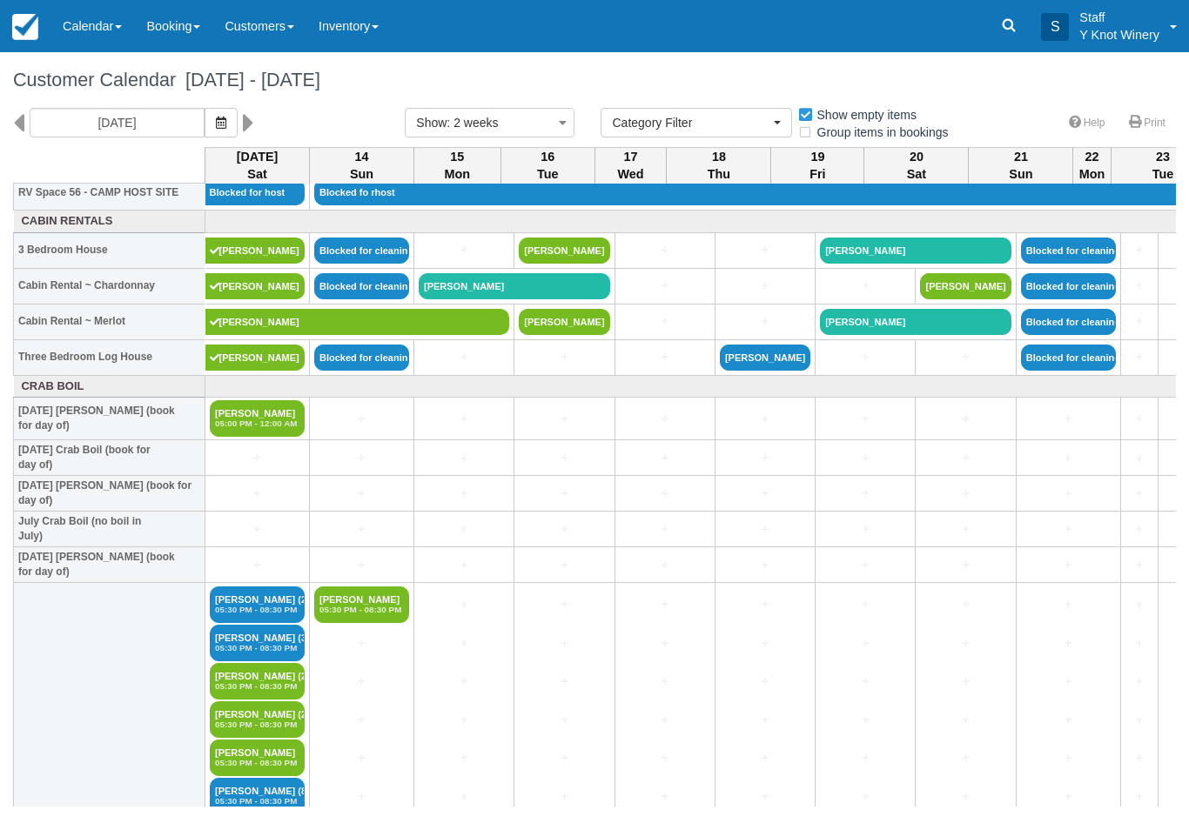
scroll to position [2064, 0]
click at [336, 296] on link "Blocked for cleaning" at bounding box center [361, 286] width 95 height 26
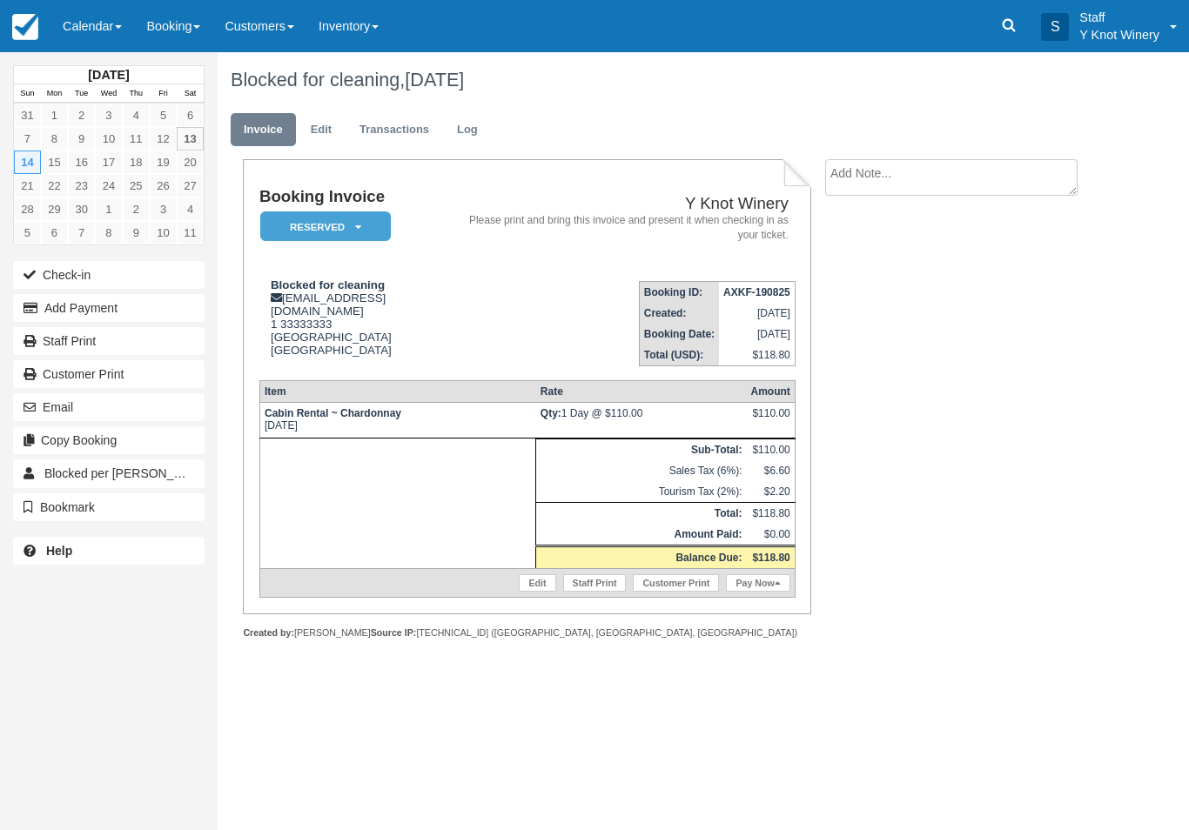
click at [48, 22] on link at bounding box center [25, 26] width 50 height 52
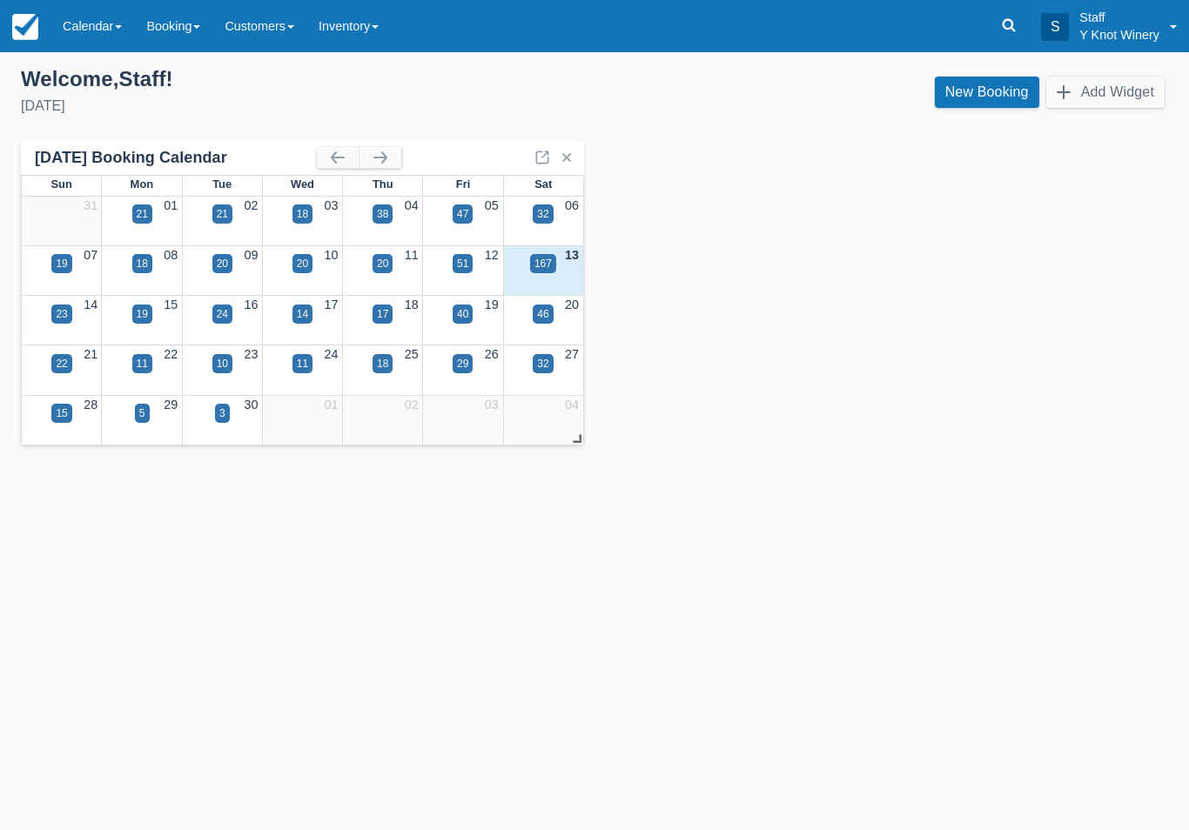
click at [90, 29] on link "Calendar" at bounding box center [92, 26] width 84 height 52
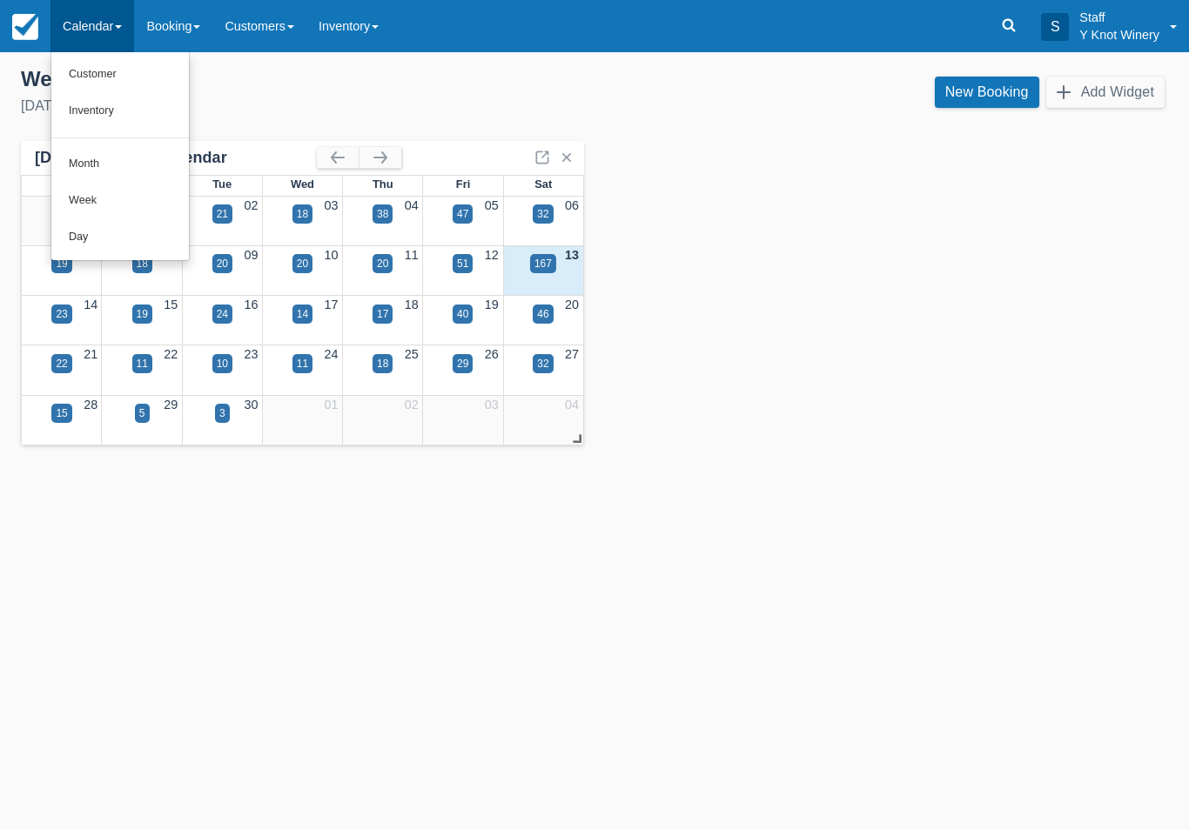
click at [88, 66] on link "Customer" at bounding box center [119, 75] width 137 height 37
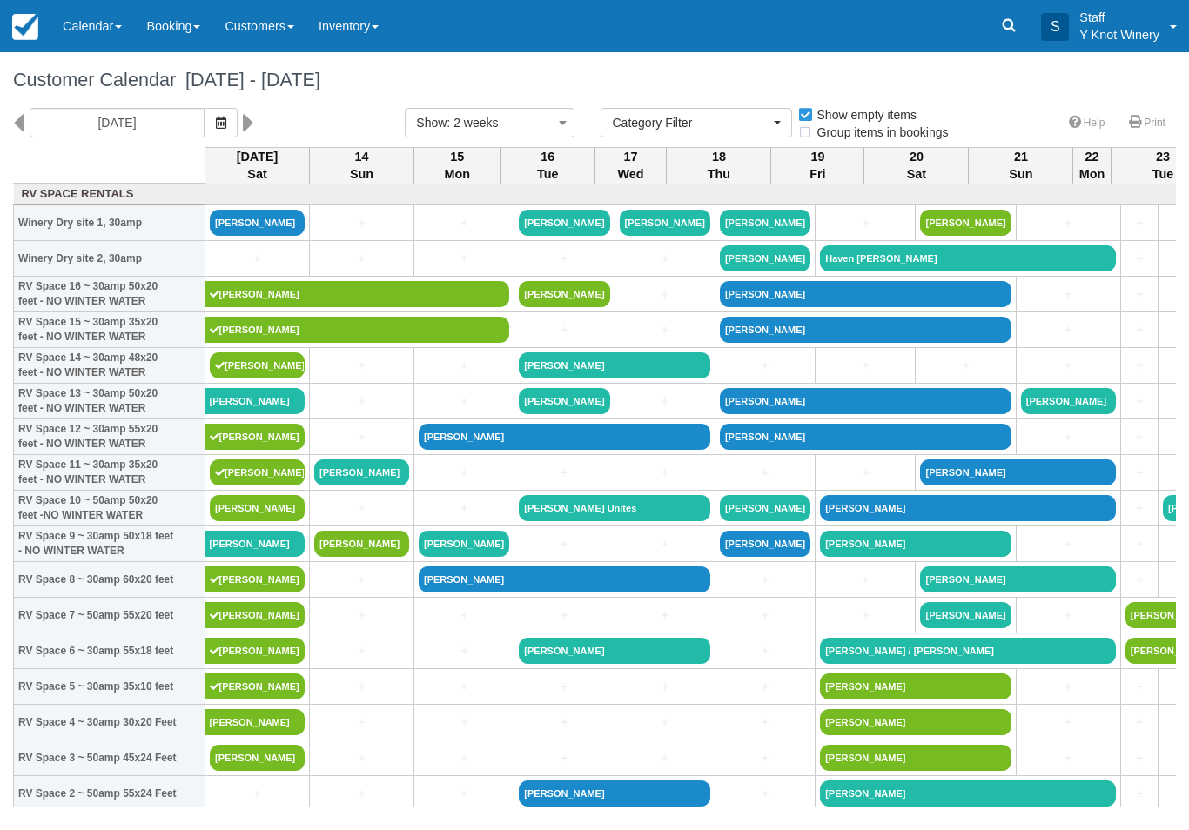
select select
click at [261, 268] on link "+" at bounding box center [257, 259] width 95 height 18
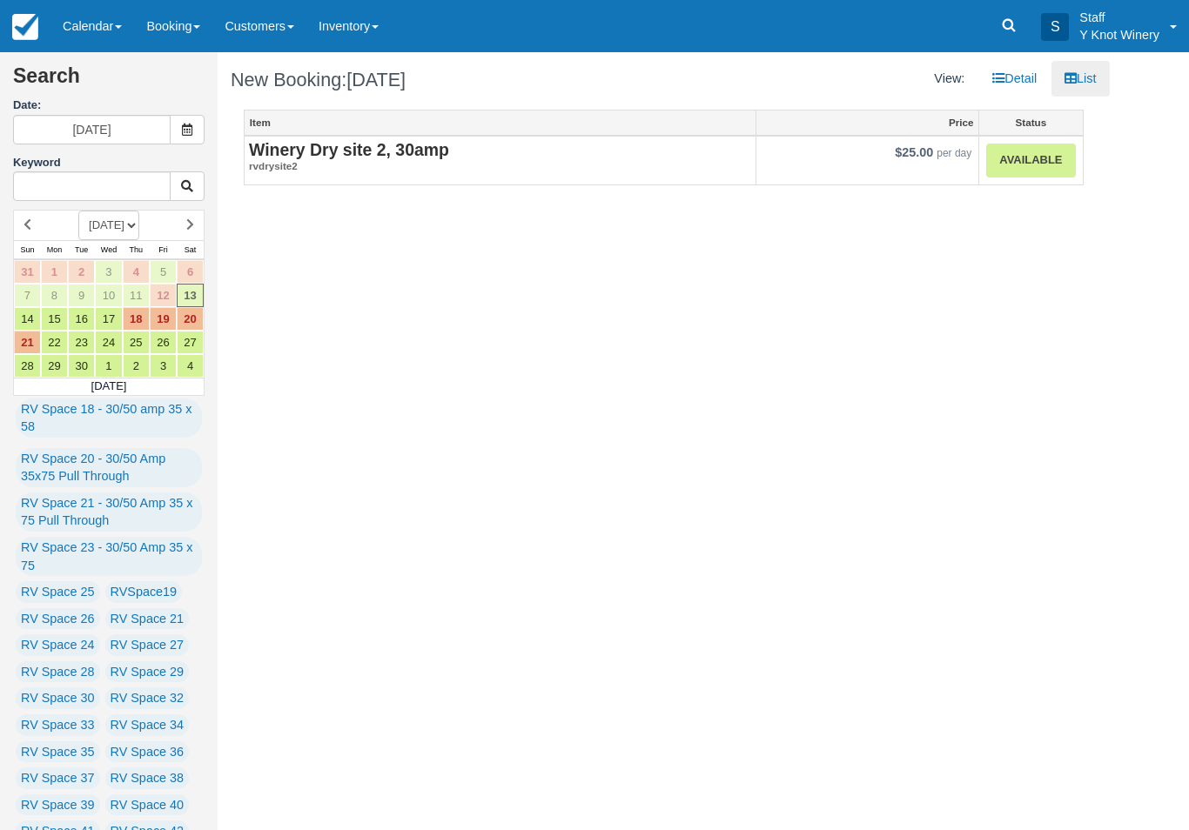
click at [1028, 158] on link "Available" at bounding box center [1030, 161] width 89 height 34
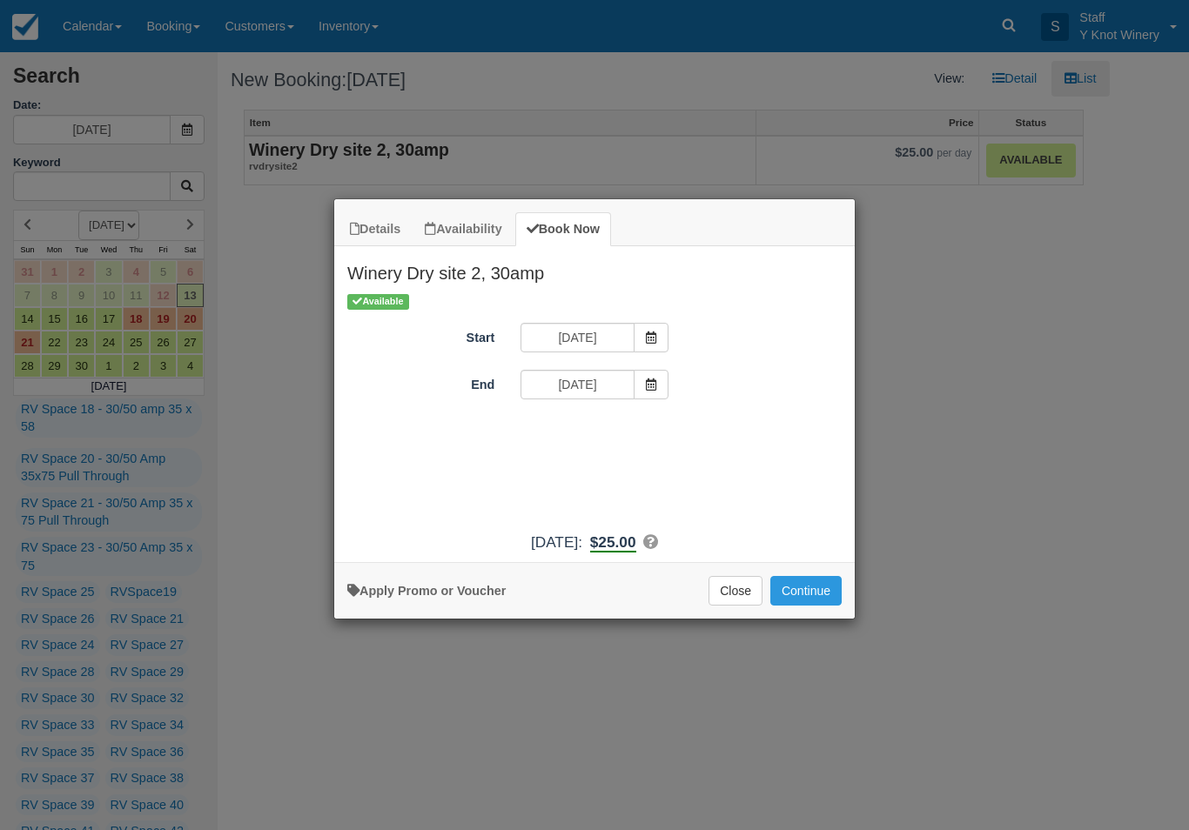
click at [800, 599] on button "Continue" at bounding box center [805, 591] width 71 height 30
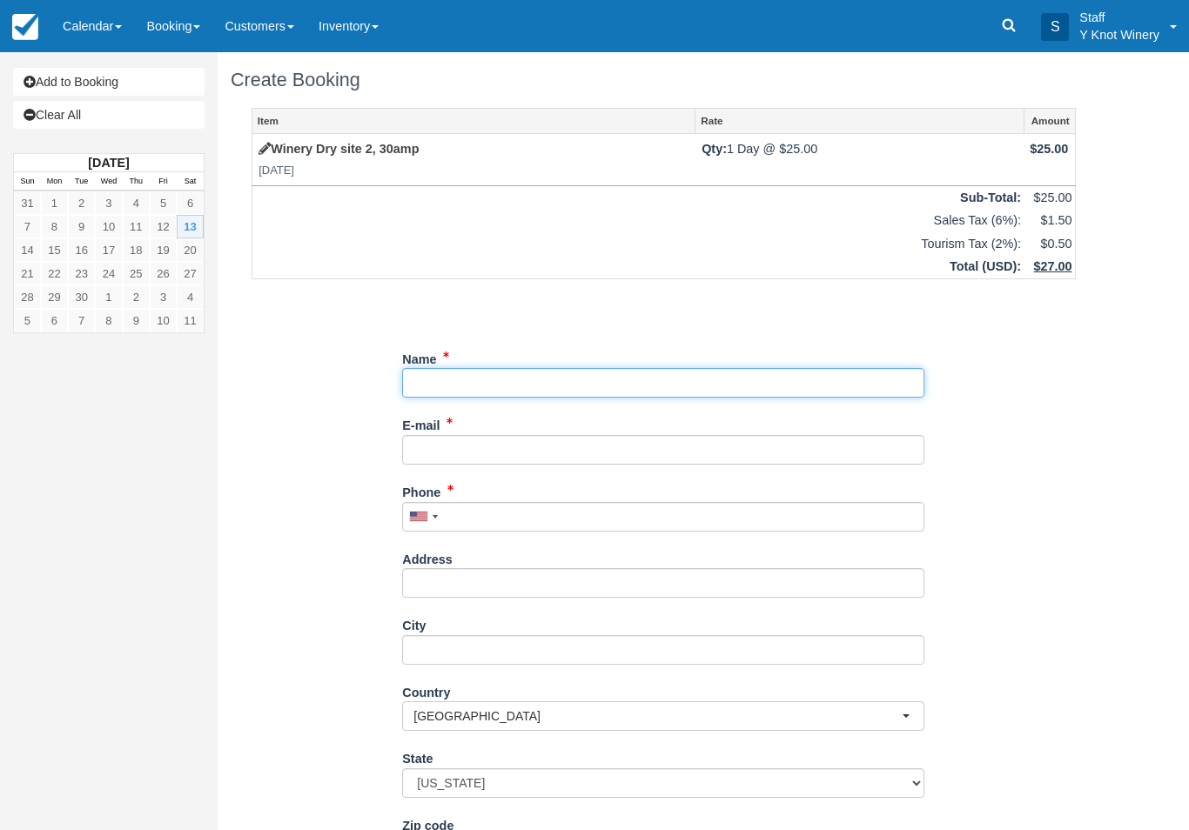
click at [619, 378] on input "Name" at bounding box center [663, 383] width 522 height 30
type input "Shane Robinson"
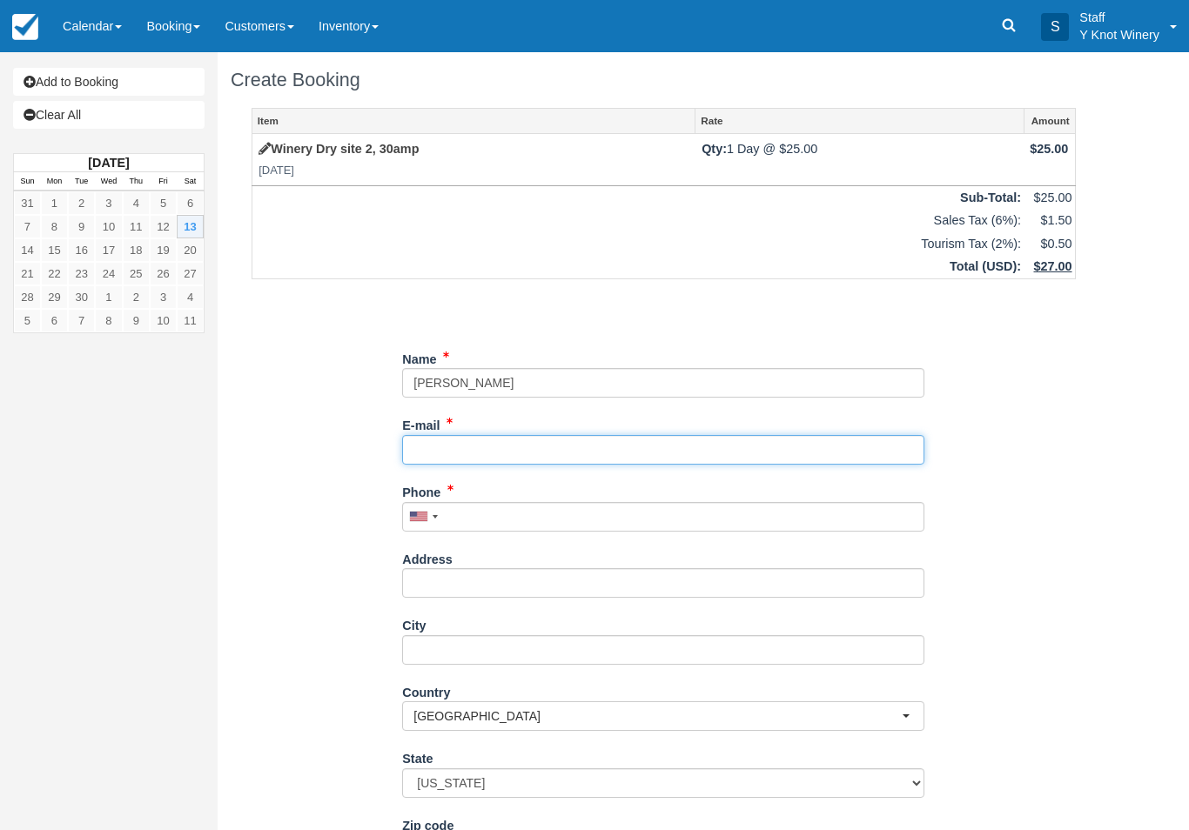
click at [461, 458] on input "E-mail" at bounding box center [663, 450] width 522 height 30
type input "shane.robinsaon0426@gmail.com"
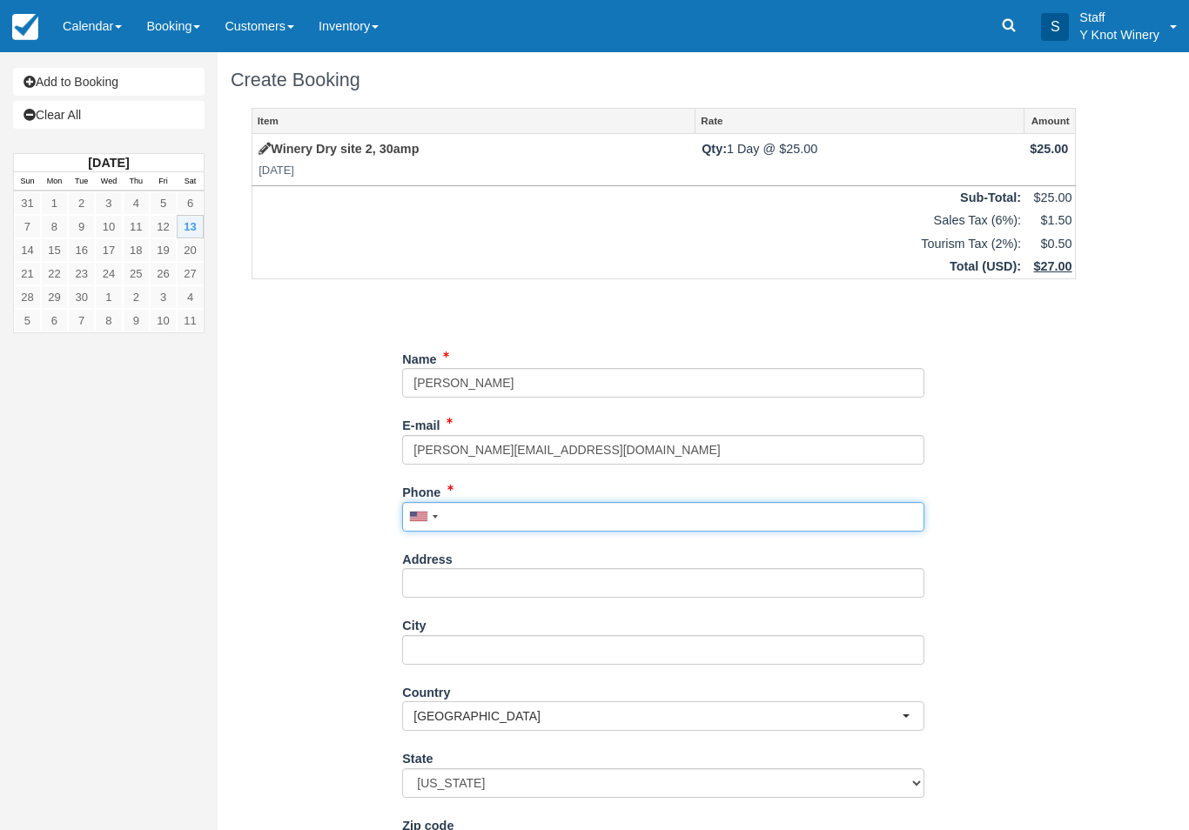
click at [539, 506] on input "Phone" at bounding box center [663, 517] width 522 height 30
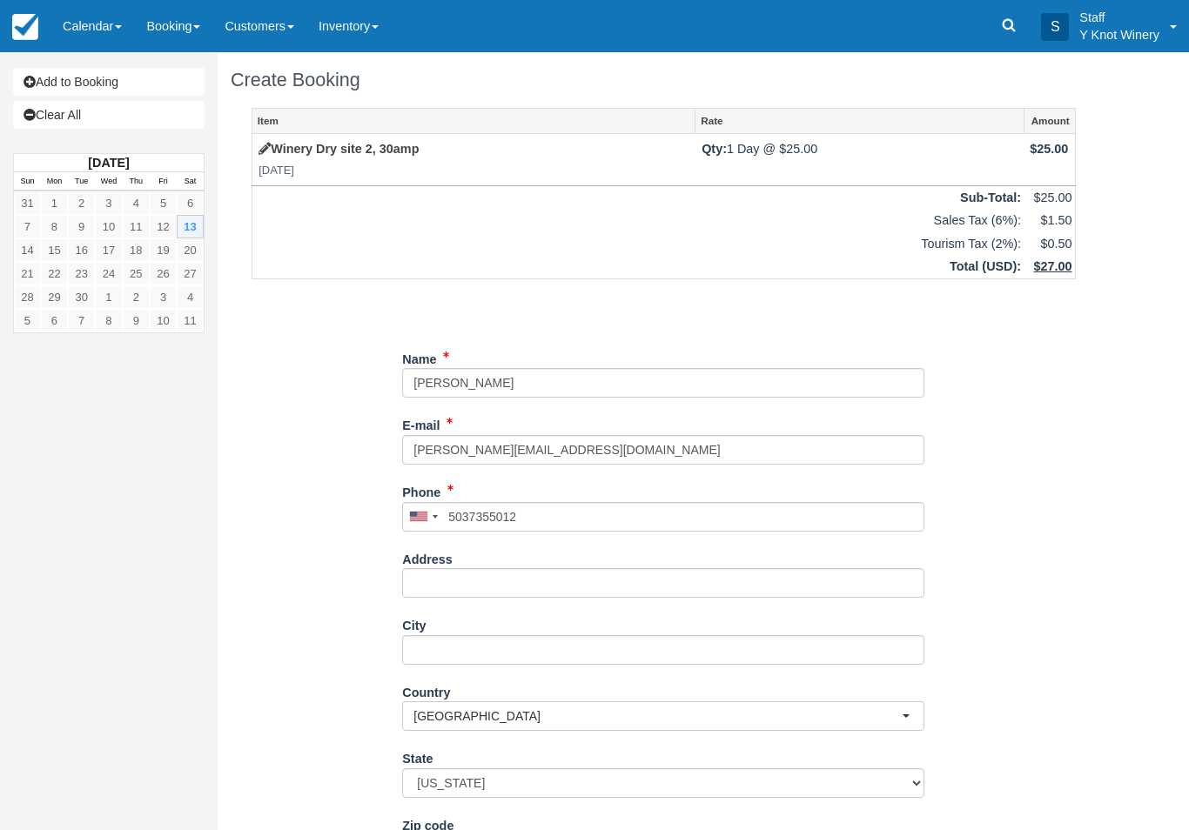
type input "+15037355012"
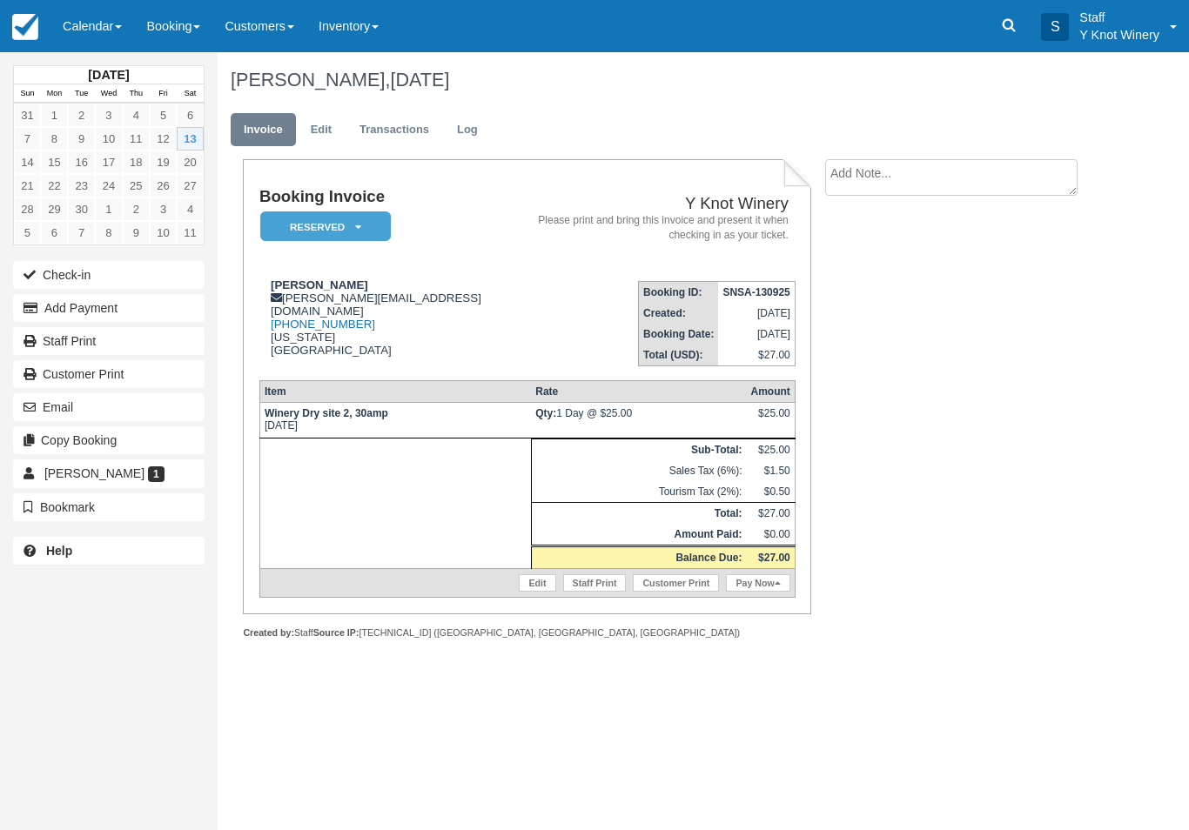
click at [743, 666] on div at bounding box center [527, 652] width 568 height 25
click at [761, 592] on link "Pay Now" at bounding box center [758, 582] width 64 height 17
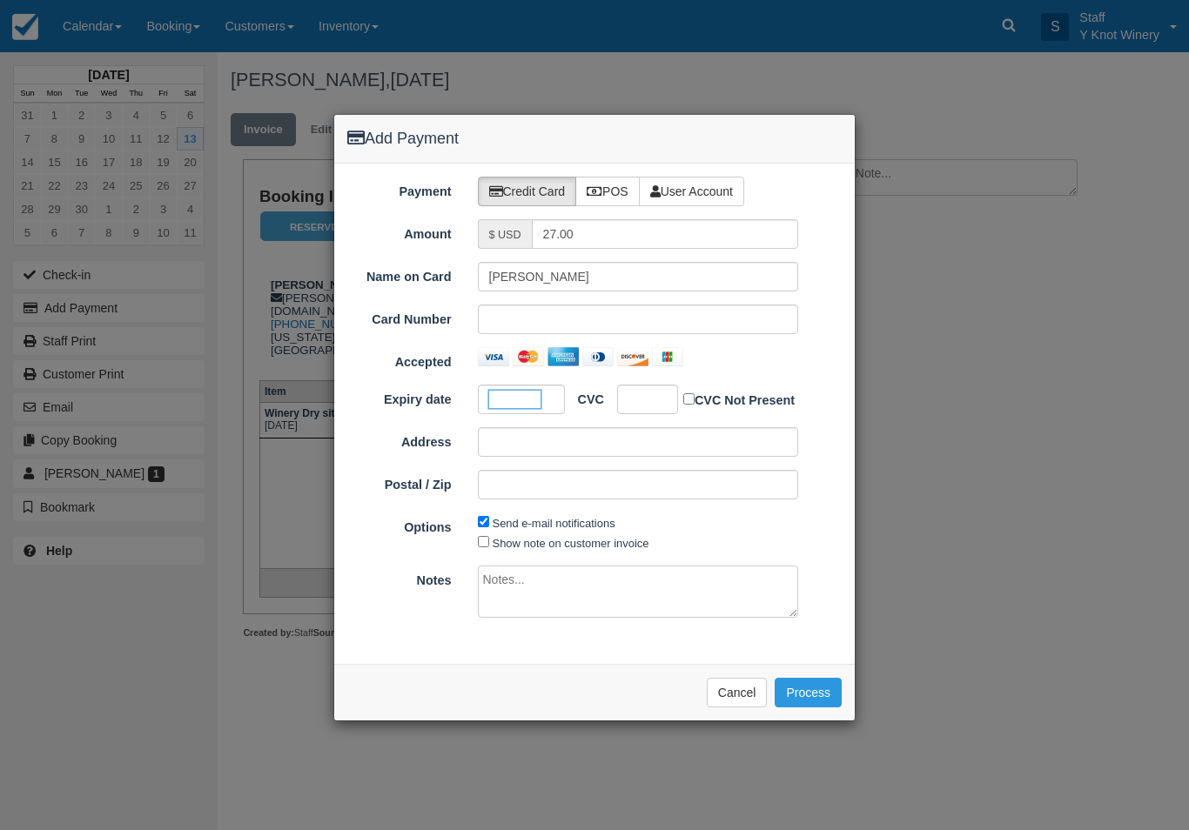
click at [653, 410] on div at bounding box center [647, 400] width 61 height 30
click at [486, 545] on input "Show note on customer invoice" at bounding box center [483, 541] width 11 height 11
checkbox input "true"
click at [800, 697] on button "Process" at bounding box center [807, 693] width 67 height 30
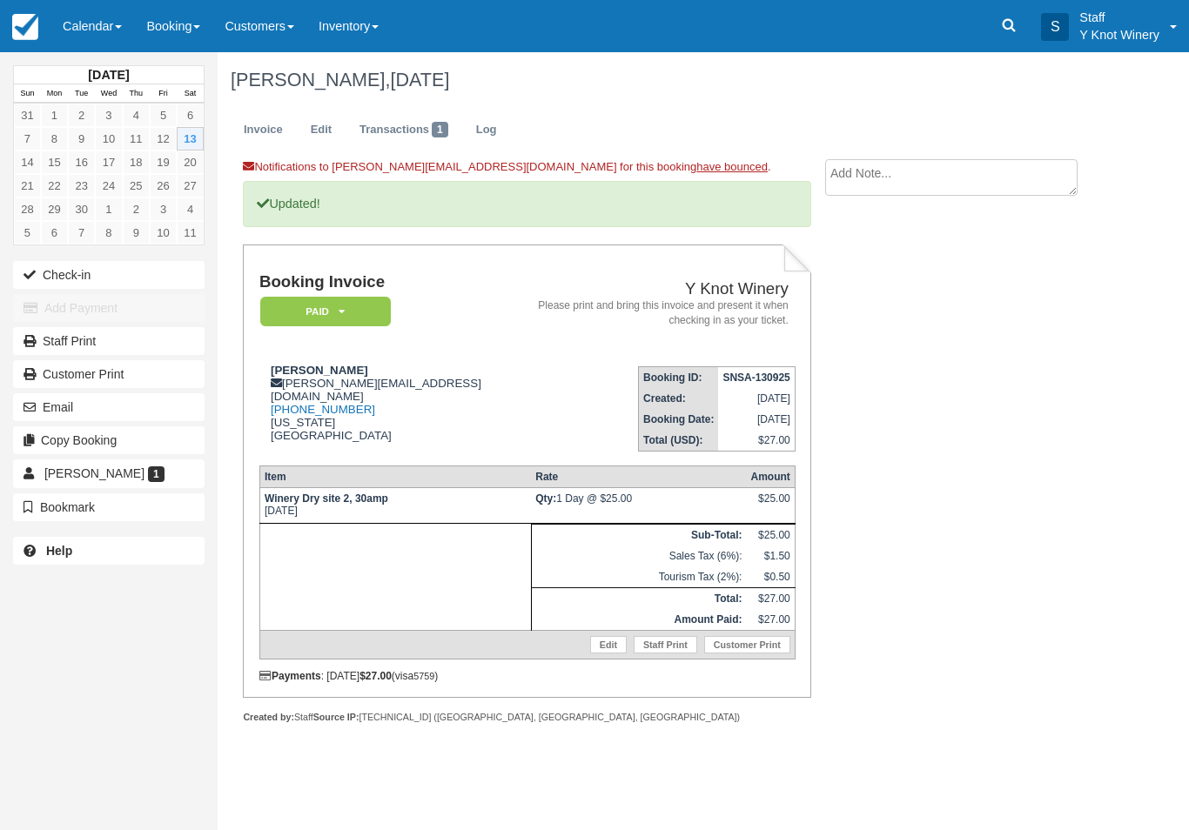
click at [600, 653] on link "Edit" at bounding box center [608, 644] width 37 height 17
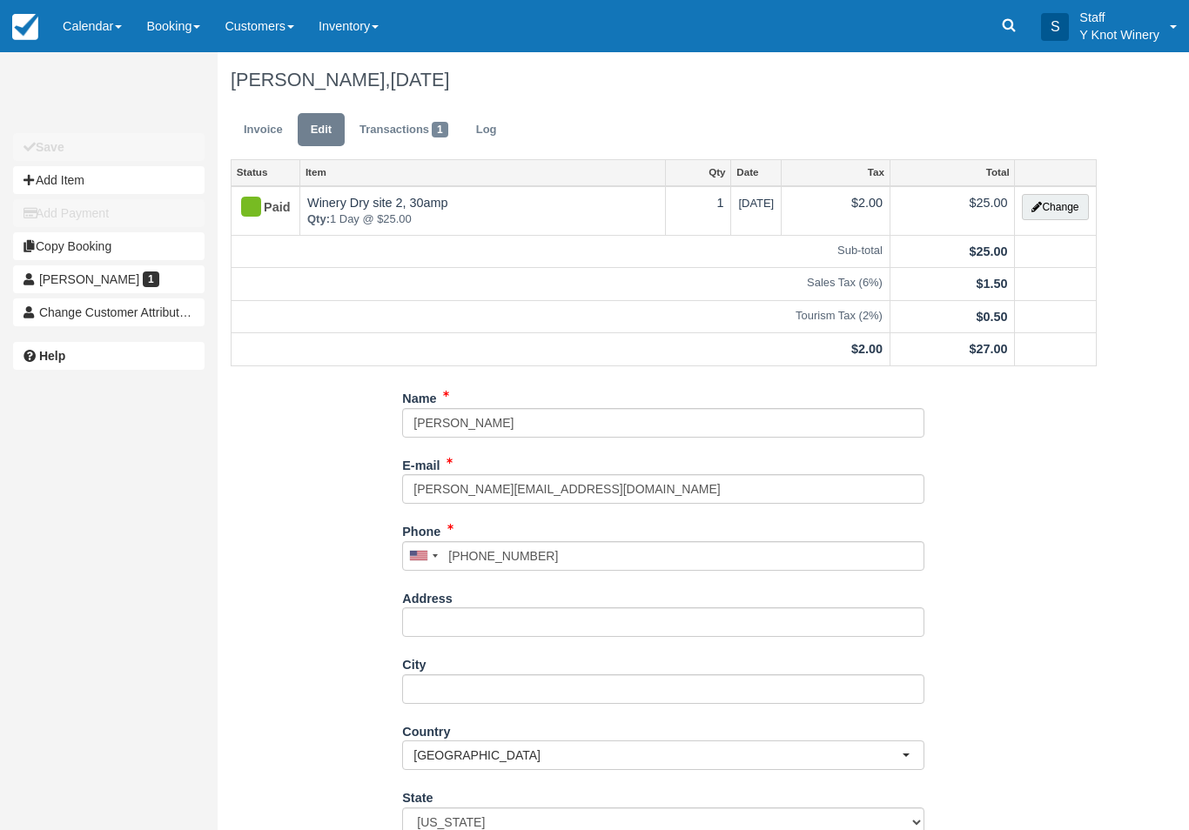
click at [1069, 207] on button "Change" at bounding box center [1055, 207] width 66 height 26
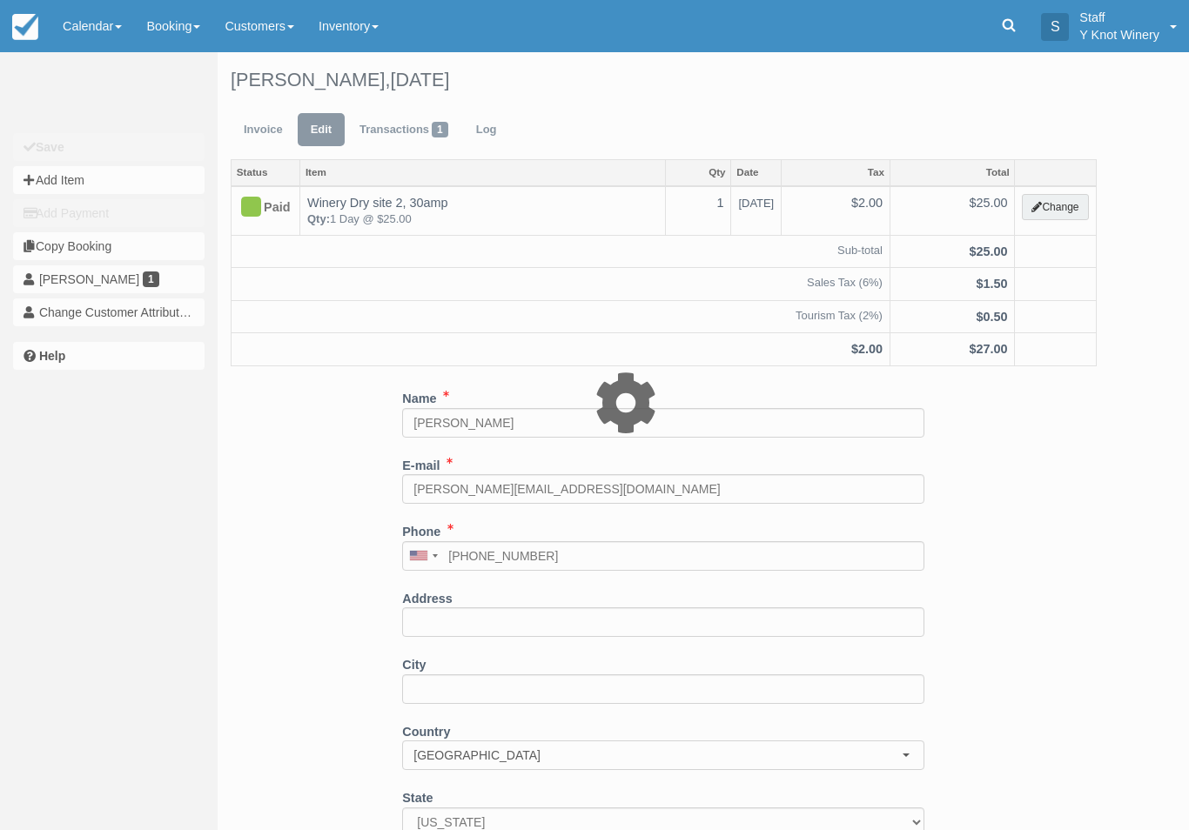
type input "25.00"
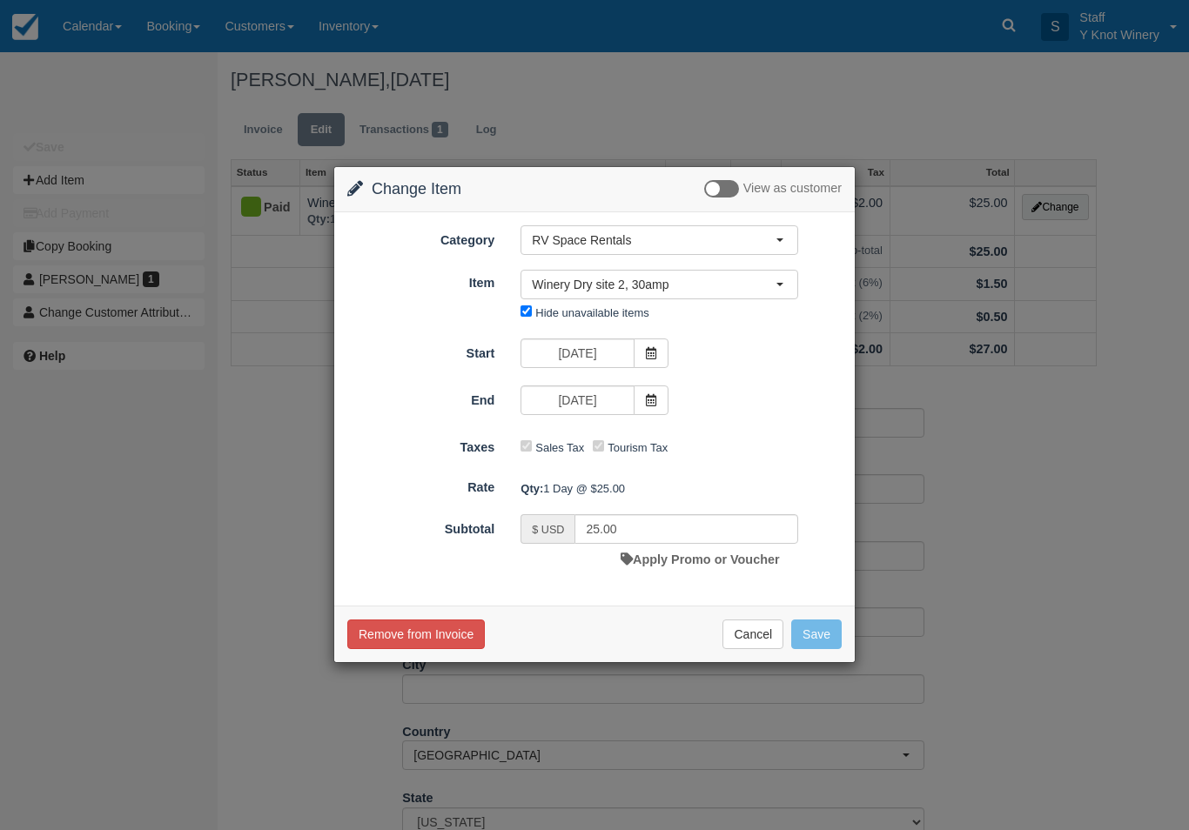
click at [755, 628] on button "Cancel" at bounding box center [752, 635] width 61 height 30
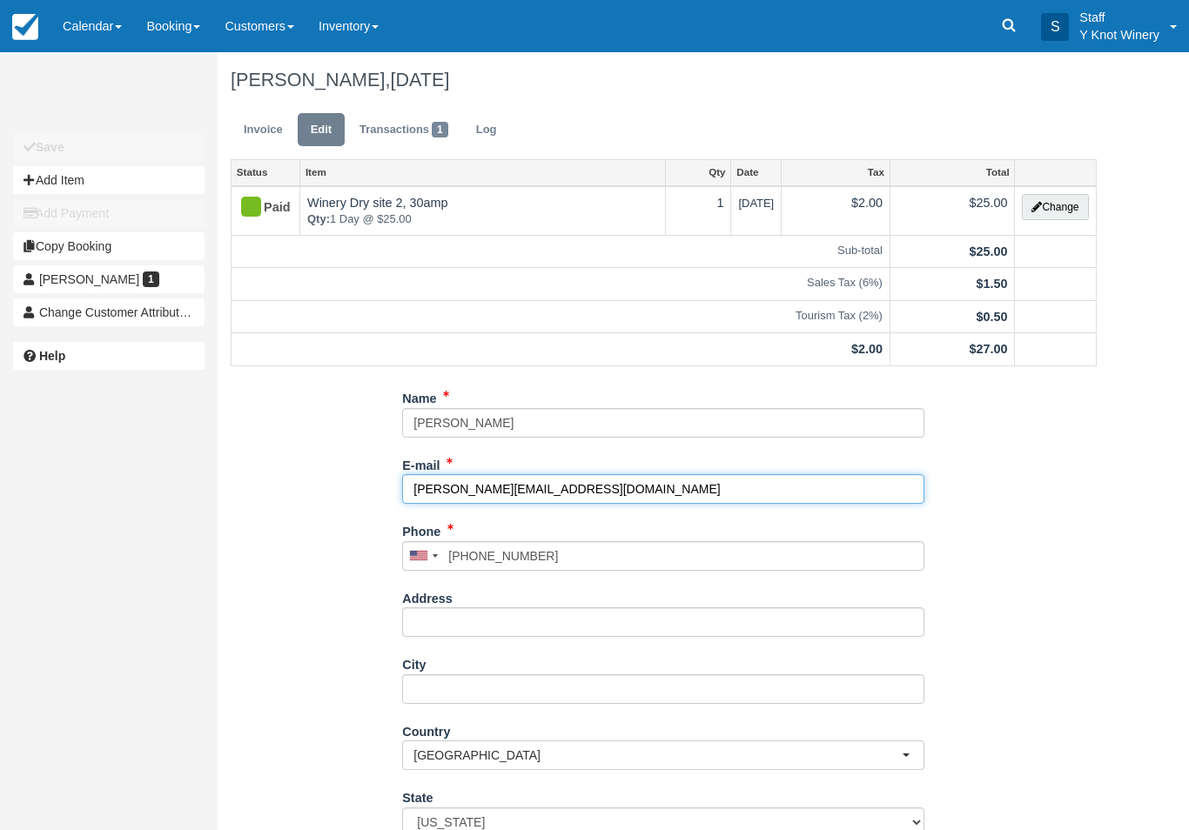
click at [633, 497] on input "shane.robinsaon0426@gmail.com" at bounding box center [663, 489] width 522 height 30
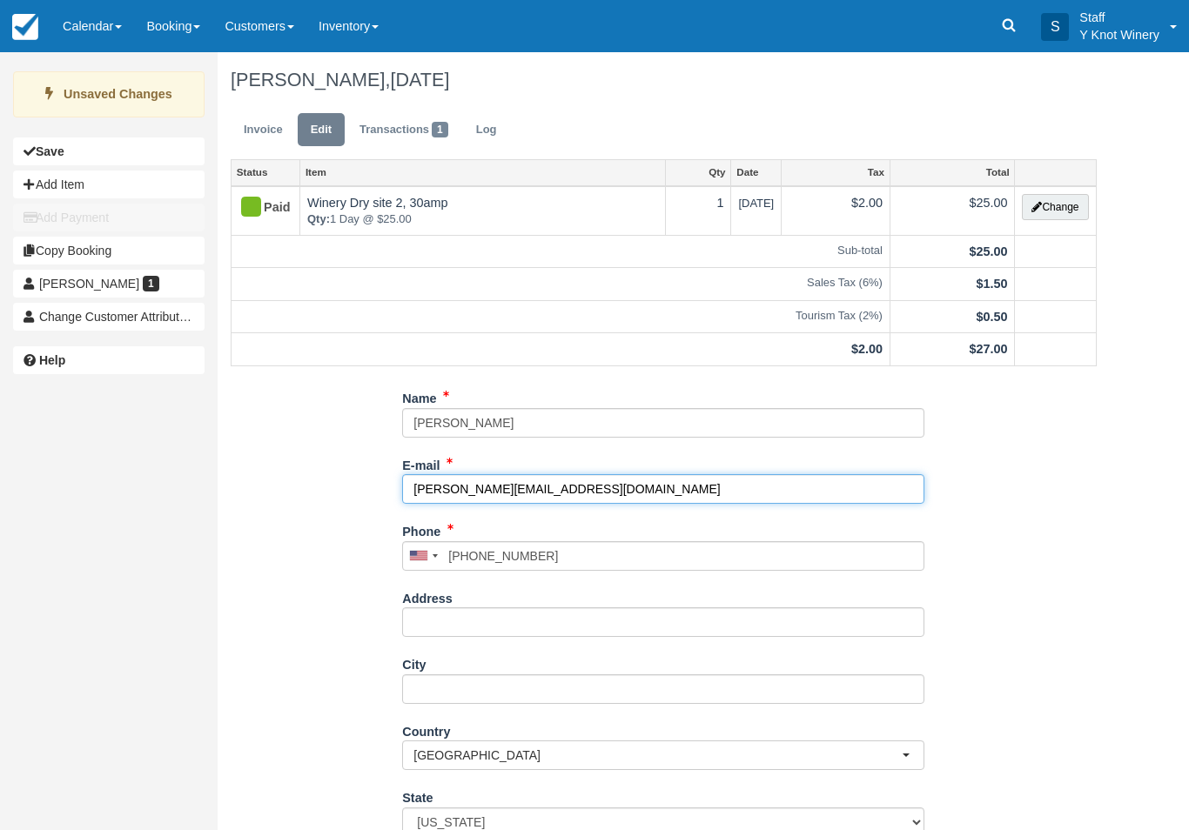
type input "[PERSON_NAME][EMAIL_ADDRESS][DOMAIN_NAME]"
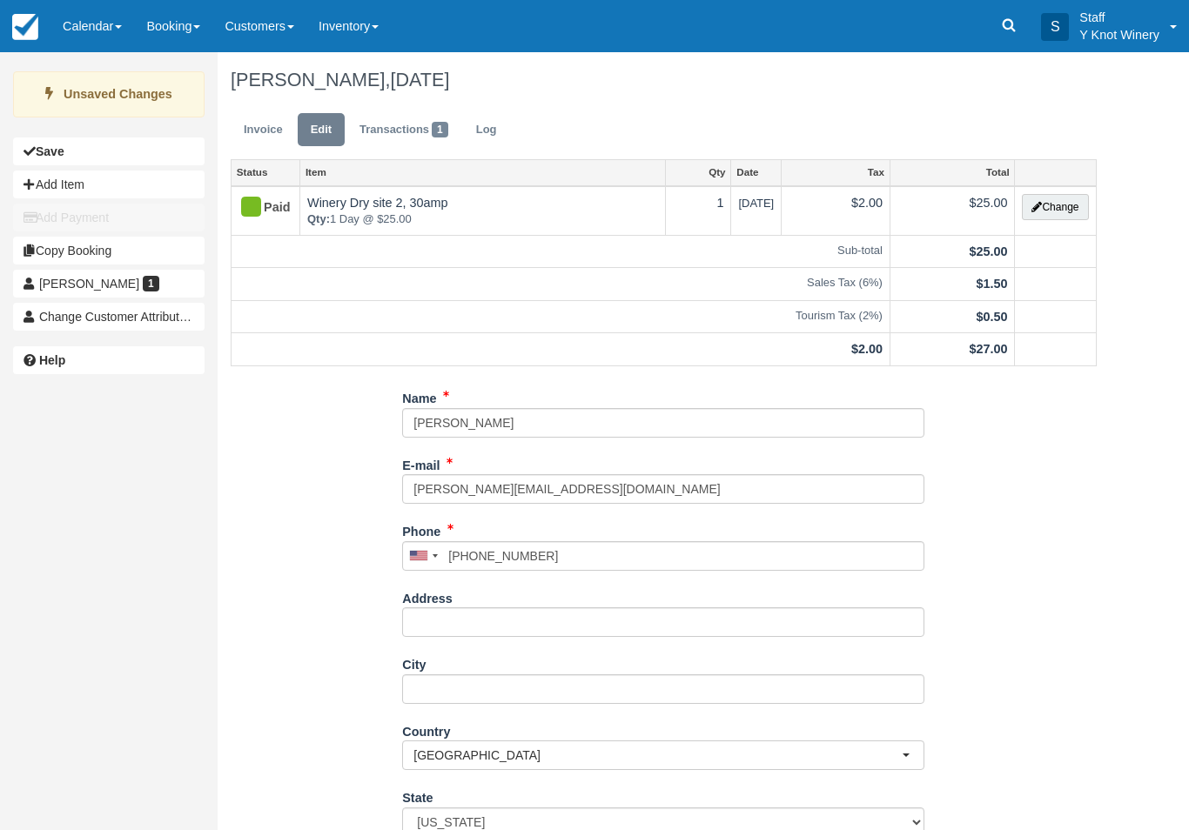
type input "+15037355012"
click at [268, 128] on link "Invoice" at bounding box center [263, 130] width 65 height 34
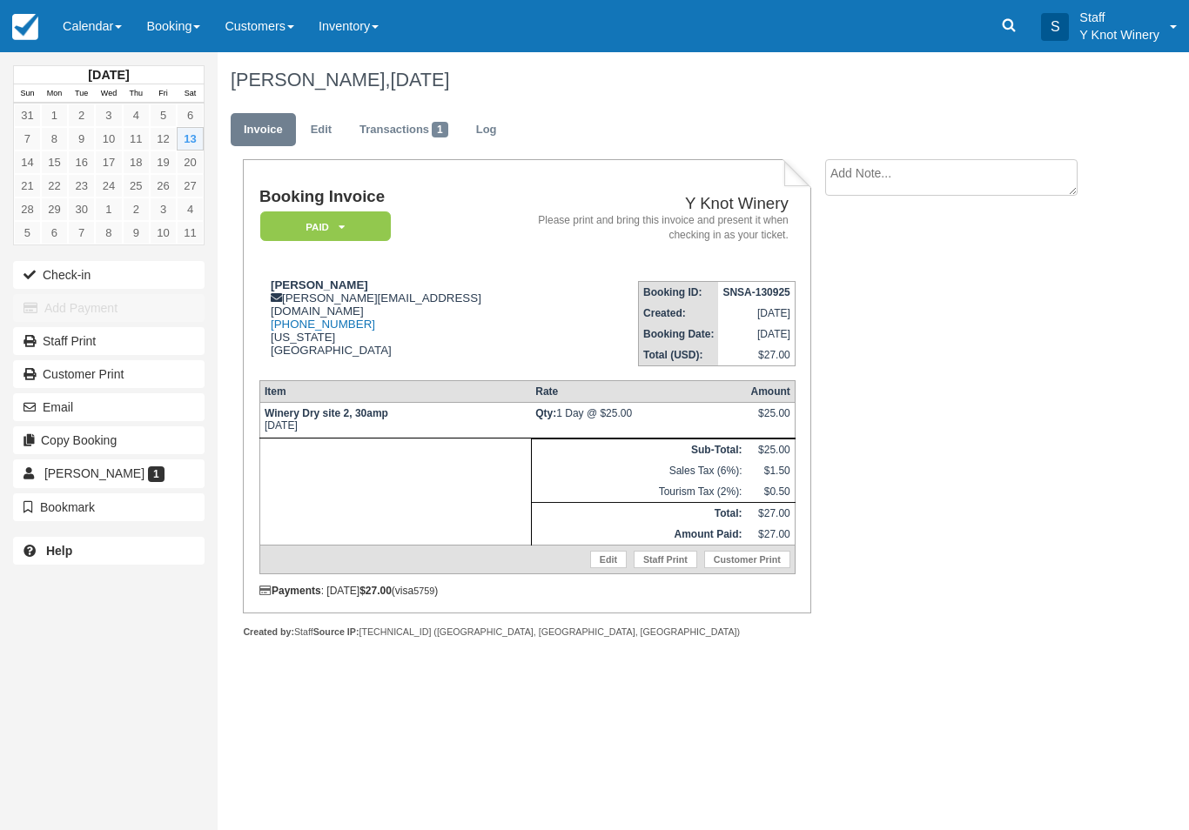
click at [97, 276] on button "Check-in" at bounding box center [108, 275] width 191 height 28
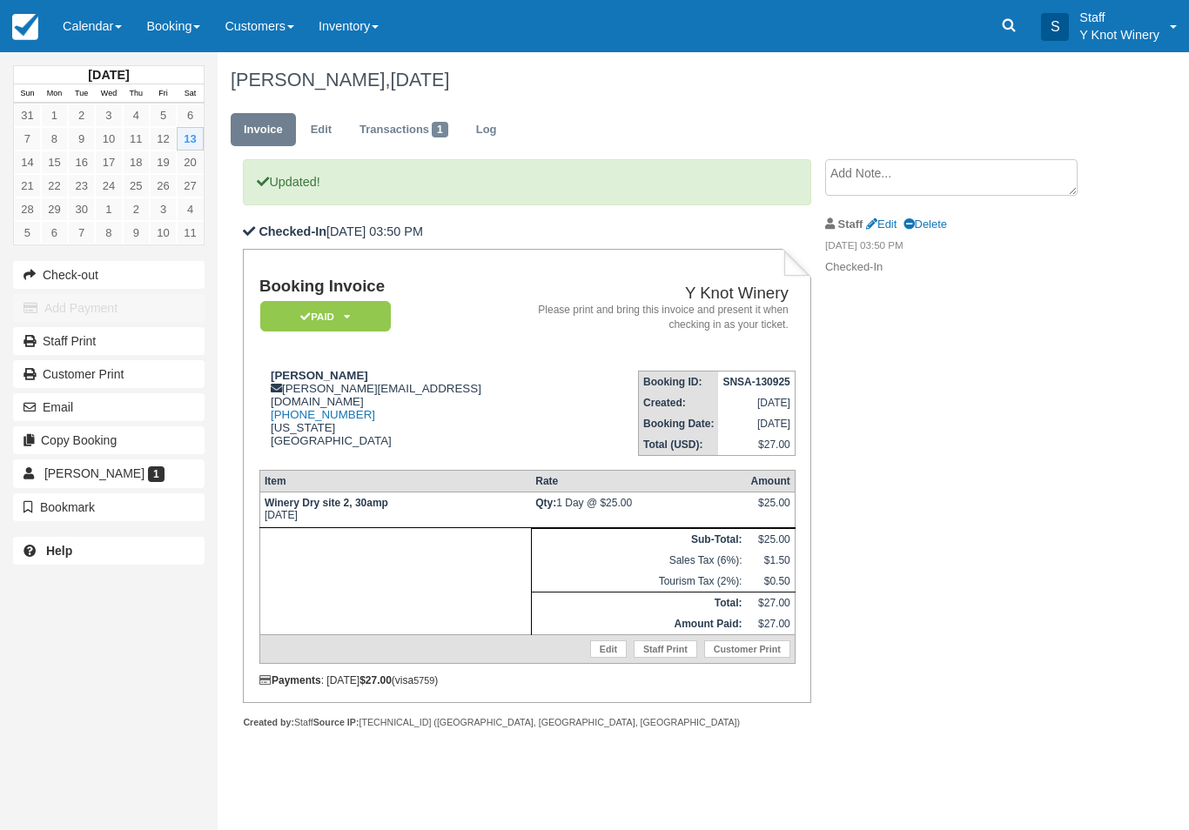
click at [46, 411] on button "Email" at bounding box center [108, 407] width 191 height 28
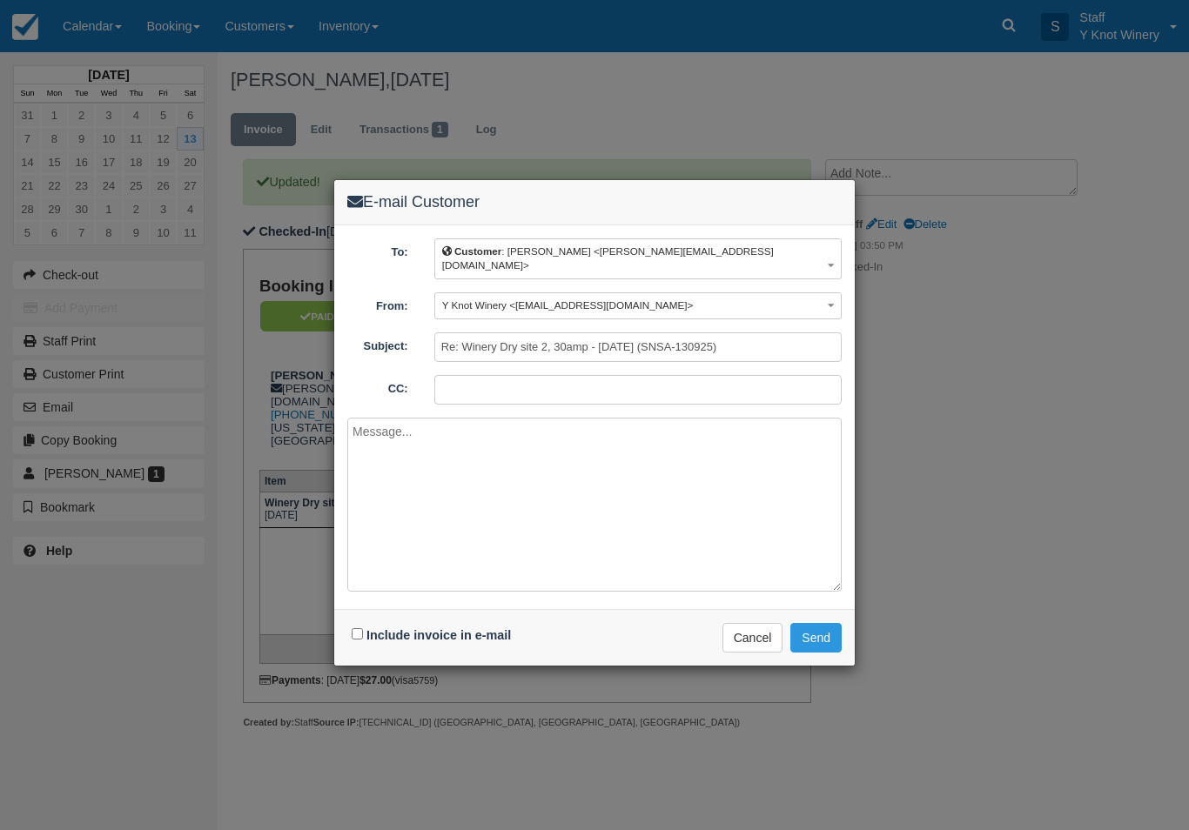
click at [373, 628] on label "Include invoice in e-mail" at bounding box center [438, 635] width 144 height 14
click at [363, 628] on input "Include invoice in e-mail" at bounding box center [357, 633] width 11 height 11
checkbox input "true"
click at [822, 625] on button "Send" at bounding box center [815, 638] width 51 height 30
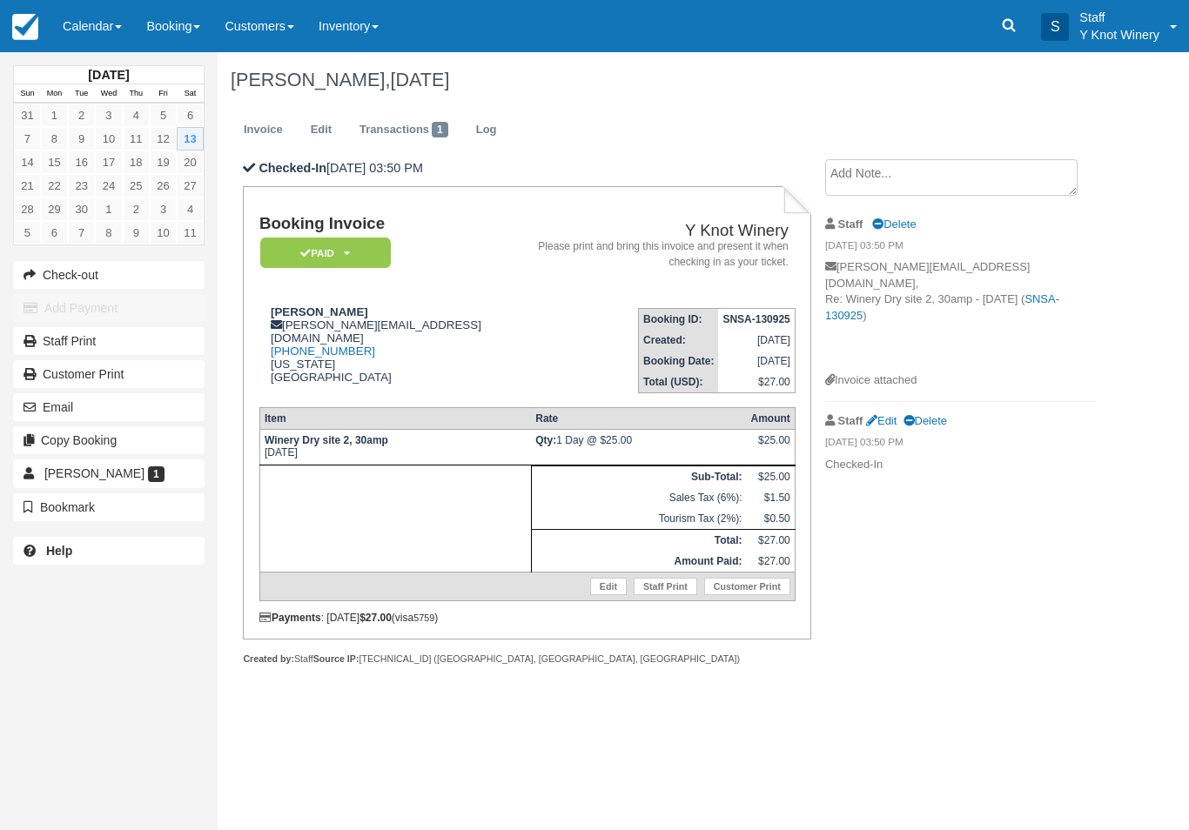
click at [84, 26] on link "Calendar" at bounding box center [92, 26] width 84 height 52
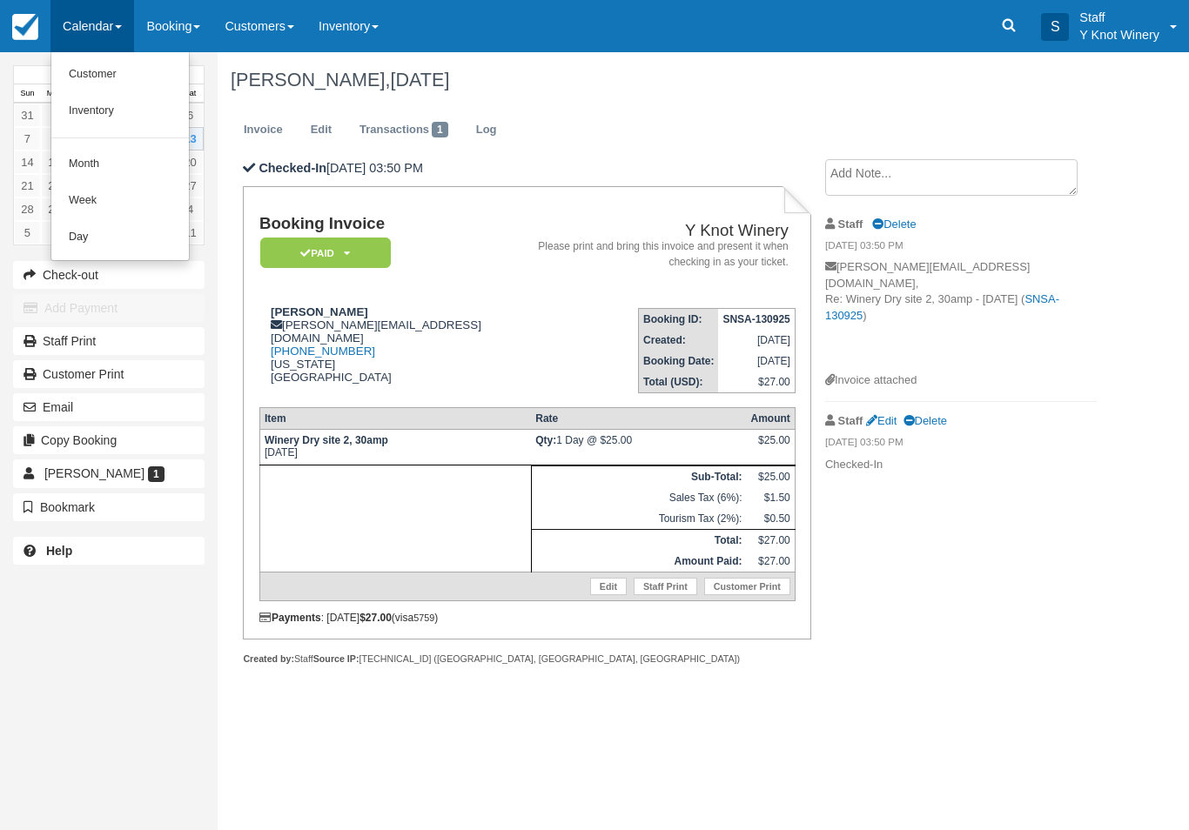
click at [120, 73] on link "Customer" at bounding box center [119, 75] width 137 height 37
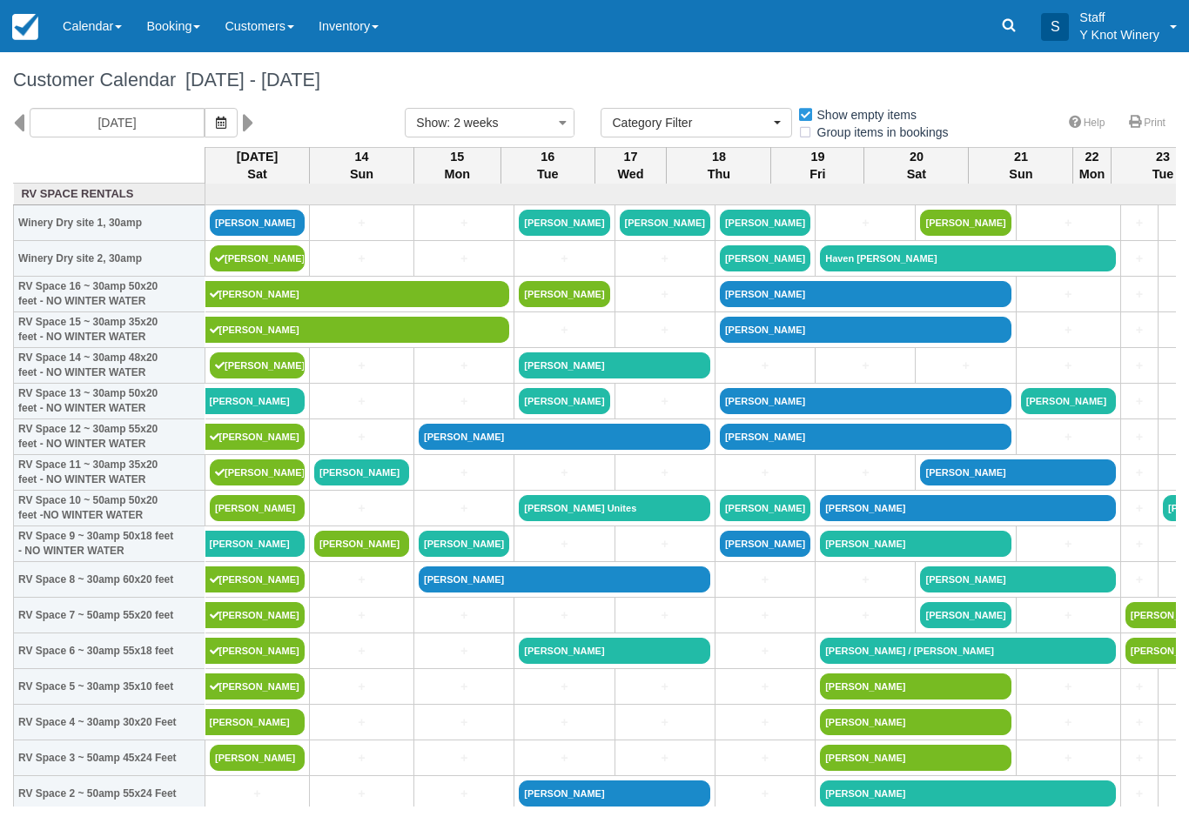
select select
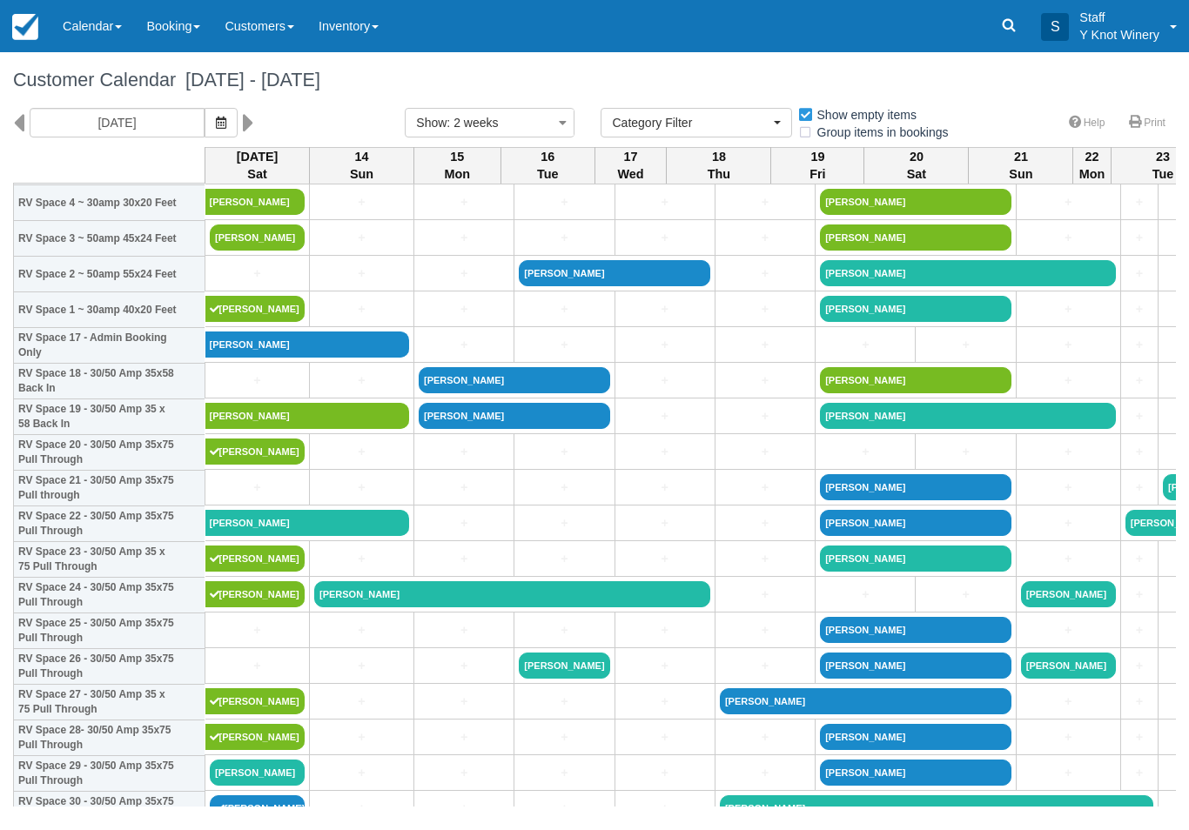
scroll to position [521, 0]
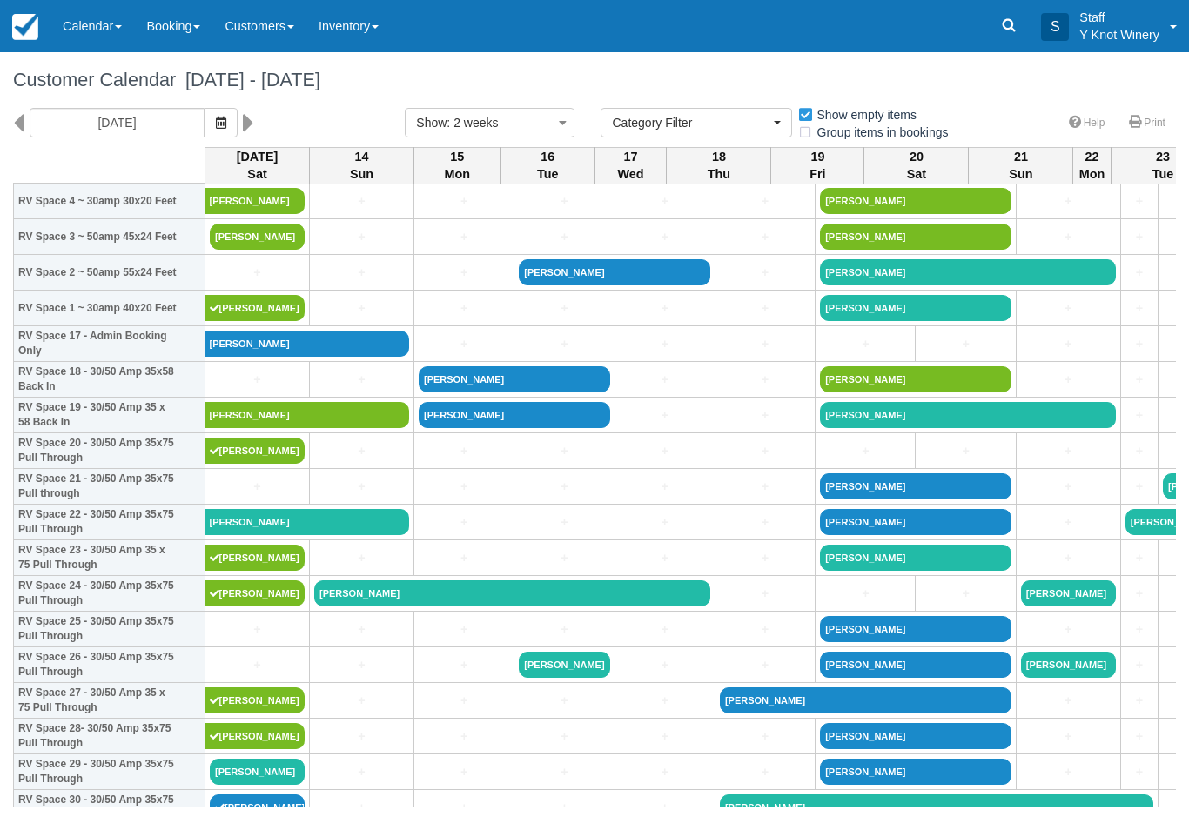
click at [248, 282] on link "+" at bounding box center [257, 273] width 95 height 18
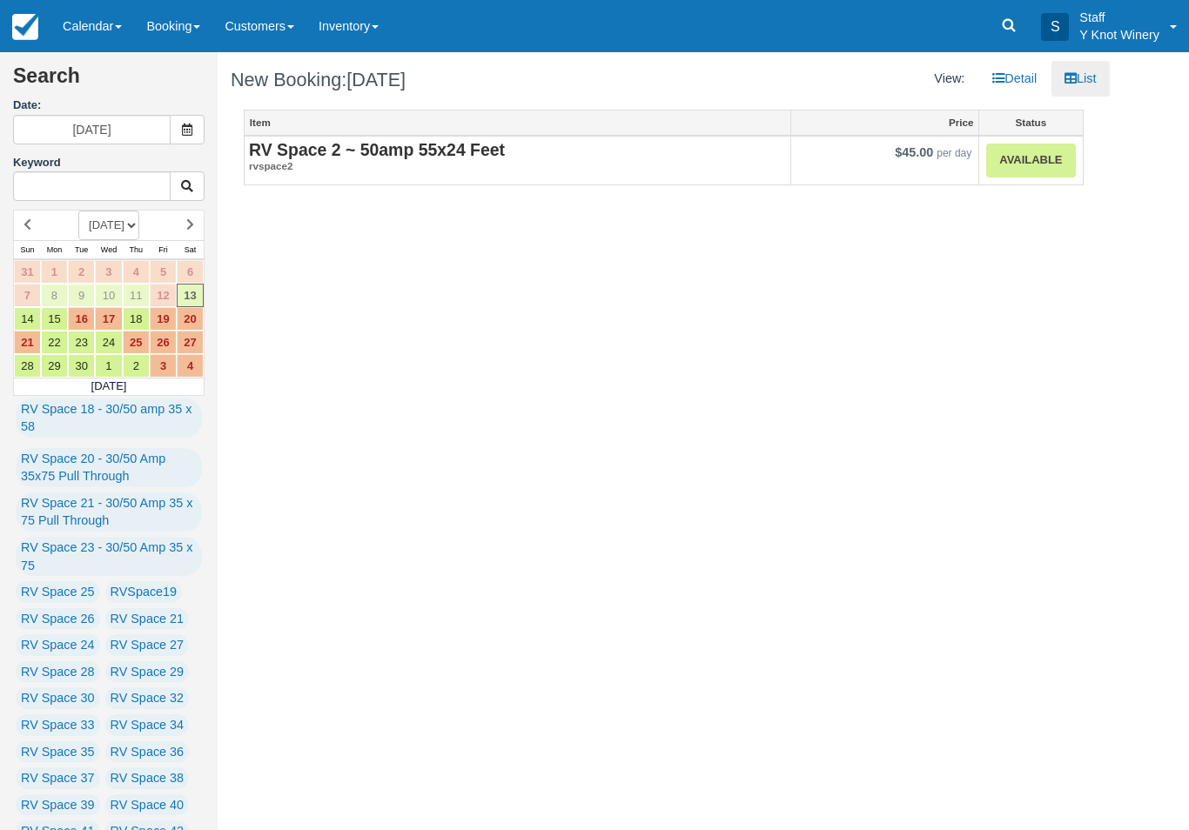
click at [1032, 171] on link "Available" at bounding box center [1030, 161] width 89 height 34
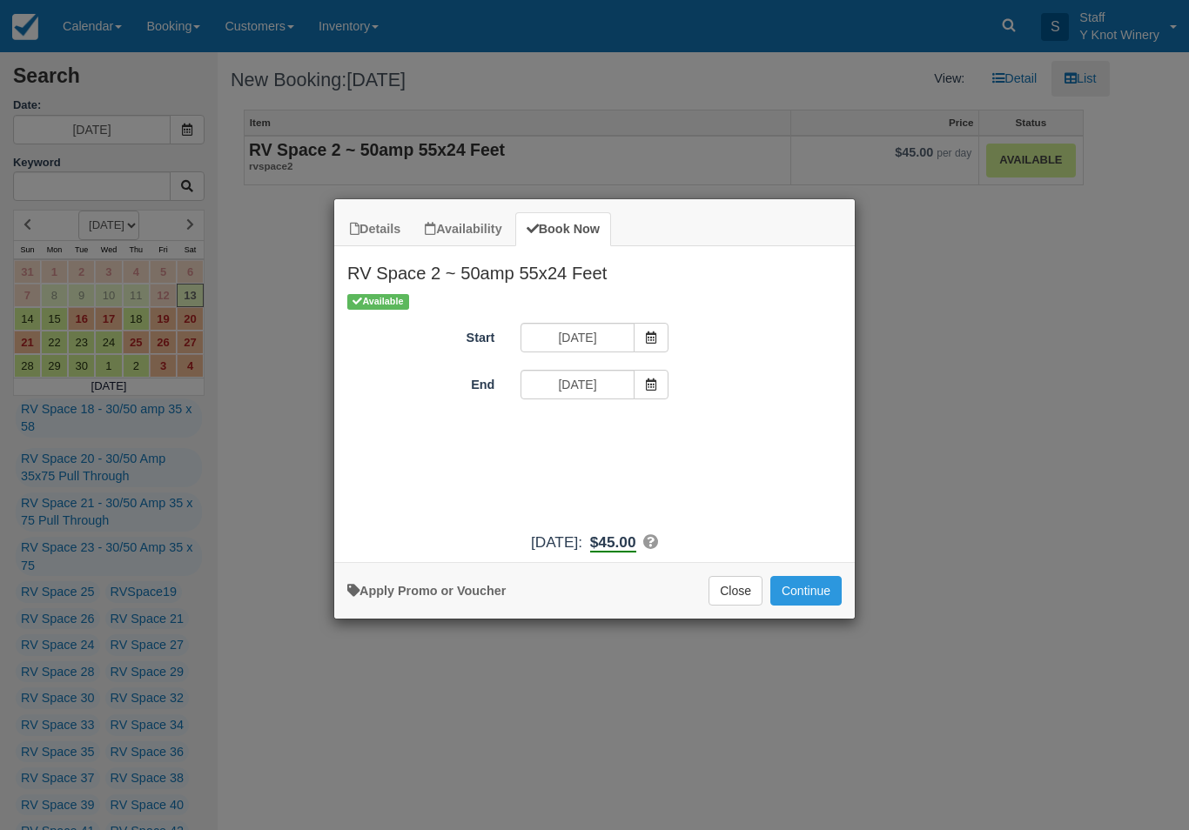
click at [801, 596] on button "Continue" at bounding box center [805, 591] width 71 height 30
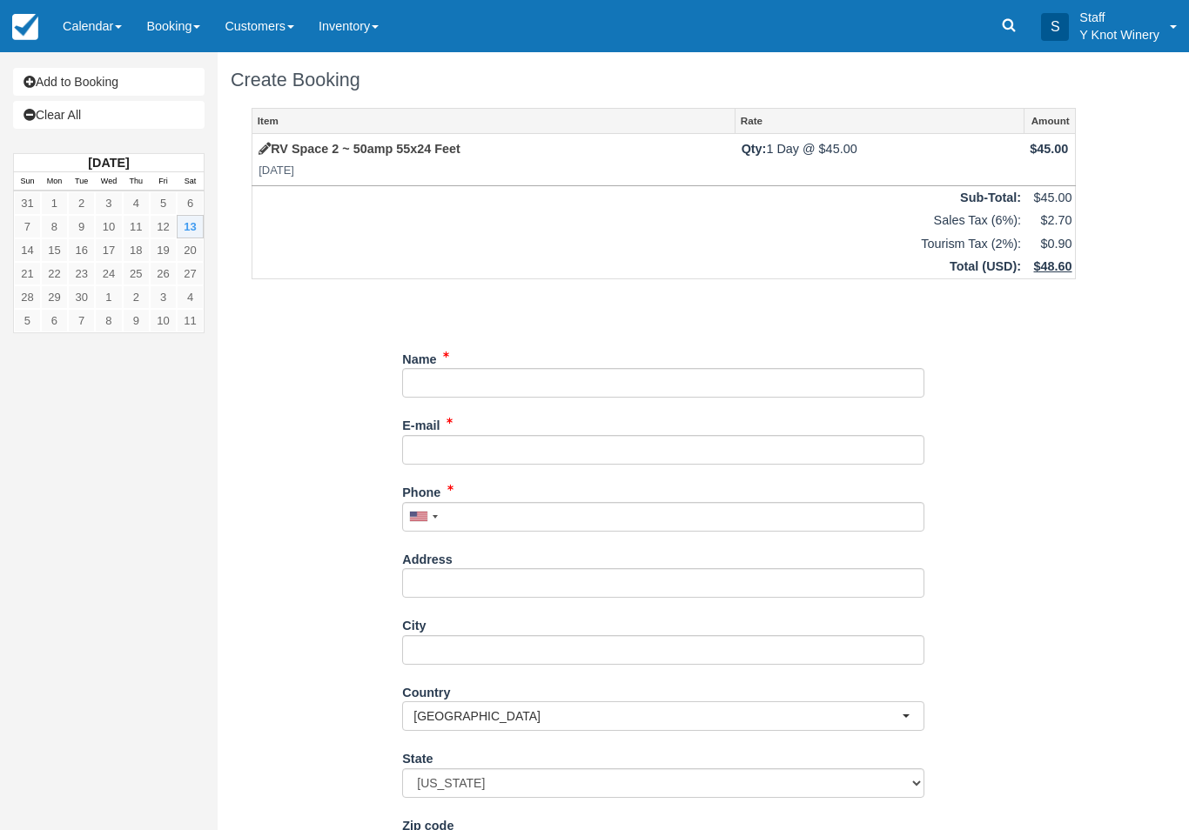
click at [88, 35] on link "Calendar" at bounding box center [92, 26] width 84 height 52
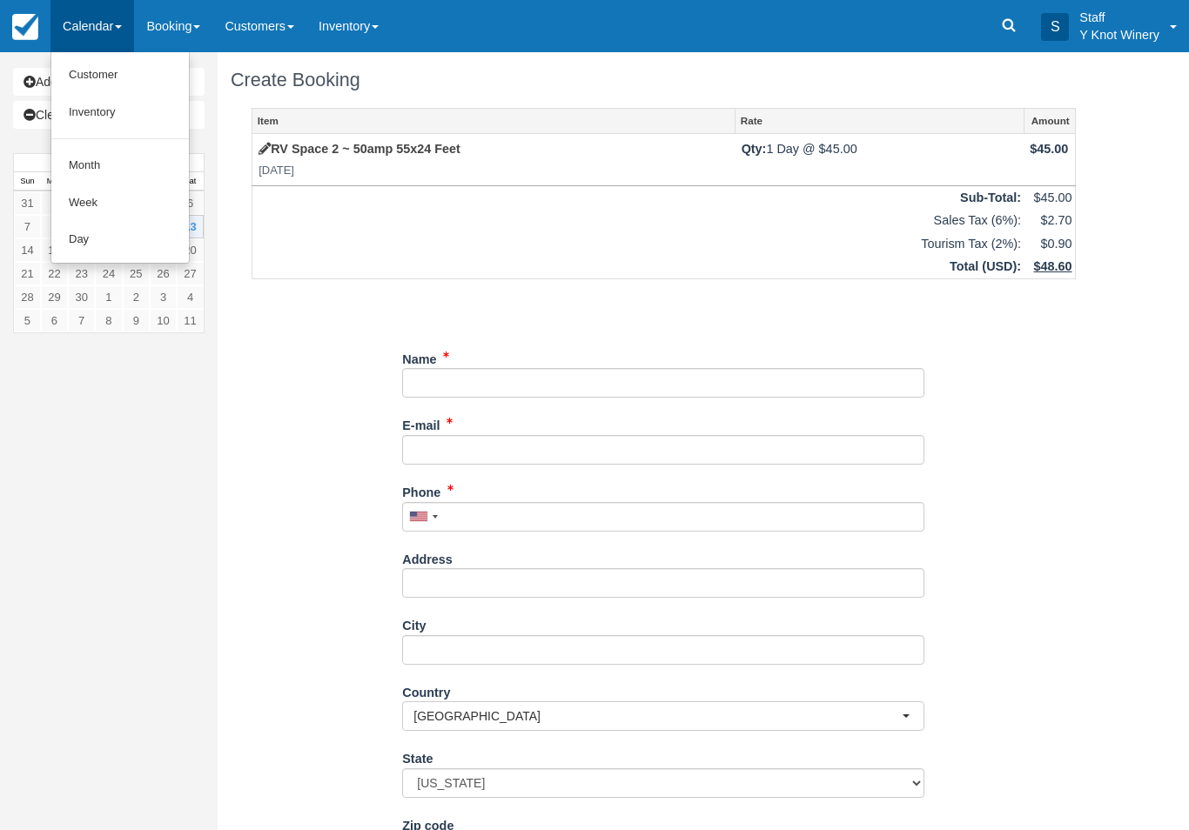
click at [102, 73] on link "Customer" at bounding box center [119, 75] width 137 height 37
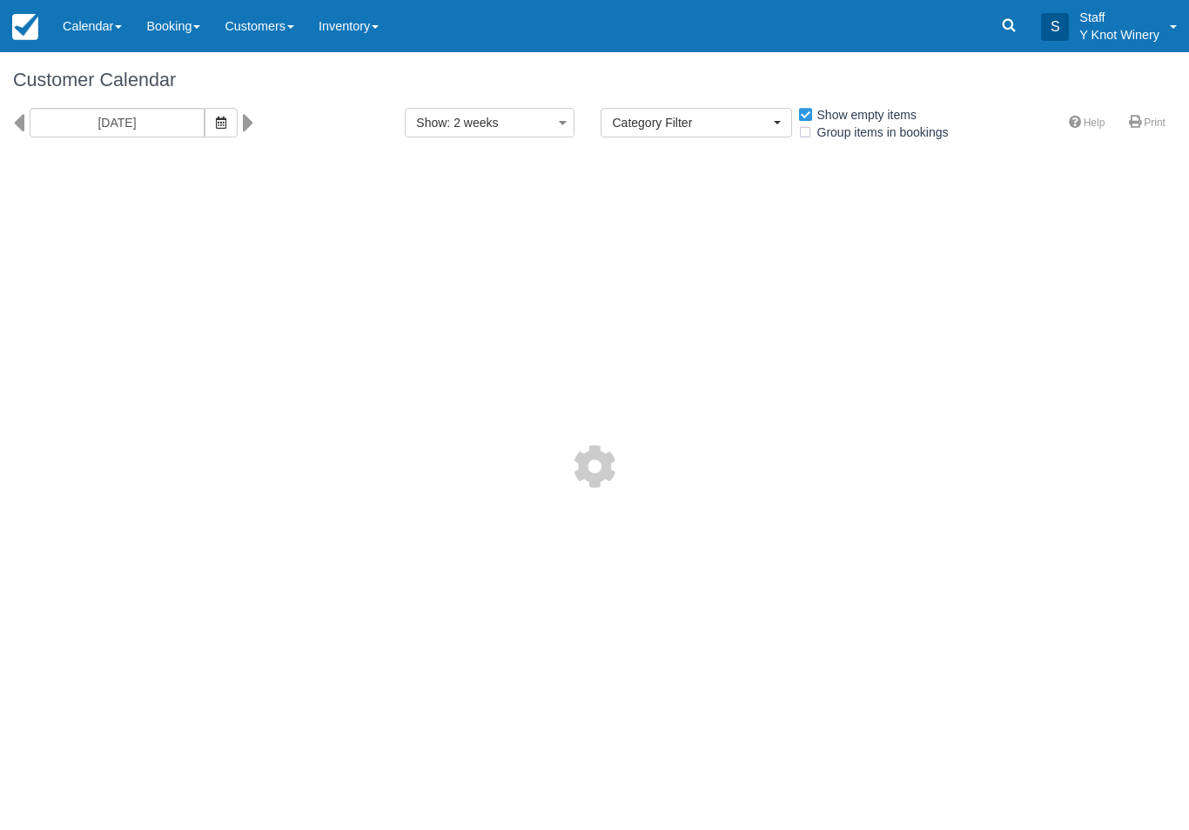
select select
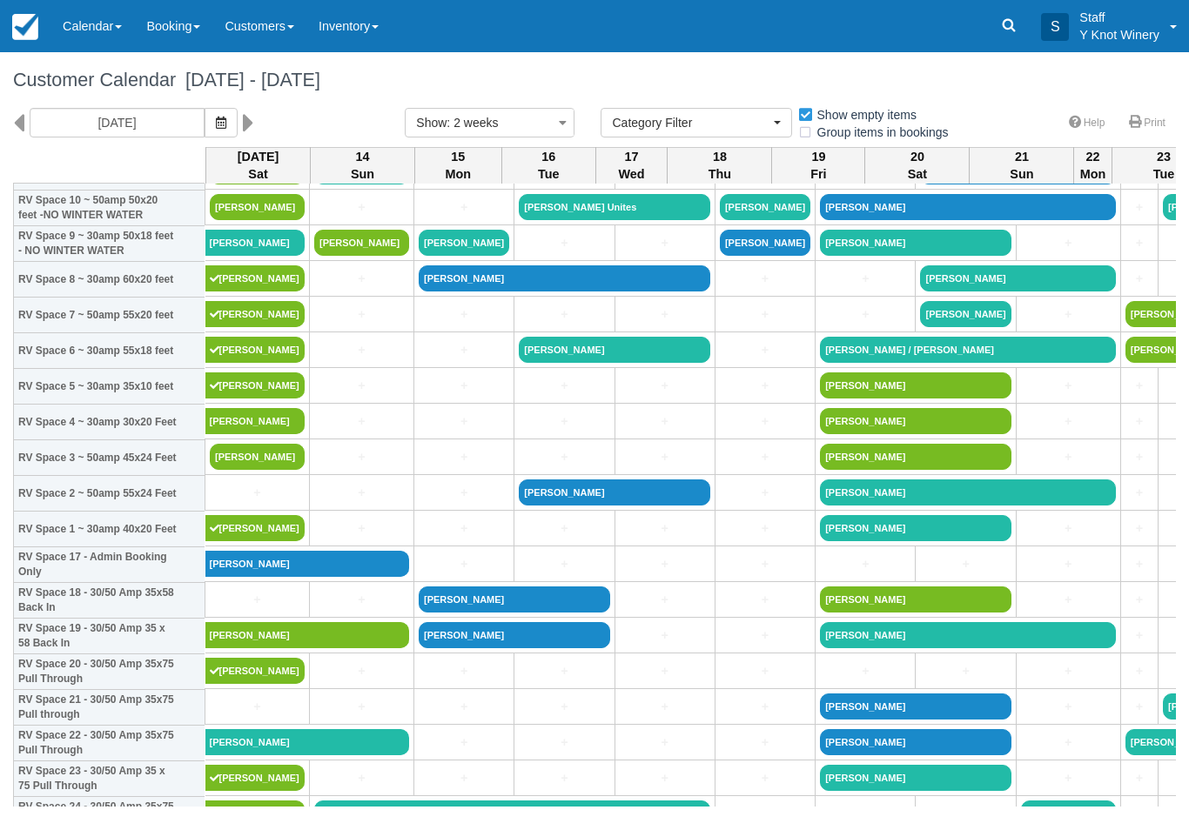
scroll to position [298, 0]
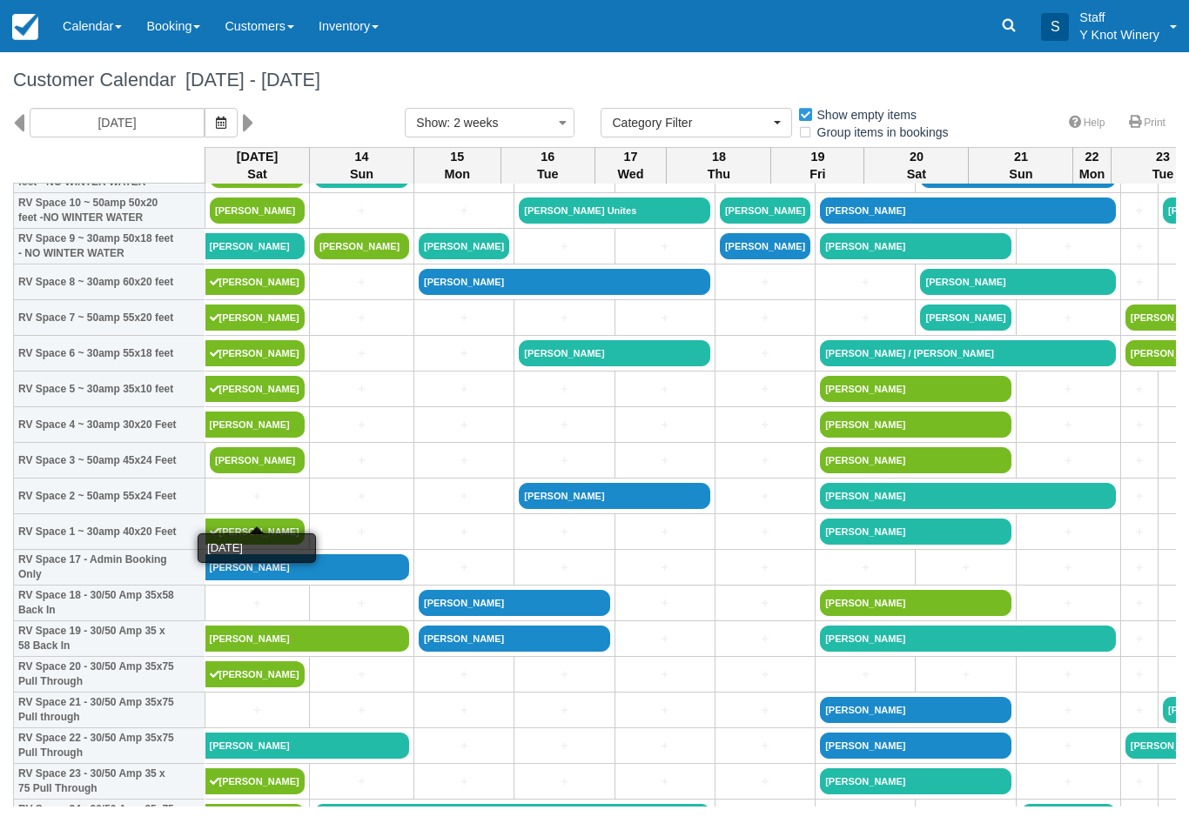
click at [258, 506] on link "+" at bounding box center [257, 496] width 95 height 18
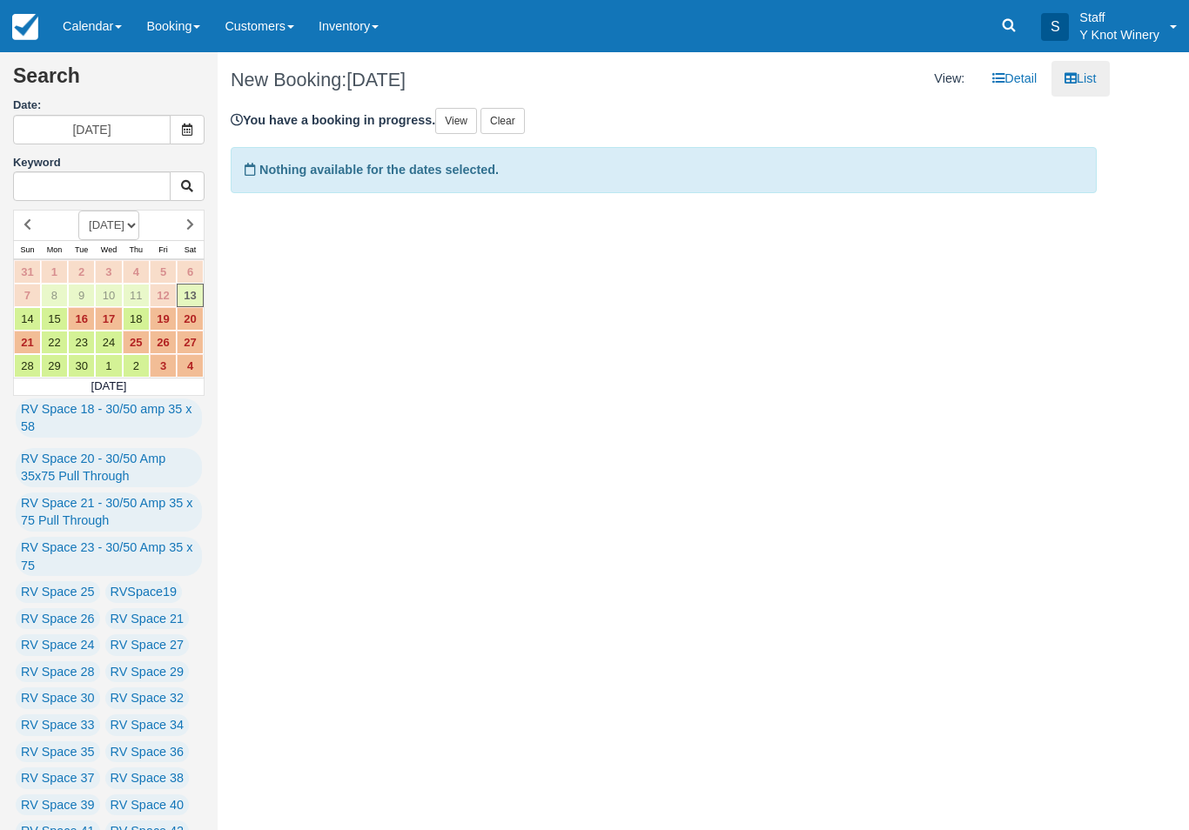
click at [91, 45] on link "Calendar" at bounding box center [92, 26] width 84 height 52
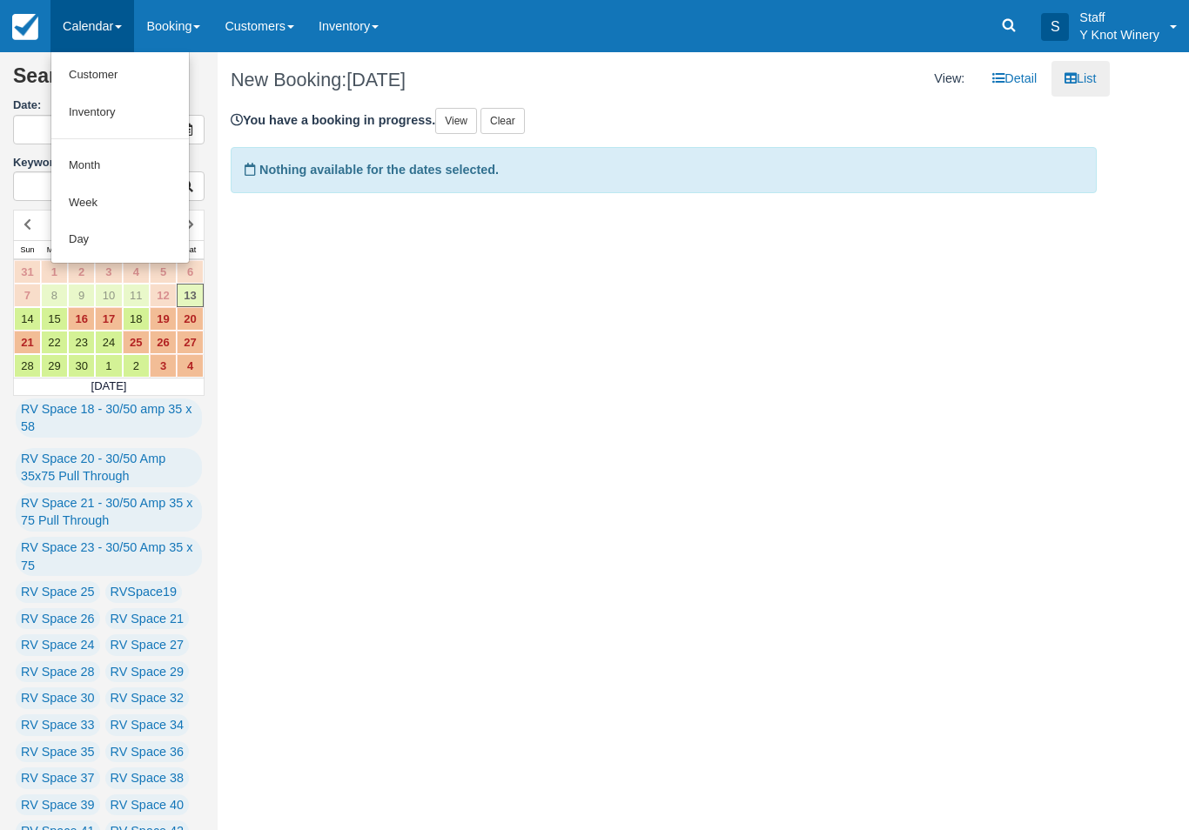
click at [100, 61] on link "Customer" at bounding box center [119, 75] width 137 height 37
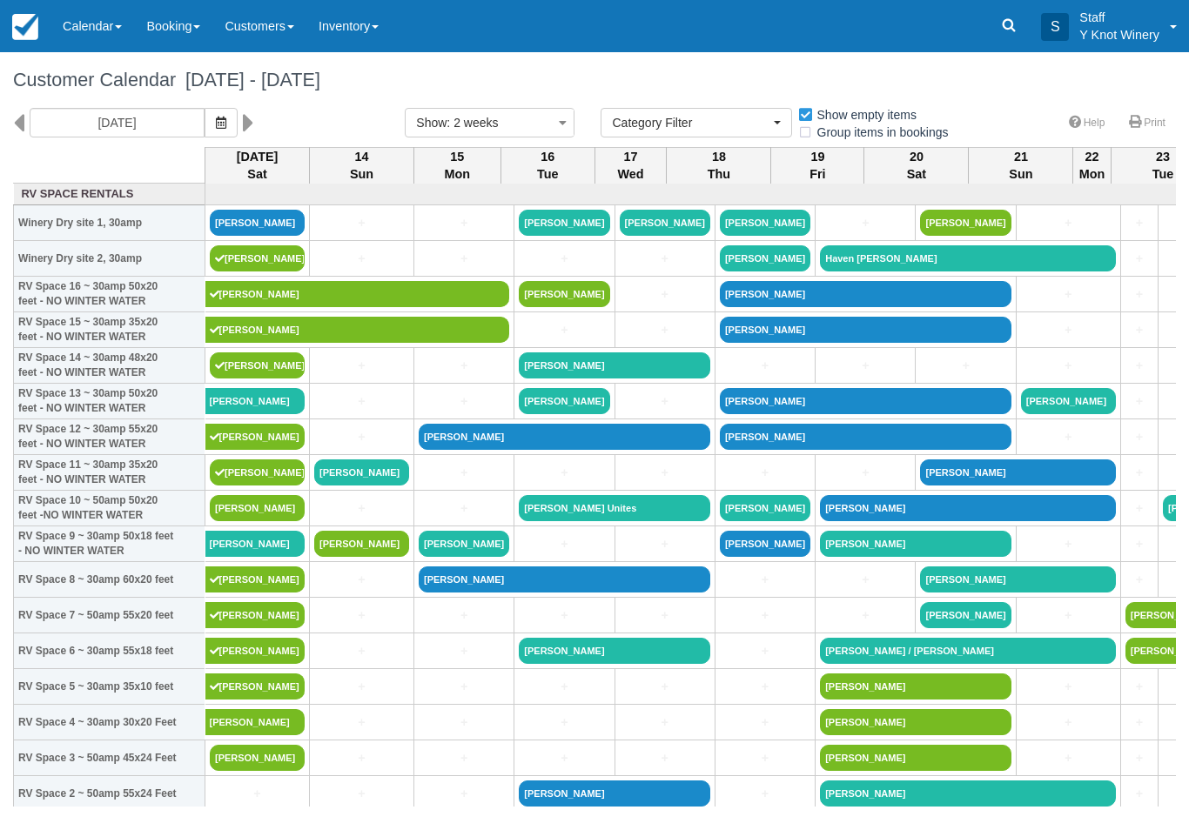
select select
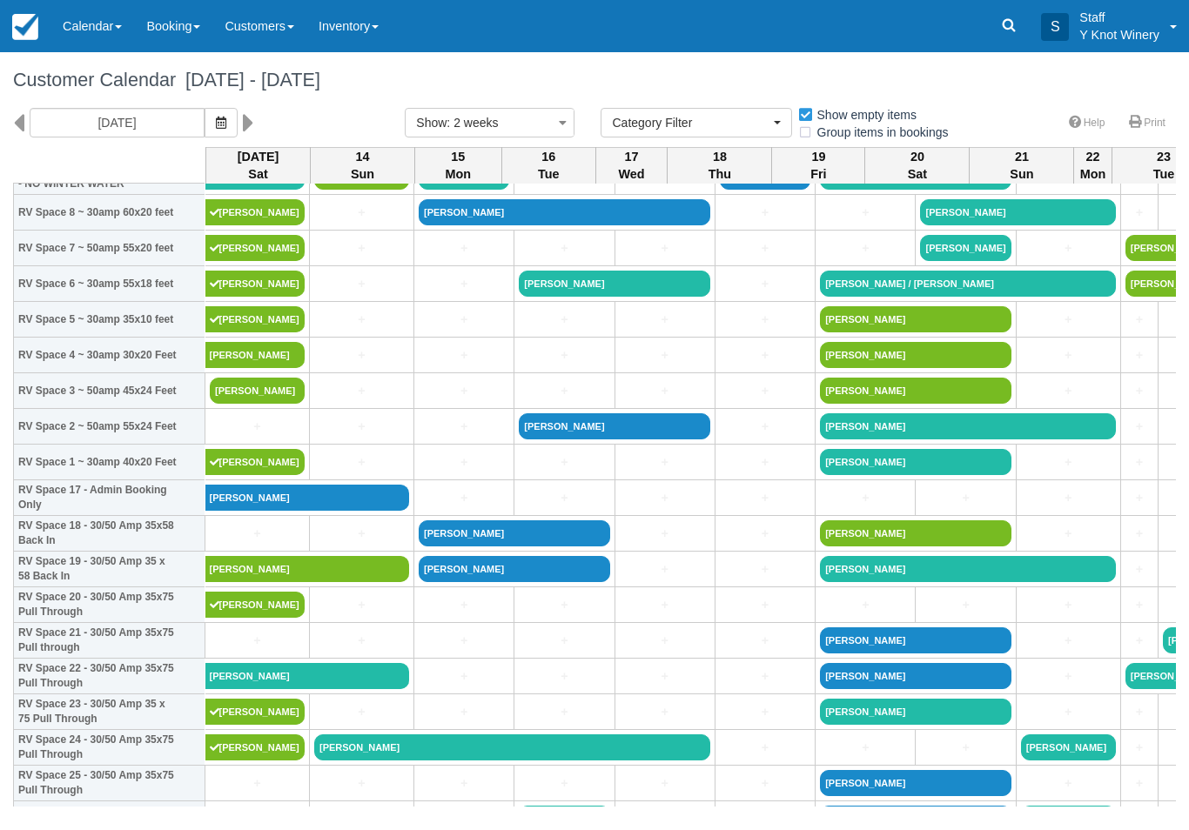
scroll to position [367, 0]
click at [267, 436] on link "+" at bounding box center [257, 427] width 95 height 18
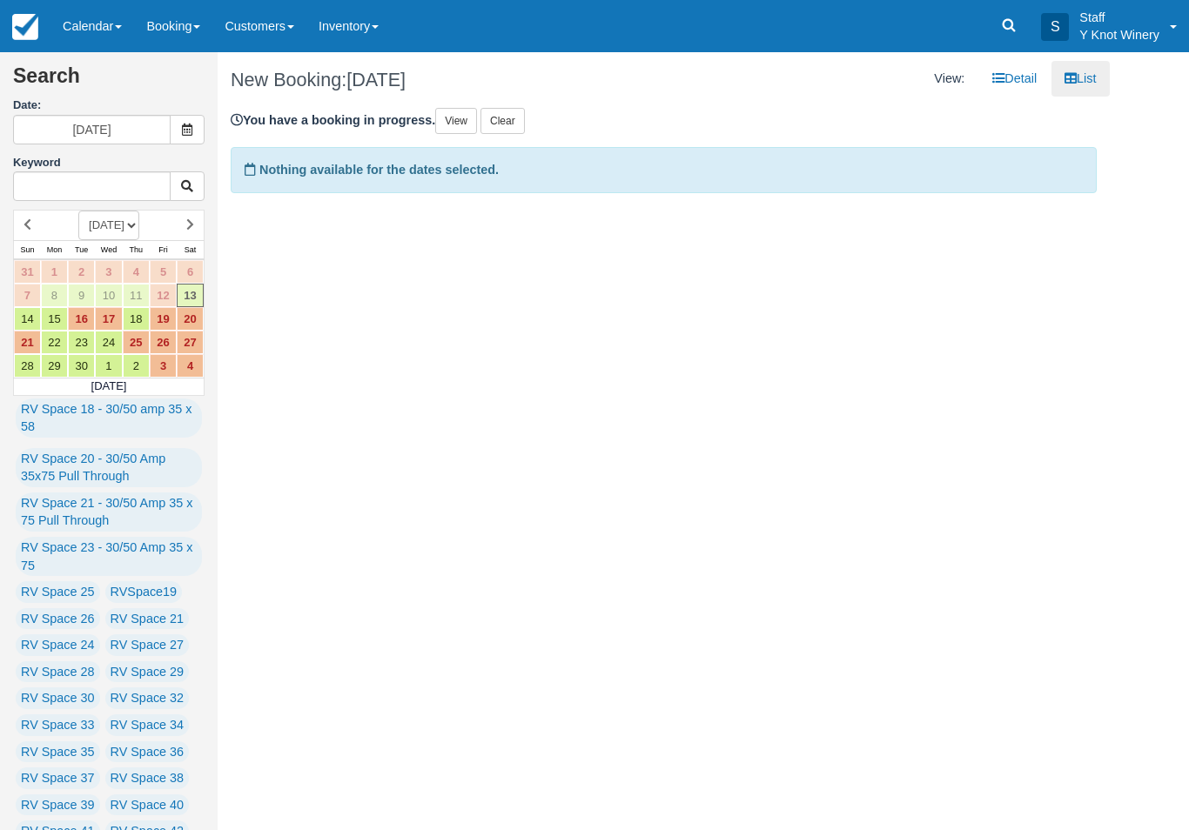
click at [472, 119] on link "View" at bounding box center [456, 121] width 42 height 26
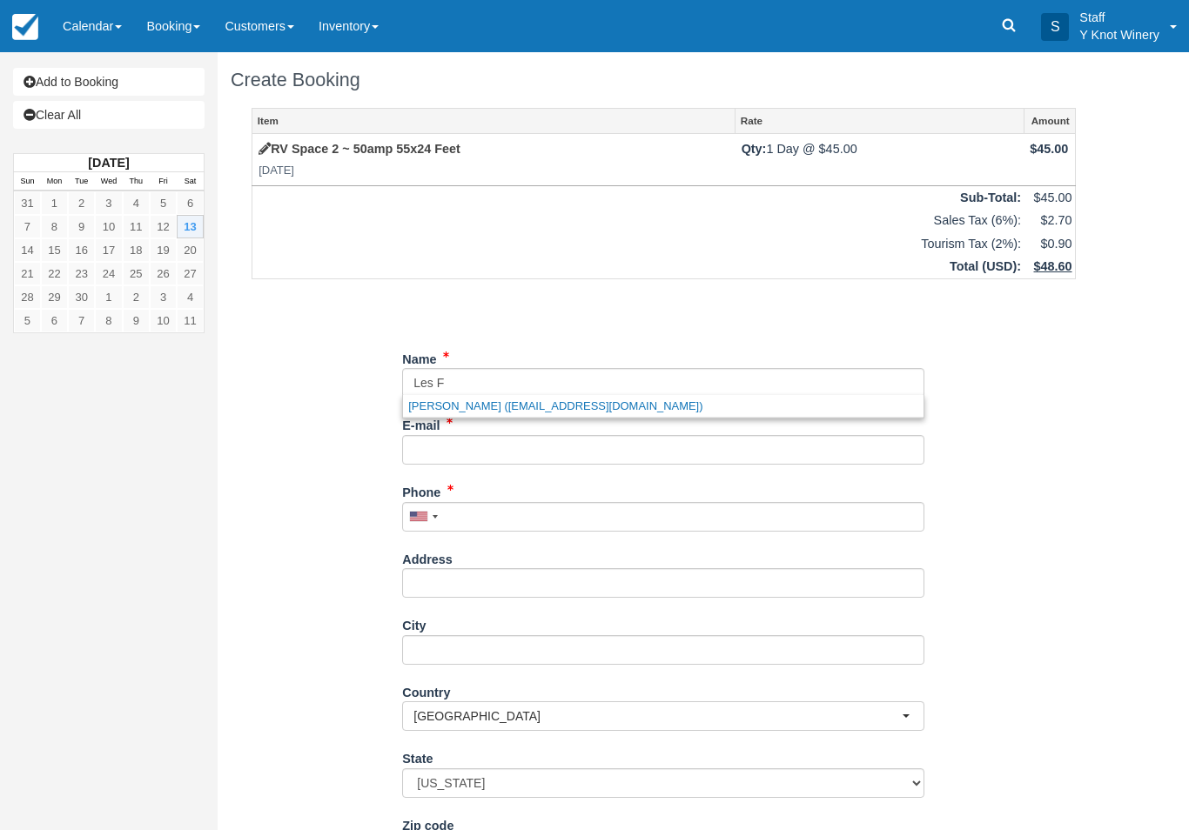
click at [486, 403] on link "[PERSON_NAME] ([EMAIL_ADDRESS][DOMAIN_NAME])" at bounding box center [663, 406] width 520 height 22
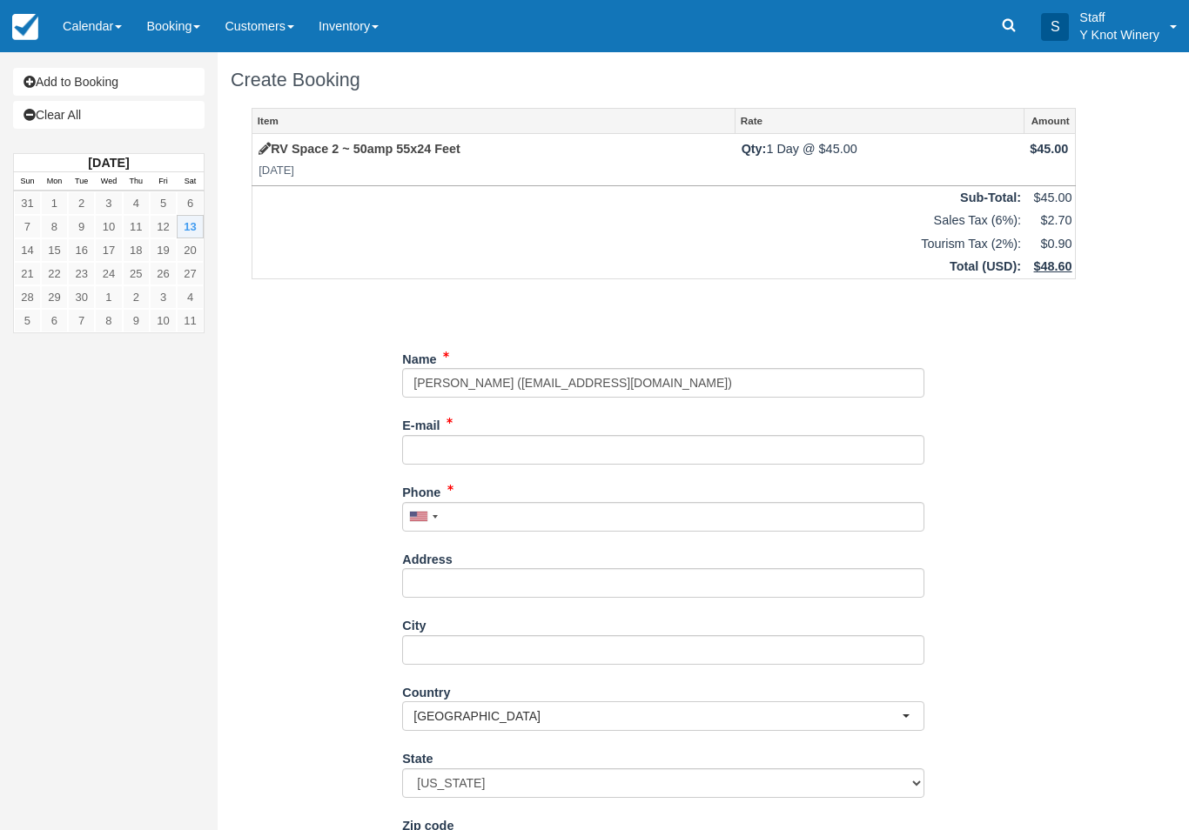
type input "[PERSON_NAME]"
type input "[EMAIL_ADDRESS][DOMAIN_NAME]"
type input "[PHONE_NUMBER]"
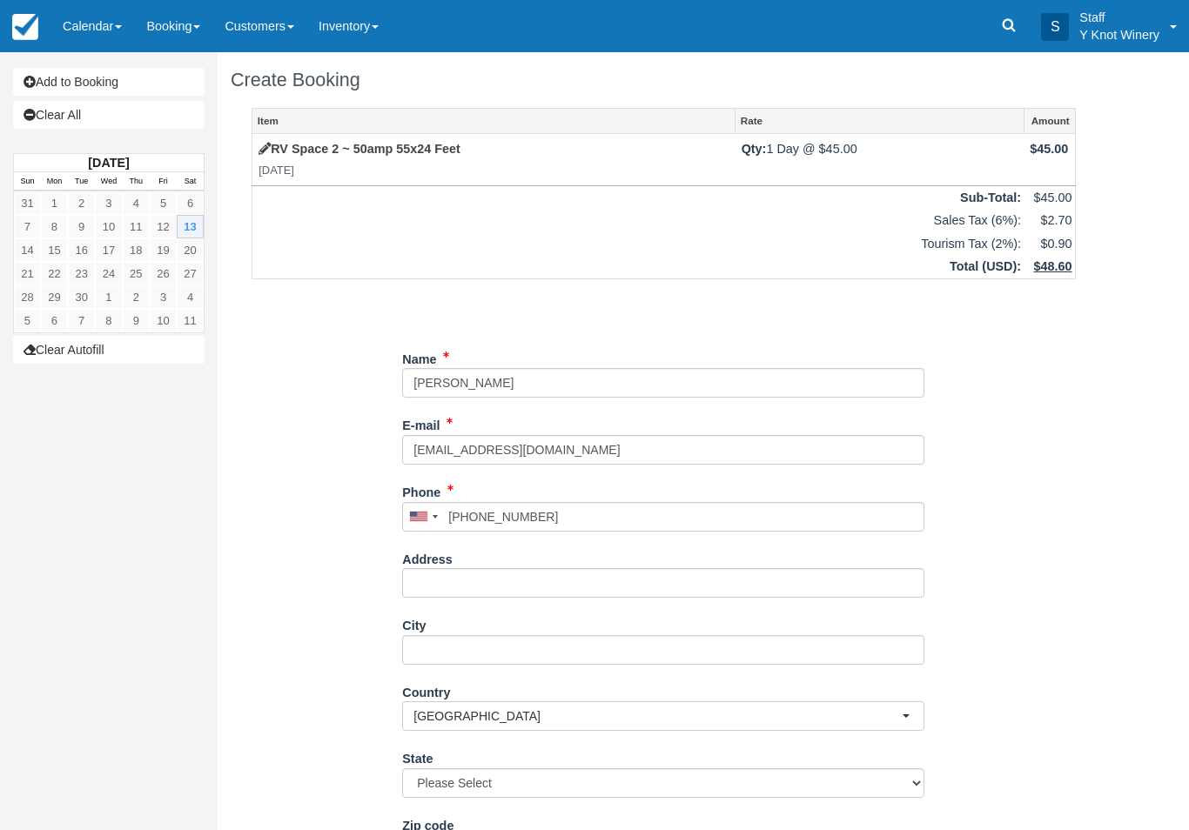
select select "OH"
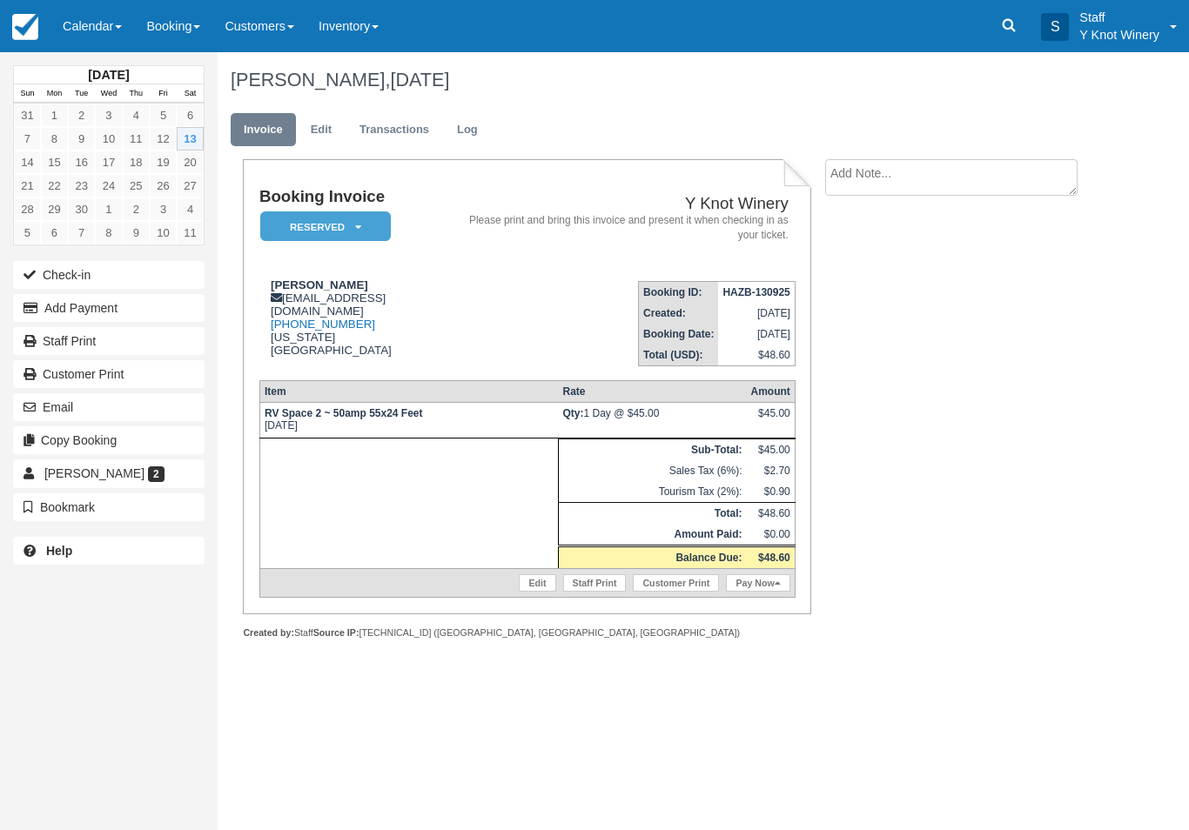
click at [526, 592] on link "Edit" at bounding box center [537, 582] width 37 height 17
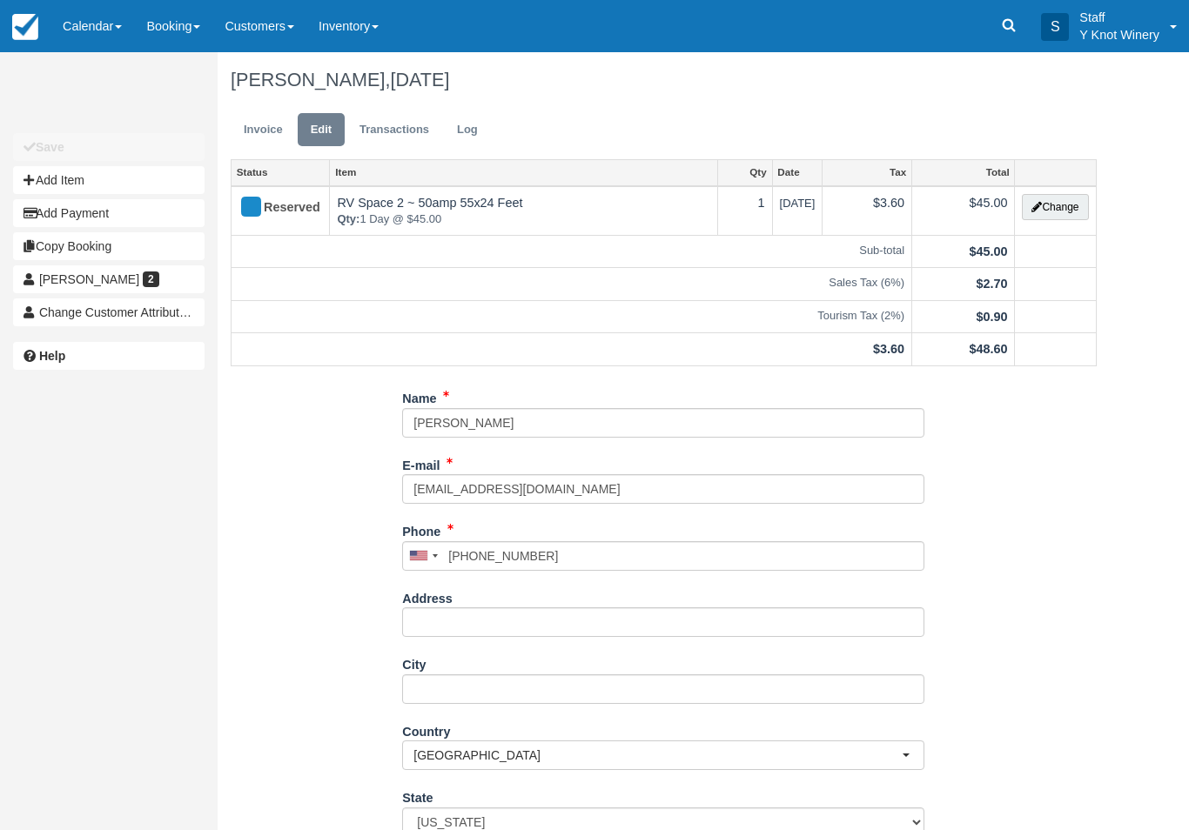
click at [1047, 208] on button "Change" at bounding box center [1055, 207] width 66 height 26
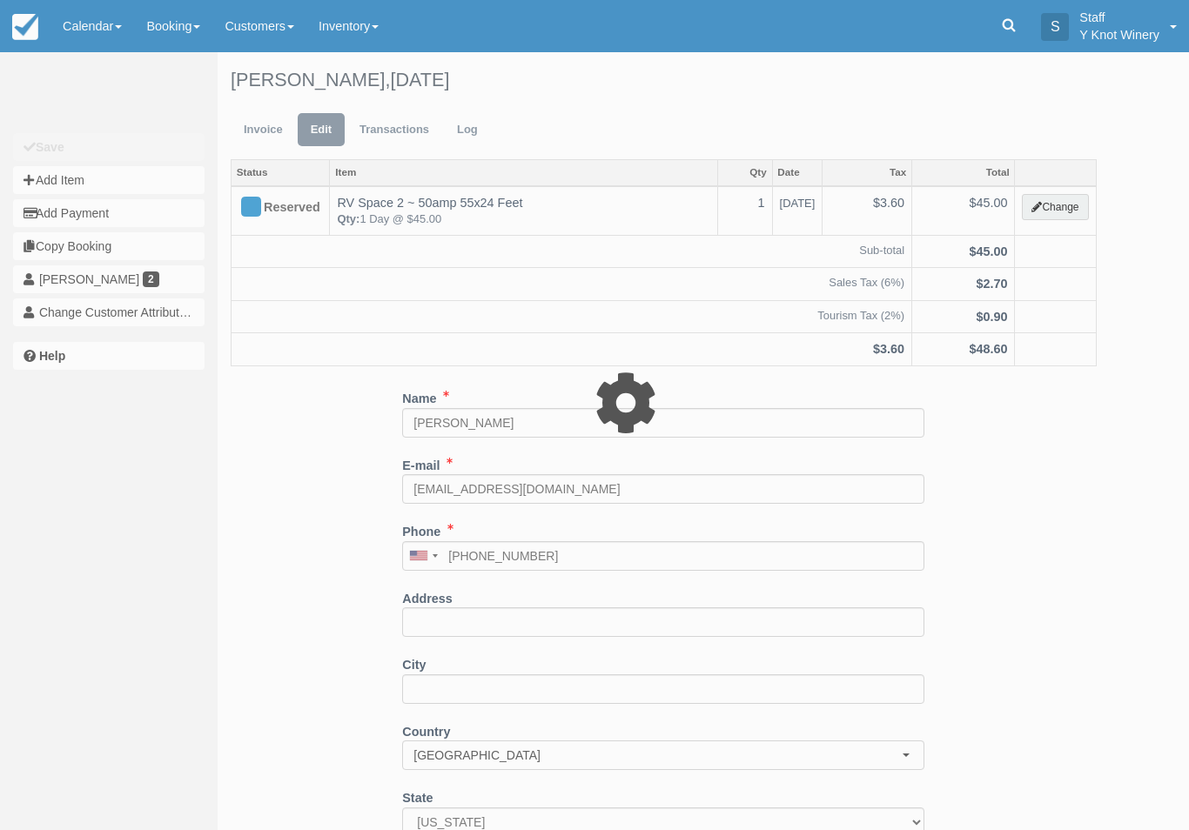
type input "45.00"
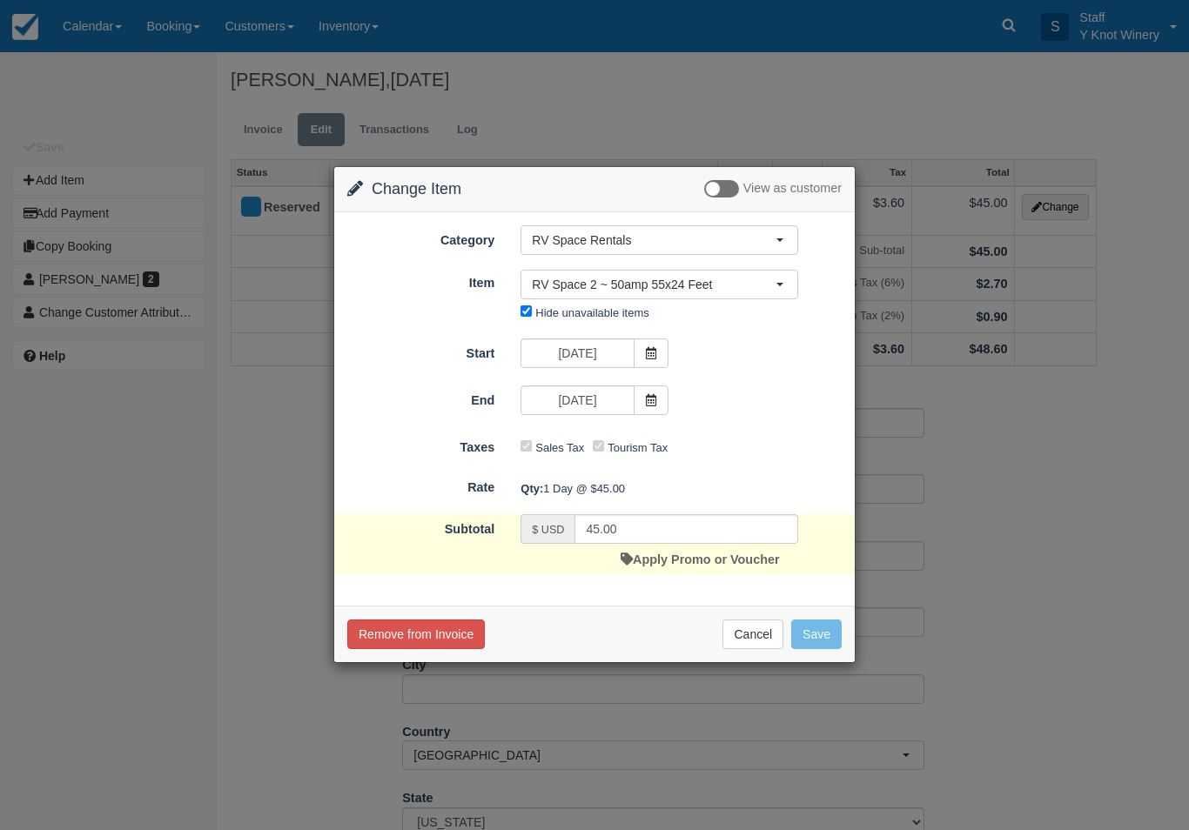
click at [660, 405] on span at bounding box center [650, 400] width 35 height 30
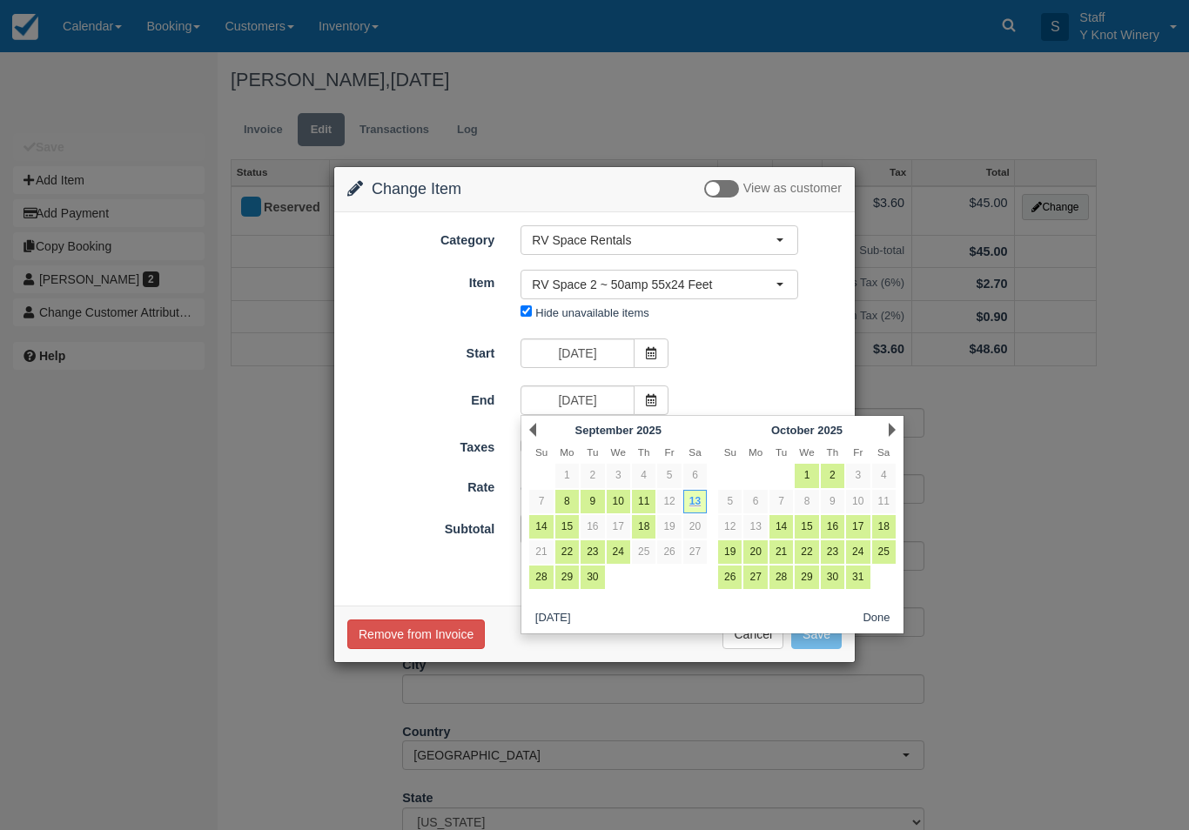
click at [546, 523] on link "14" at bounding box center [540, 526] width 23 height 23
type input "09/14/25"
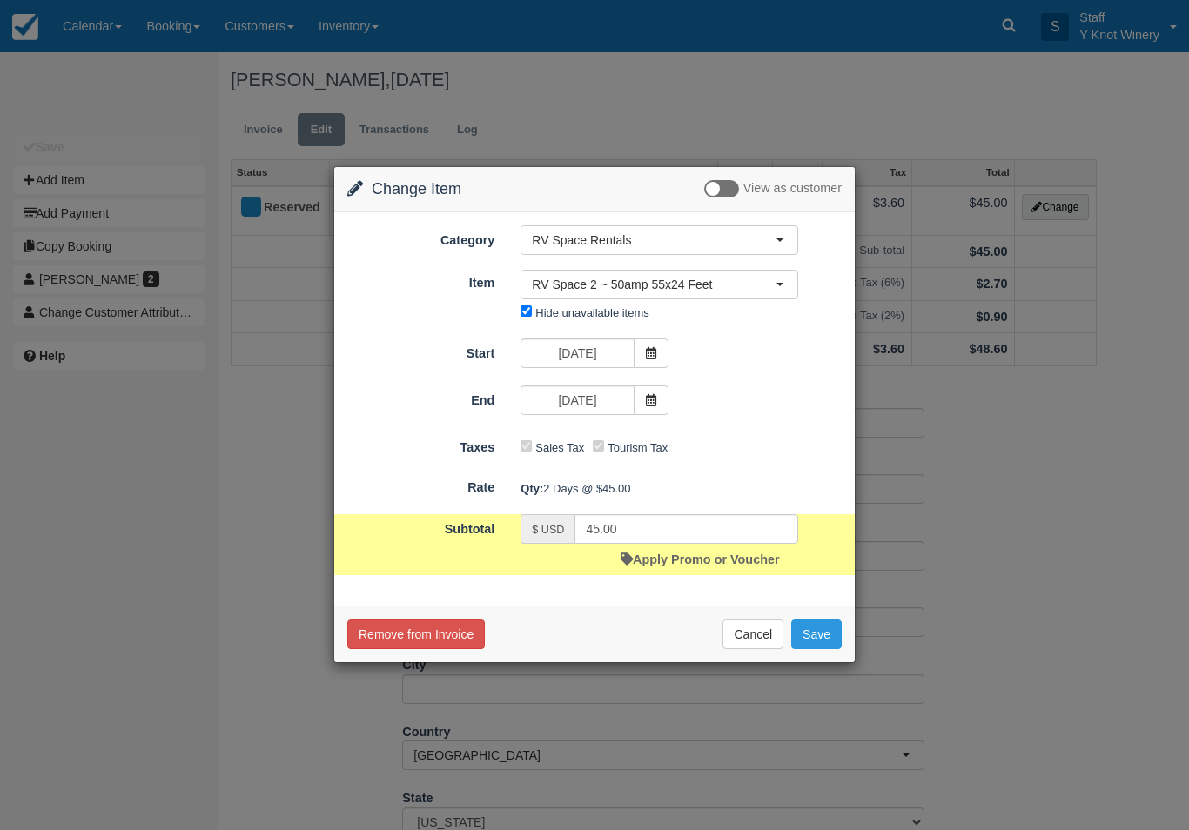
type input "90.00"
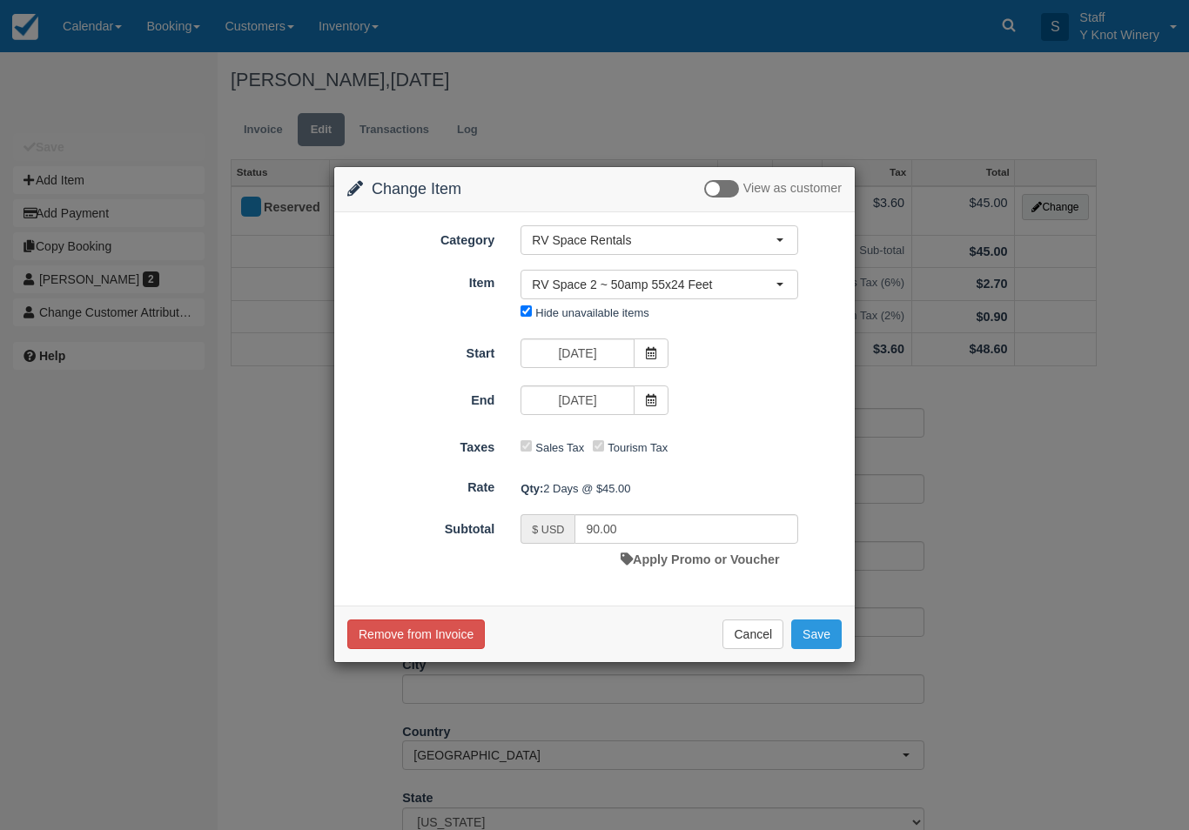
click at [711, 564] on link "Apply Promo or Voucher" at bounding box center [699, 560] width 158 height 14
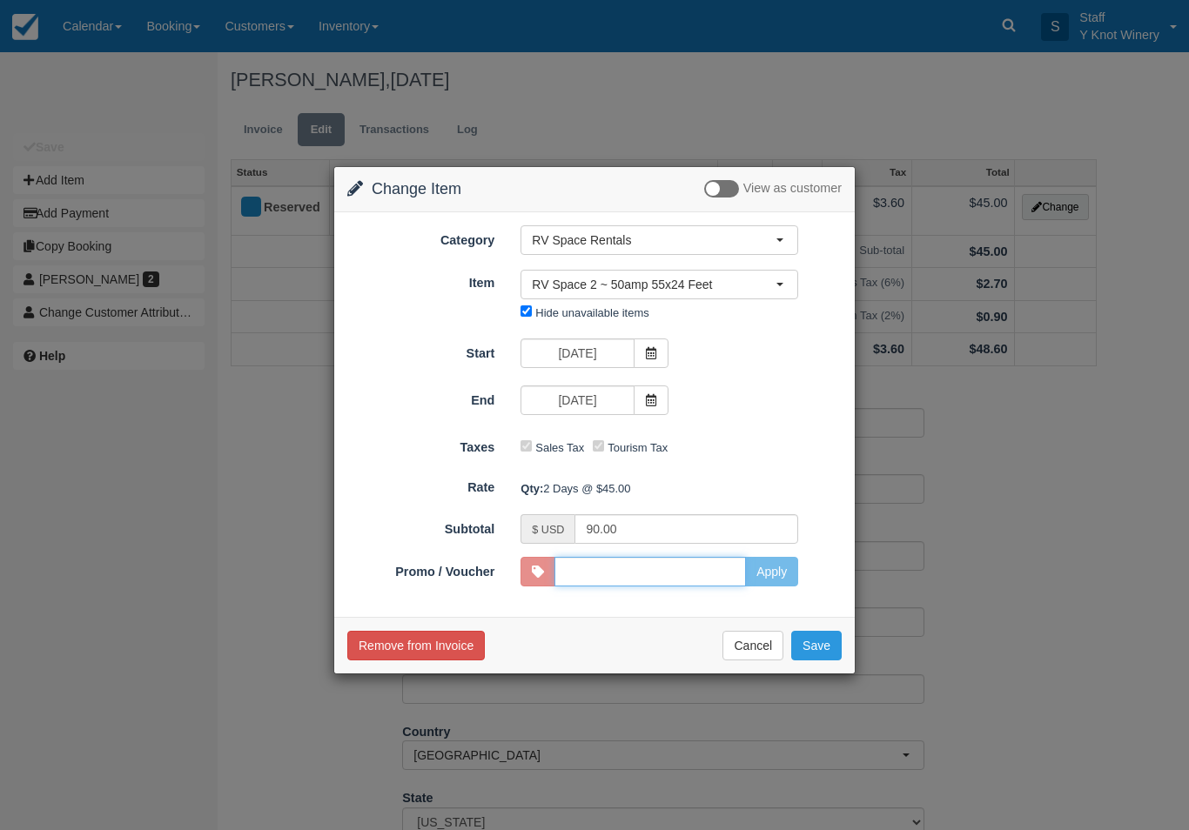
click at [713, 575] on input "Promo / Voucher" at bounding box center [649, 572] width 191 height 30
type input "HHOST"
click at [789, 577] on button "Apply" at bounding box center [771, 572] width 53 height 30
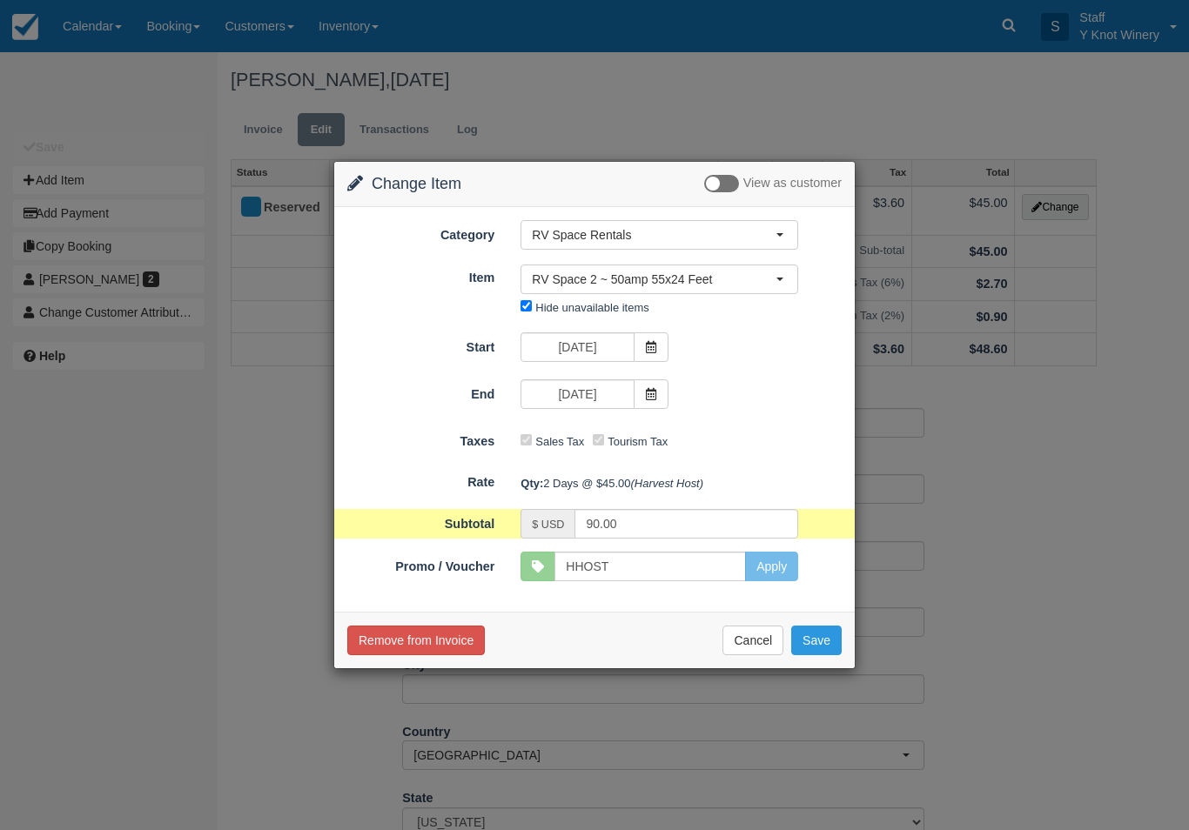
click at [813, 654] on button "Save" at bounding box center [816, 641] width 50 height 30
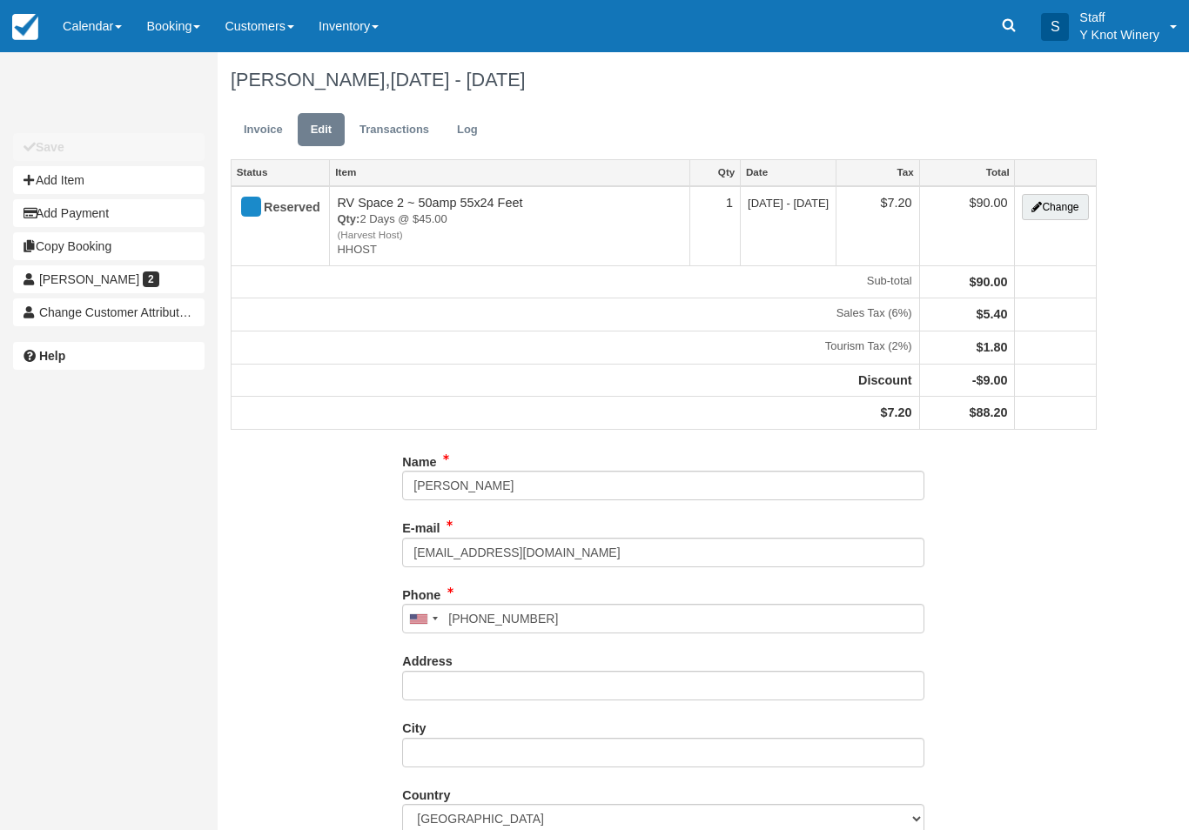
type input "[PHONE_NUMBER]"
click at [263, 132] on link "Invoice" at bounding box center [263, 130] width 65 height 34
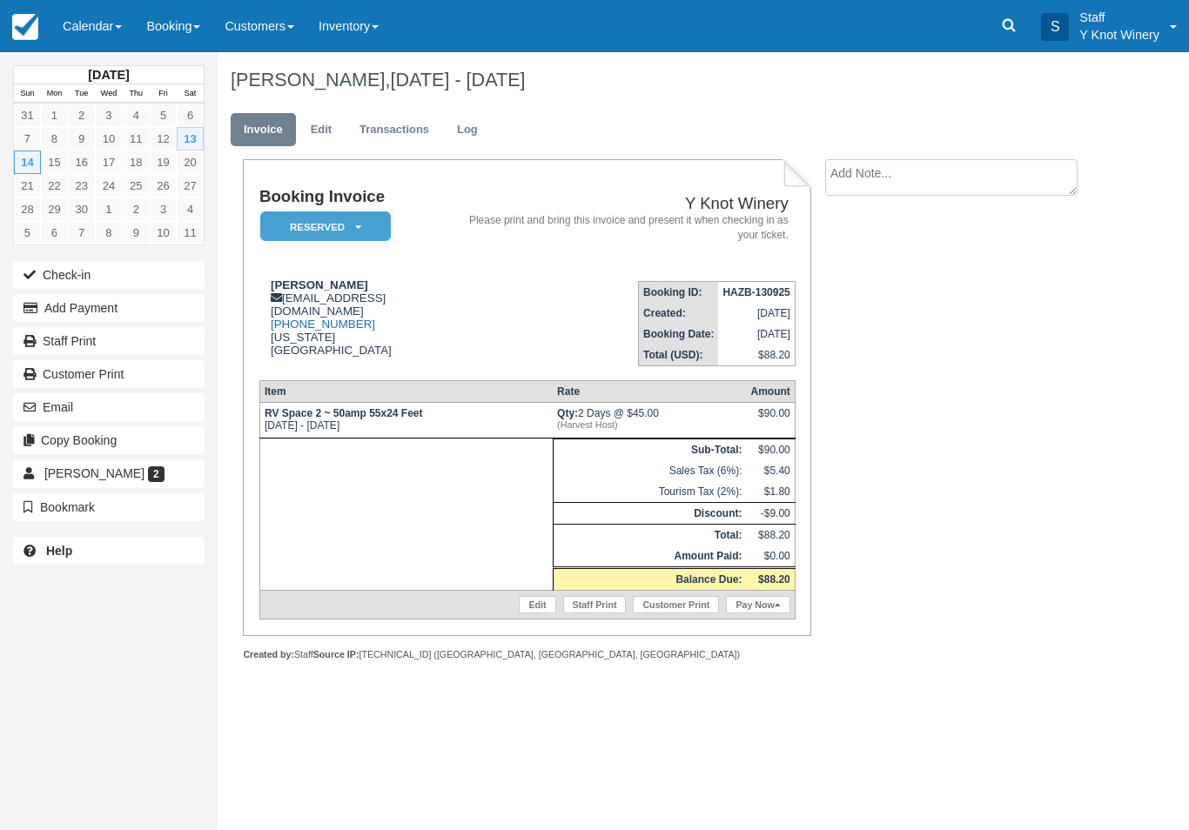
click at [750, 613] on link "Pay Now" at bounding box center [758, 604] width 64 height 17
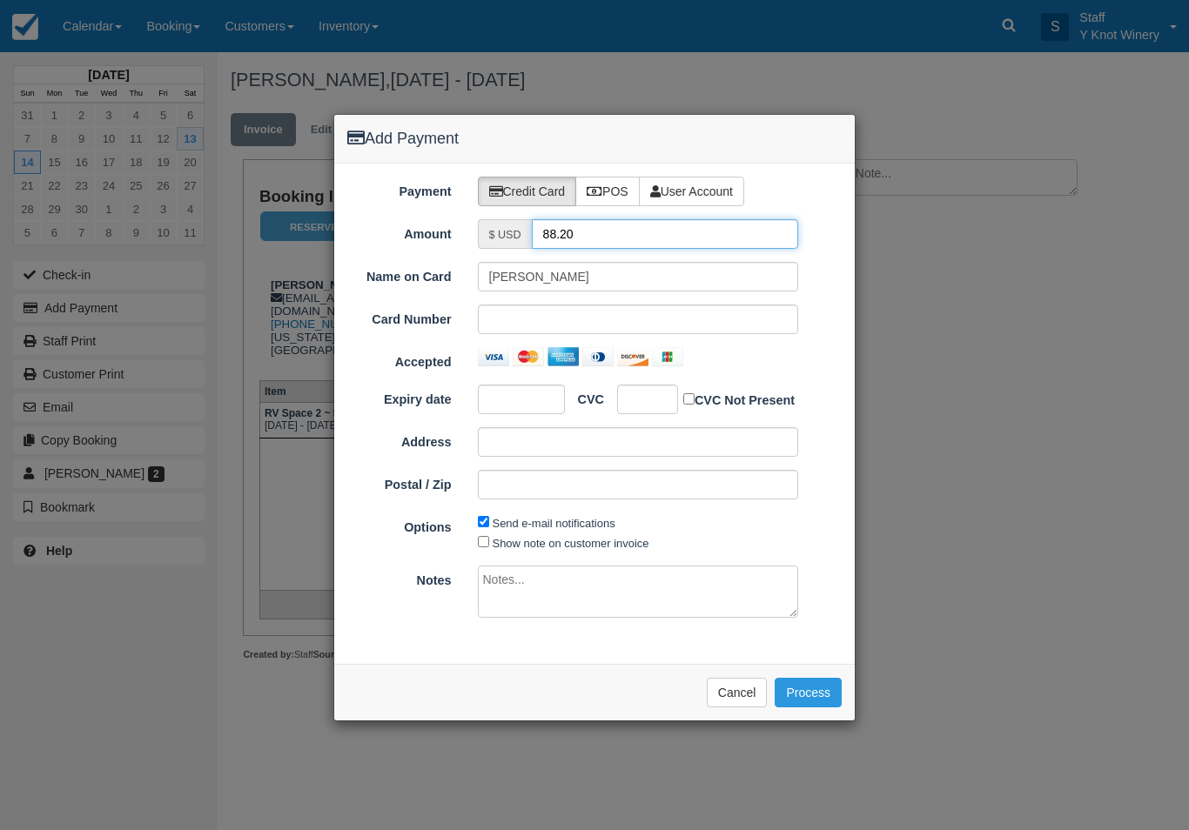
click at [612, 231] on input "88.20" at bounding box center [665, 234] width 267 height 30
type input "8"
click at [560, 238] on input "45.00" at bounding box center [665, 234] width 267 height 30
type input "47.00"
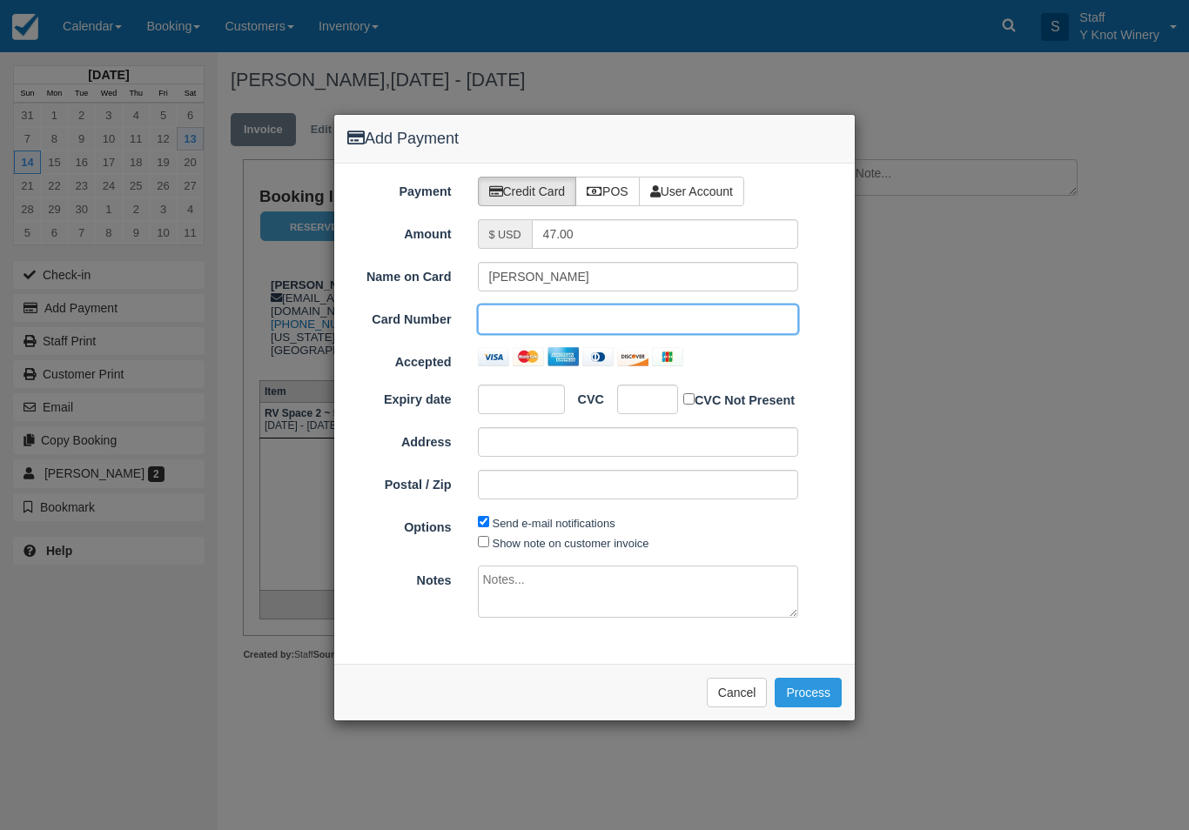
click at [516, 408] on div at bounding box center [521, 400] width 87 height 30
click at [468, 538] on div "Send e-mail notifications Show note on customer invoice" at bounding box center [638, 532] width 347 height 39
click at [488, 539] on input "Show note on customer invoice" at bounding box center [483, 541] width 11 height 11
checkbox input "true"
click at [811, 685] on button "Process" at bounding box center [807, 693] width 67 height 30
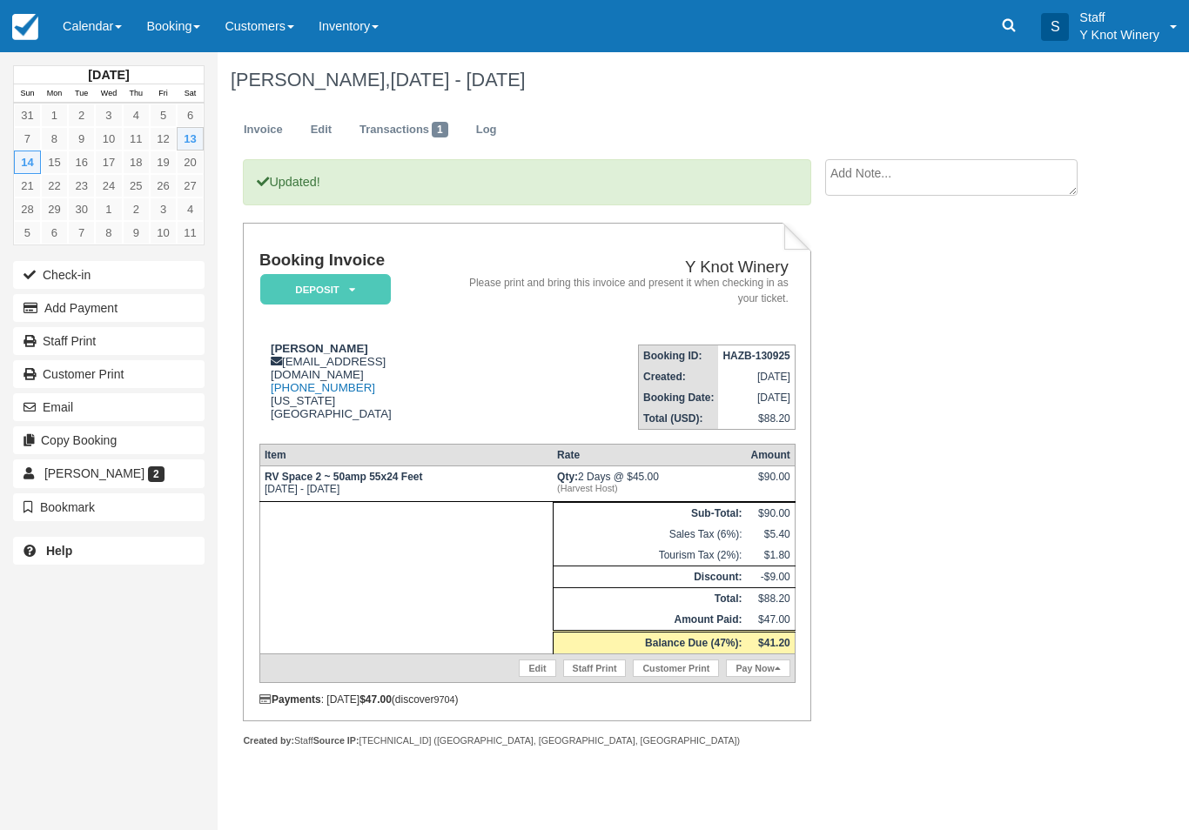
click at [57, 272] on button "Check-in" at bounding box center [108, 275] width 191 height 28
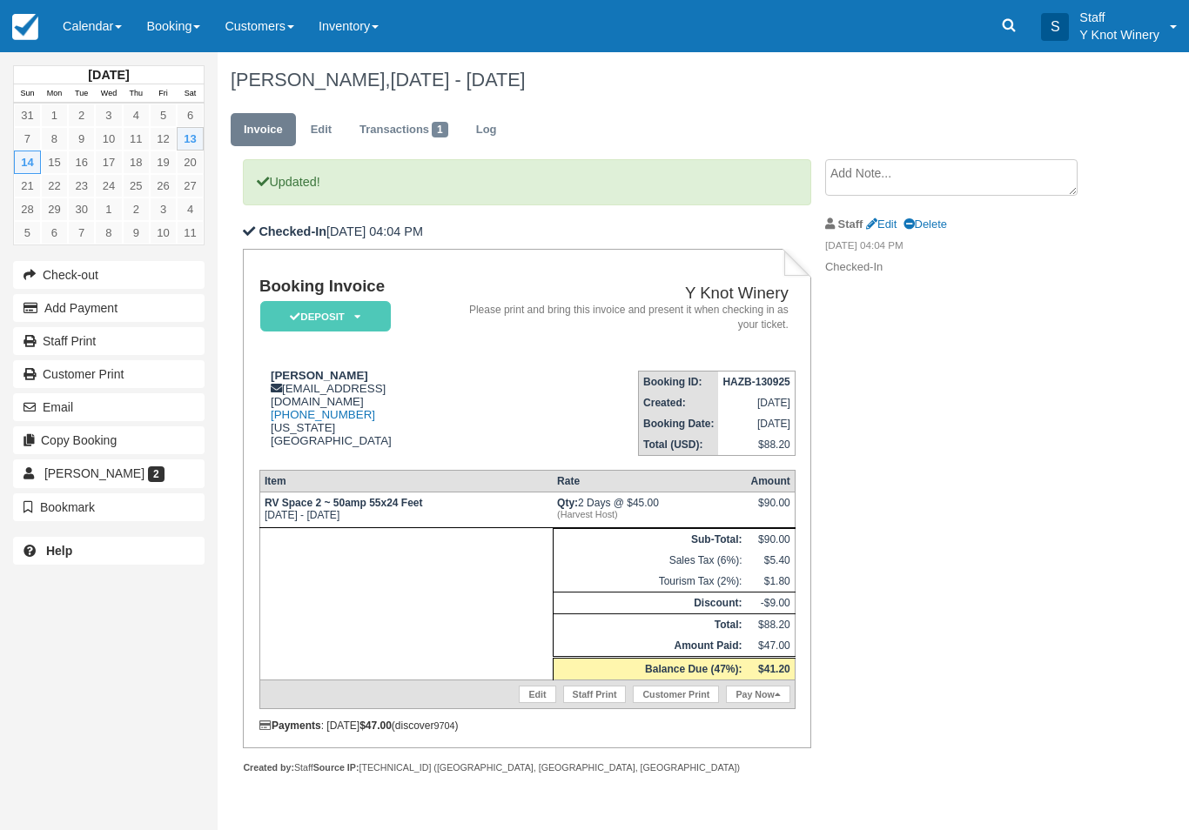
click at [91, 34] on link "Calendar" at bounding box center [92, 26] width 84 height 52
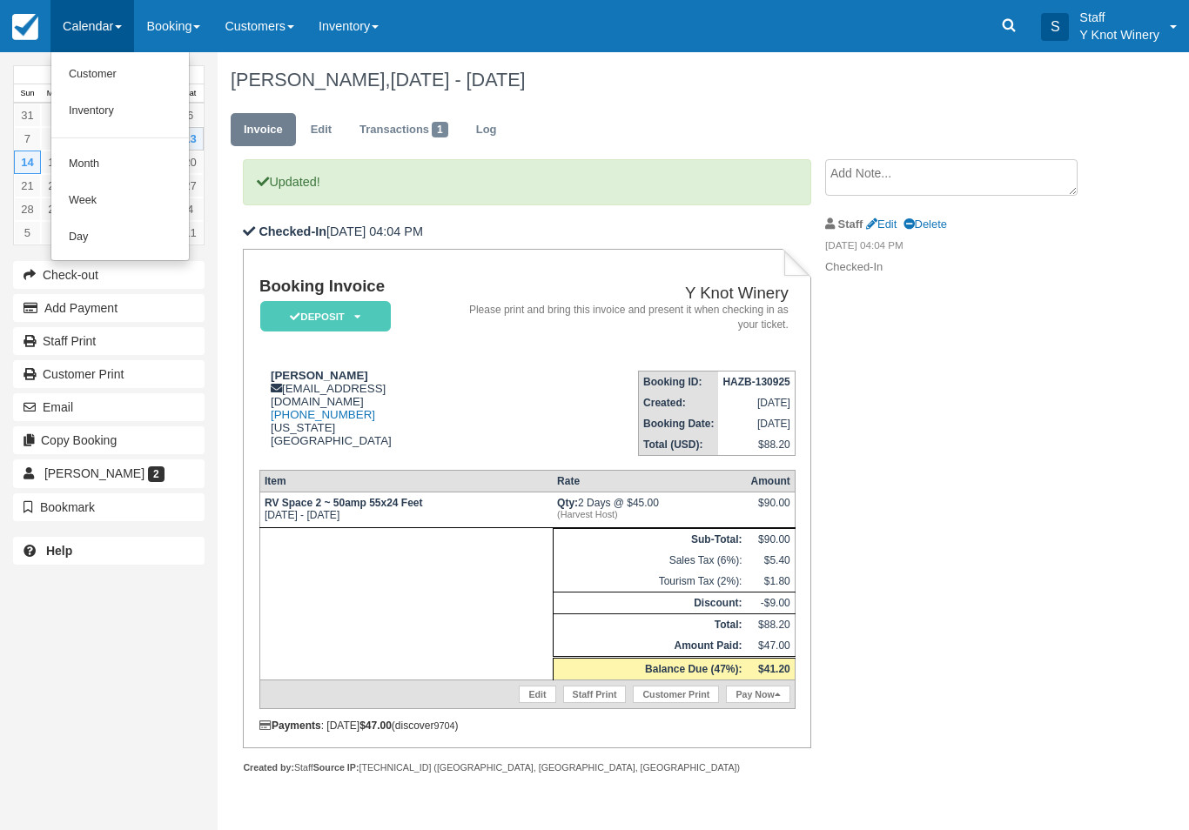
click at [86, 96] on link "Inventory" at bounding box center [119, 111] width 137 height 37
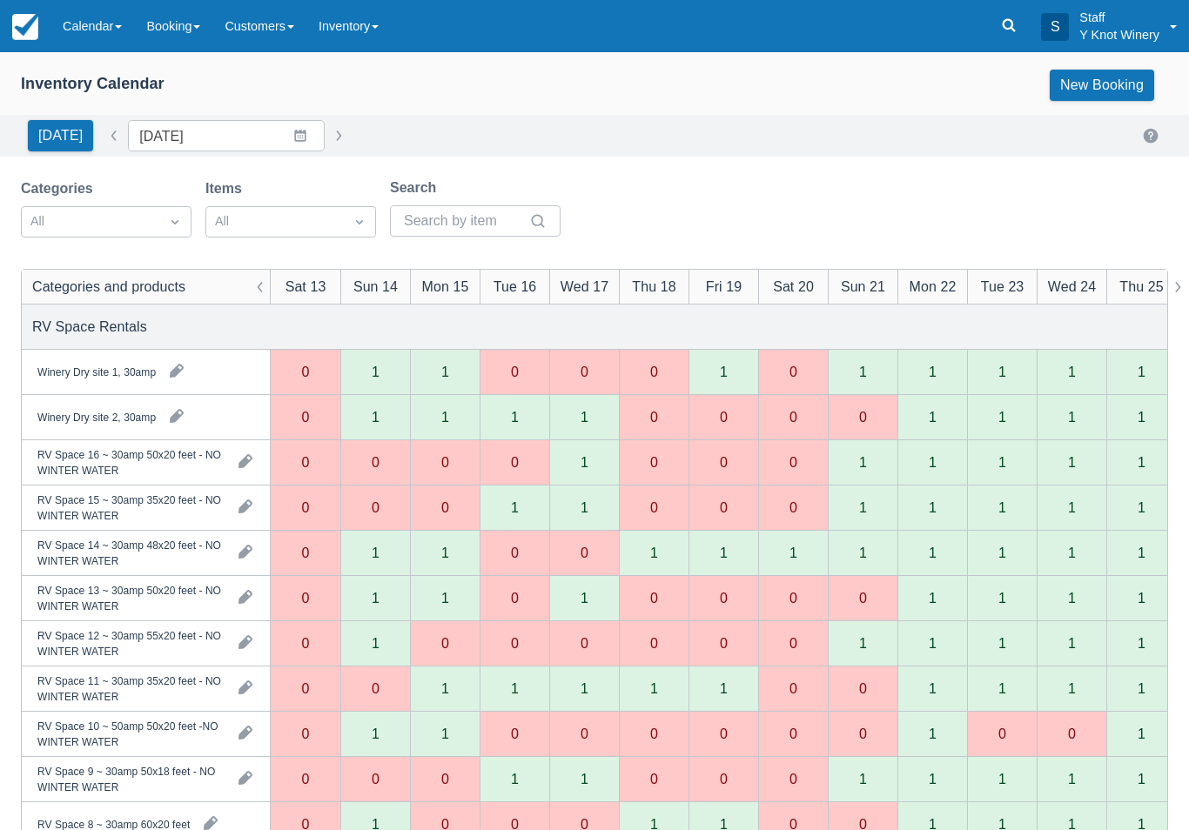
click at [91, 10] on link "Calendar" at bounding box center [92, 26] width 84 height 52
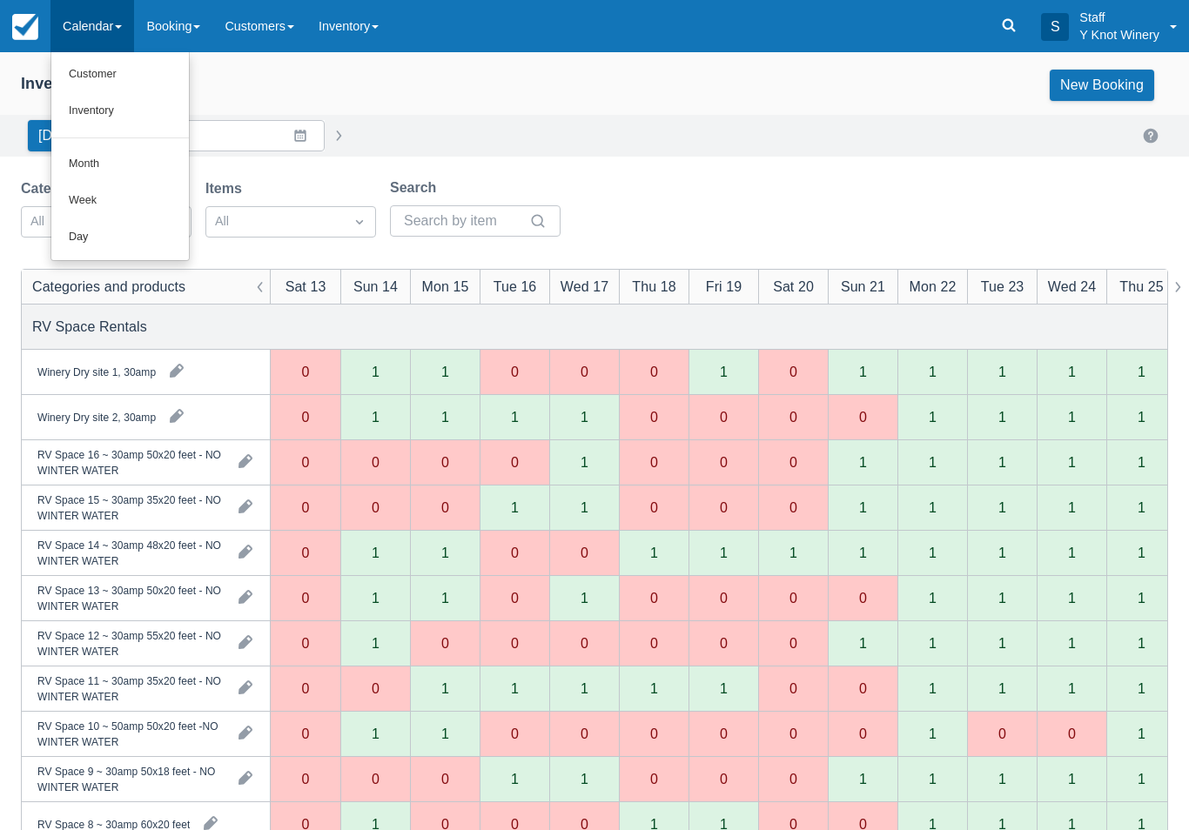
click at [90, 76] on link "Customer" at bounding box center [119, 75] width 137 height 37
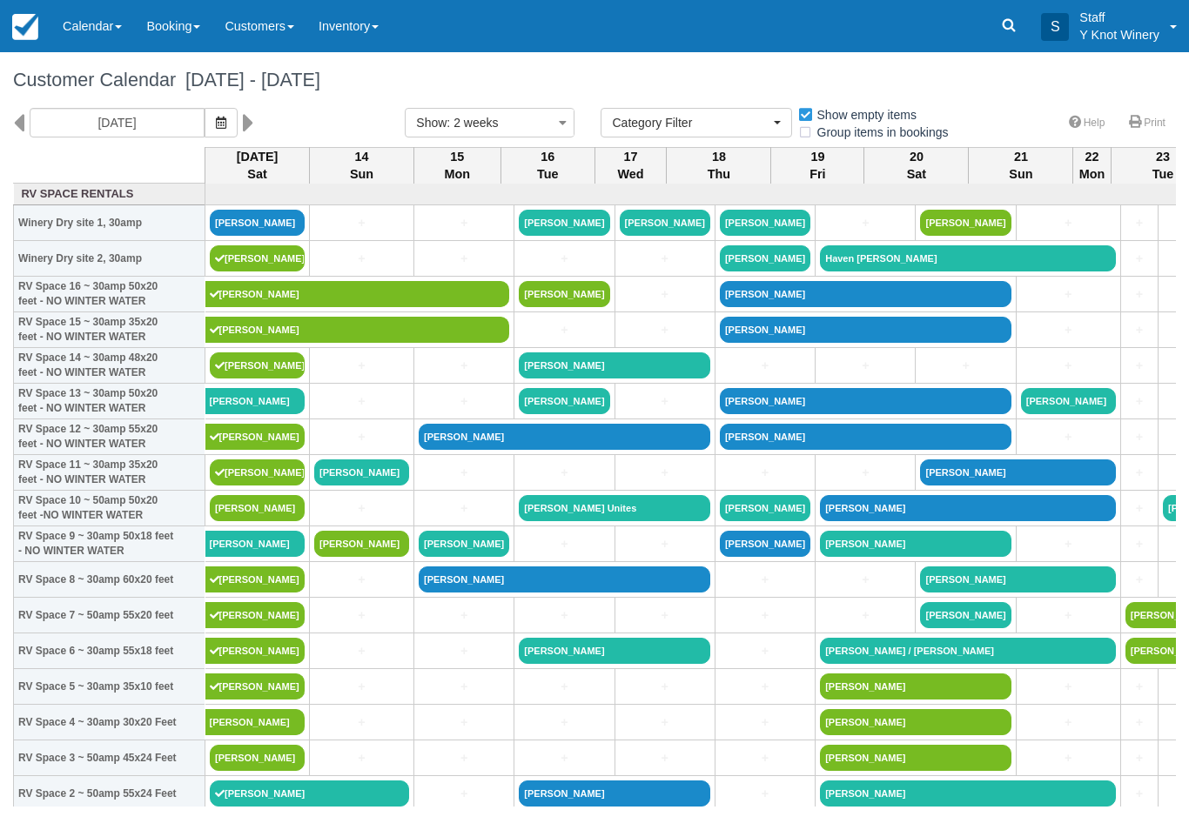
select select
click at [269, 521] on link "[PERSON_NAME]" at bounding box center [257, 508] width 95 height 26
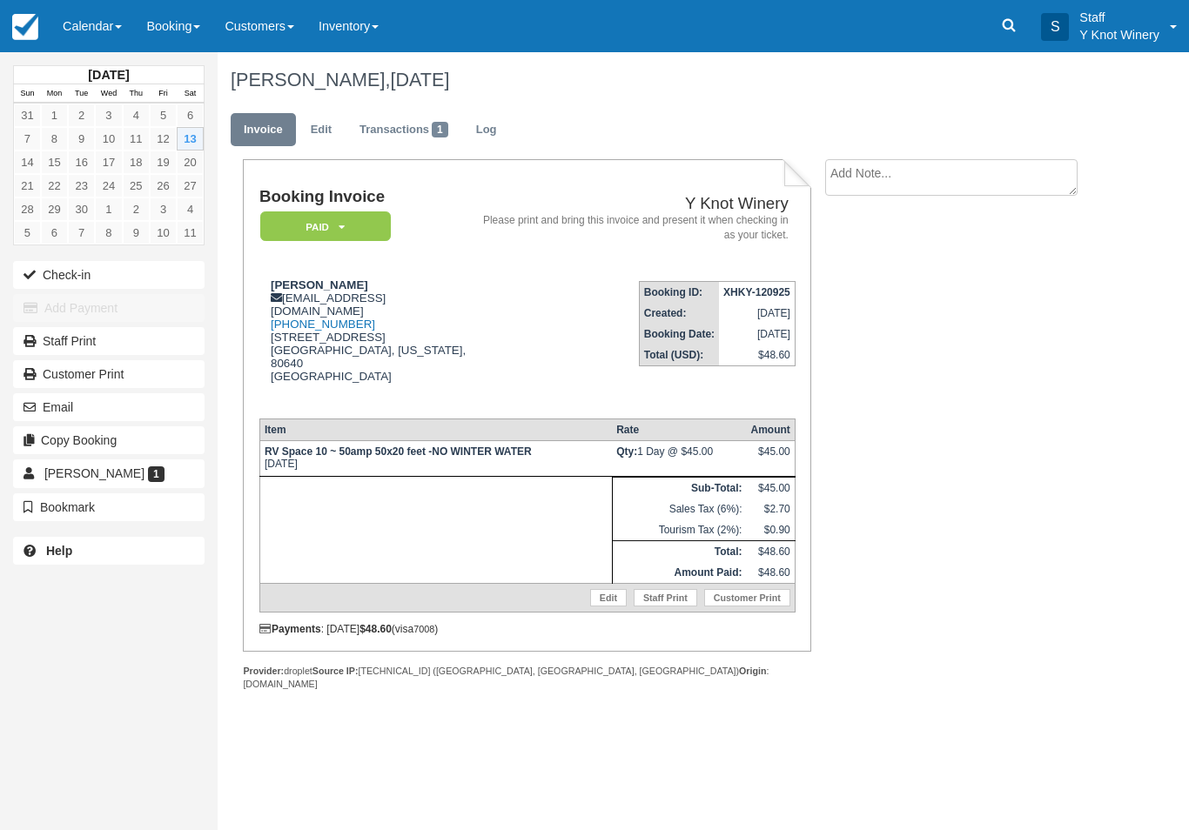
click at [53, 261] on button "Check-in" at bounding box center [108, 275] width 191 height 28
